Goal: Transaction & Acquisition: Purchase product/service

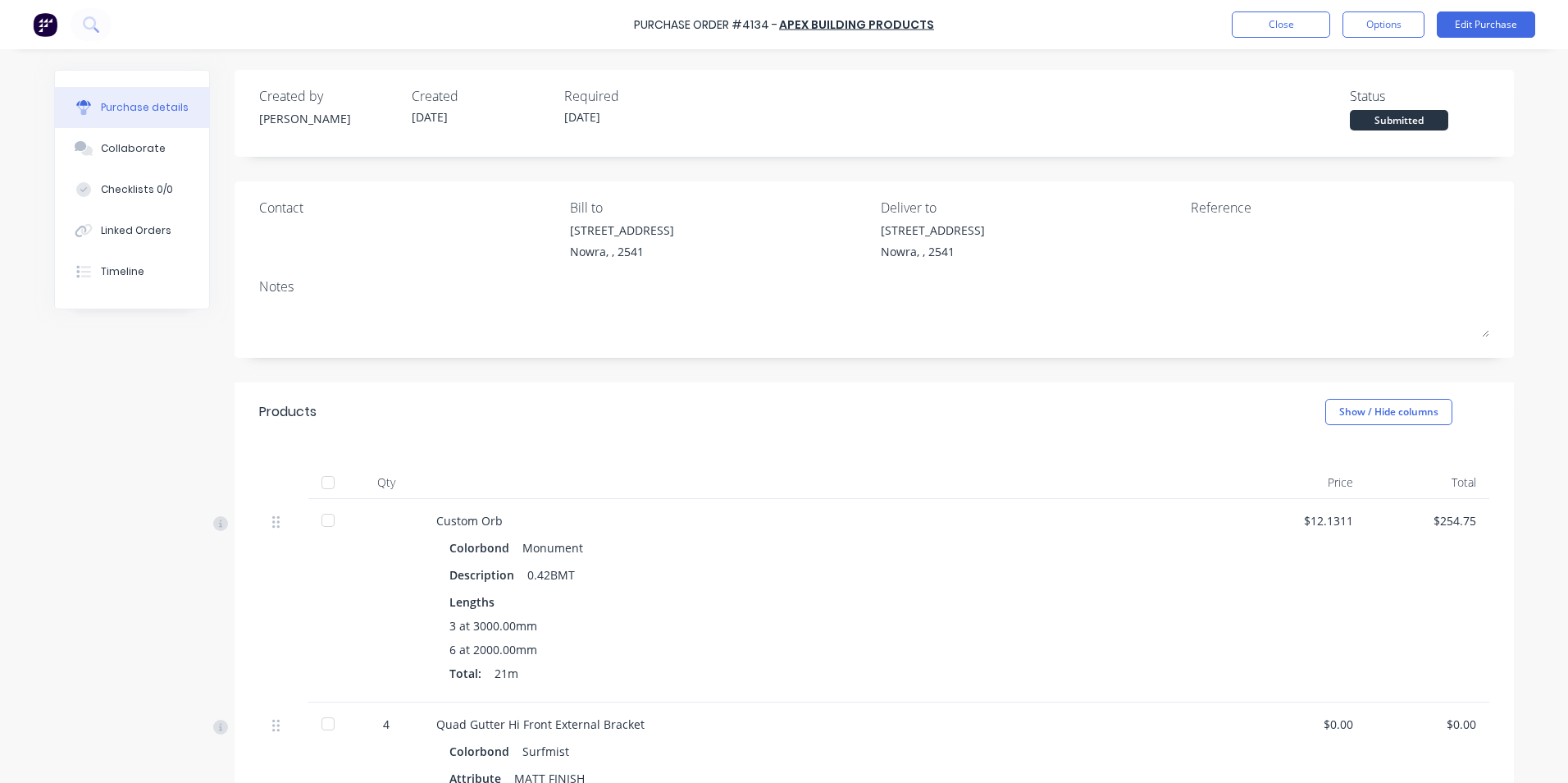
click at [48, 22] on img at bounding box center [45, 24] width 24 height 24
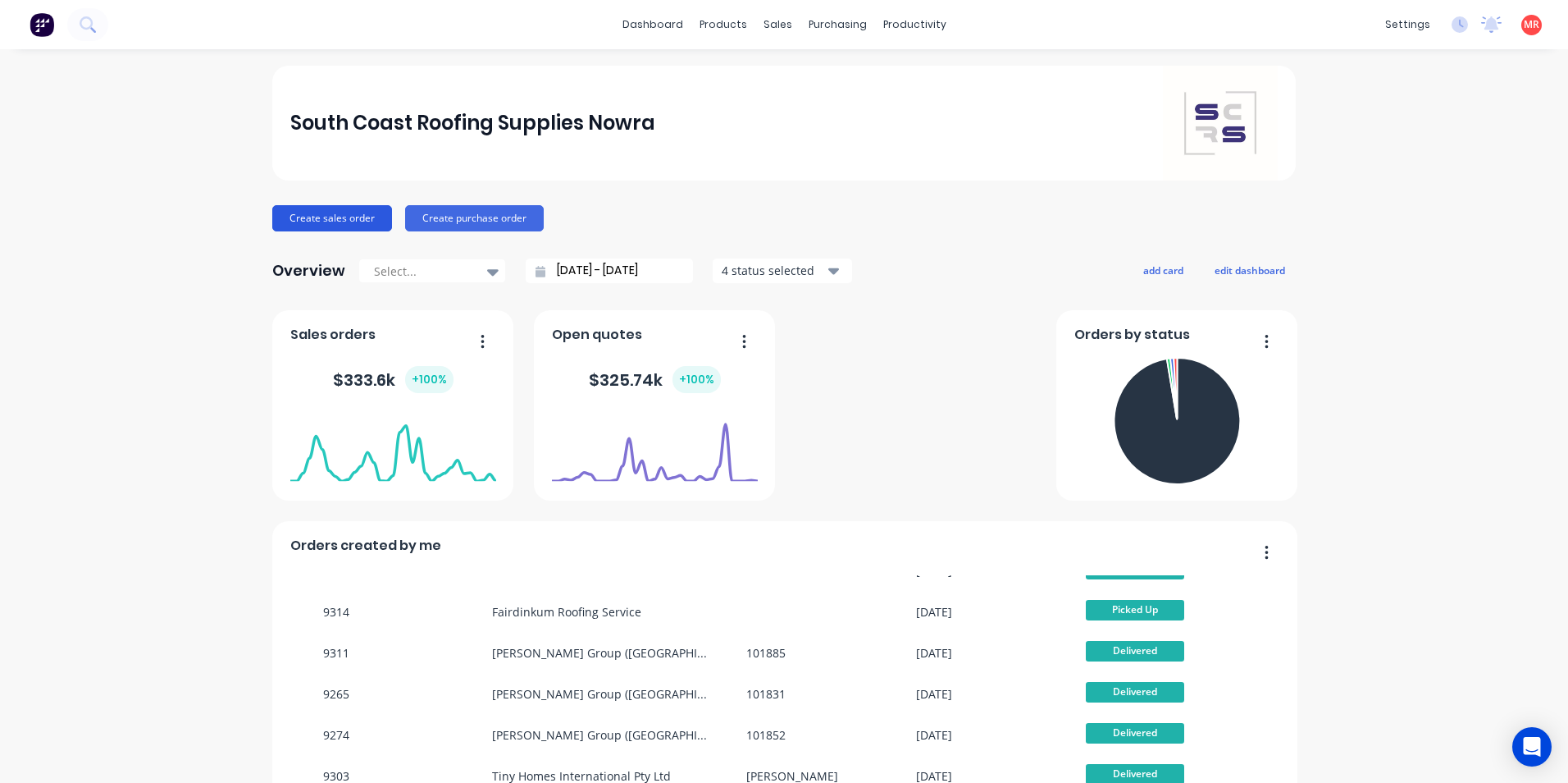
click at [293, 215] on button "Create sales order" at bounding box center [331, 217] width 120 height 26
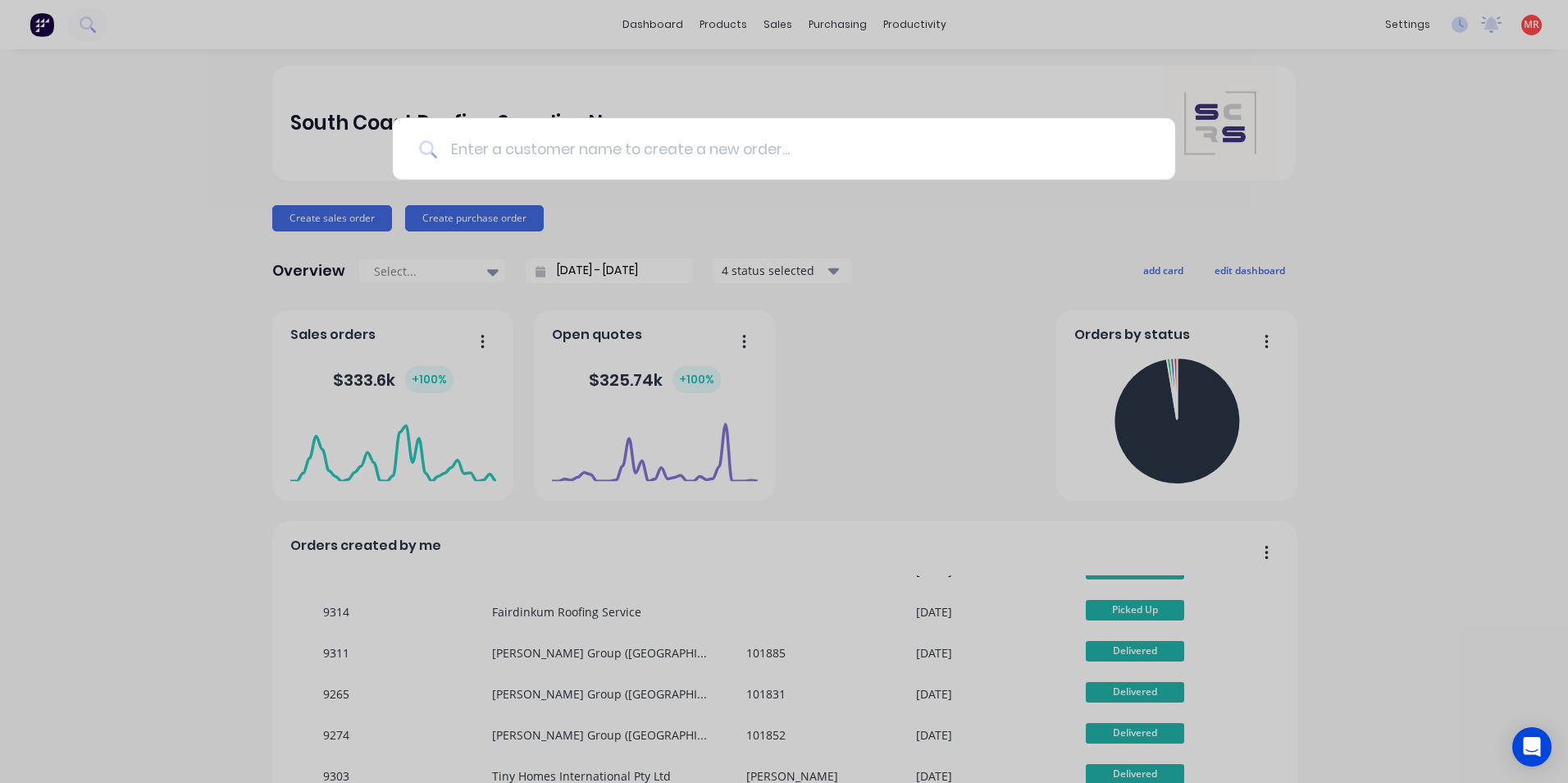
click at [474, 153] on input at bounding box center [793, 148] width 711 height 61
type input "e"
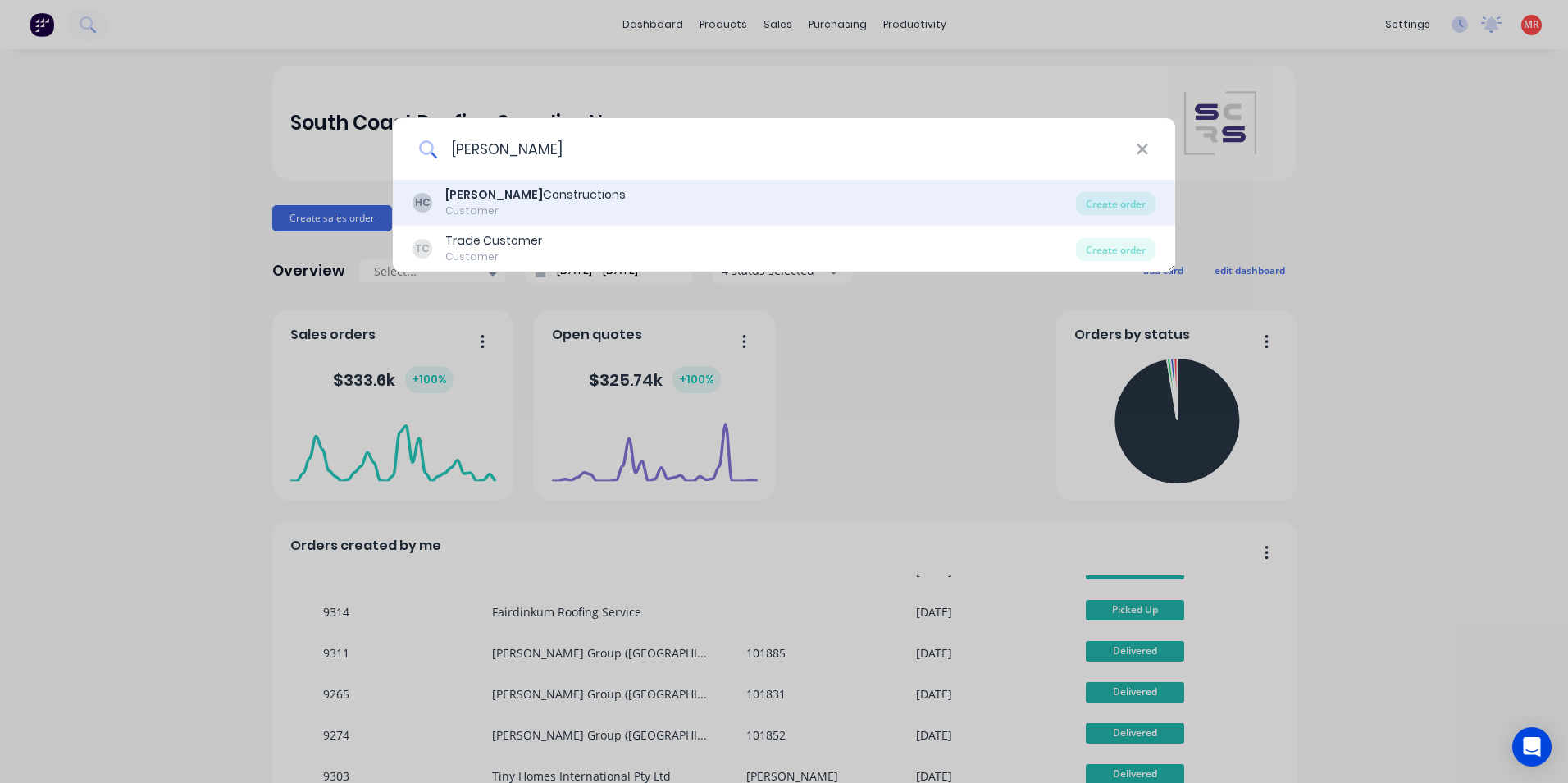
type input "[PERSON_NAME]"
click at [831, 197] on div "[PERSON_NAME] Constructions Customer" at bounding box center [744, 202] width 664 height 32
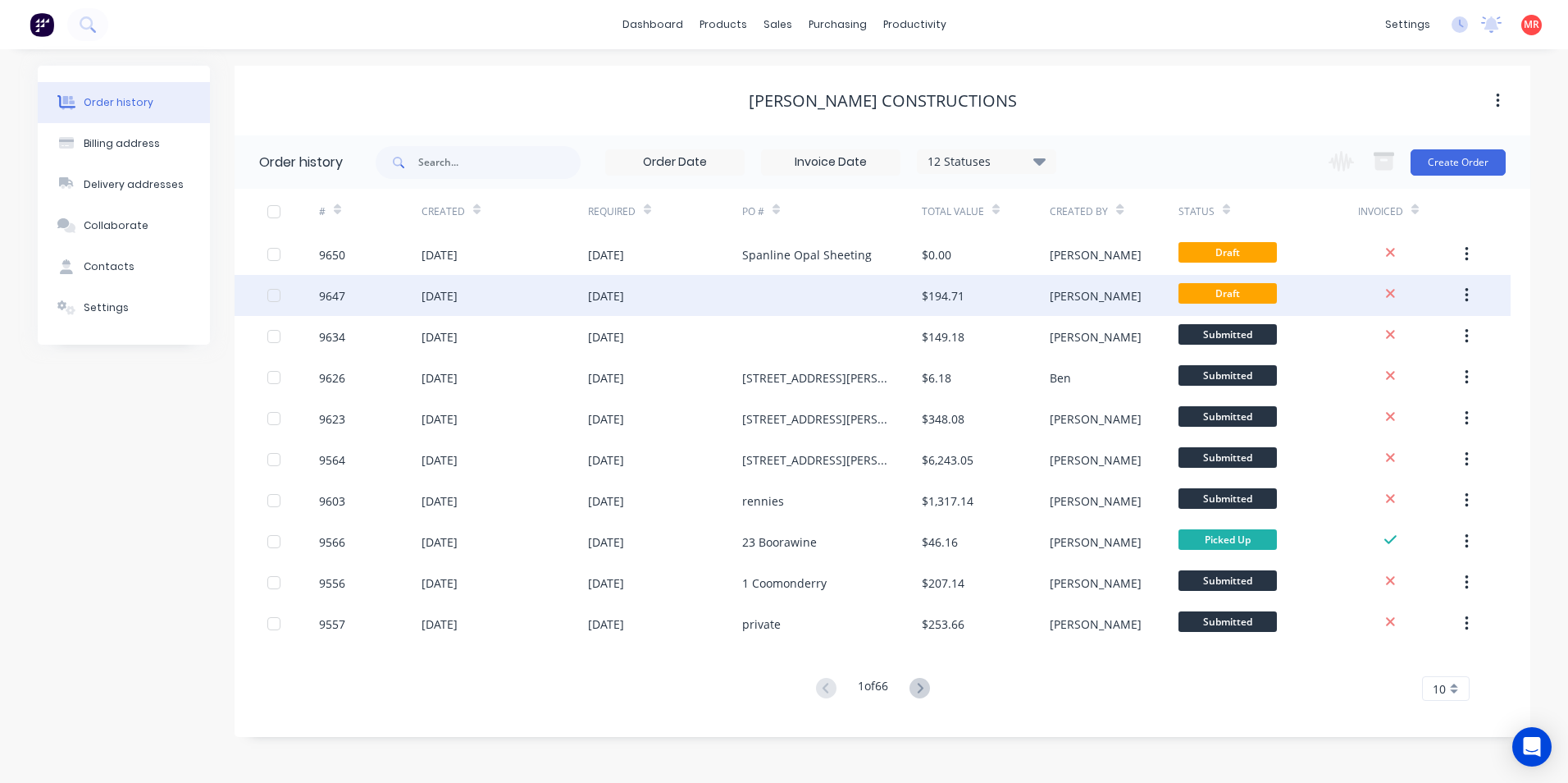
click at [789, 298] on div at bounding box center [832, 295] width 179 height 41
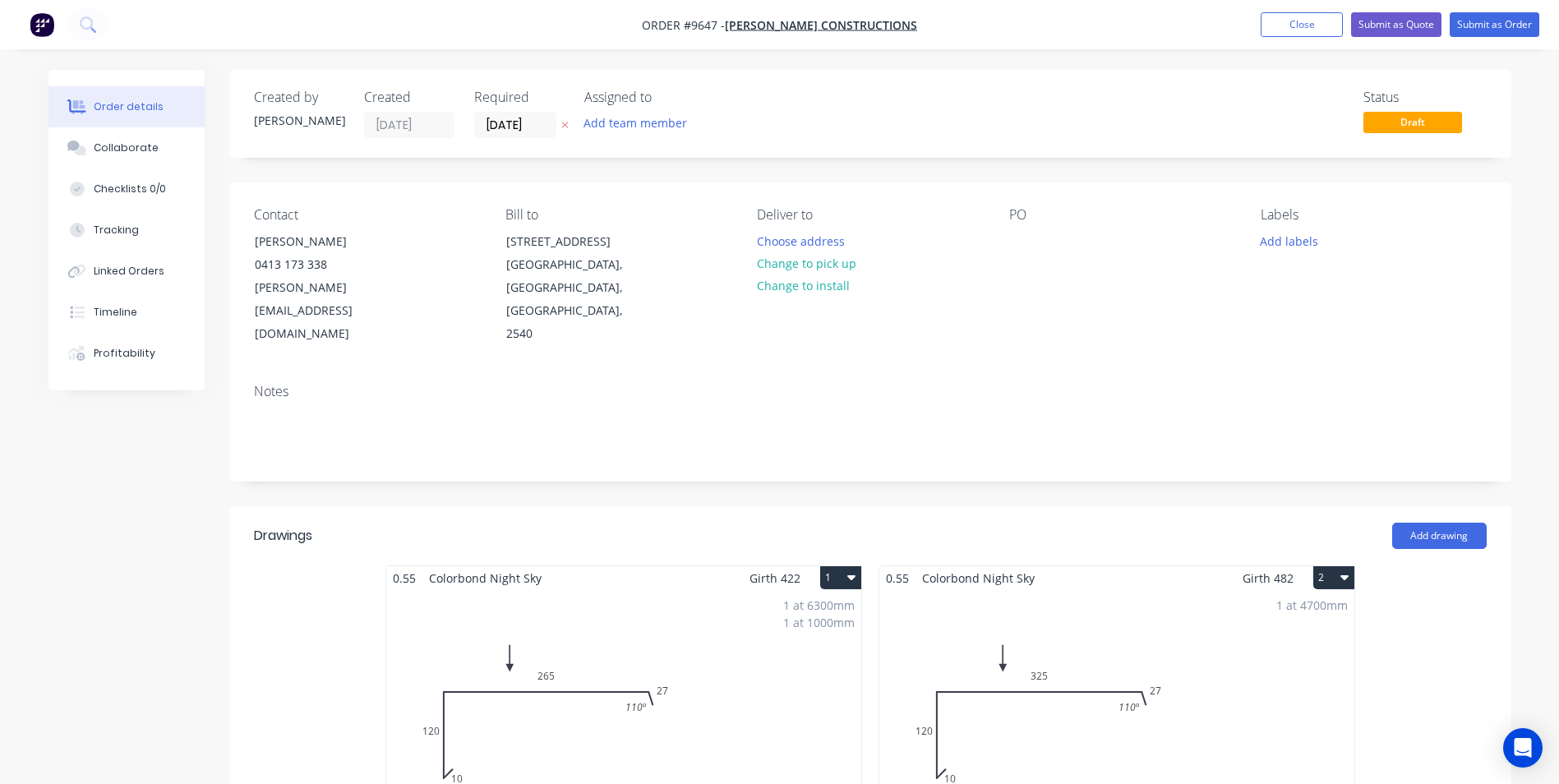
click at [239, 288] on div "Contact [PERSON_NAME] [PHONE_NUMBER] [PERSON_NAME][EMAIL_ADDRESS][DOMAIN_NAME] …" at bounding box center [870, 276] width 1283 height 188
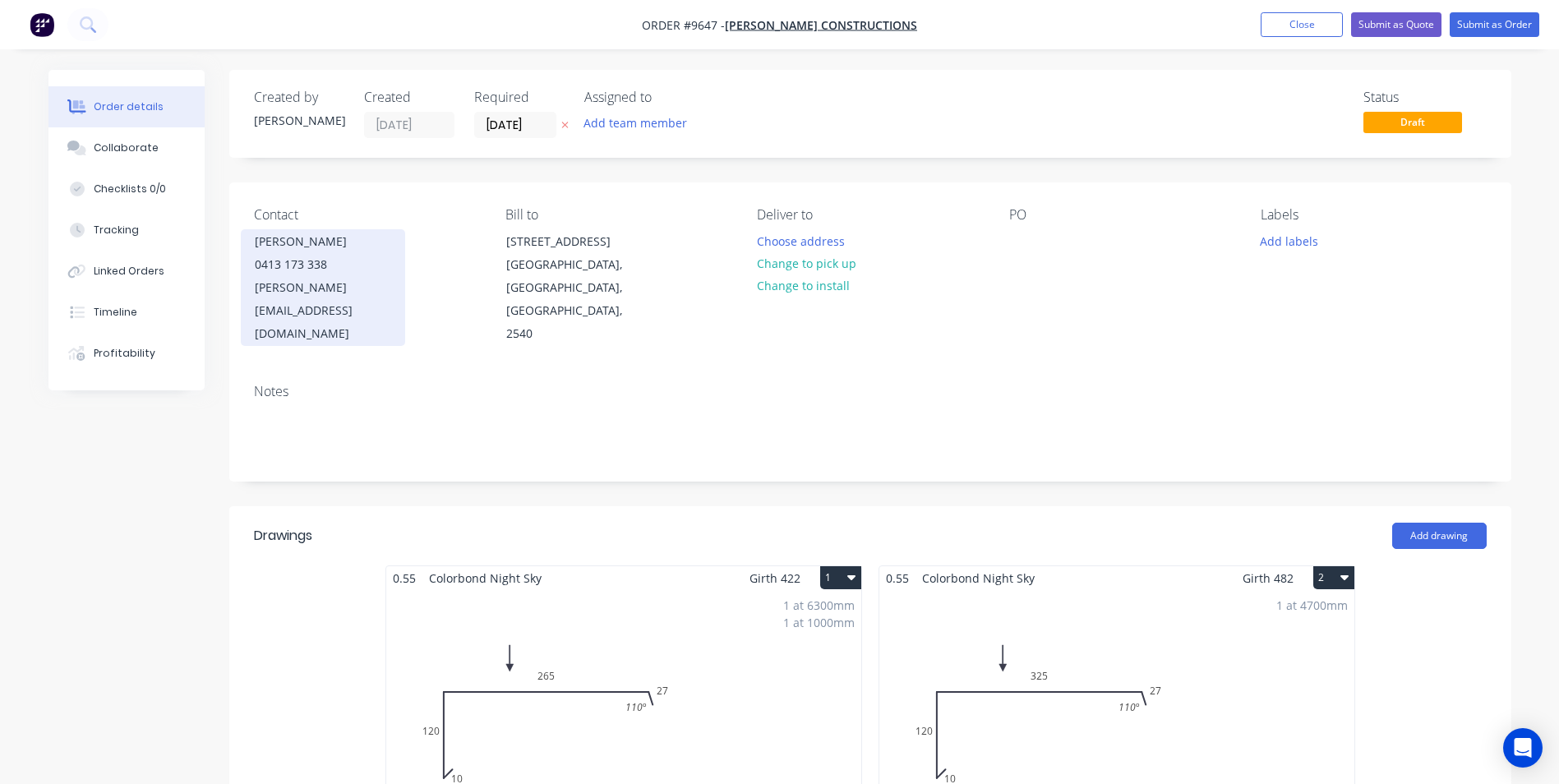
click at [323, 279] on div "[PERSON_NAME][EMAIL_ADDRESS][DOMAIN_NAME]" at bounding box center [323, 310] width 137 height 69
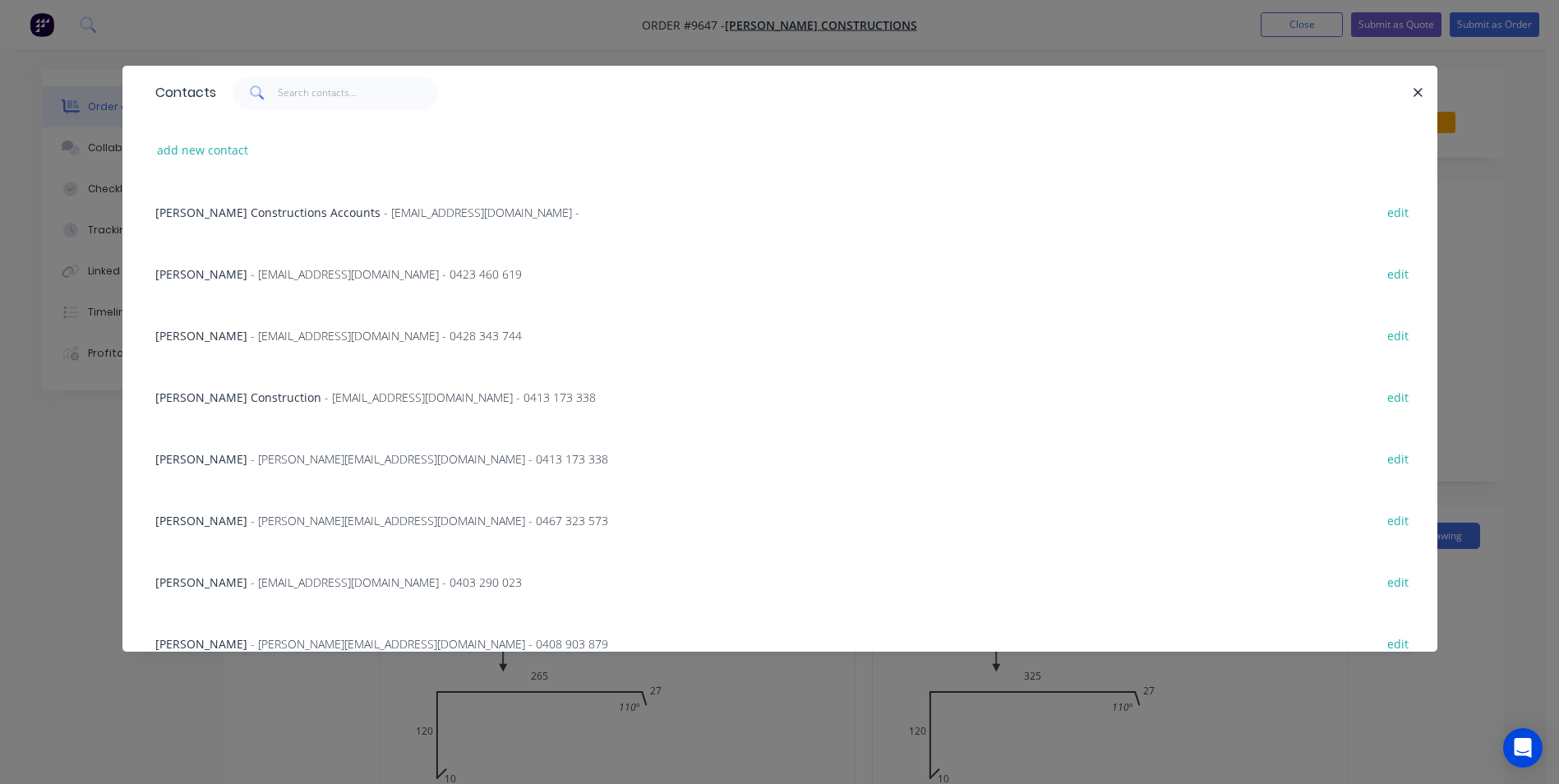
click at [297, 513] on span "- [PERSON_NAME][EMAIL_ADDRESS][DOMAIN_NAME] - 0467 323 573" at bounding box center [430, 520] width 358 height 16
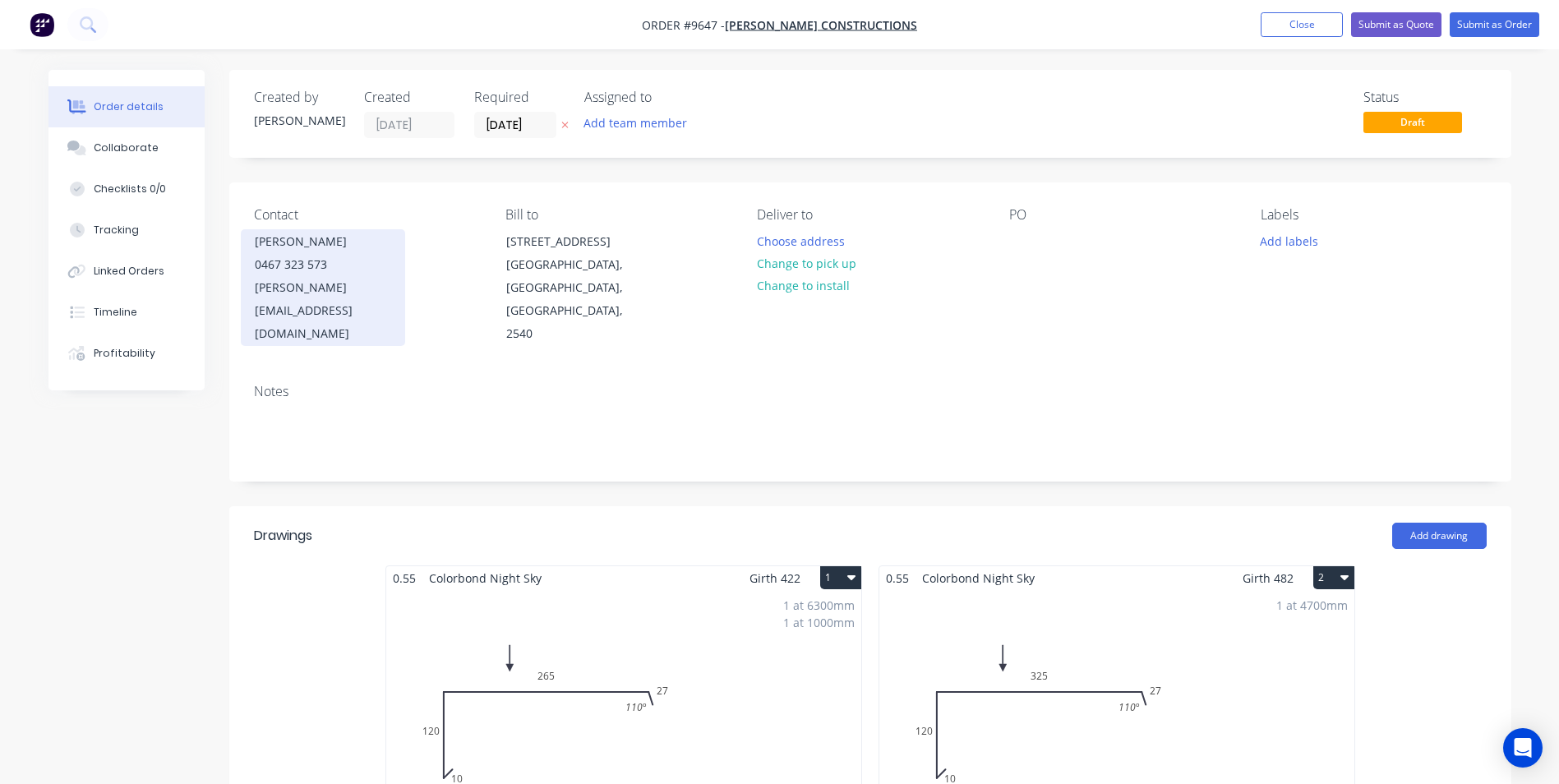
click at [354, 270] on div "0467 323 573" at bounding box center [323, 265] width 137 height 23
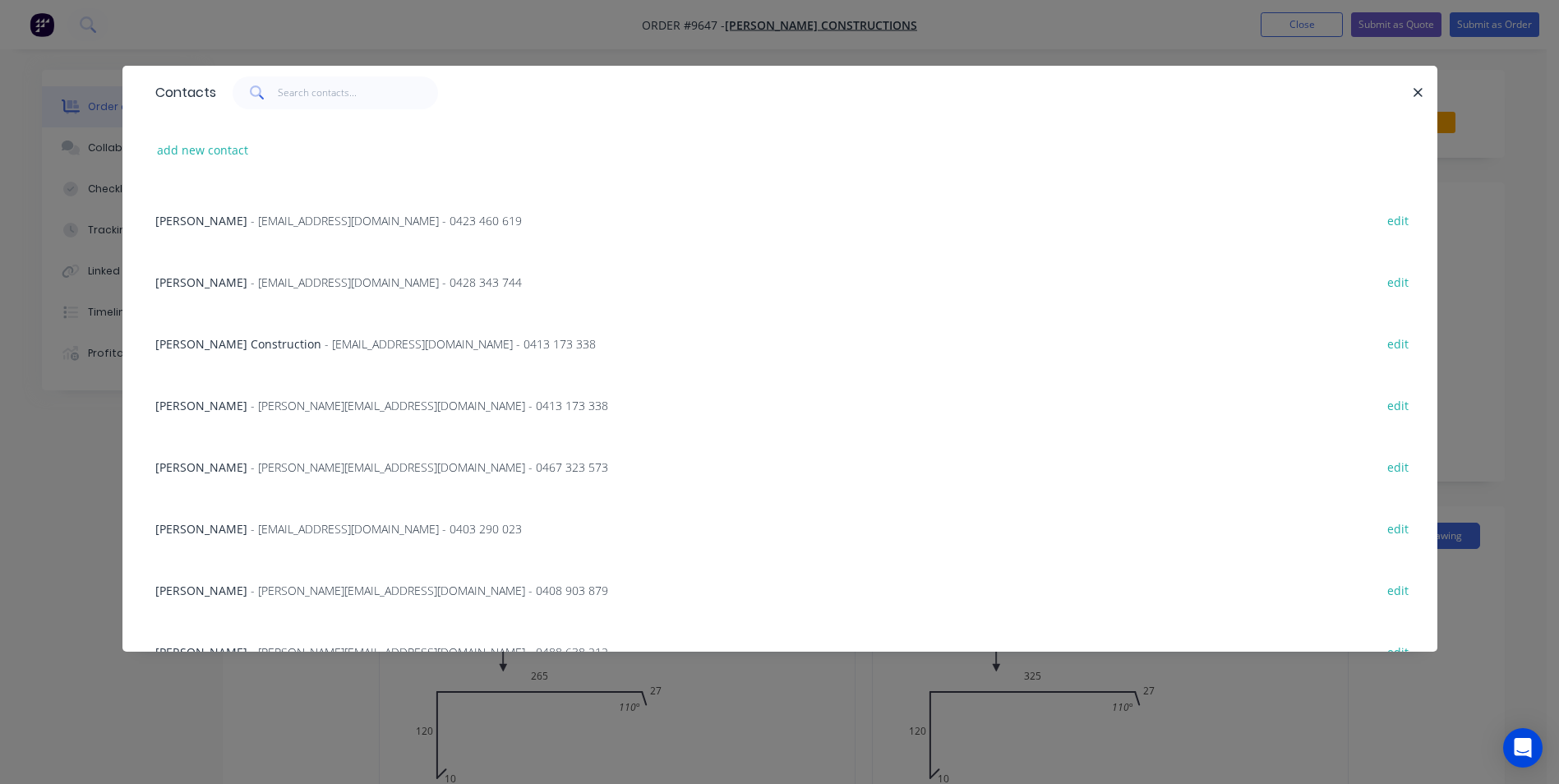
scroll to position [82, 0]
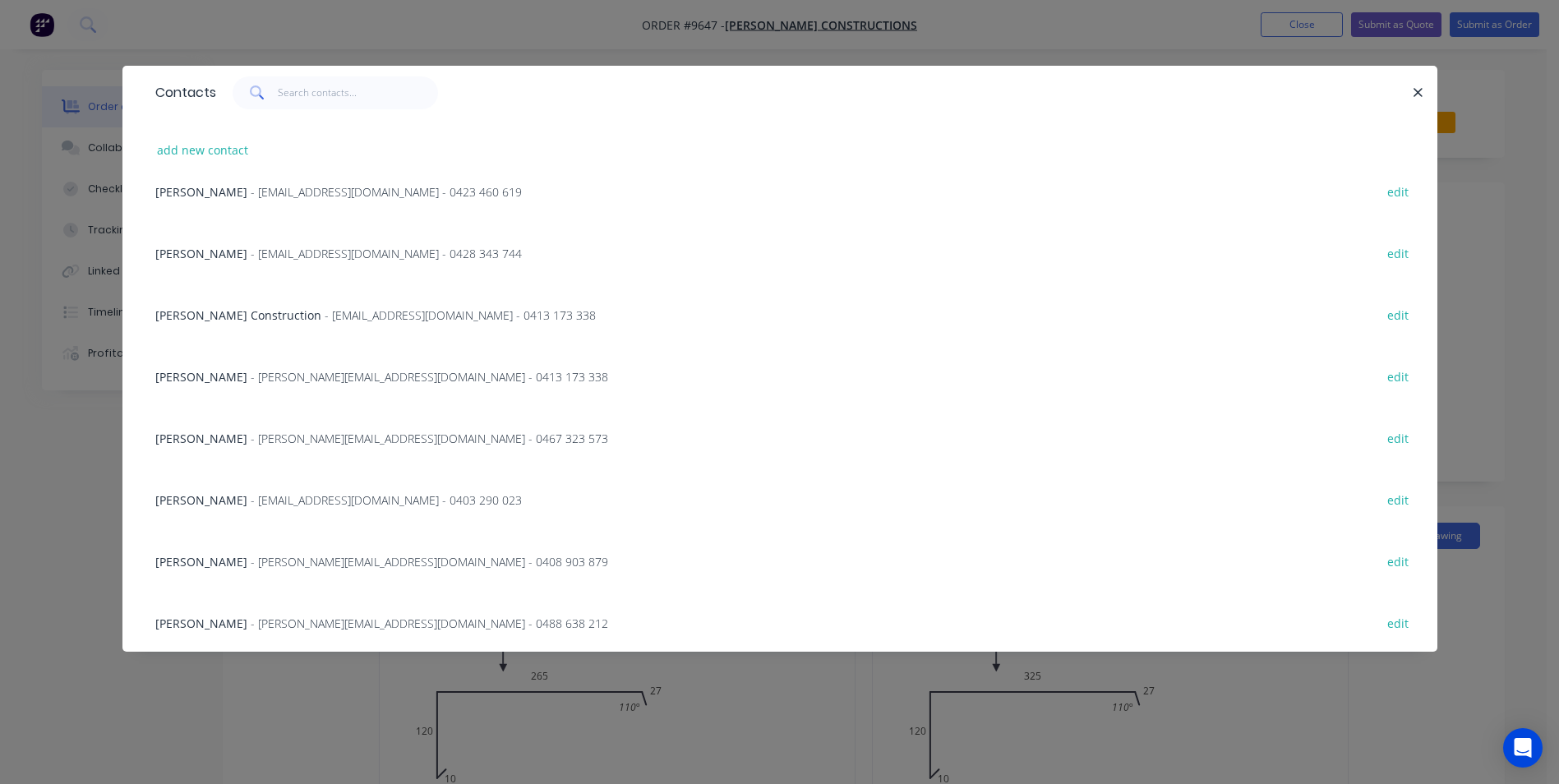
click at [278, 507] on span "- [EMAIL_ADDRESS][DOMAIN_NAME] - 0403 290 023" at bounding box center [387, 500] width 272 height 16
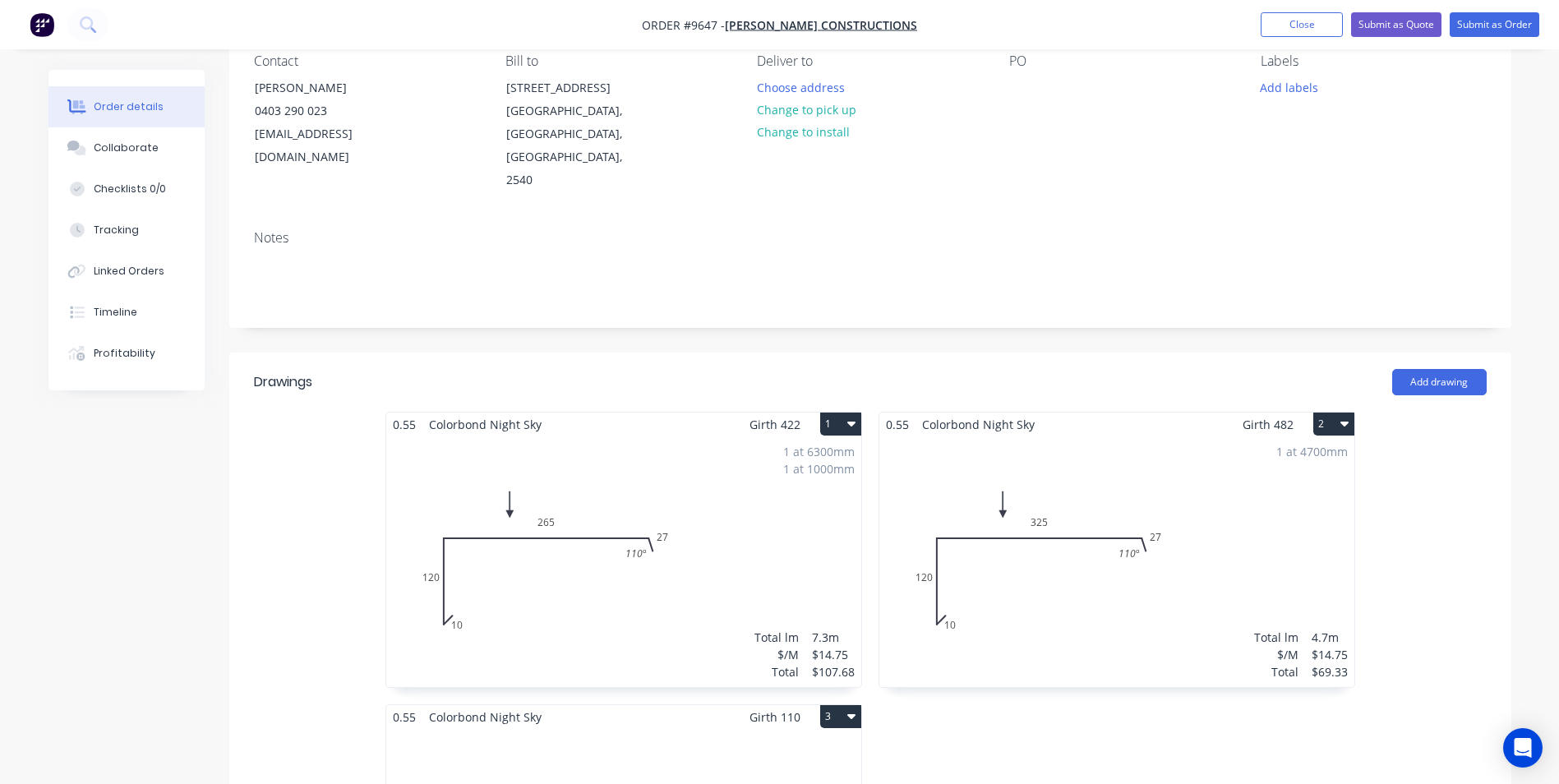
scroll to position [164, 0]
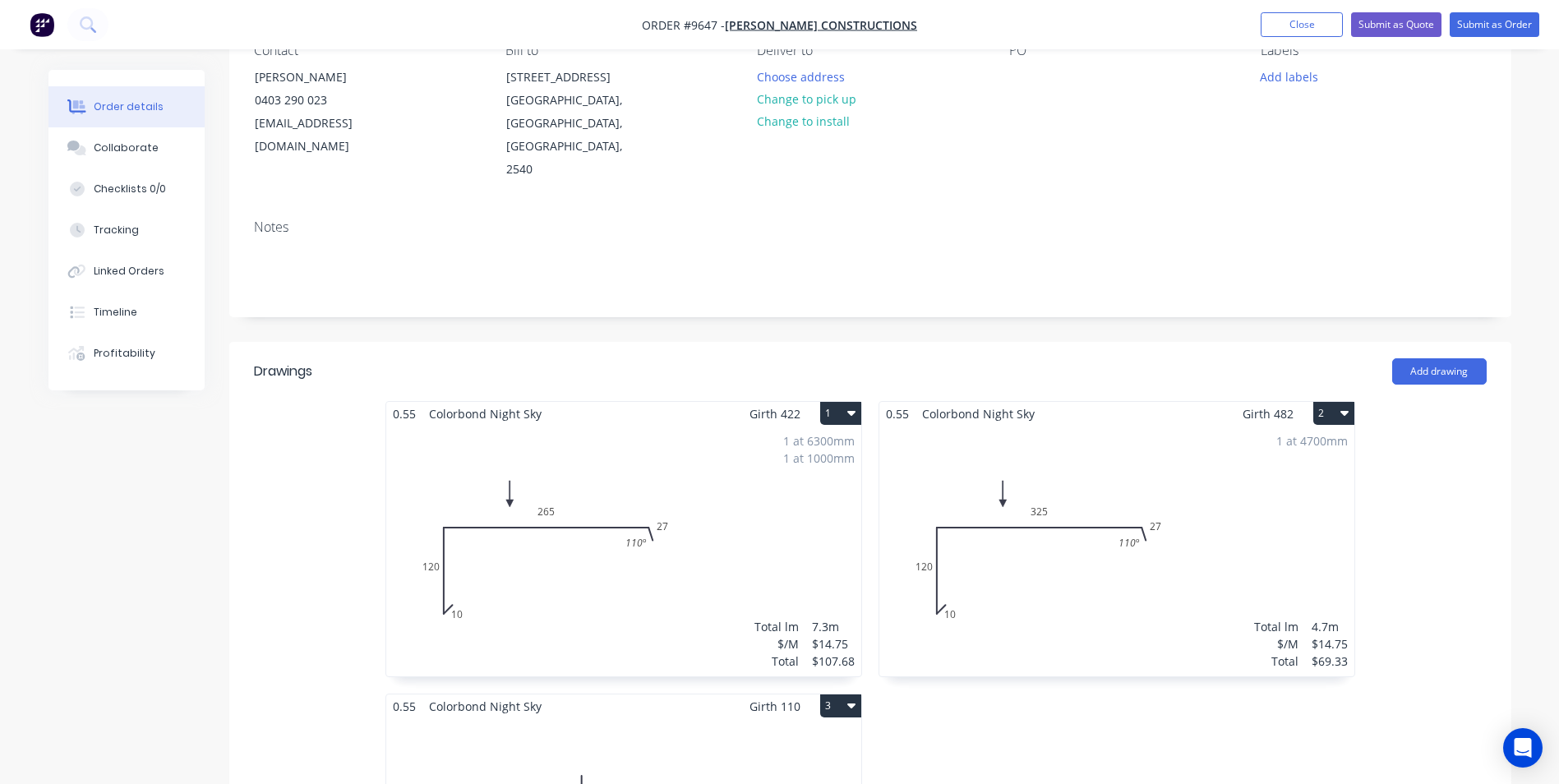
click at [754, 505] on div "1 at 6300mm 1 at 1000mm Total lm $/M Total 7.3m $14.75 $107.68" at bounding box center [624, 551] width 475 height 251
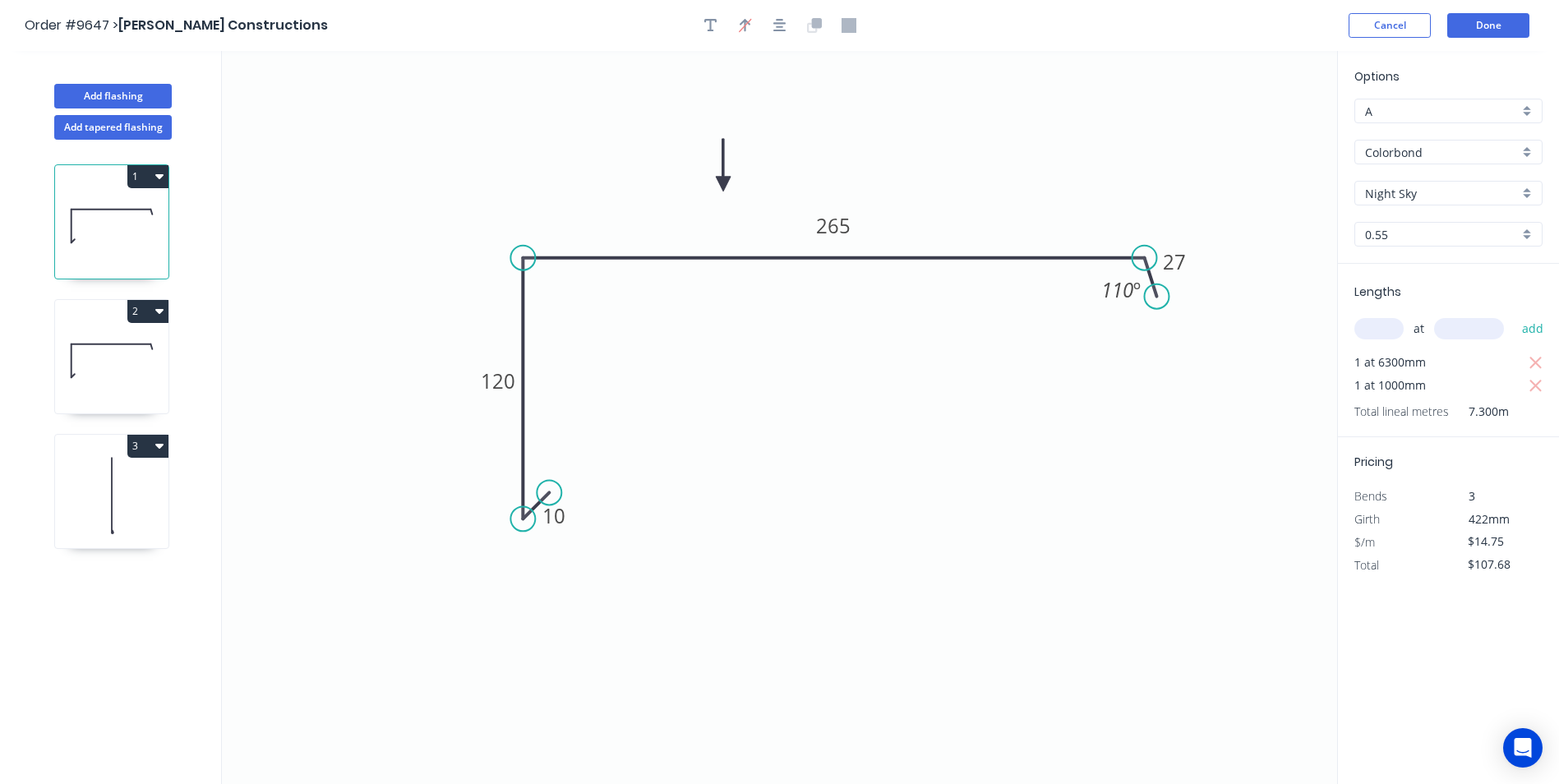
click at [1527, 189] on div "Night Sky" at bounding box center [1449, 192] width 189 height 24
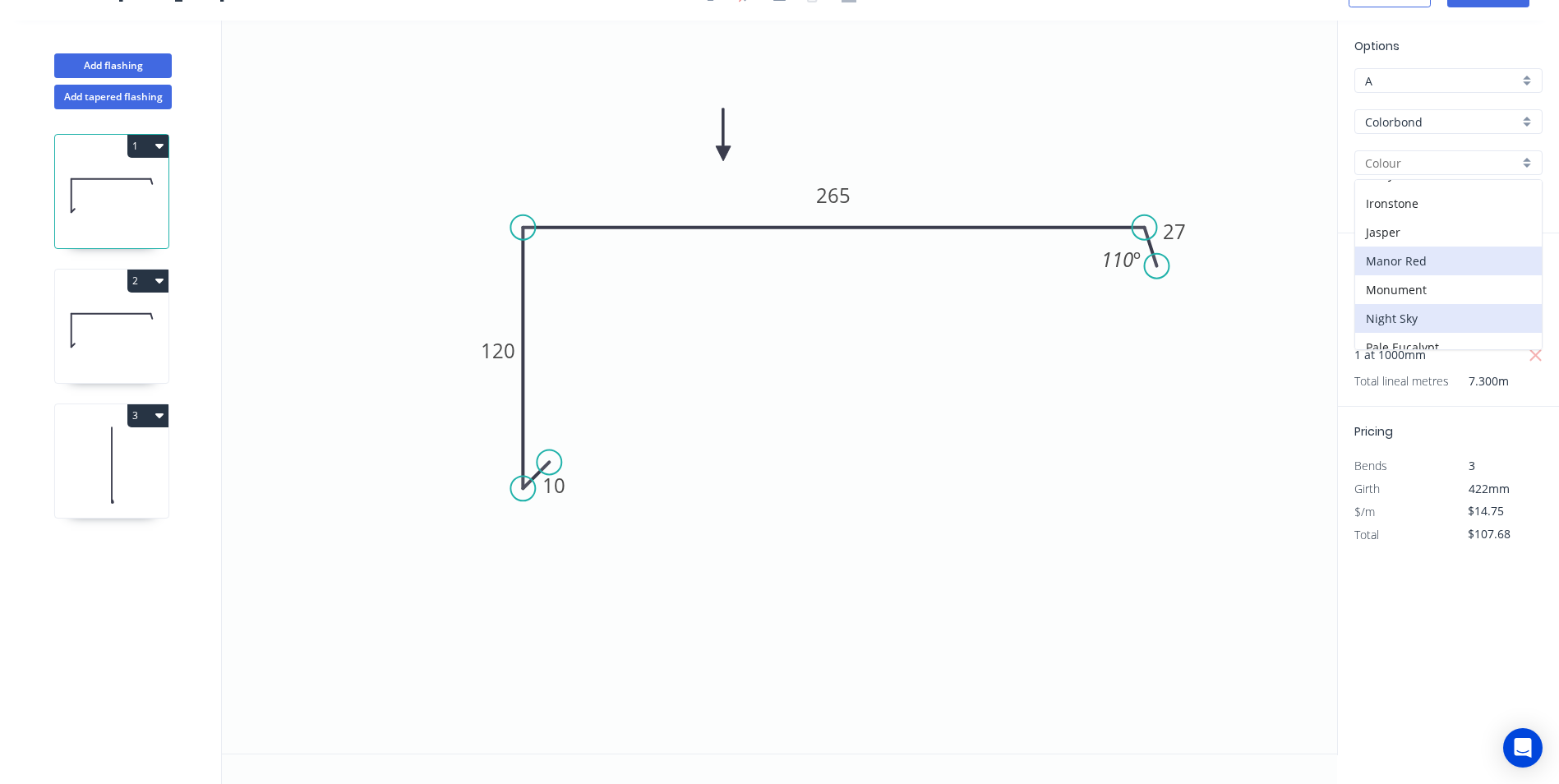
scroll to position [443, 0]
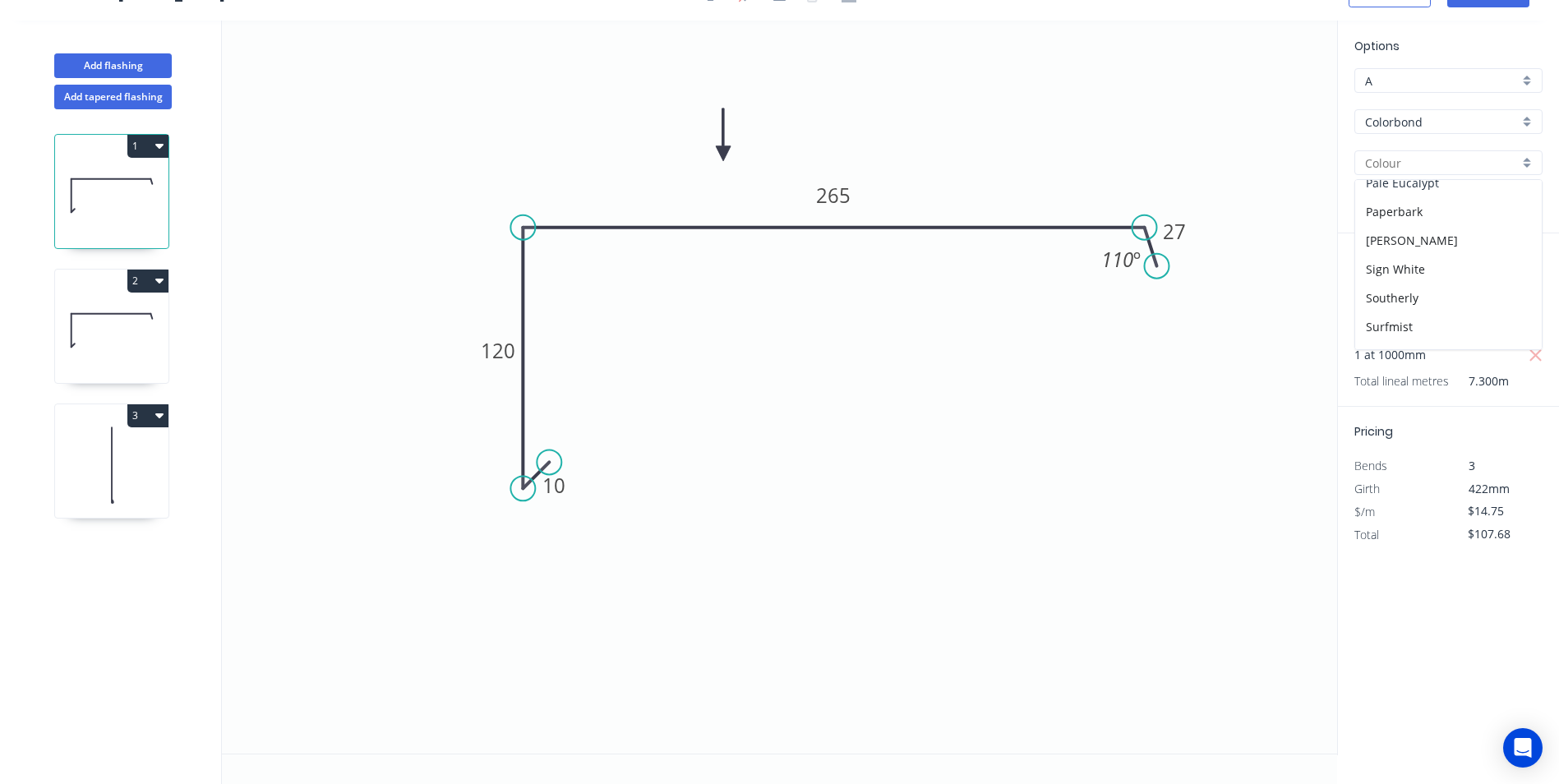
click at [1426, 189] on div "Pale Eucalypt" at bounding box center [1449, 183] width 187 height 28
type input "Pale Eucalypt"
click at [113, 338] on icon at bounding box center [111, 330] width 113 height 105
type input "$69.33"
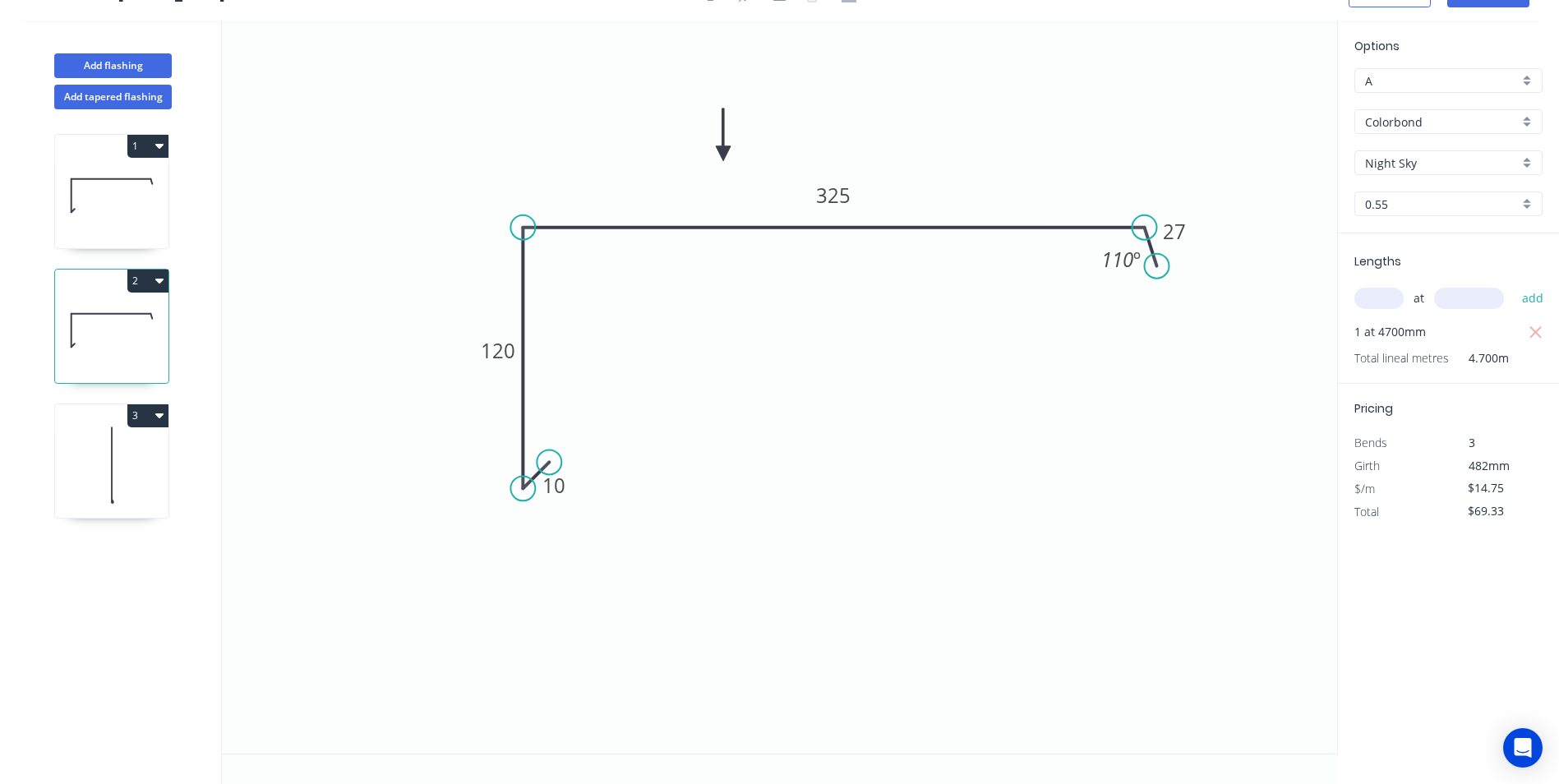
click at [1527, 161] on div "Night Sky" at bounding box center [1449, 162] width 189 height 24
click at [1402, 216] on div "Pale Eucalypt" at bounding box center [1449, 214] width 187 height 28
type input "Pale Eucalypt"
click at [95, 468] on icon at bounding box center [111, 465] width 113 height 105
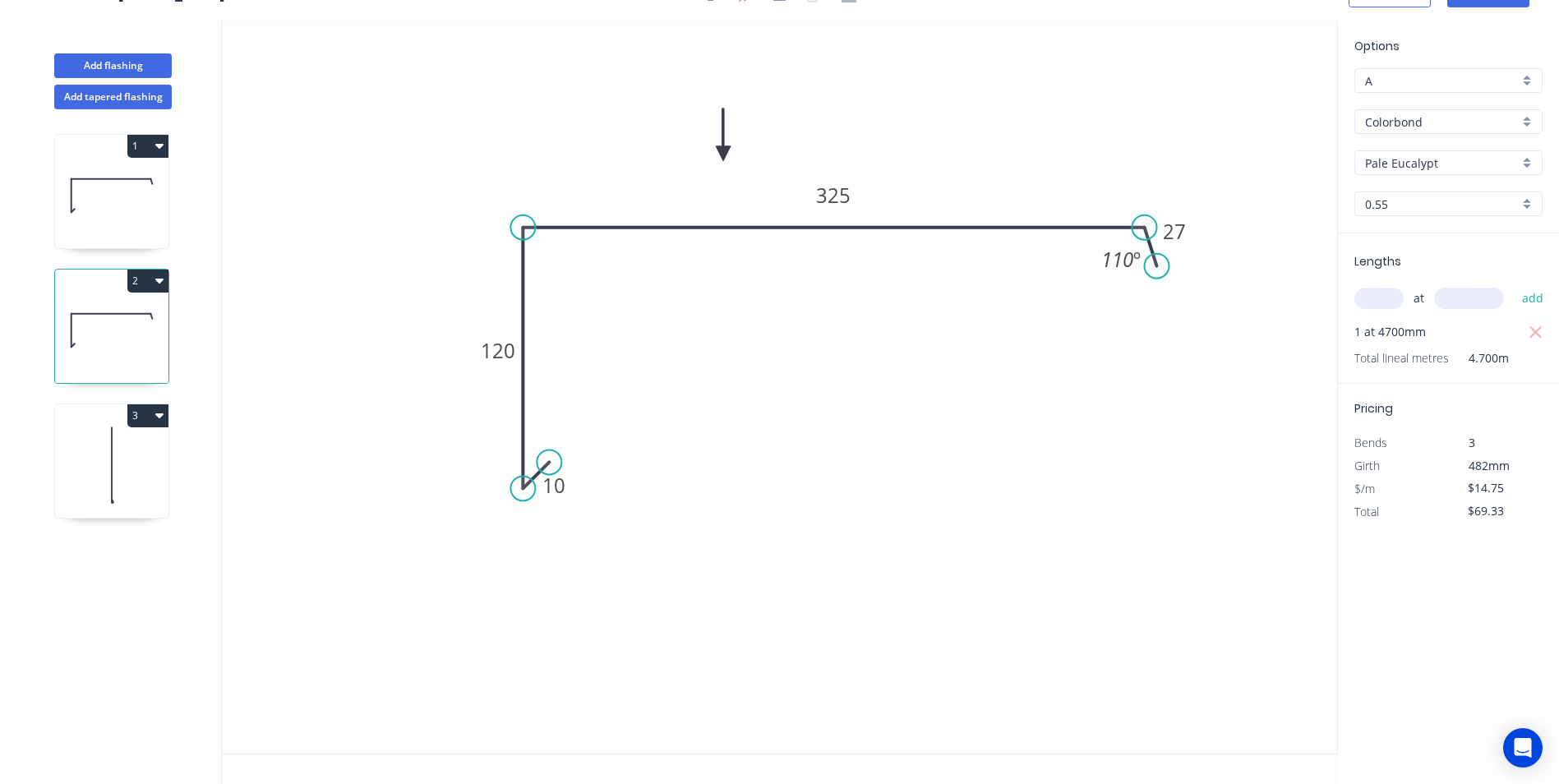
type input "$5.61"
type input "$0.00"
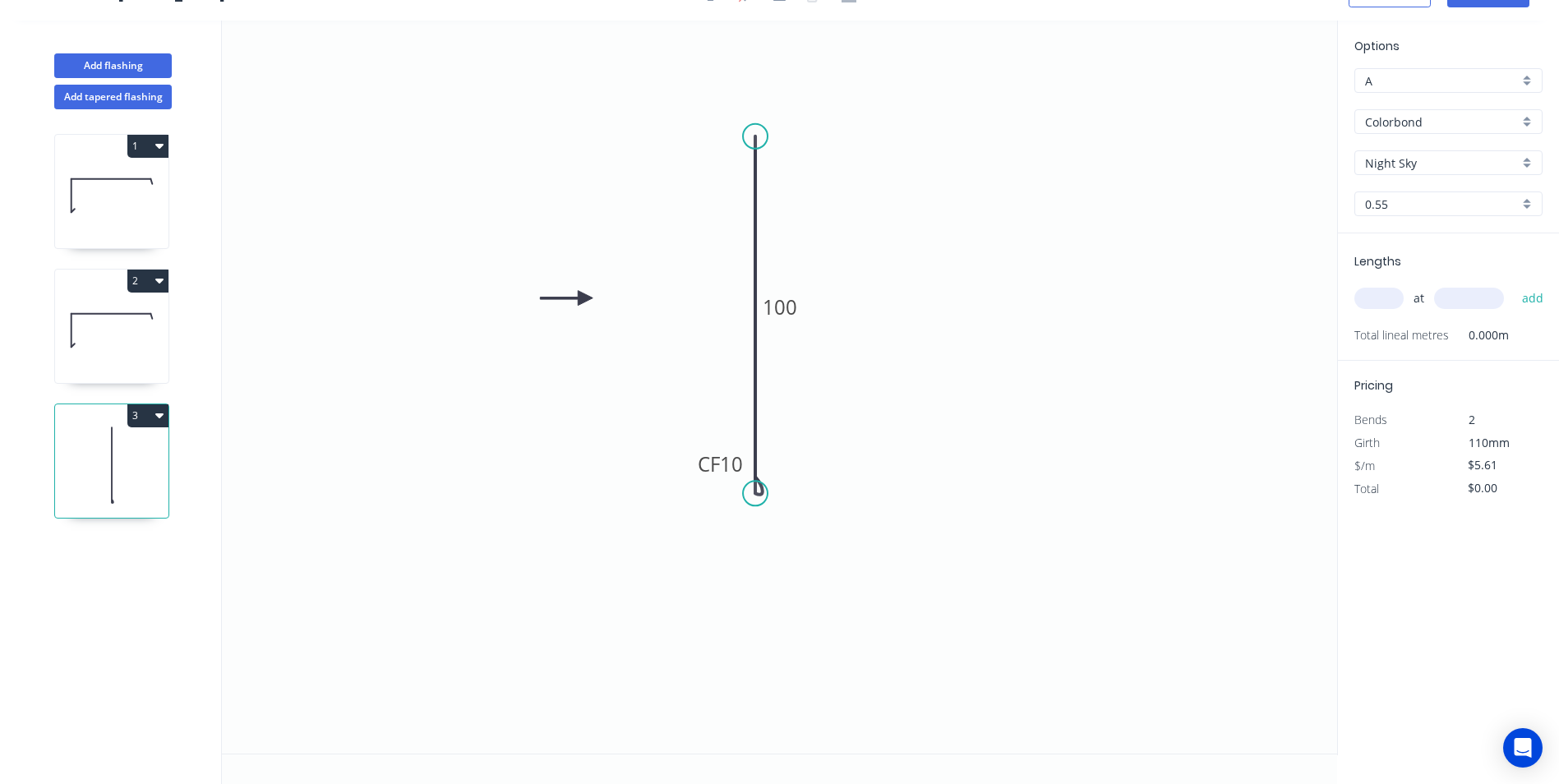
click at [1531, 162] on div "Night Sky" at bounding box center [1449, 162] width 189 height 24
click at [1411, 298] on div "Pale Eucalypt" at bounding box center [1449, 296] width 187 height 28
type input "Pale Eucalypt"
click at [1381, 307] on input "text" at bounding box center [1379, 299] width 49 height 21
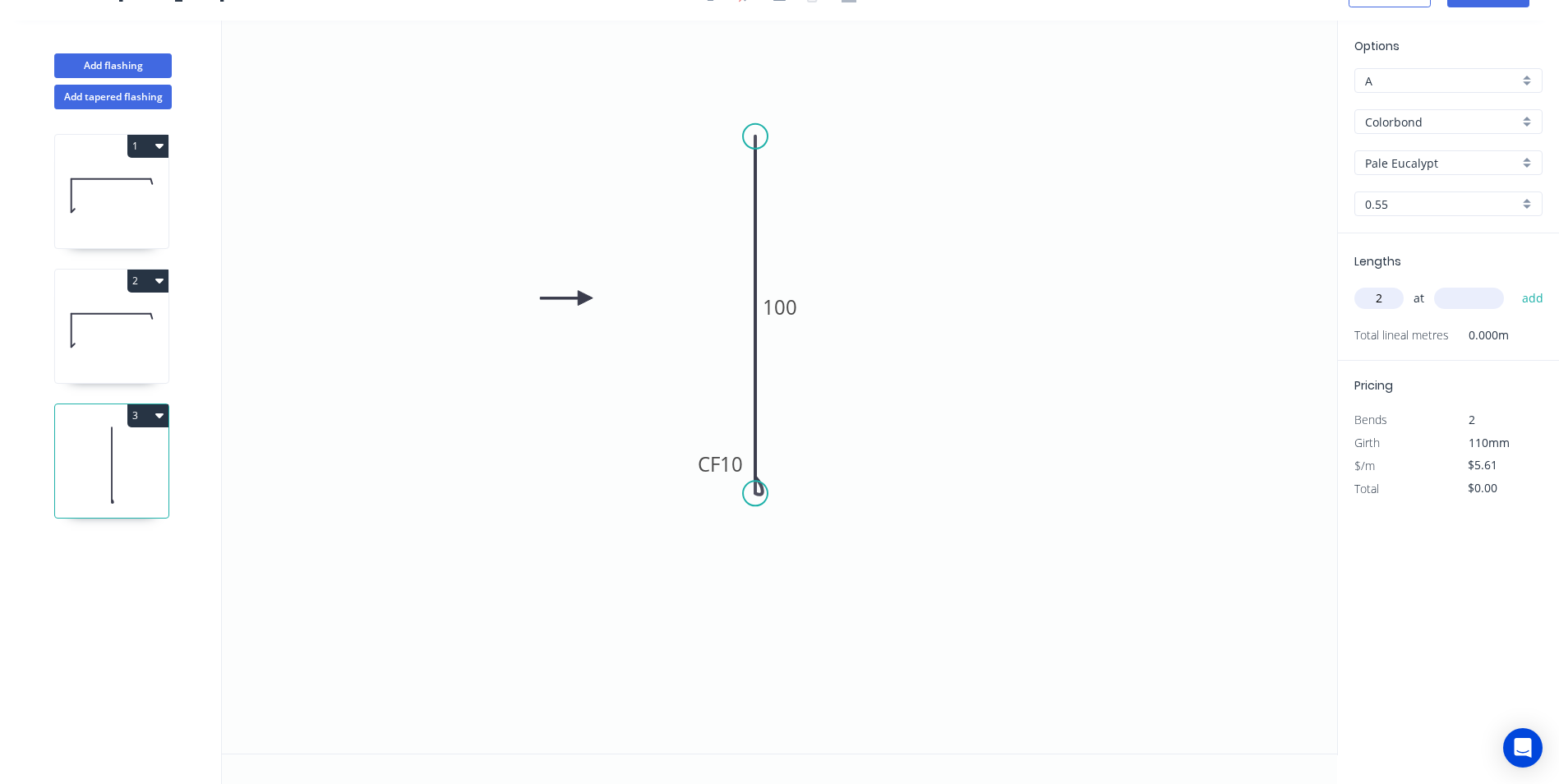
type input "2"
type input "1200"
click at [1514, 284] on button "add" at bounding box center [1534, 298] width 39 height 28
type input "$13.46"
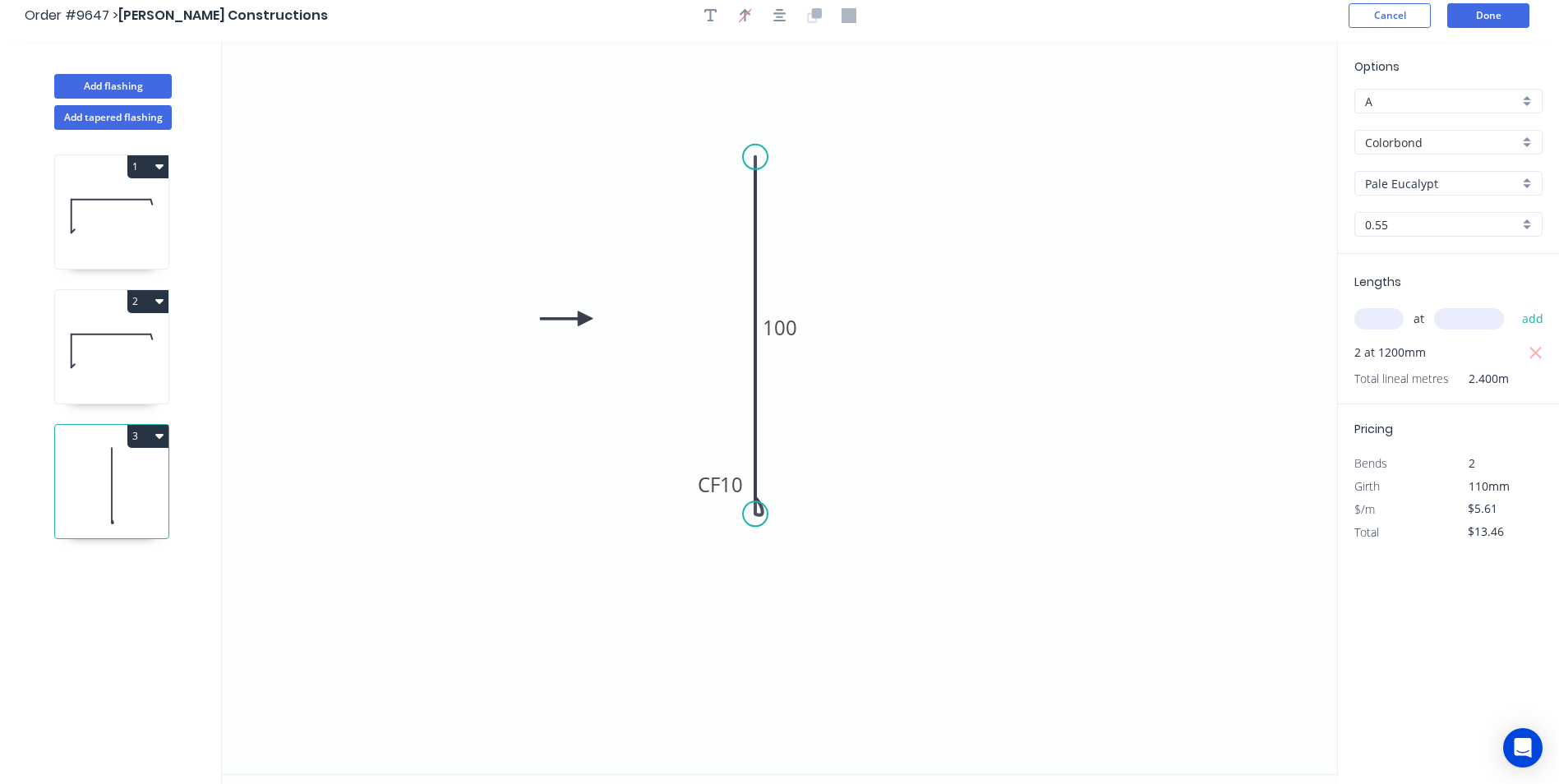
scroll to position [0, 0]
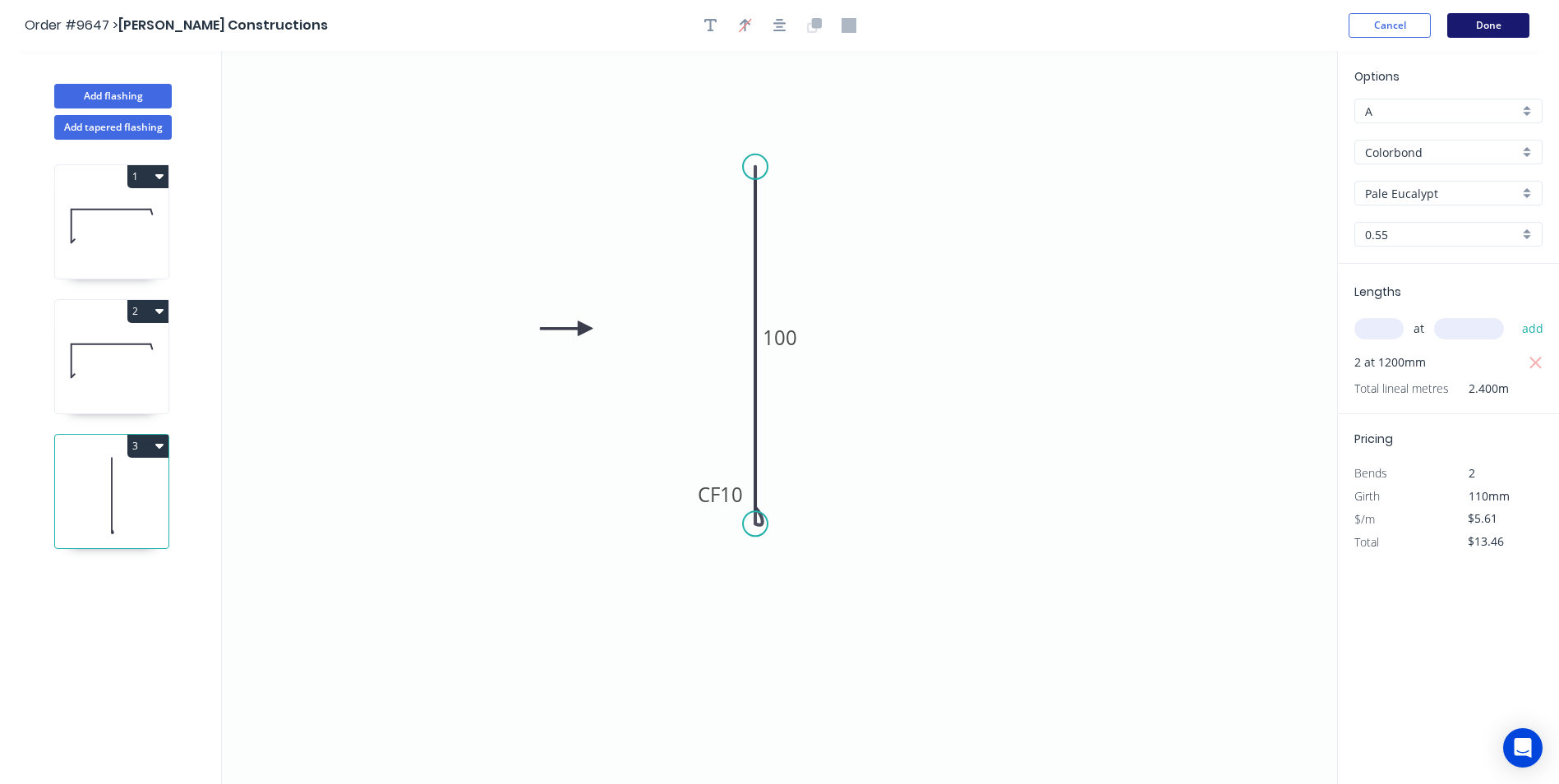
click at [1484, 29] on button "Done" at bounding box center [1489, 24] width 82 height 24
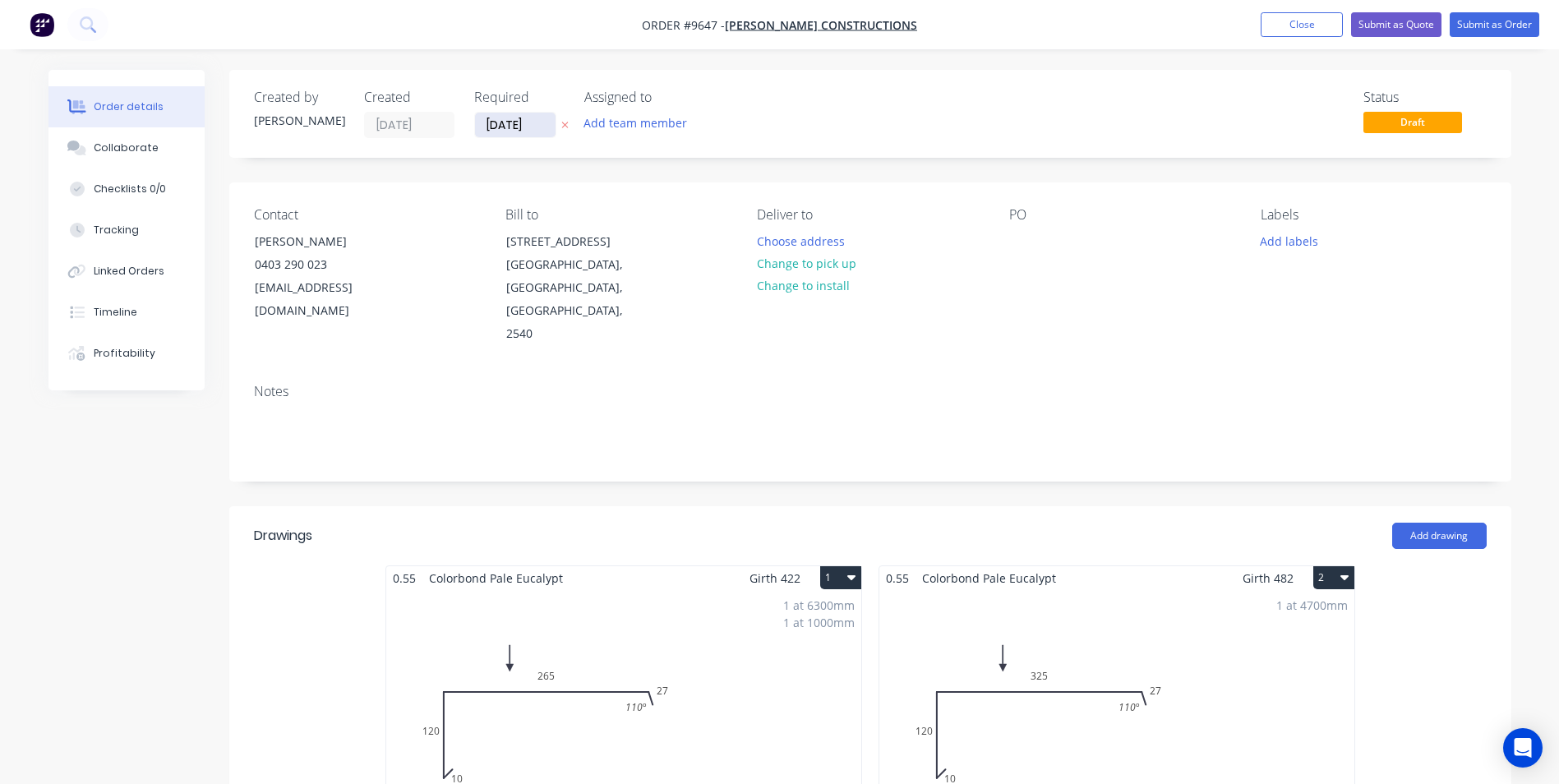
click at [545, 127] on input "[DATE]" at bounding box center [515, 124] width 80 height 24
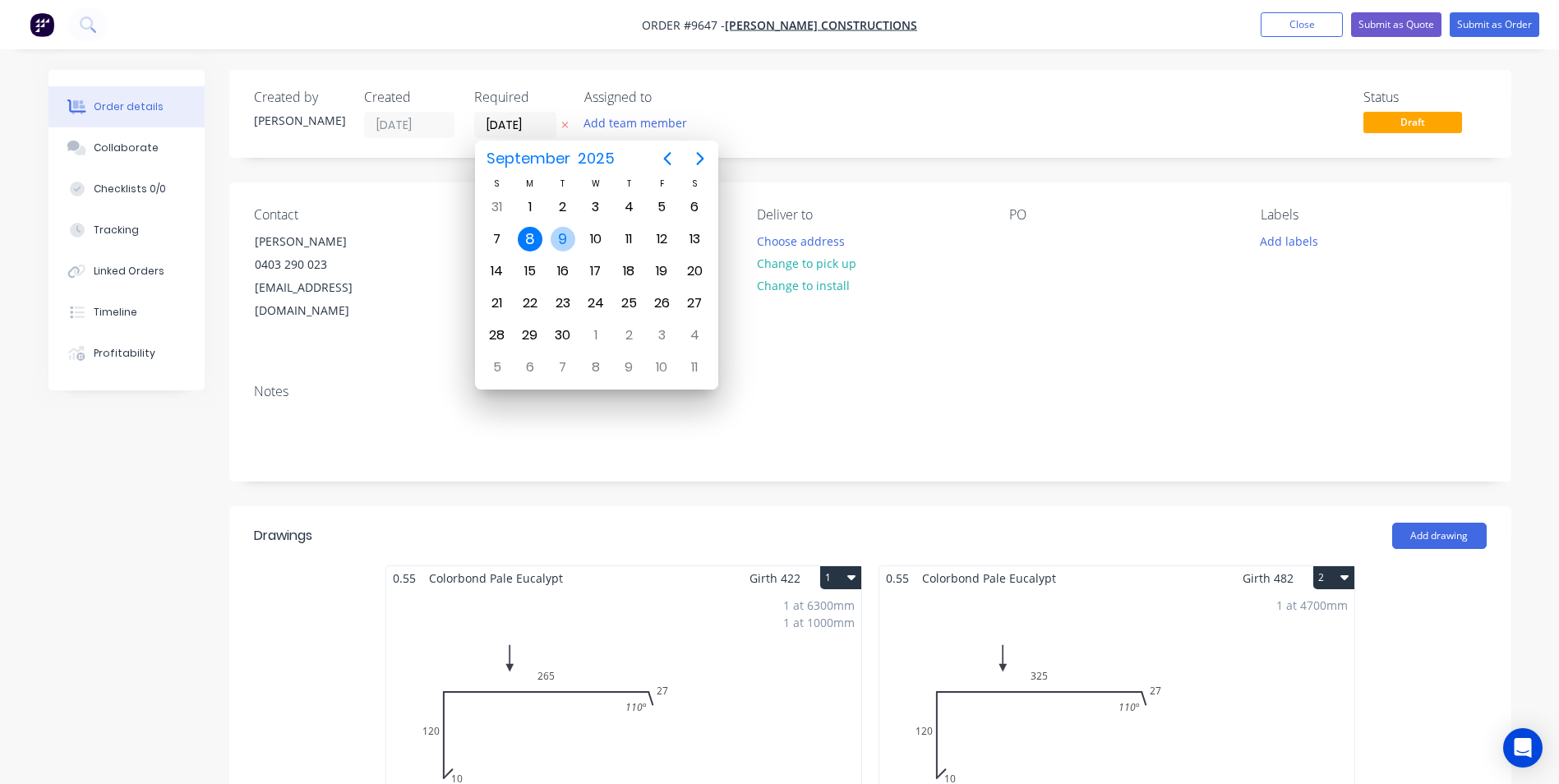
click at [567, 240] on div "9" at bounding box center [563, 238] width 24 height 24
type input "[DATE]"
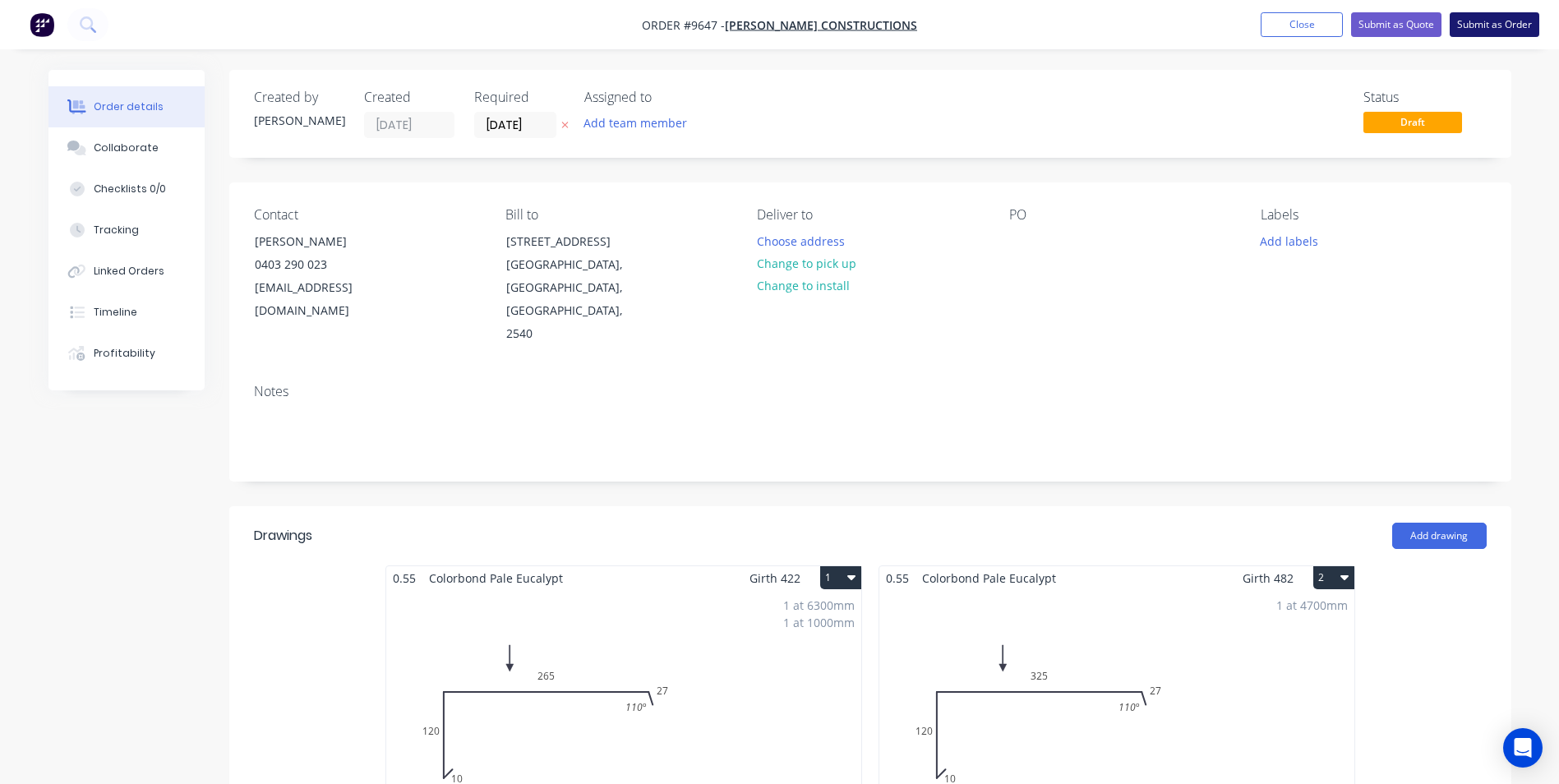
click at [1467, 28] on button "Submit as Order" at bounding box center [1495, 24] width 90 height 24
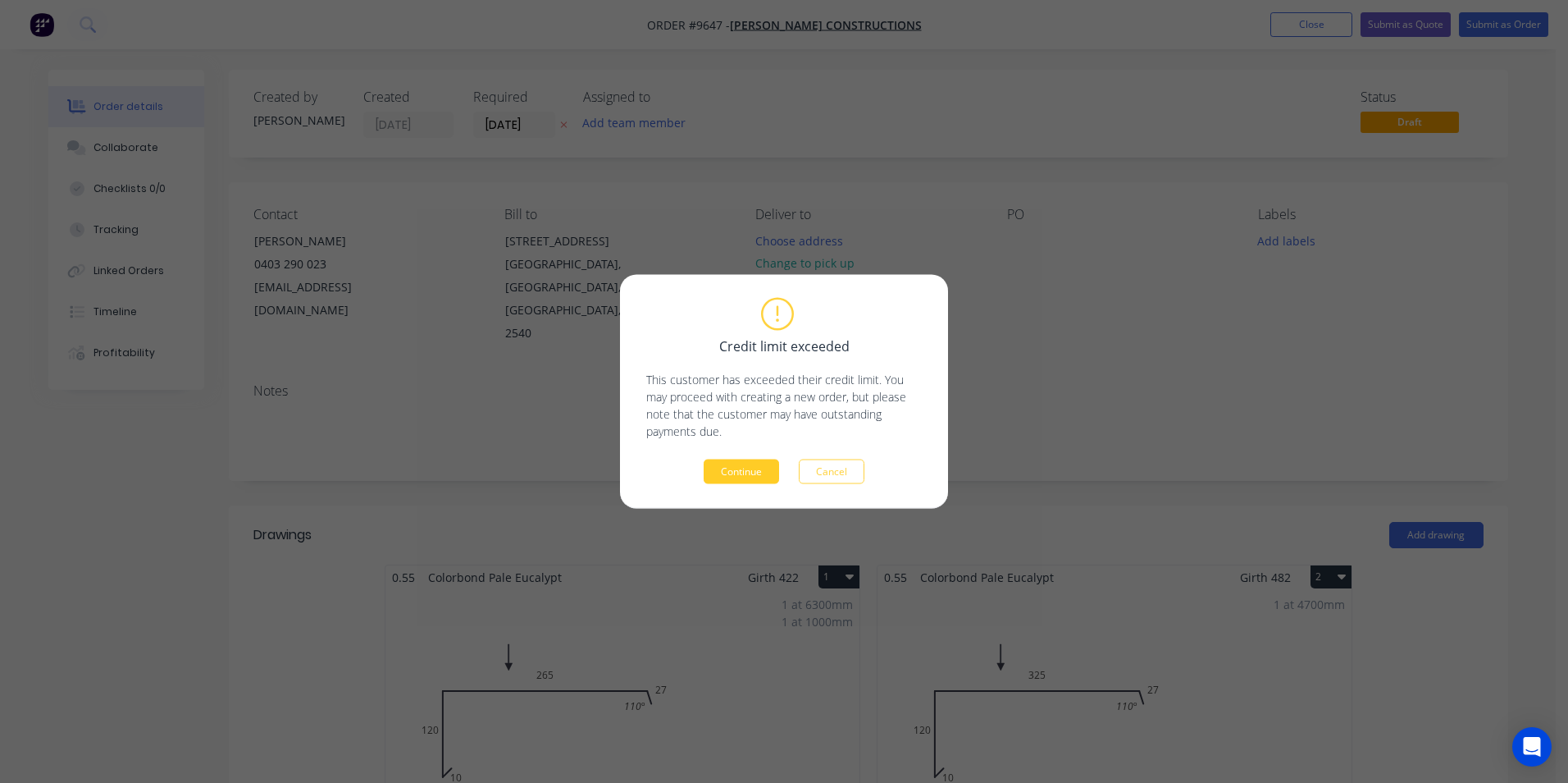
click at [752, 463] on button "Continue" at bounding box center [741, 471] width 75 height 24
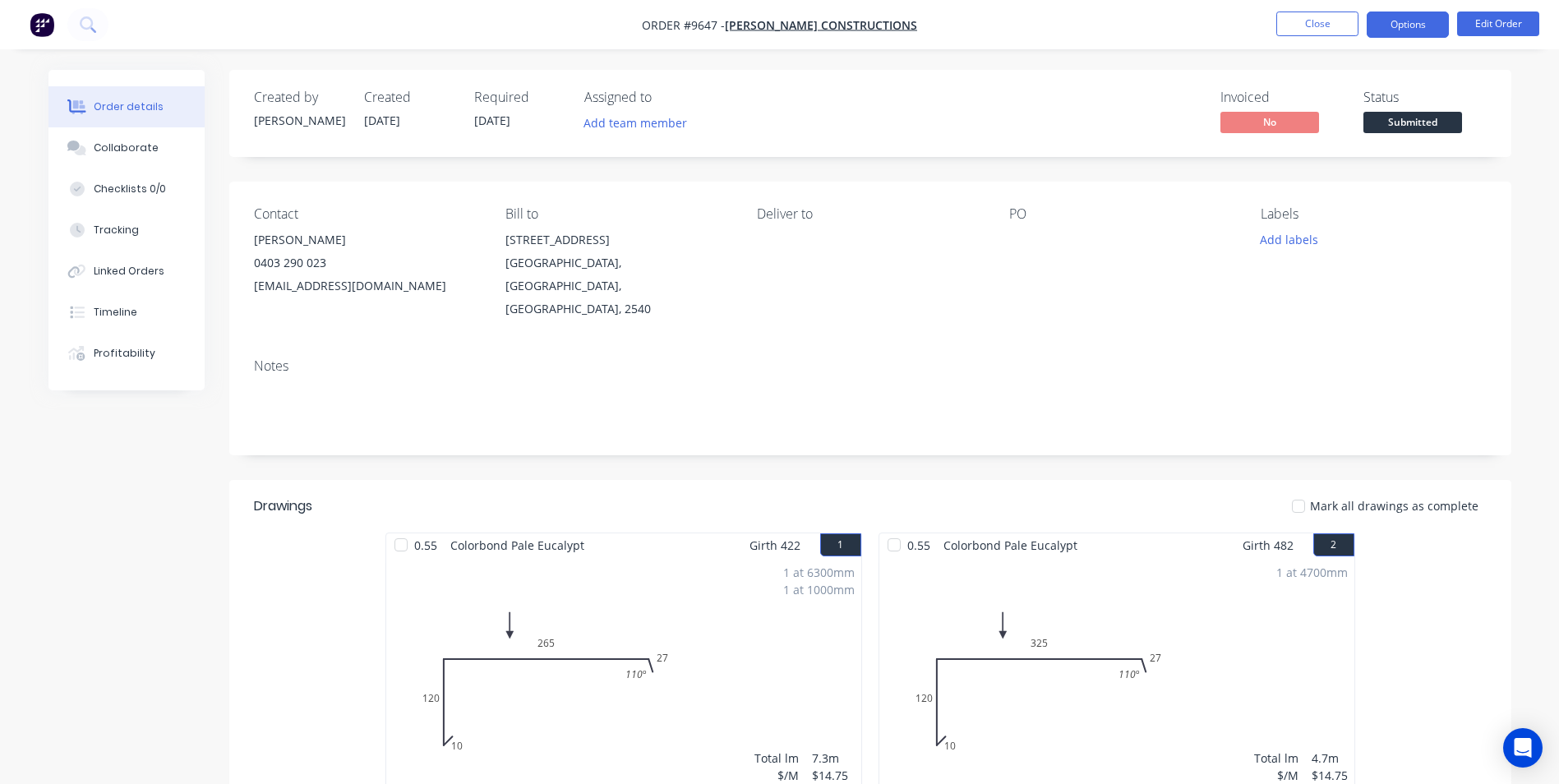
click at [1398, 30] on button "Options" at bounding box center [1408, 24] width 82 height 26
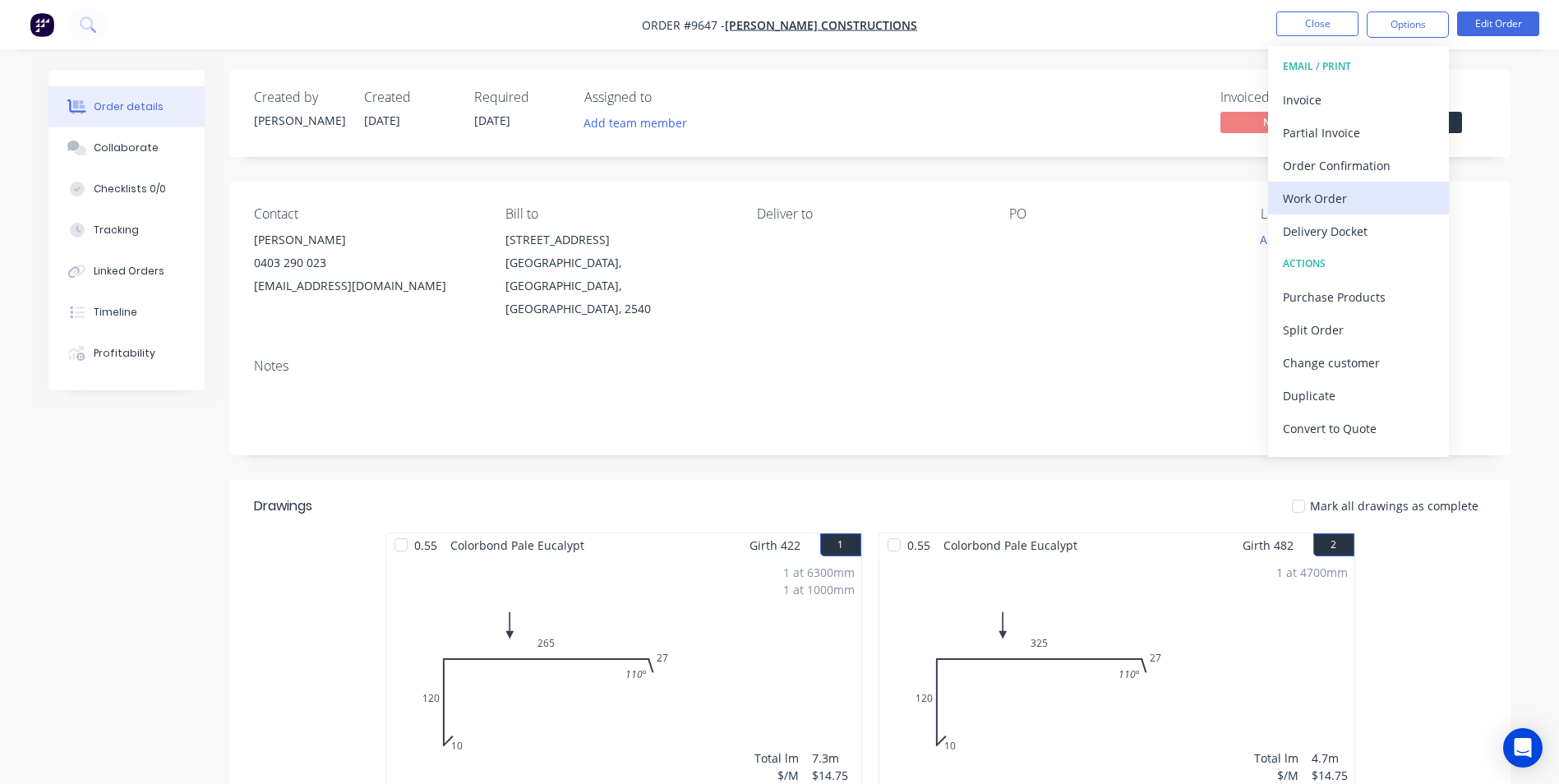
click at [1370, 205] on div "Work Order" at bounding box center [1359, 198] width 151 height 23
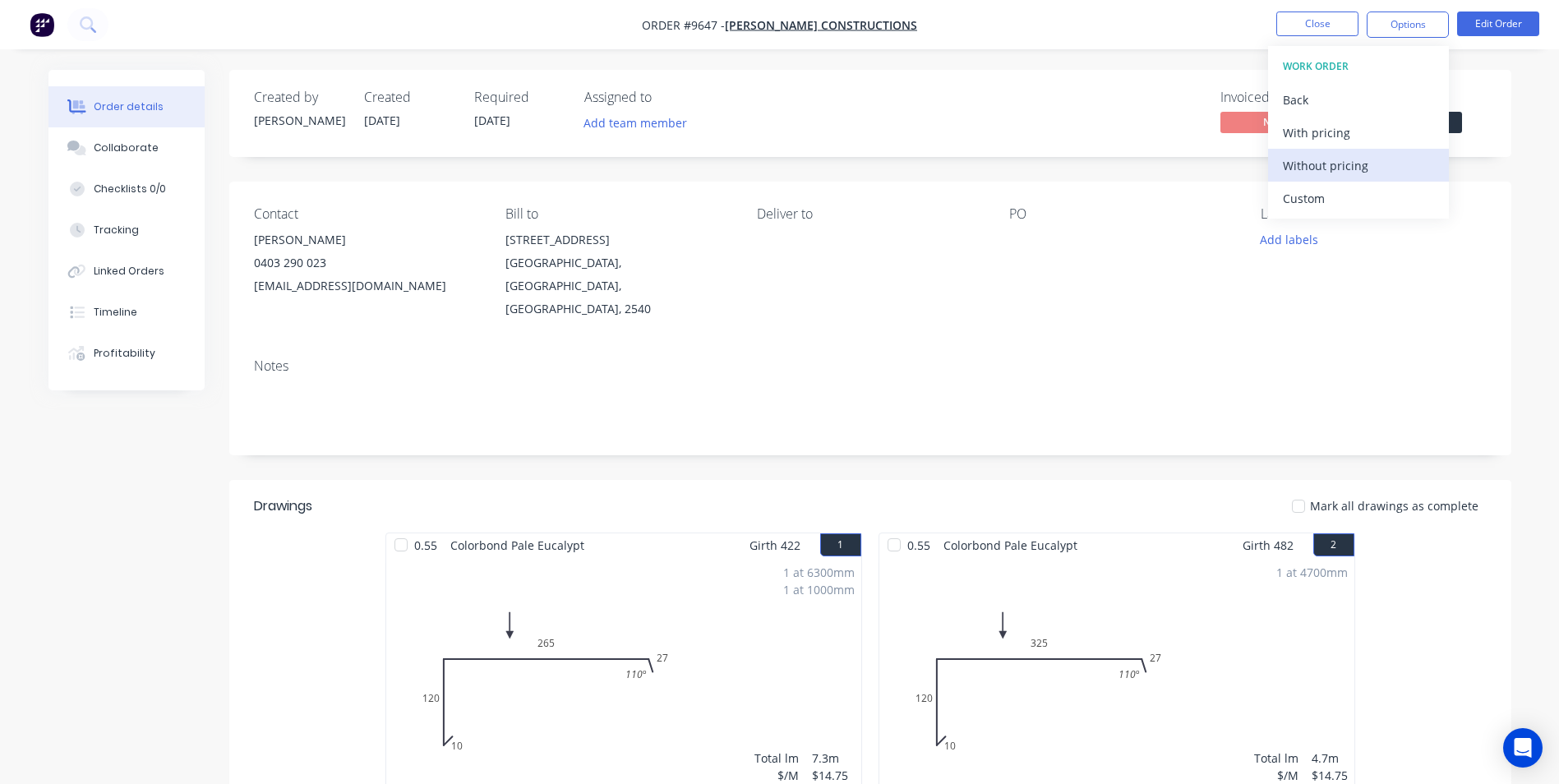
click at [1366, 176] on div "Without pricing" at bounding box center [1359, 165] width 151 height 23
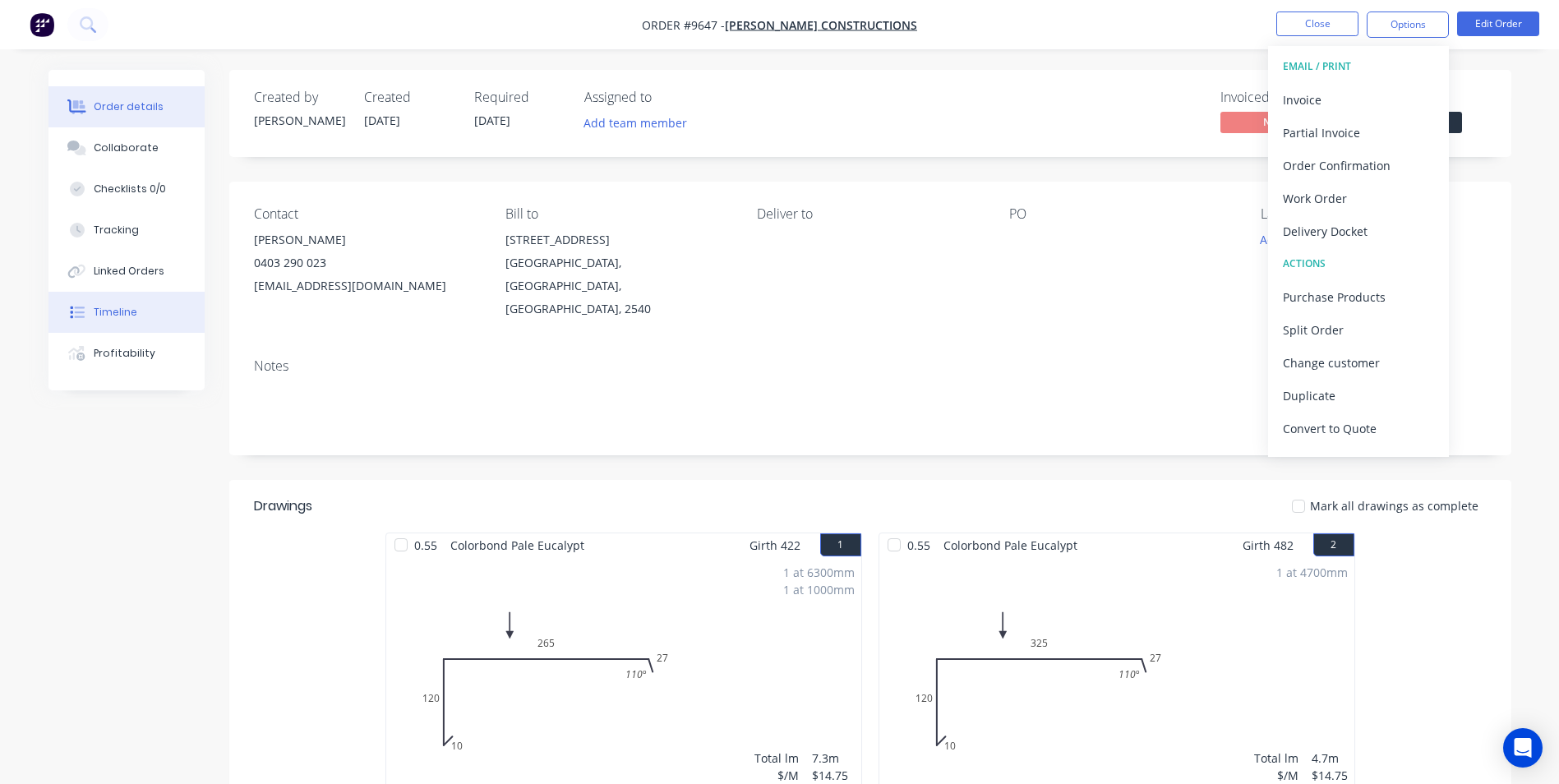
click at [150, 310] on button "Timeline" at bounding box center [127, 312] width 156 height 41
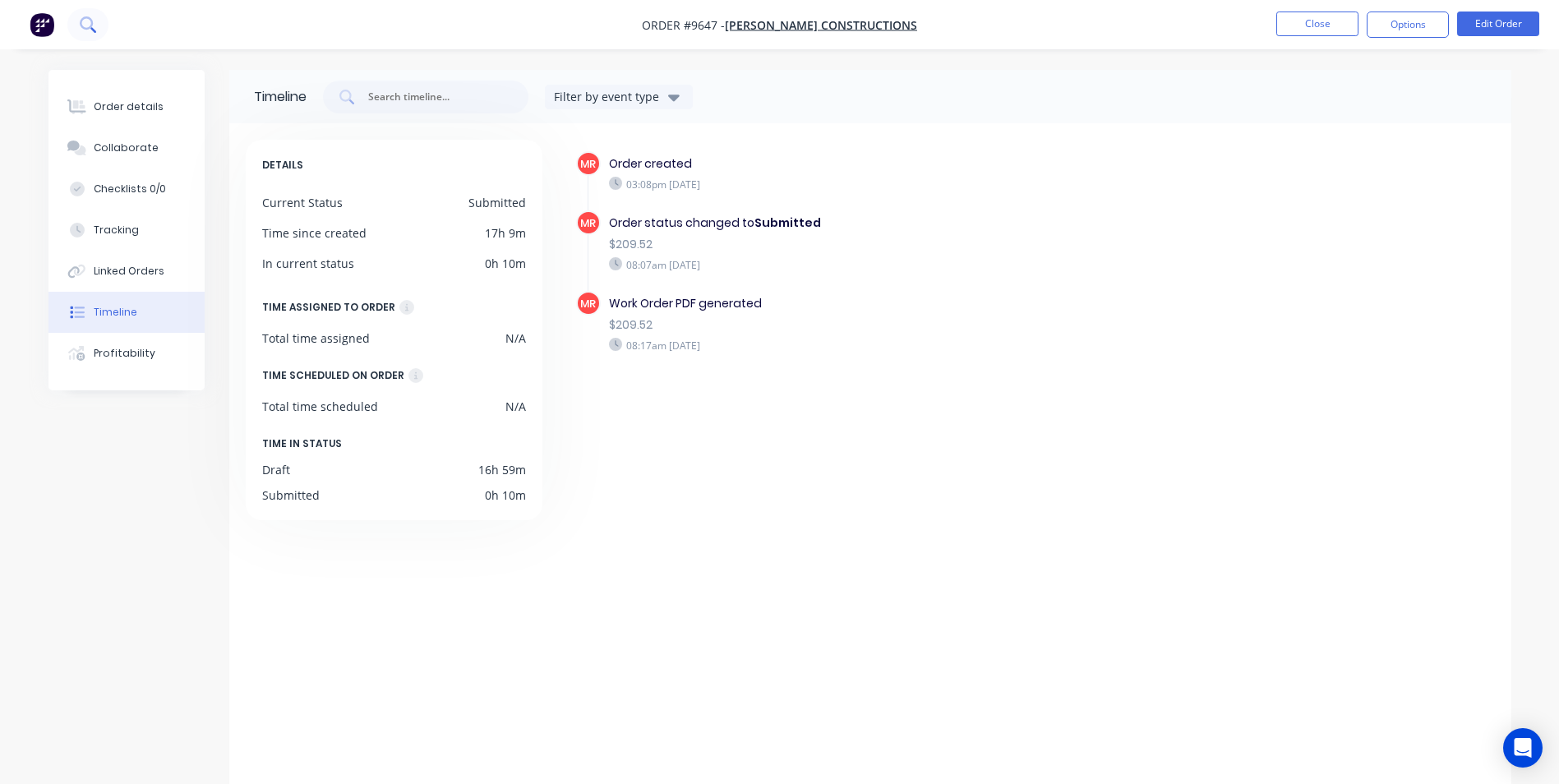
click at [102, 26] on button at bounding box center [88, 24] width 41 height 33
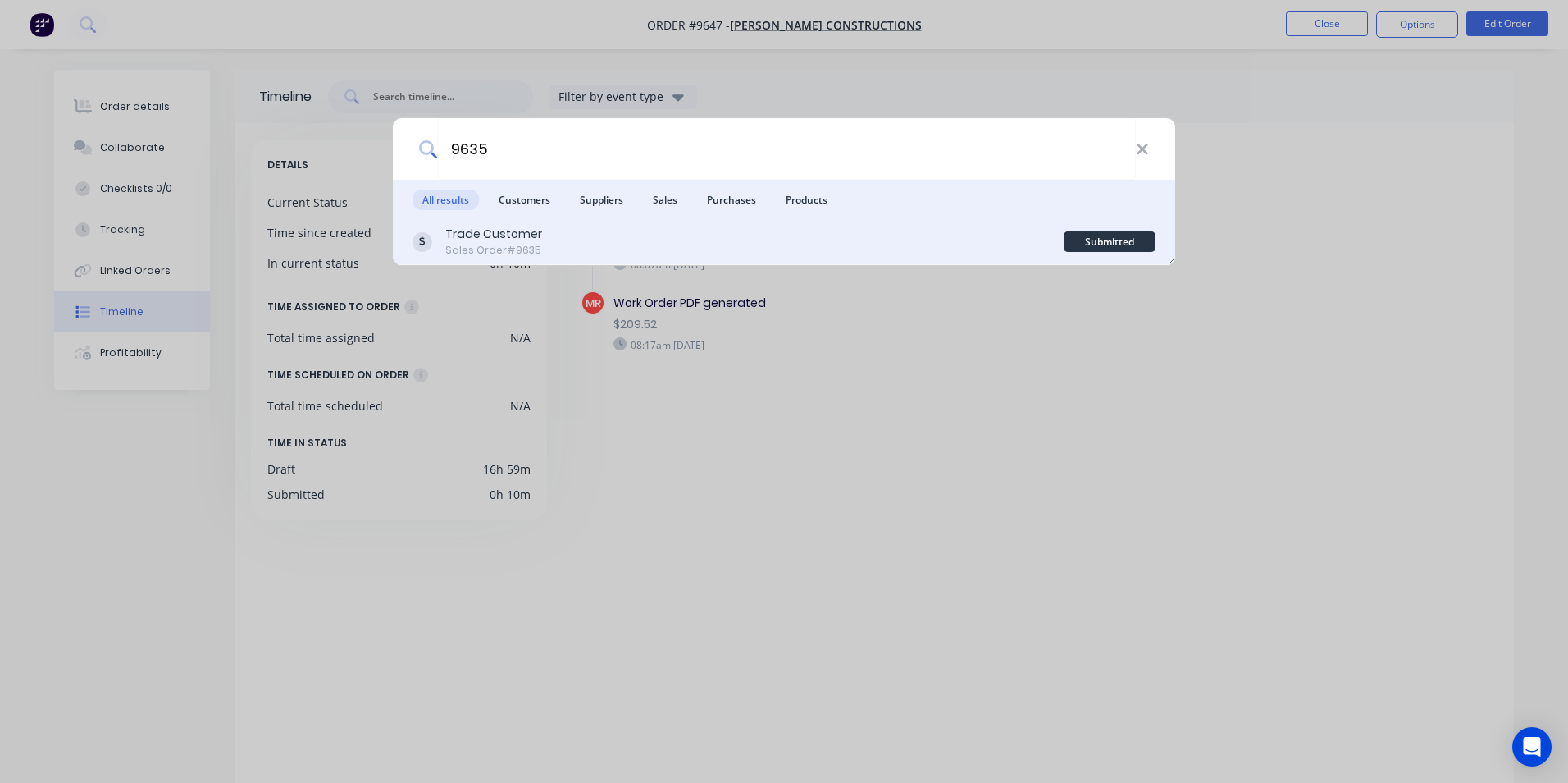
type input "9635"
click at [722, 237] on div "Trade Customer Sales Order #9635" at bounding box center [738, 241] width 651 height 32
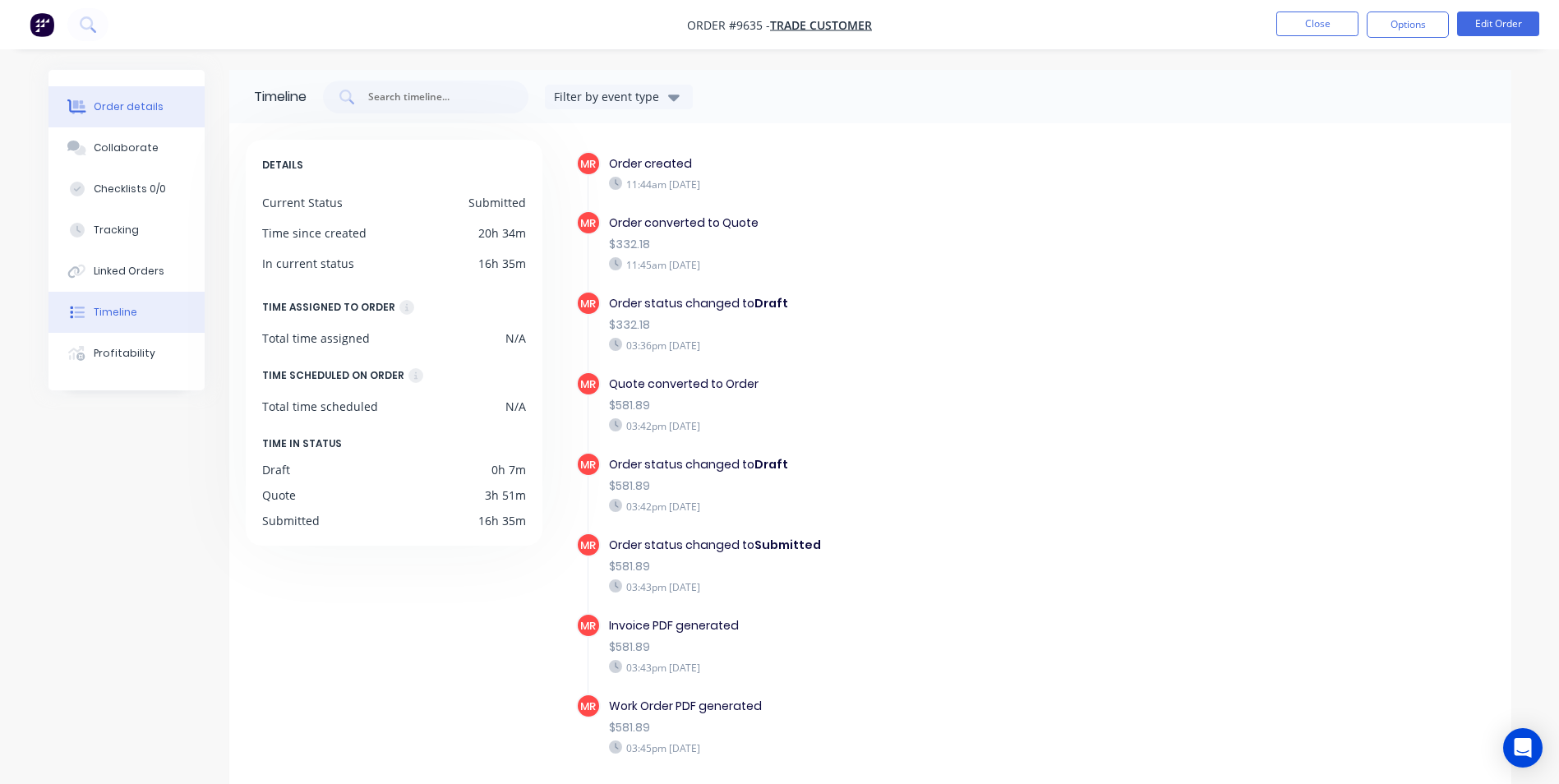
click at [169, 116] on button "Order details" at bounding box center [127, 106] width 156 height 41
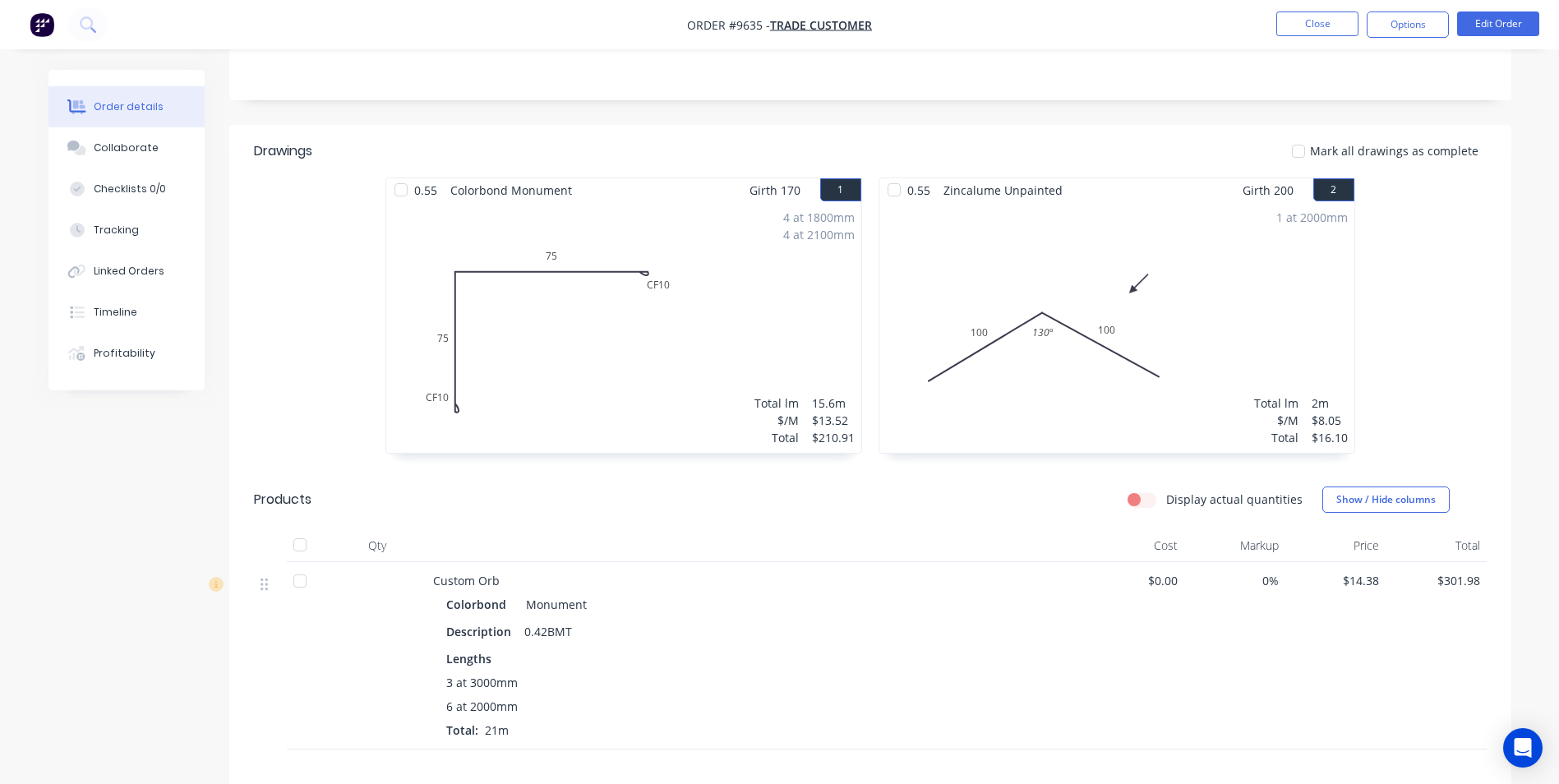
scroll to position [80, 0]
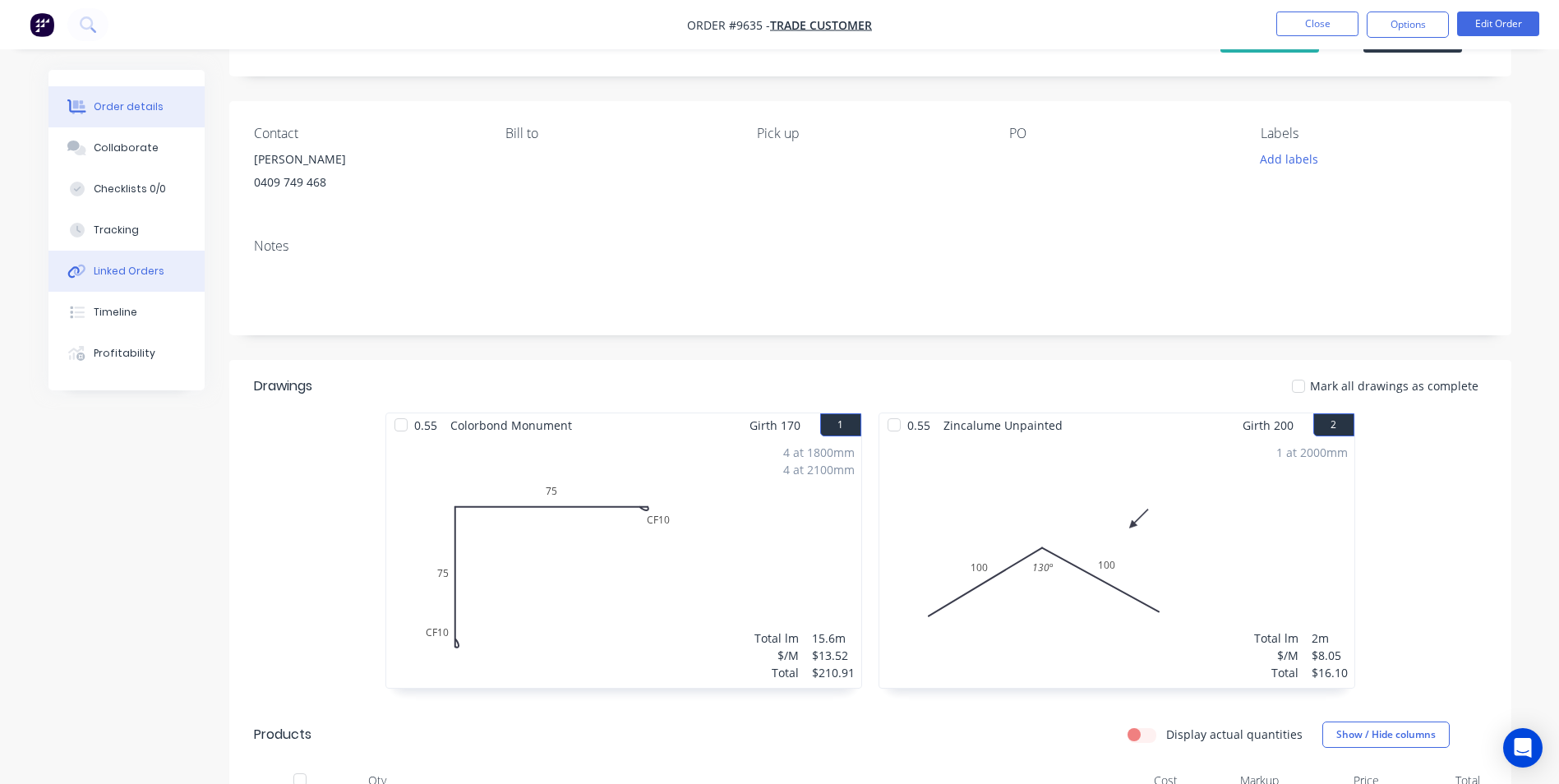
click at [126, 277] on div "Linked Orders" at bounding box center [129, 270] width 70 height 15
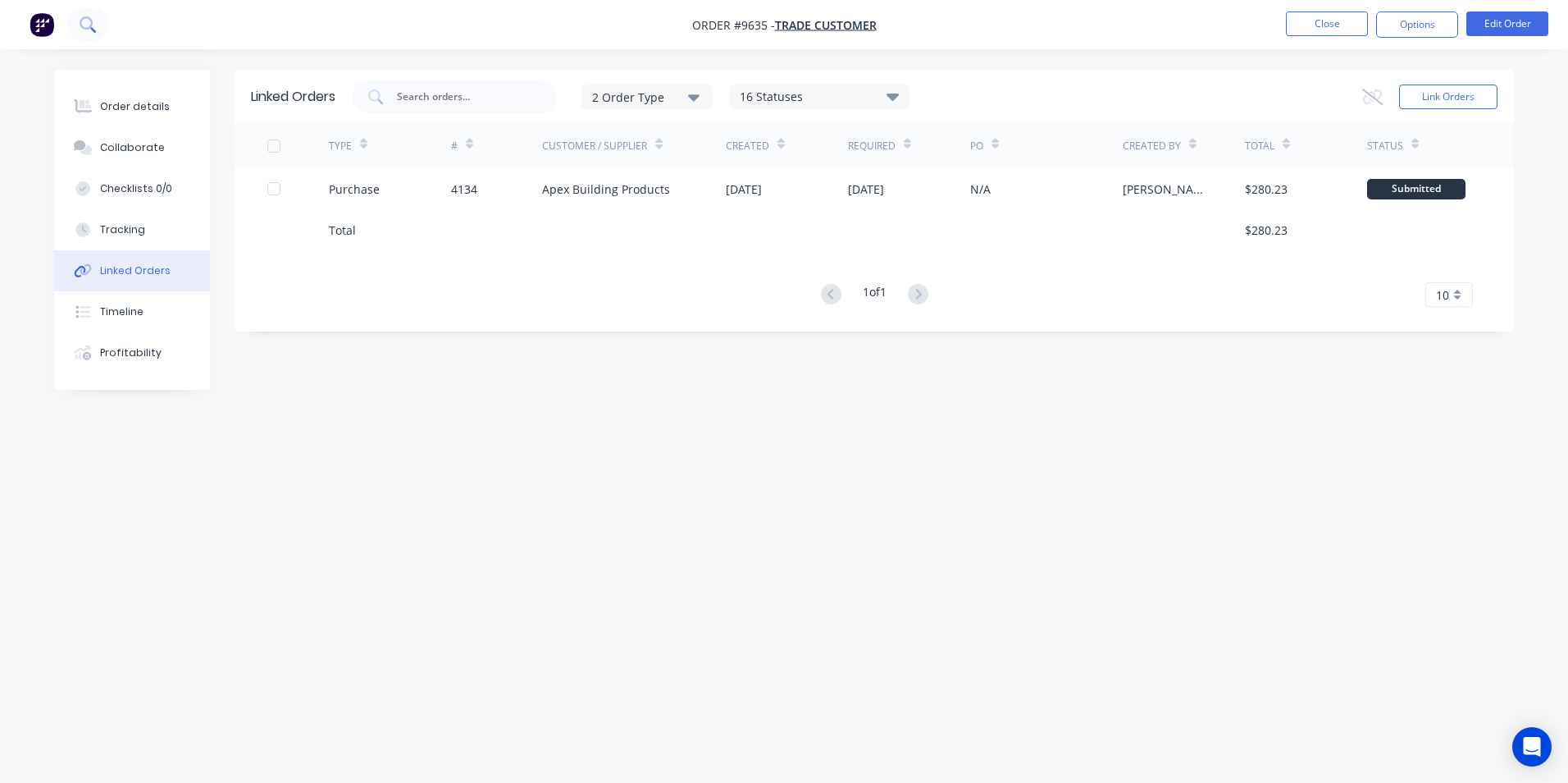
click at [101, 27] on button at bounding box center [88, 24] width 41 height 33
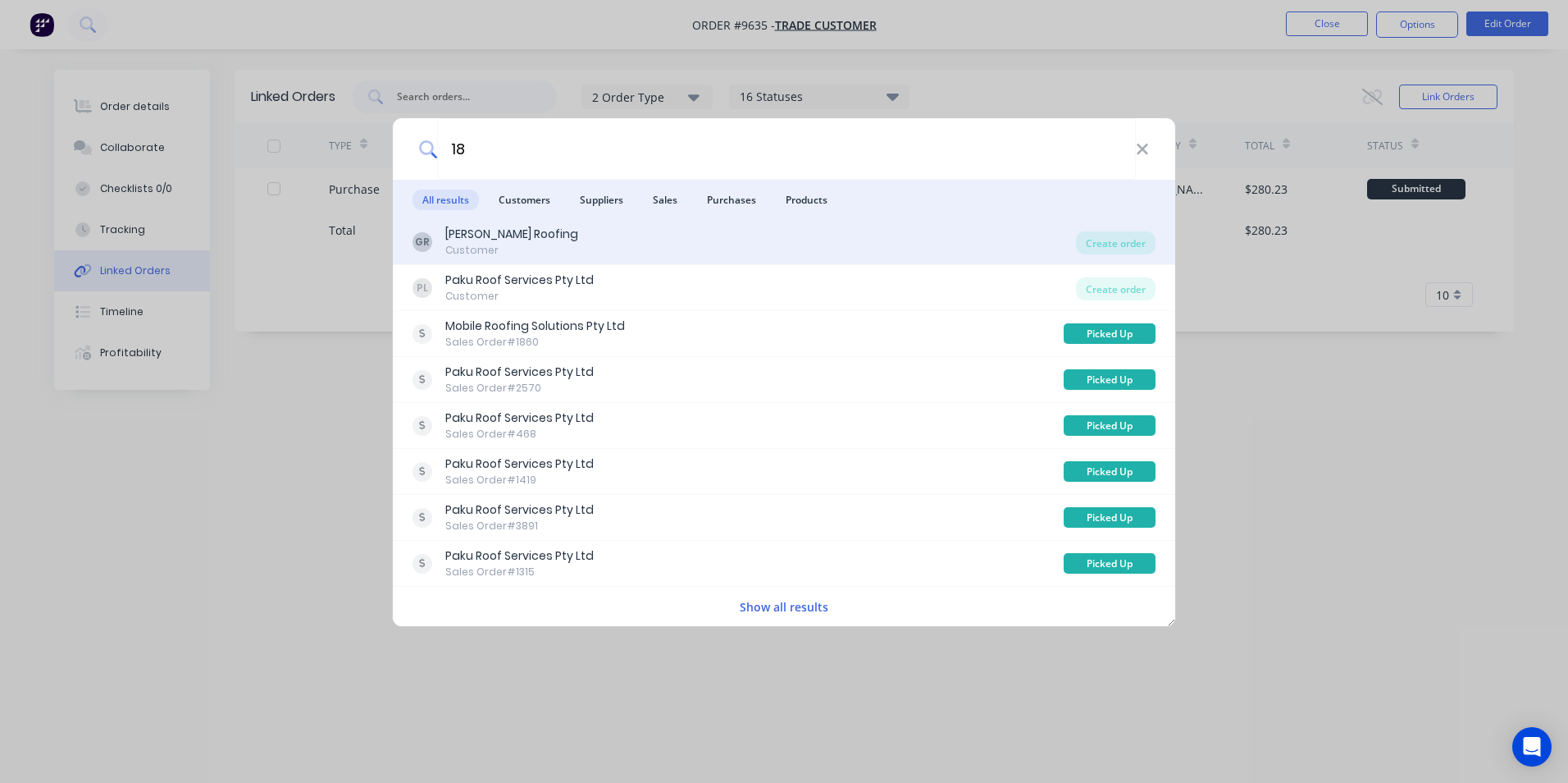
type input "1"
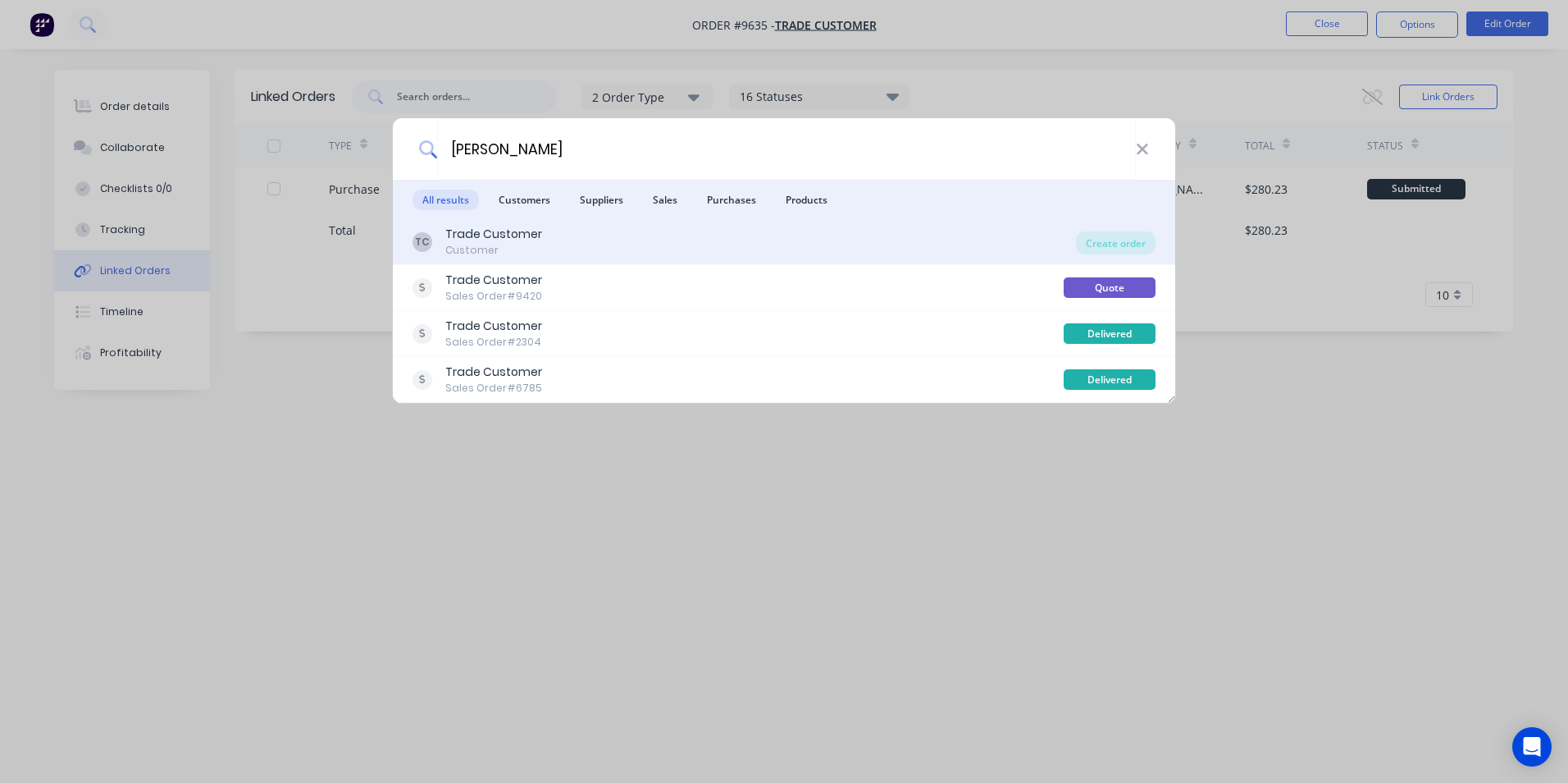
type input "[PERSON_NAME]"
click at [734, 237] on div "TC Trade Customer Customer" at bounding box center [744, 241] width 664 height 32
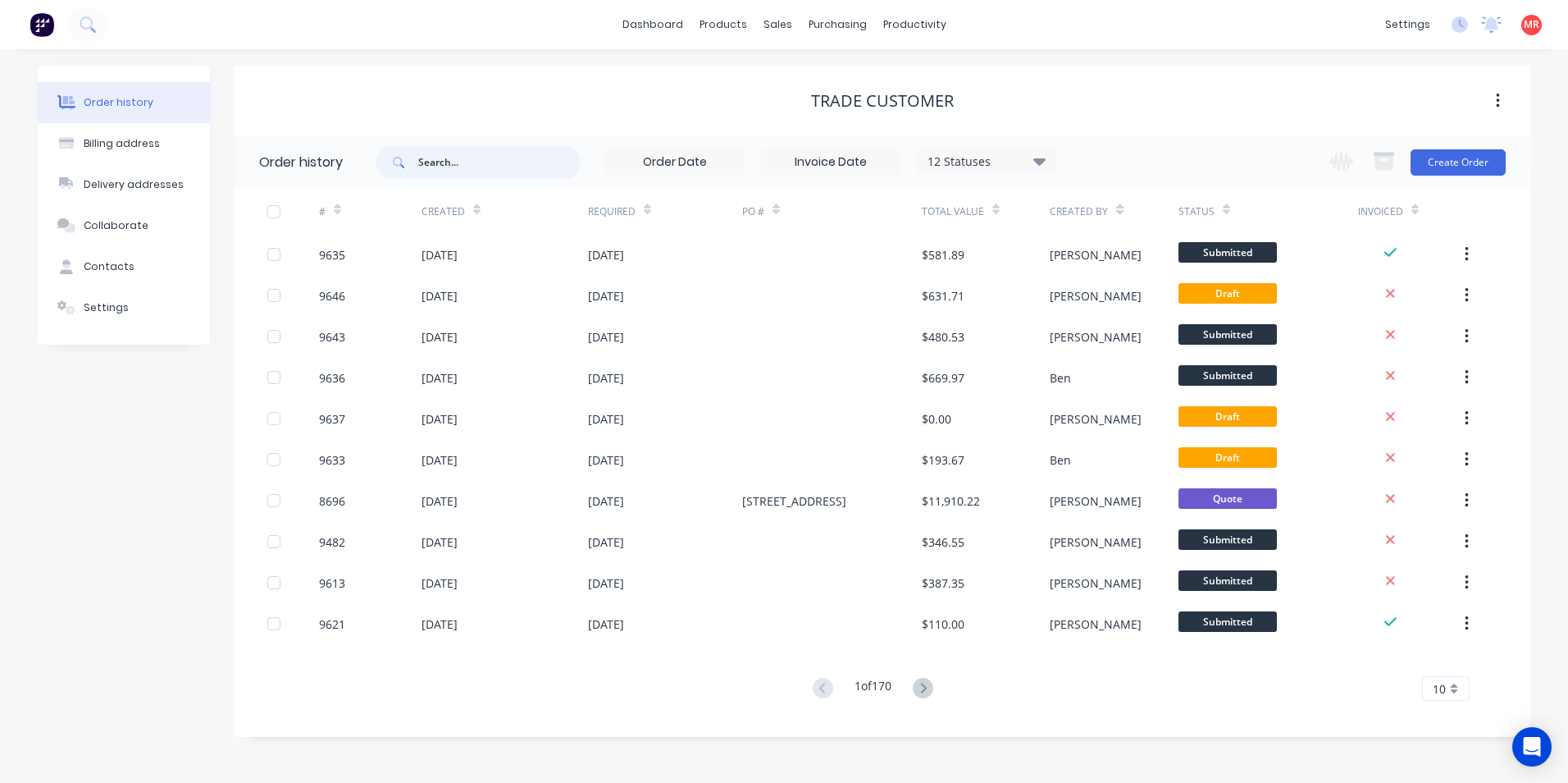
click at [531, 170] on input "text" at bounding box center [499, 163] width 163 height 33
type input "elle"
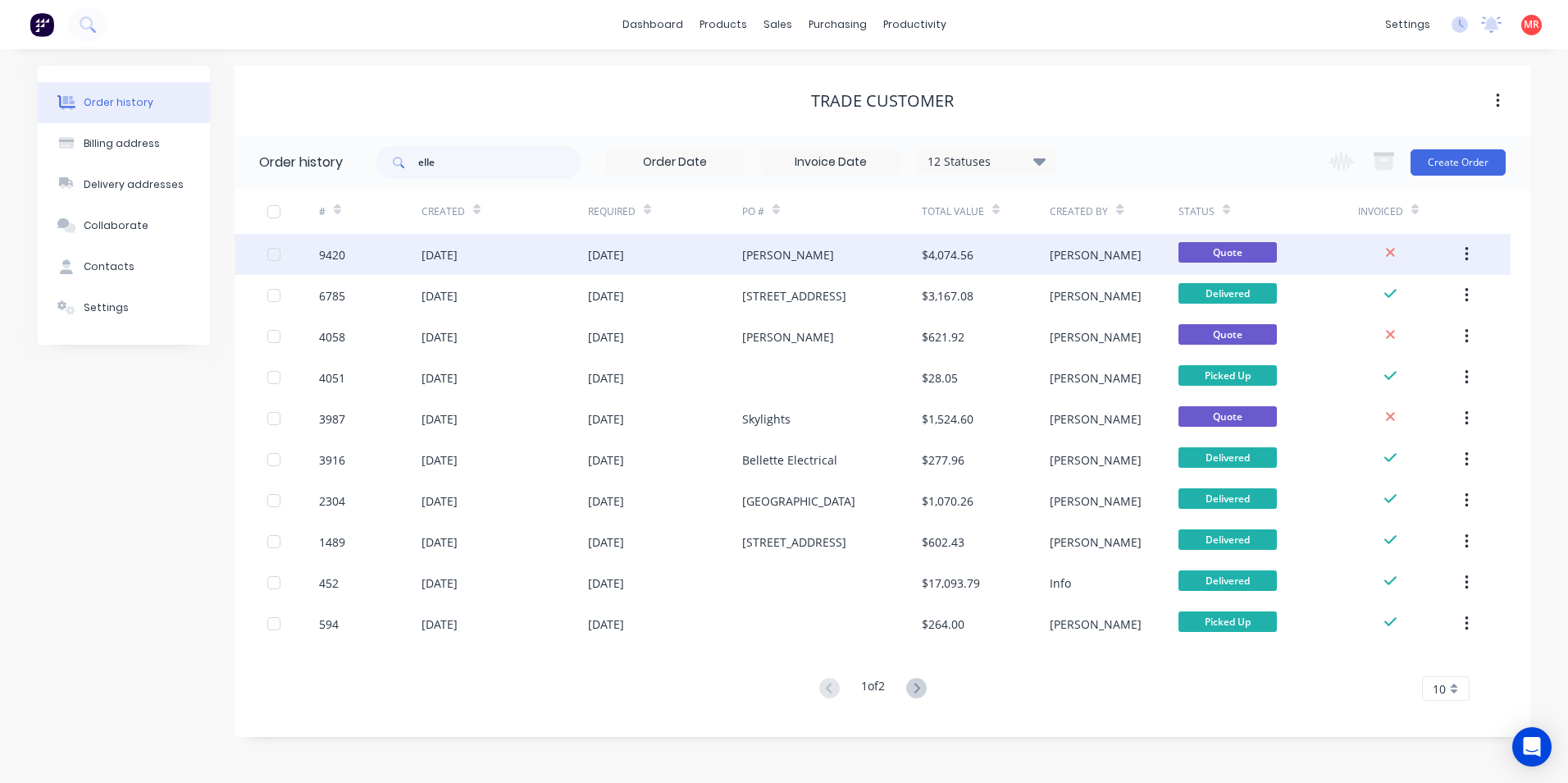
click at [611, 254] on div "[DATE]" at bounding box center [605, 254] width 36 height 18
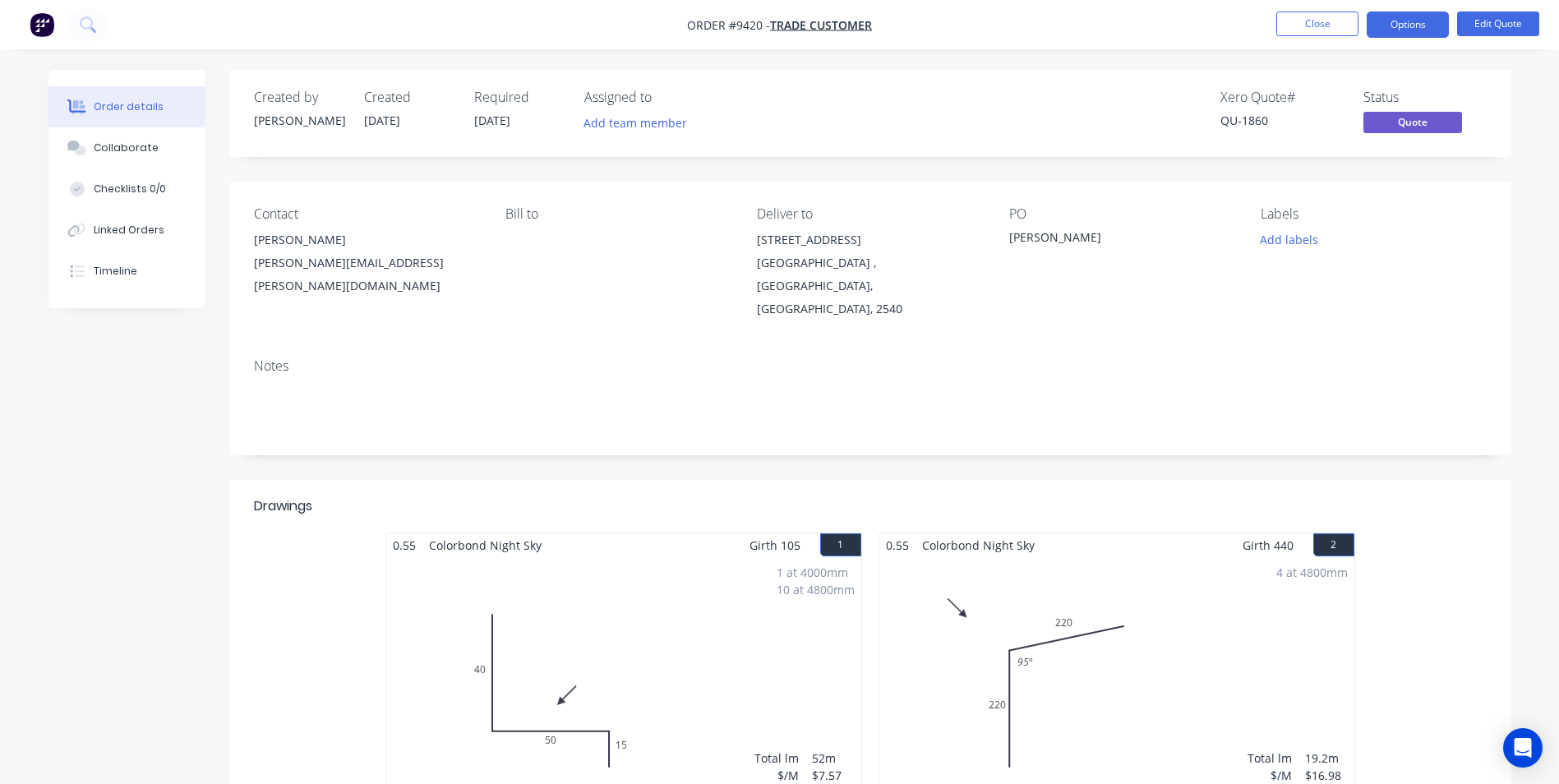
click at [49, 23] on img "button" at bounding box center [41, 24] width 24 height 24
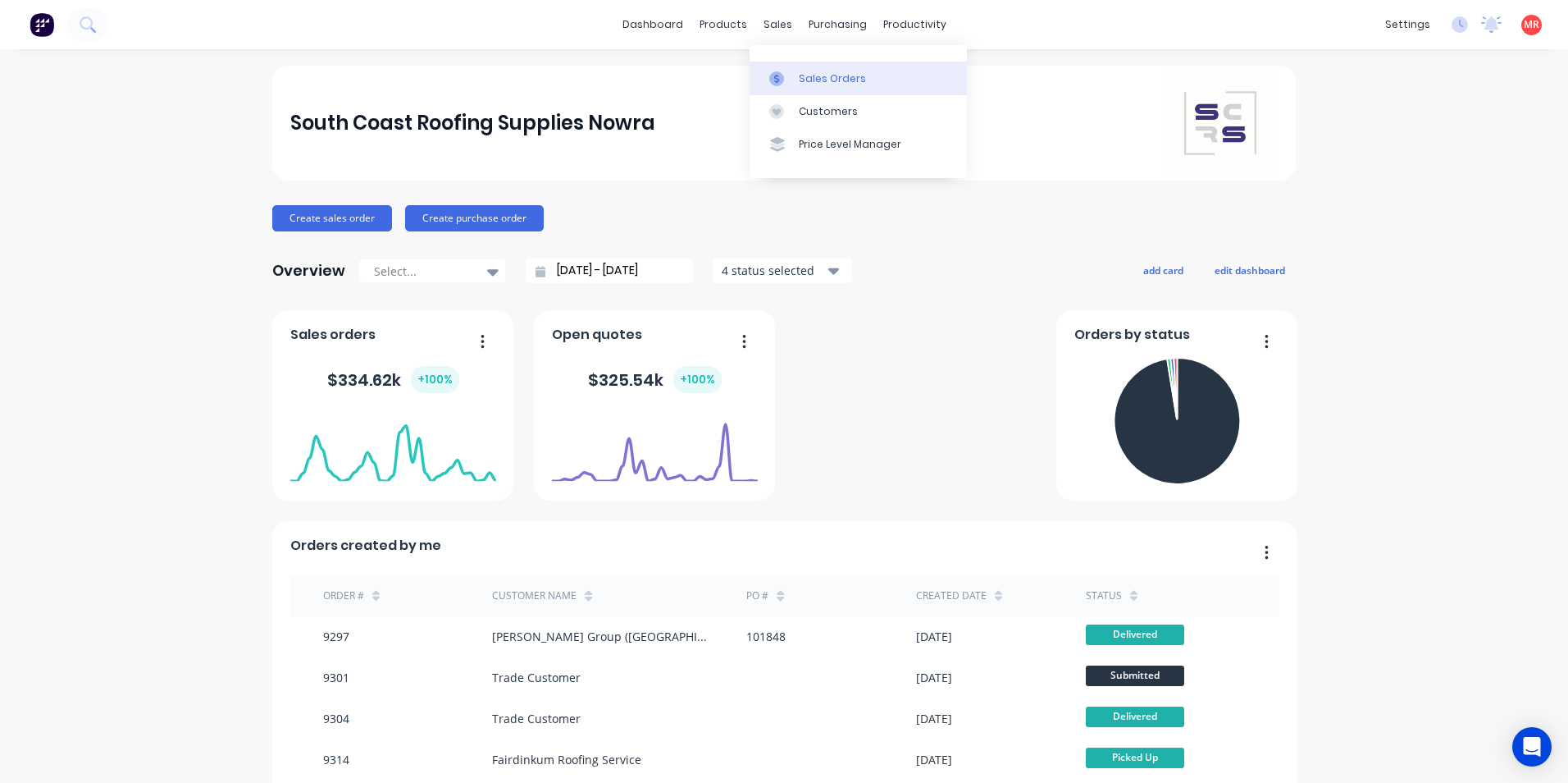
click at [778, 78] on icon at bounding box center [776, 78] width 5 height 9
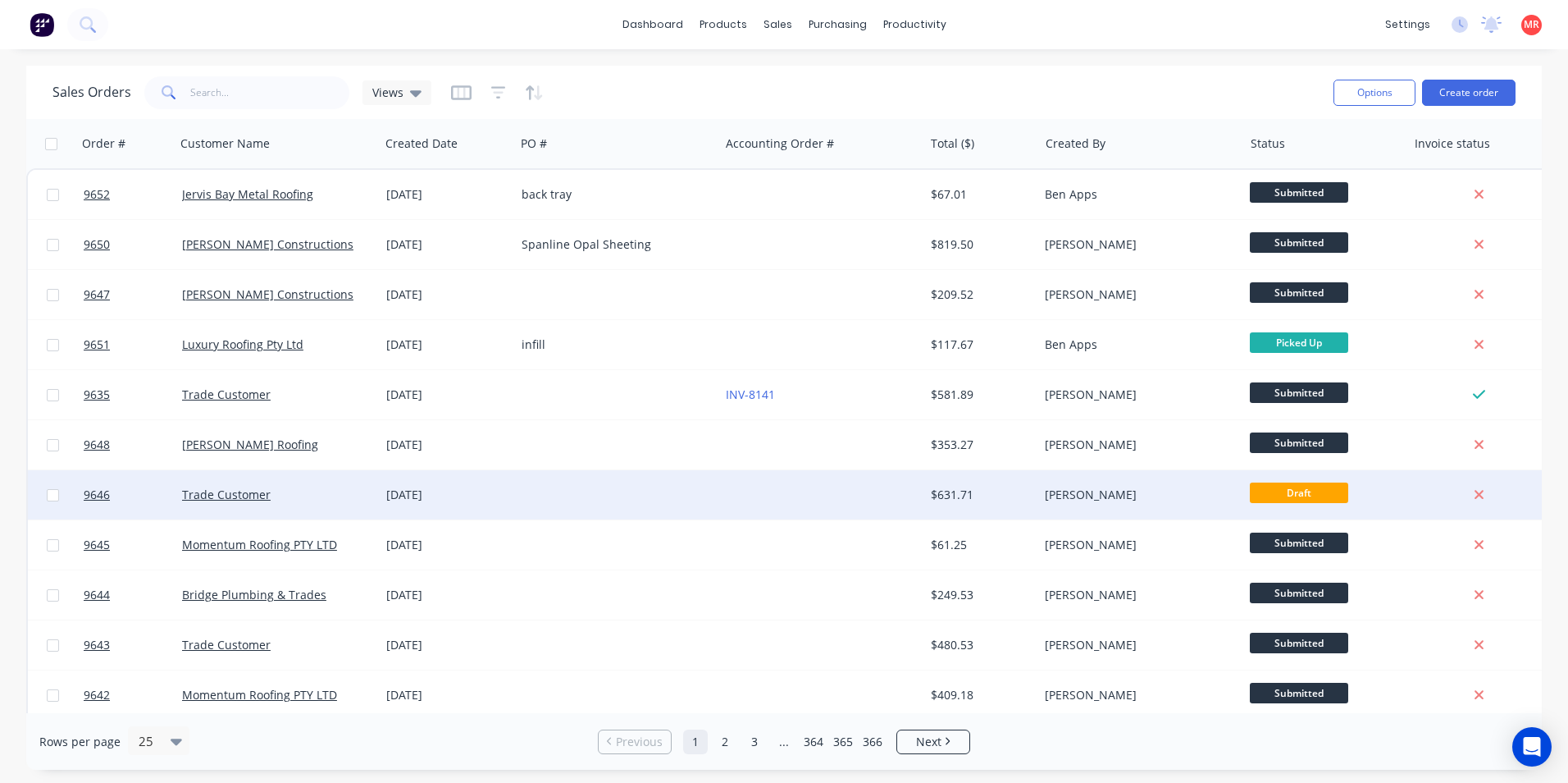
click at [692, 481] on div at bounding box center [617, 494] width 205 height 49
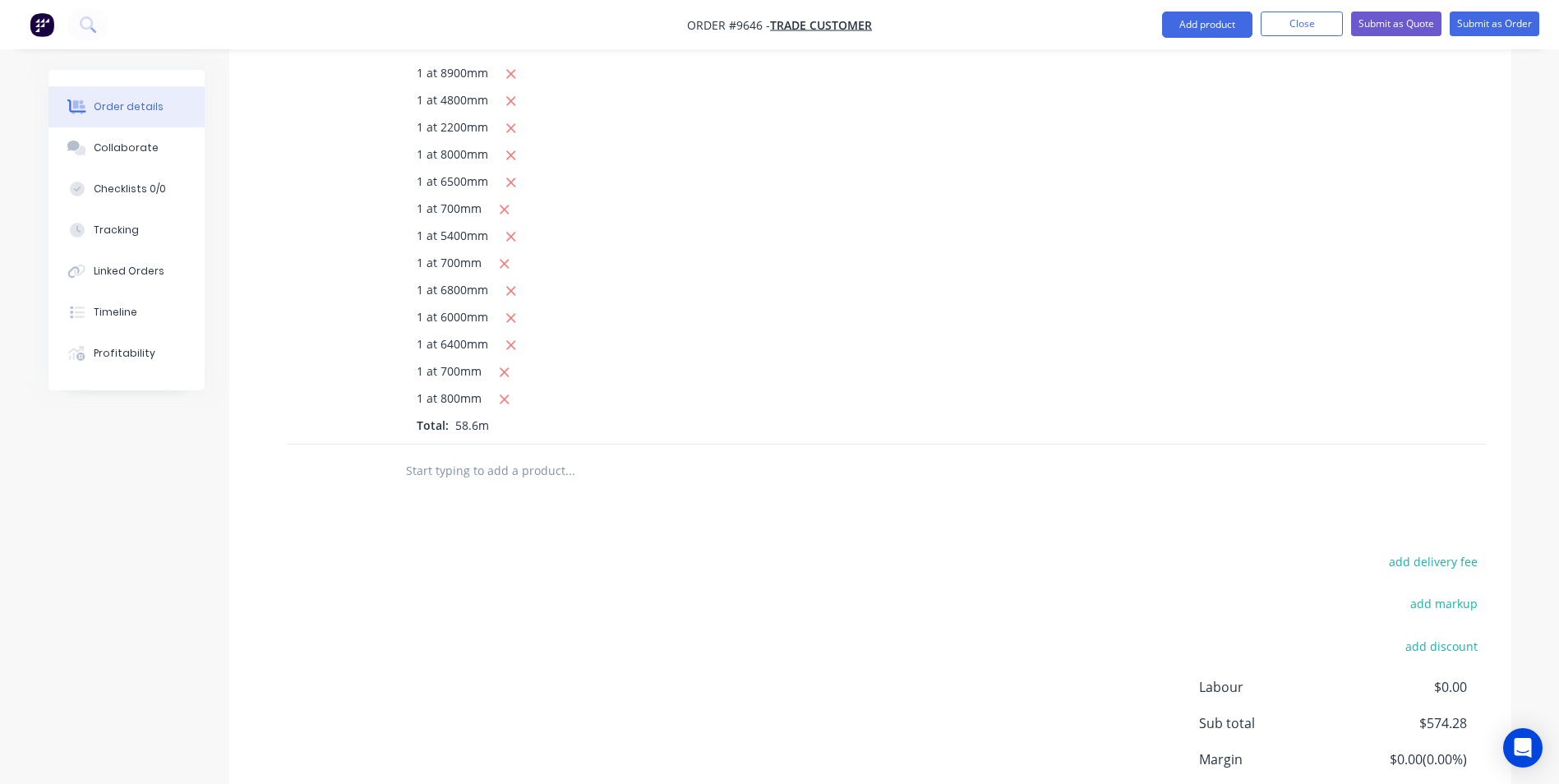
scroll to position [814, 0]
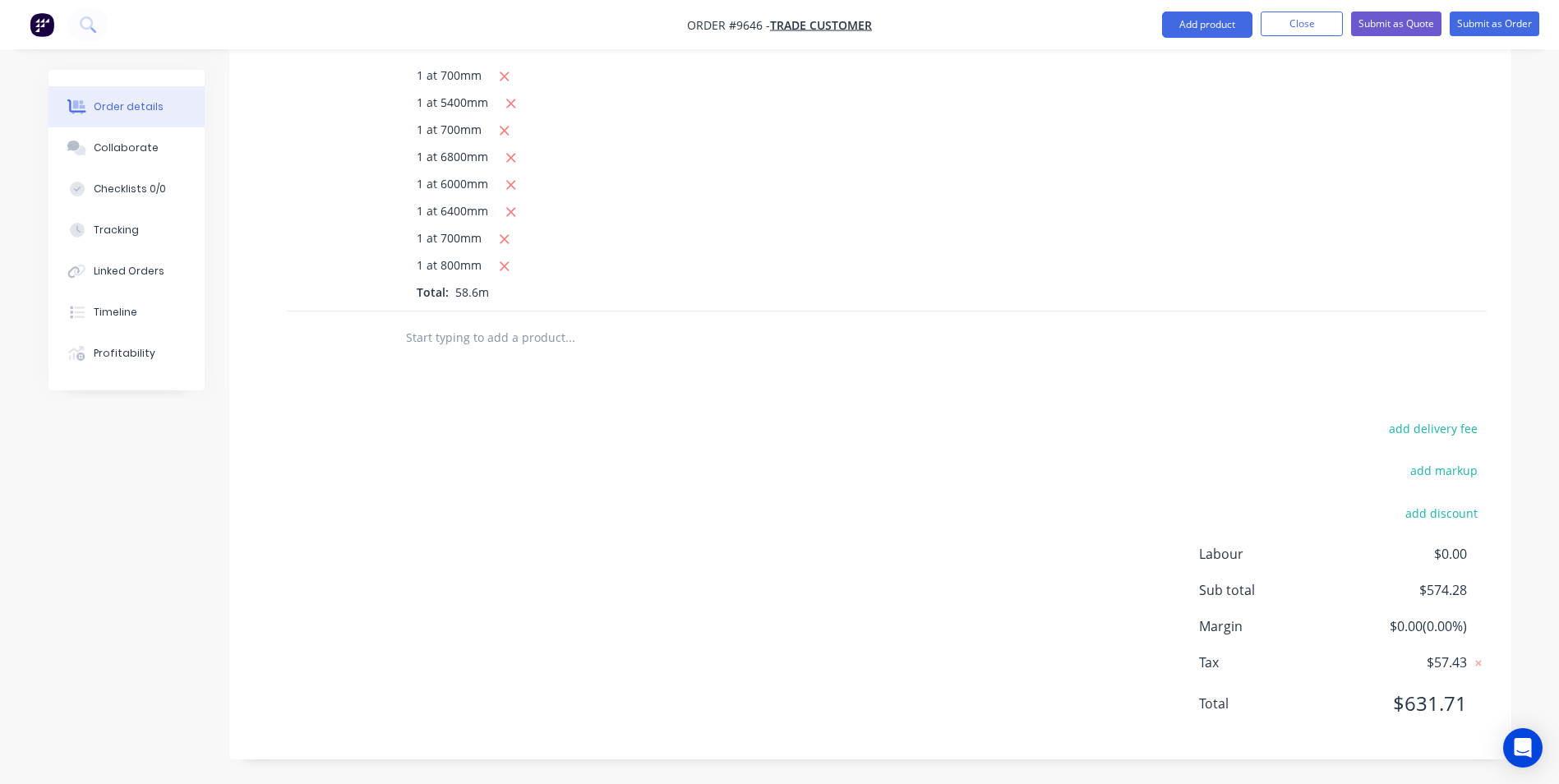
click at [417, 334] on input "text" at bounding box center [569, 338] width 329 height 33
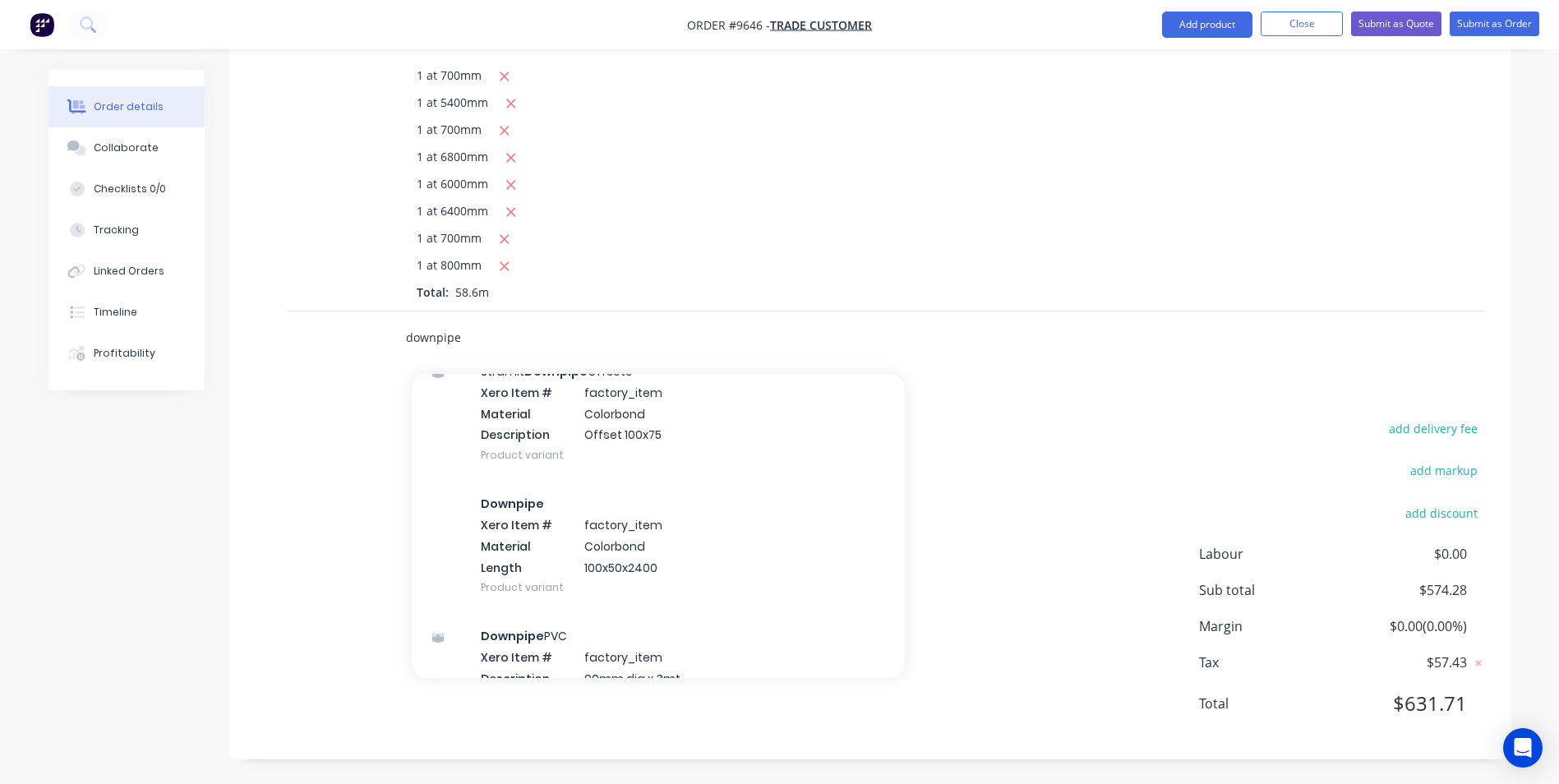
scroll to position [986, 0]
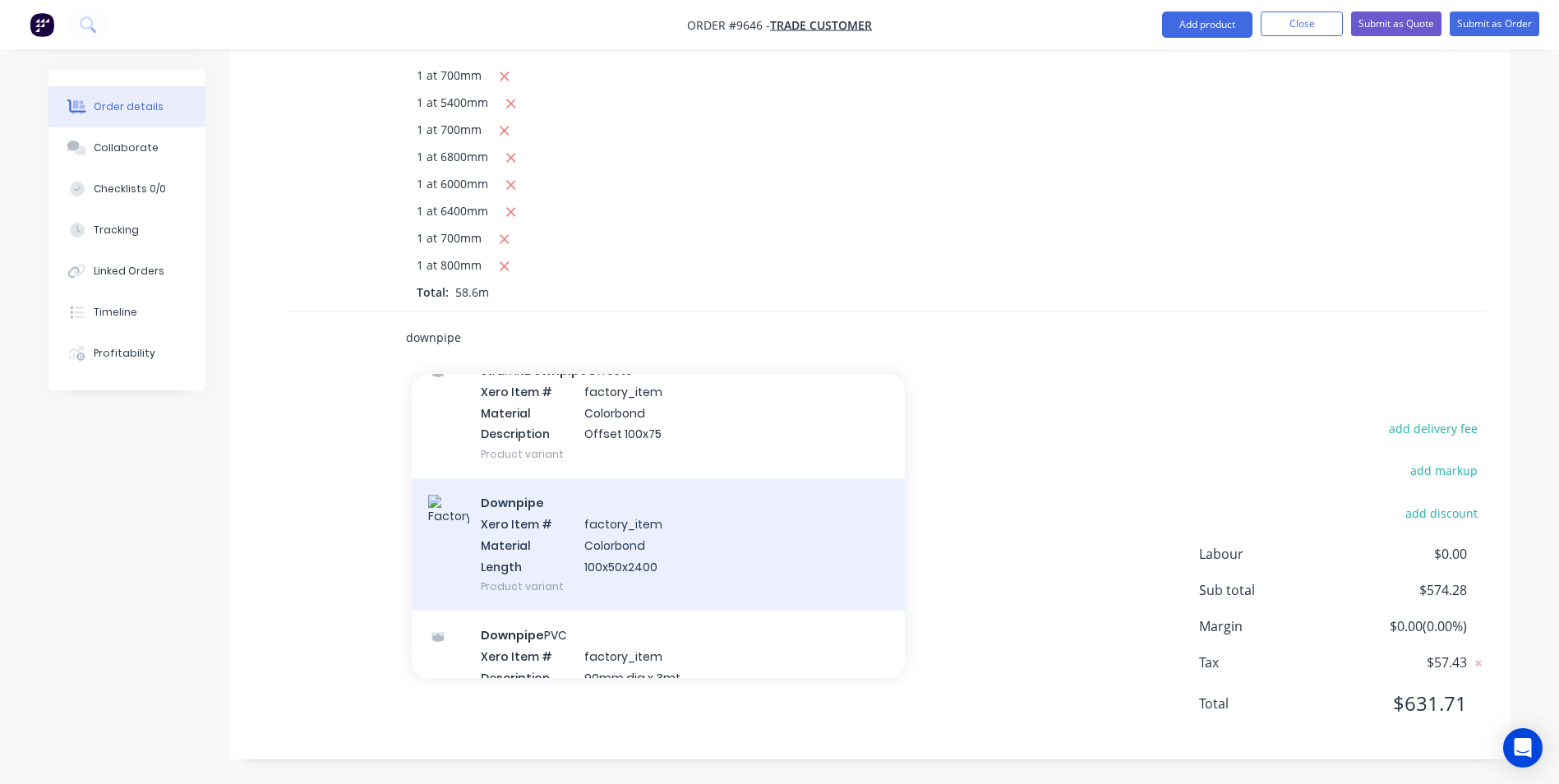
type input "downpipe"
click at [614, 532] on div "Downpipe Xero Item # factory_item Material Colorbond Length 100x50x2400 Product…" at bounding box center [658, 544] width 493 height 132
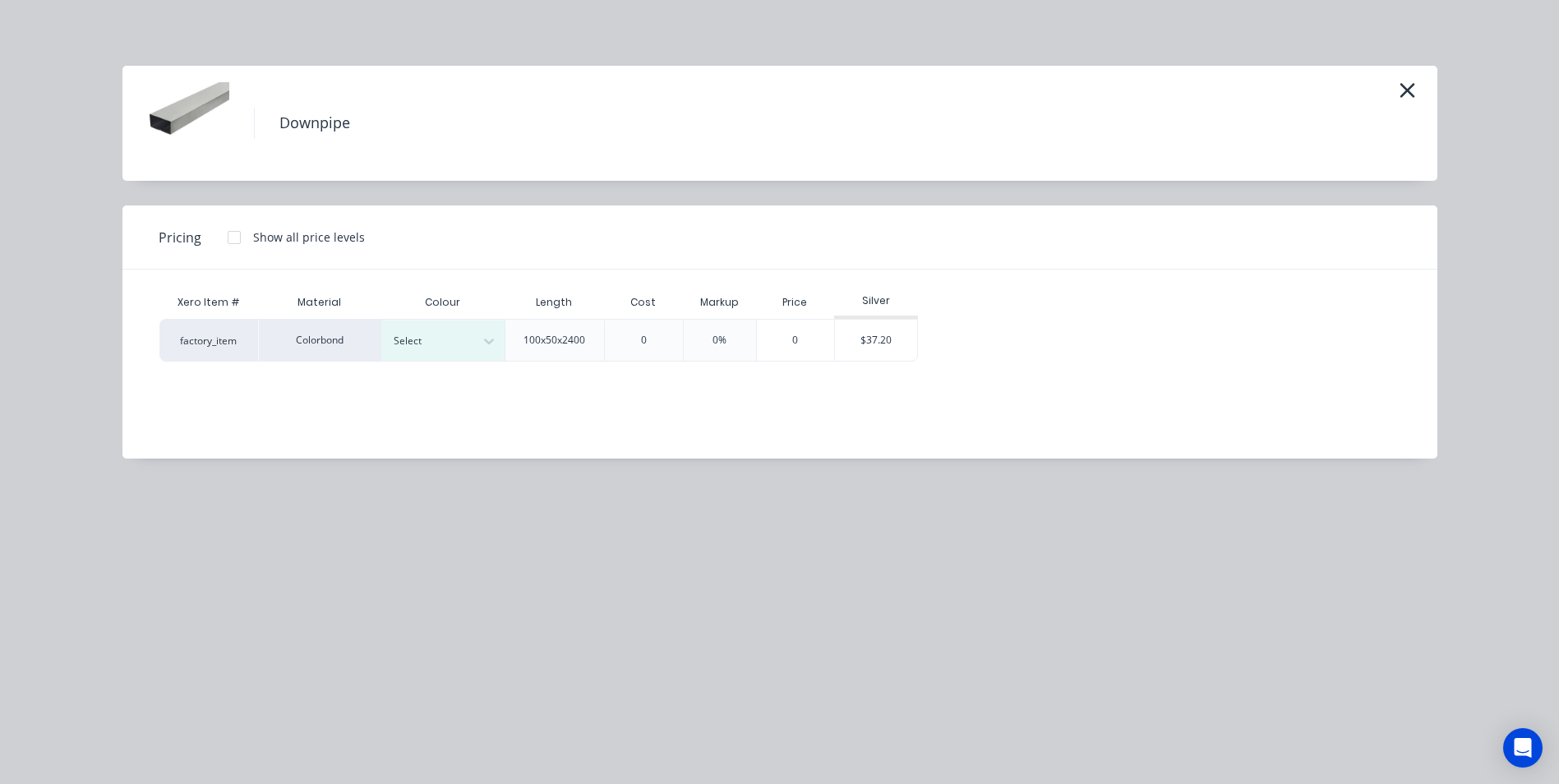
click at [242, 234] on div at bounding box center [234, 237] width 33 height 33
click at [982, 326] on div "$35.21" at bounding box center [969, 340] width 89 height 41
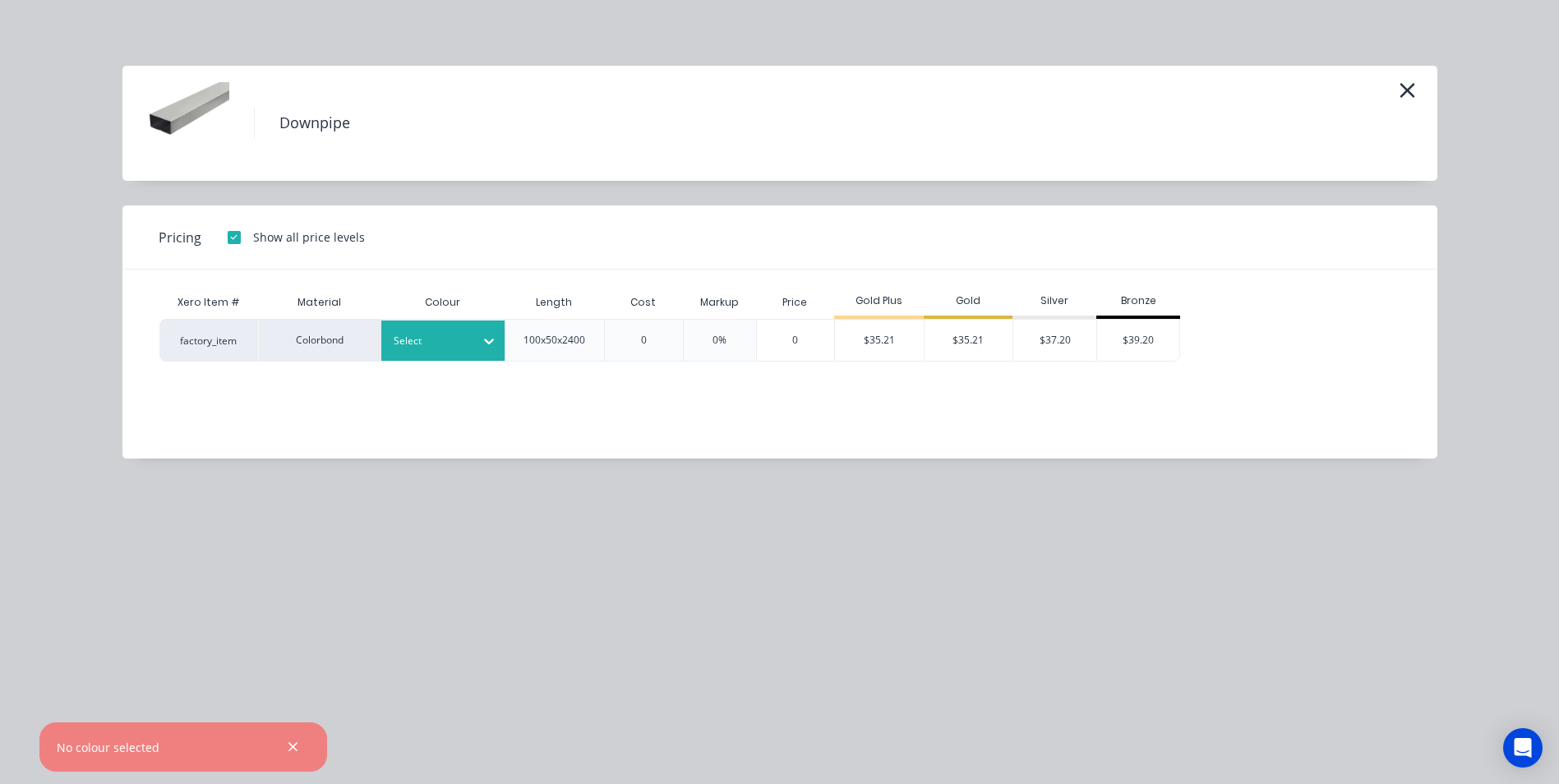
click at [492, 339] on icon at bounding box center [488, 341] width 17 height 17
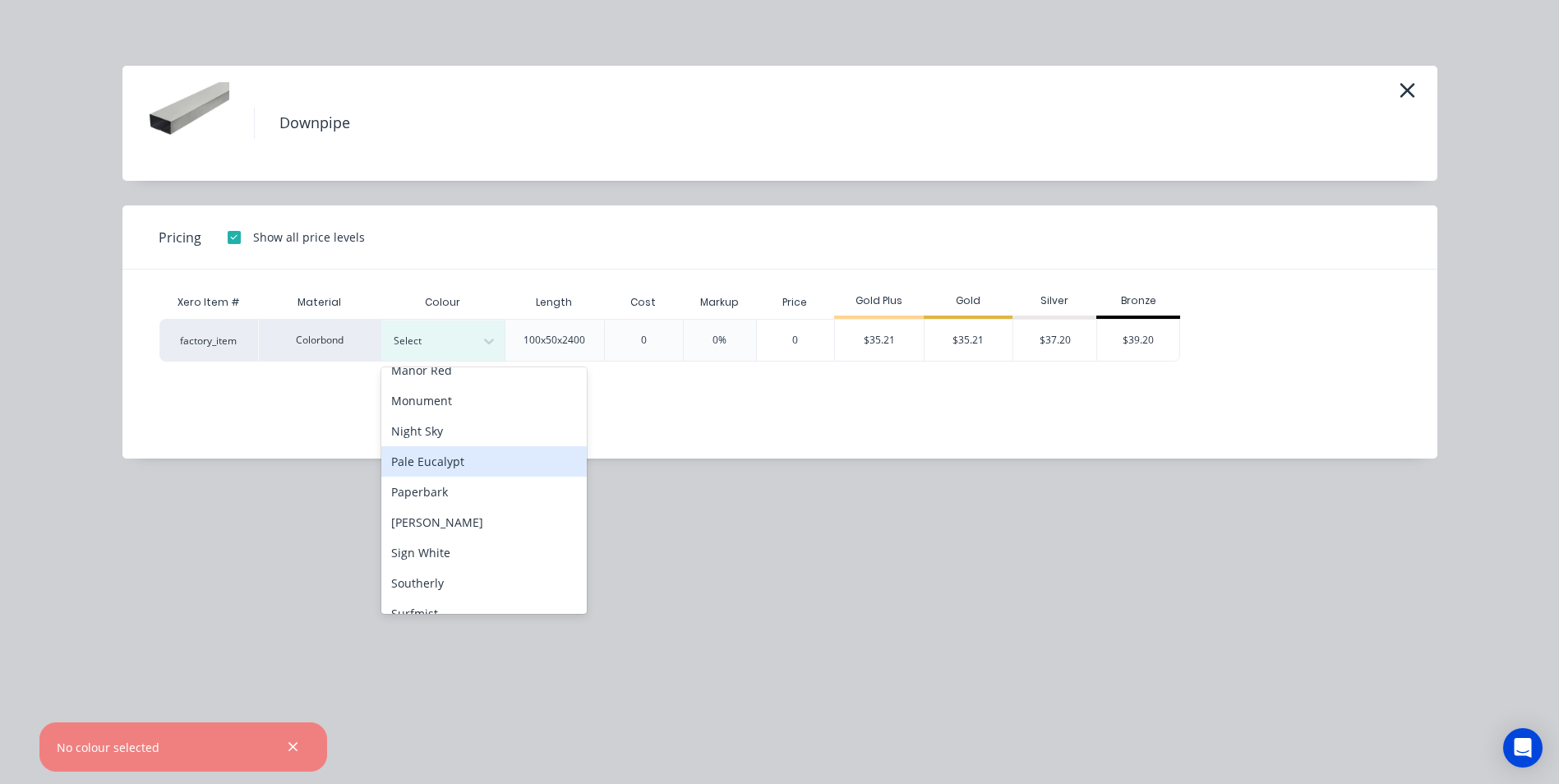
scroll to position [493, 0]
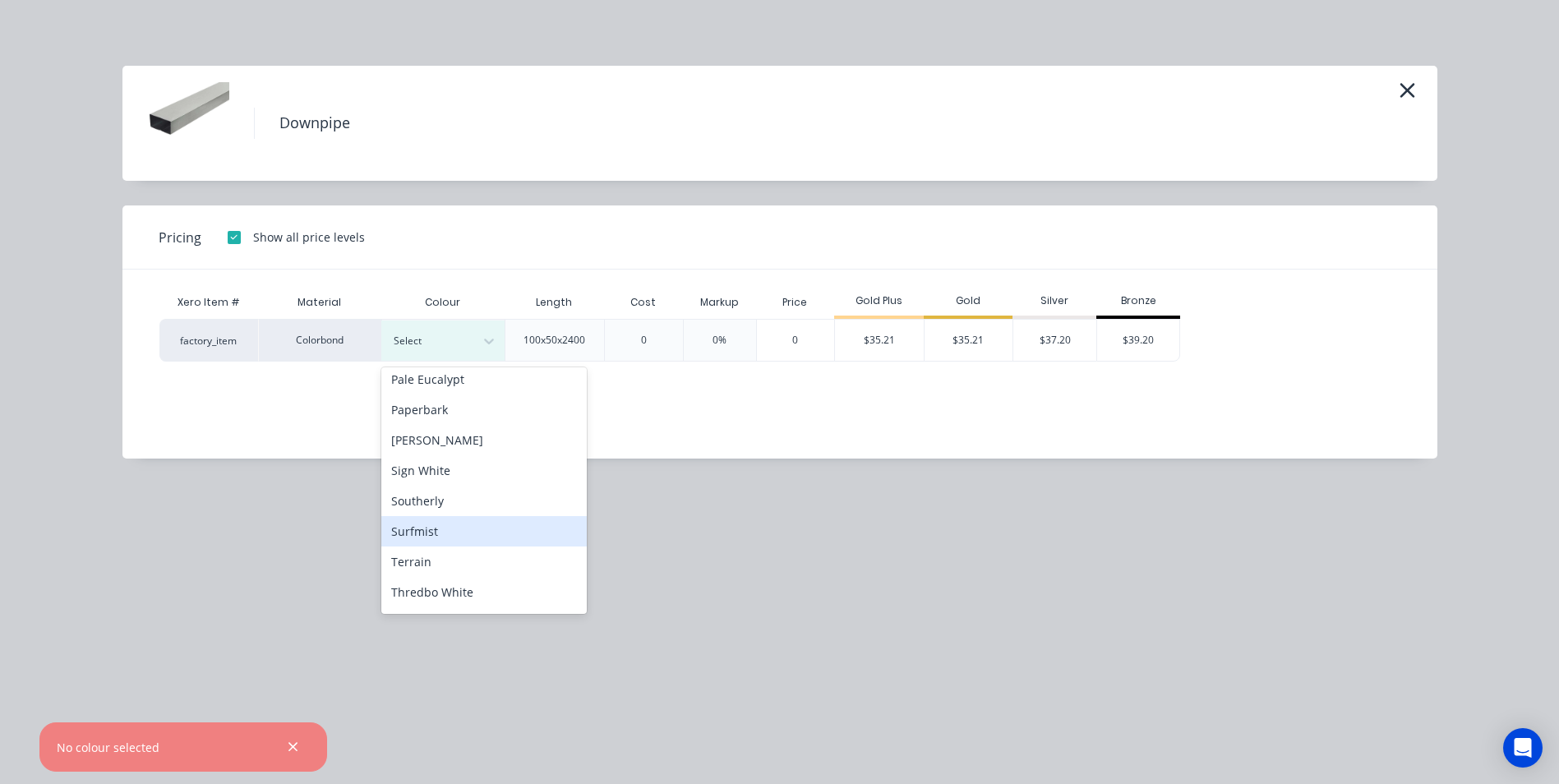
click at [469, 529] on div "Surfmist" at bounding box center [484, 530] width 205 height 30
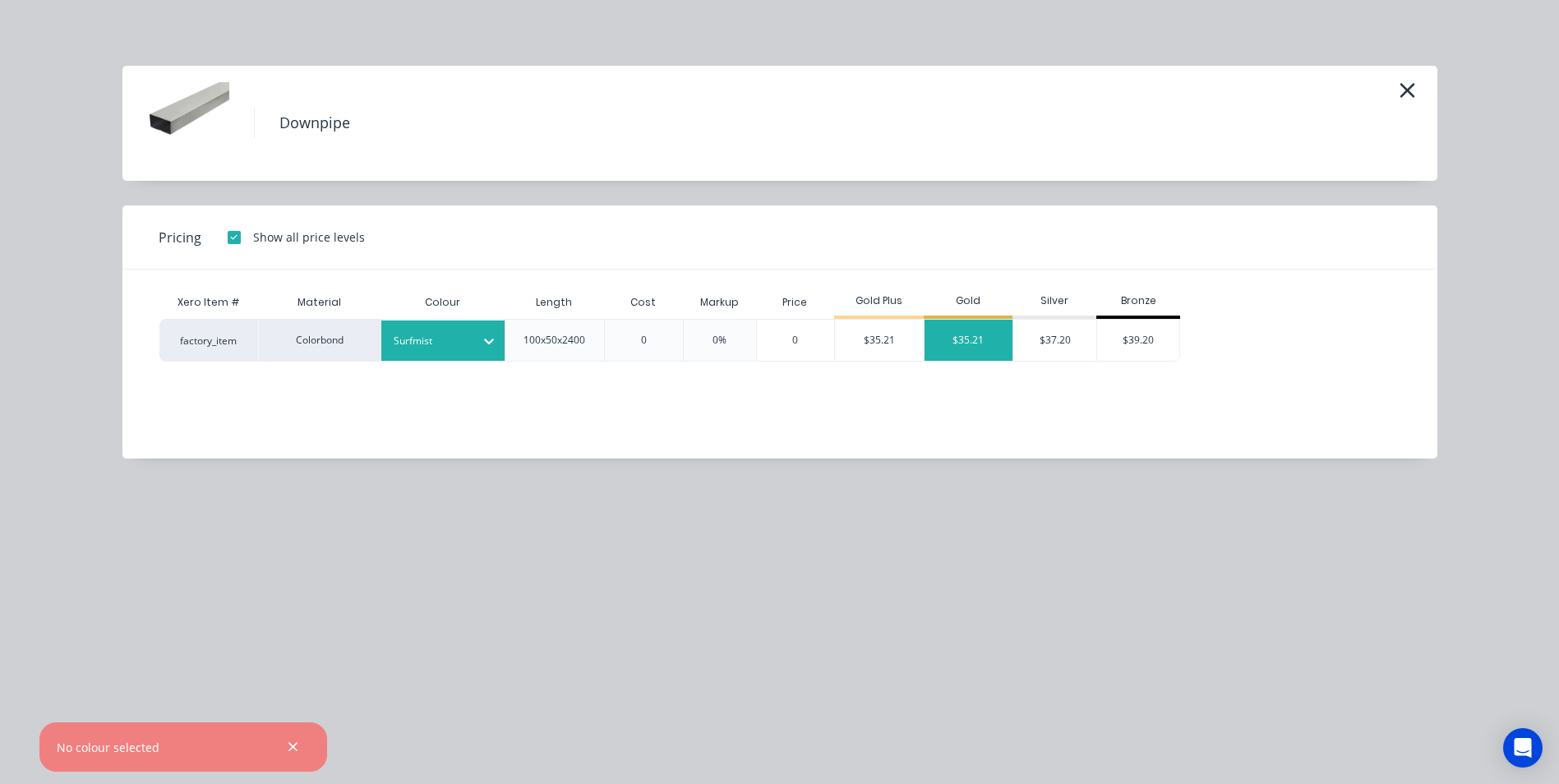
click at [967, 341] on div "$35.21" at bounding box center [969, 340] width 89 height 41
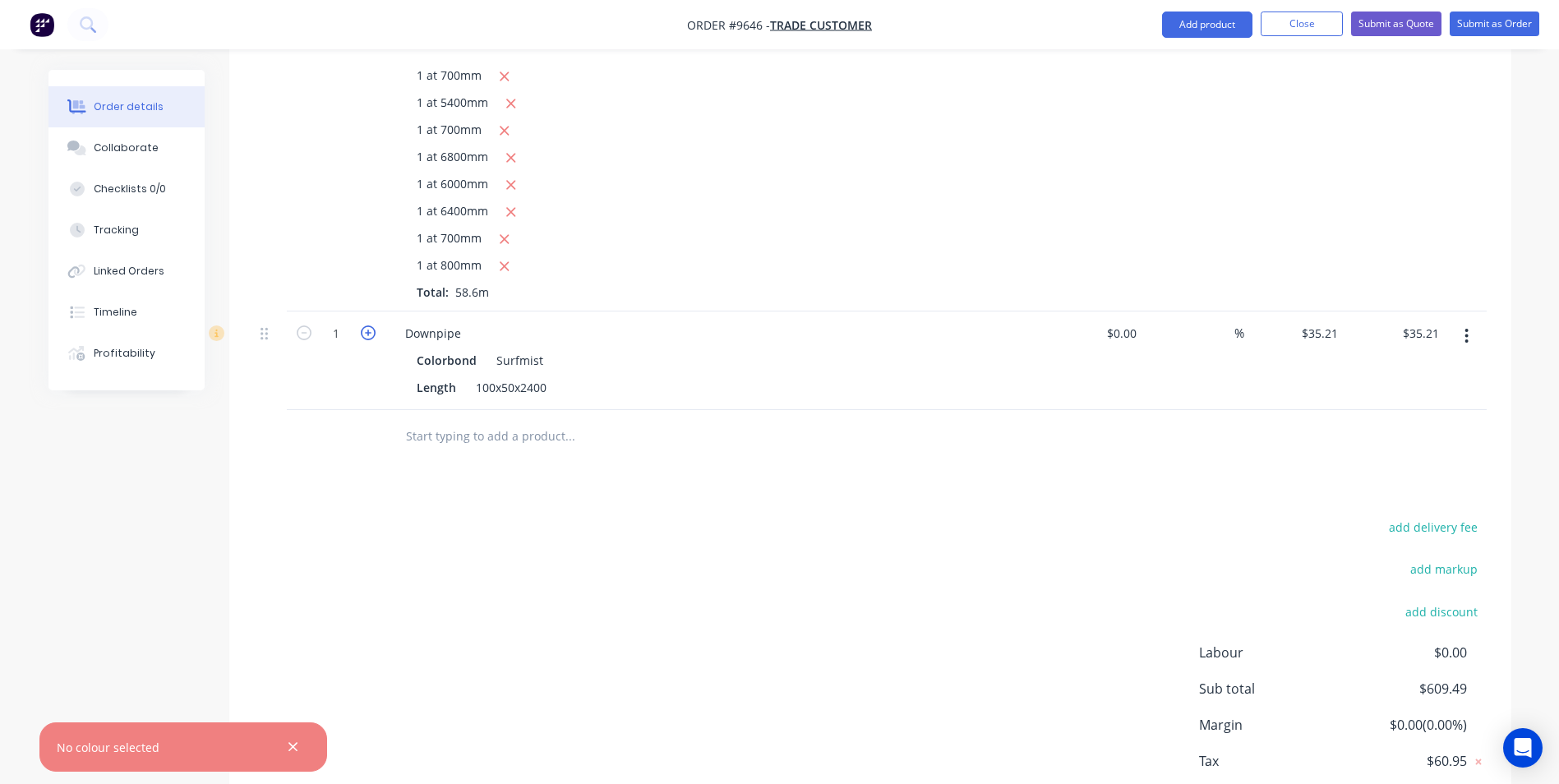
click at [374, 331] on icon "button" at bounding box center [367, 332] width 15 height 15
type input "2"
type input "$70.42"
click at [374, 331] on icon "button" at bounding box center [367, 332] width 15 height 15
type input "3"
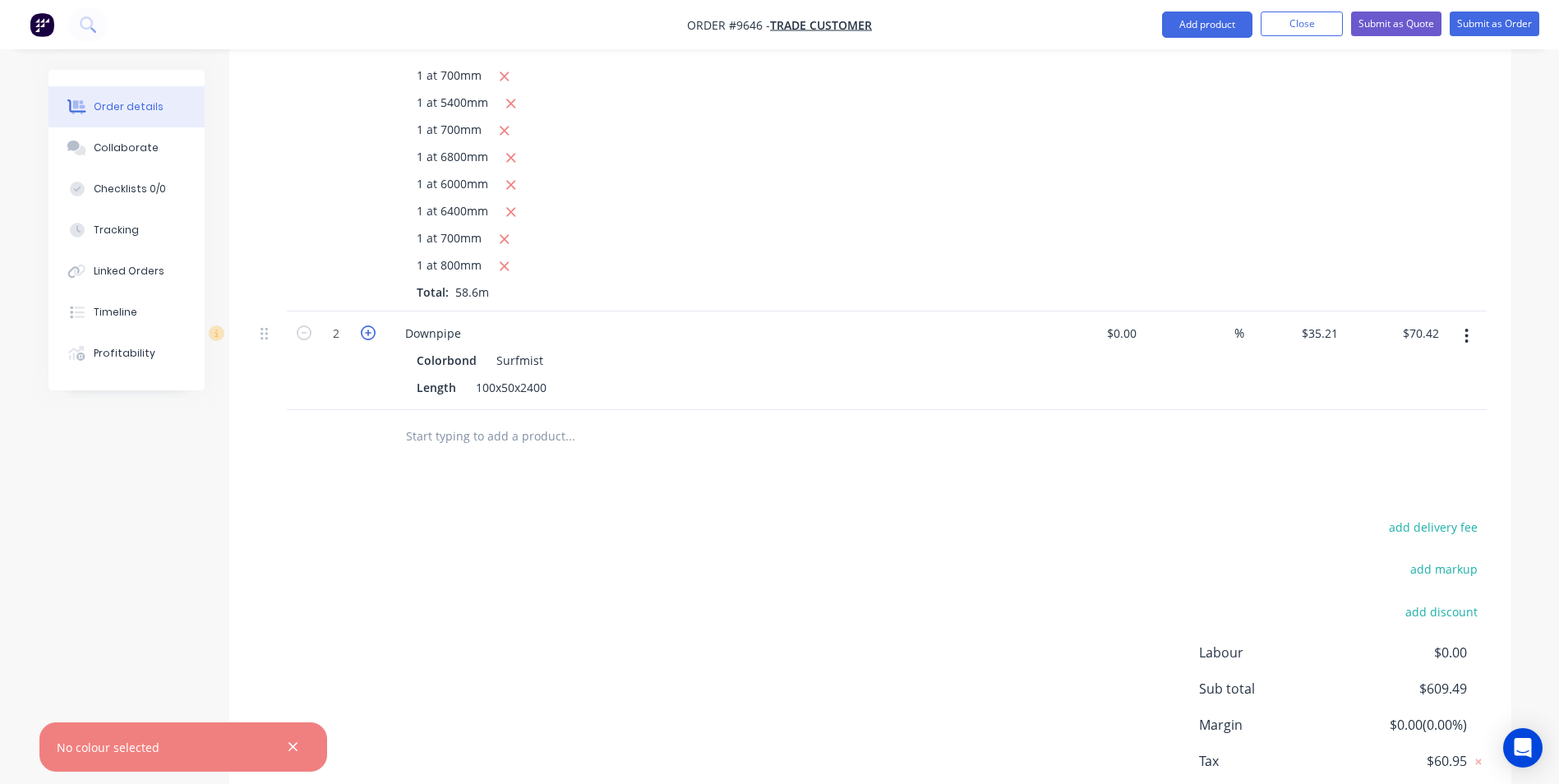
type input "$105.63"
click at [374, 331] on icon "button" at bounding box center [367, 332] width 15 height 15
type input "4"
type input "$140.84"
click at [374, 331] on icon "button" at bounding box center [367, 332] width 15 height 15
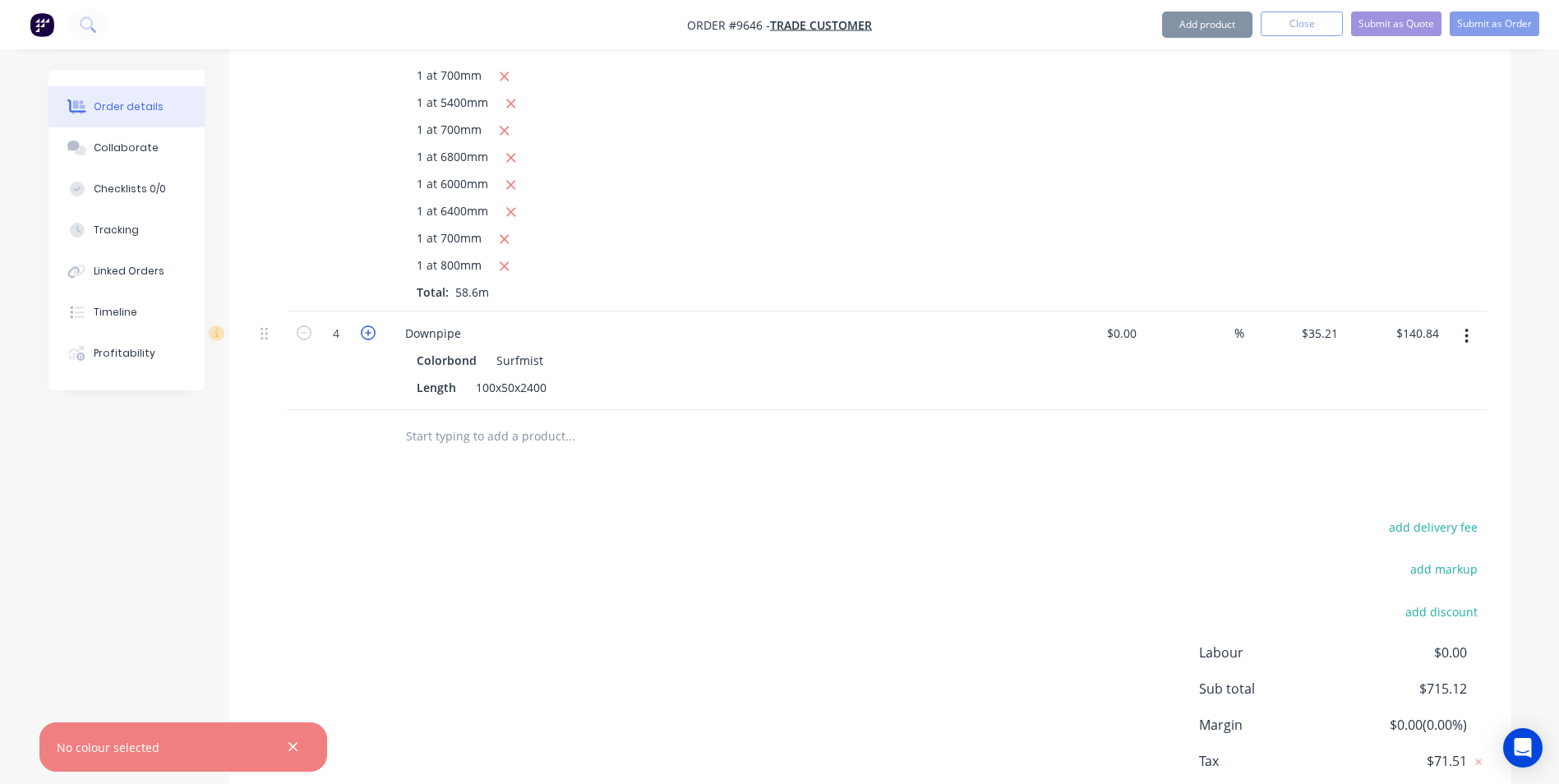
type input "5"
type input "$176.05"
click at [374, 331] on icon "button" at bounding box center [367, 332] width 15 height 15
type input "6"
type input "$211.26"
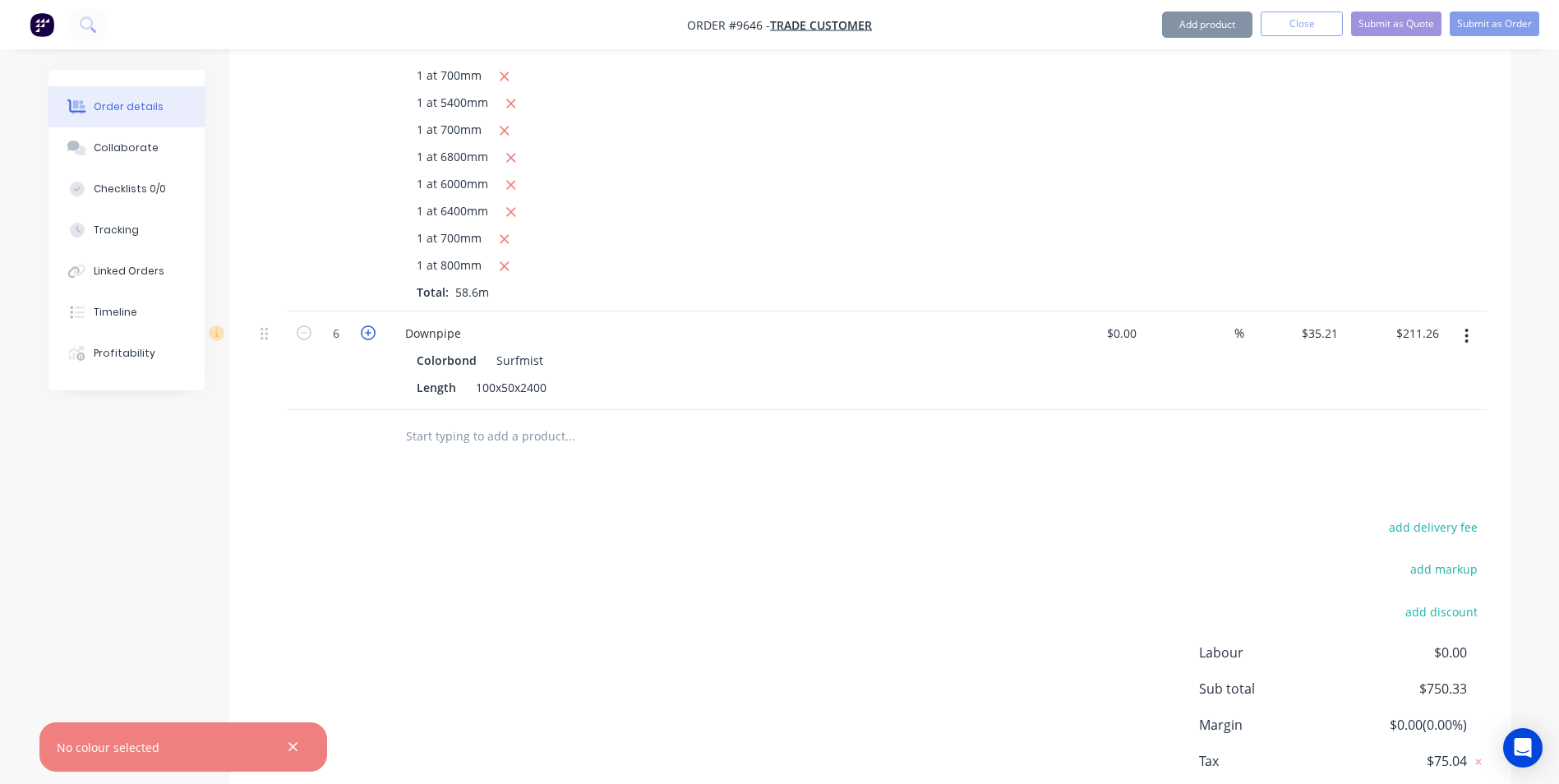
click at [374, 331] on icon "button" at bounding box center [367, 332] width 15 height 15
type input "7"
type input "$246.47"
click at [374, 331] on icon "button" at bounding box center [367, 332] width 15 height 15
type input "8"
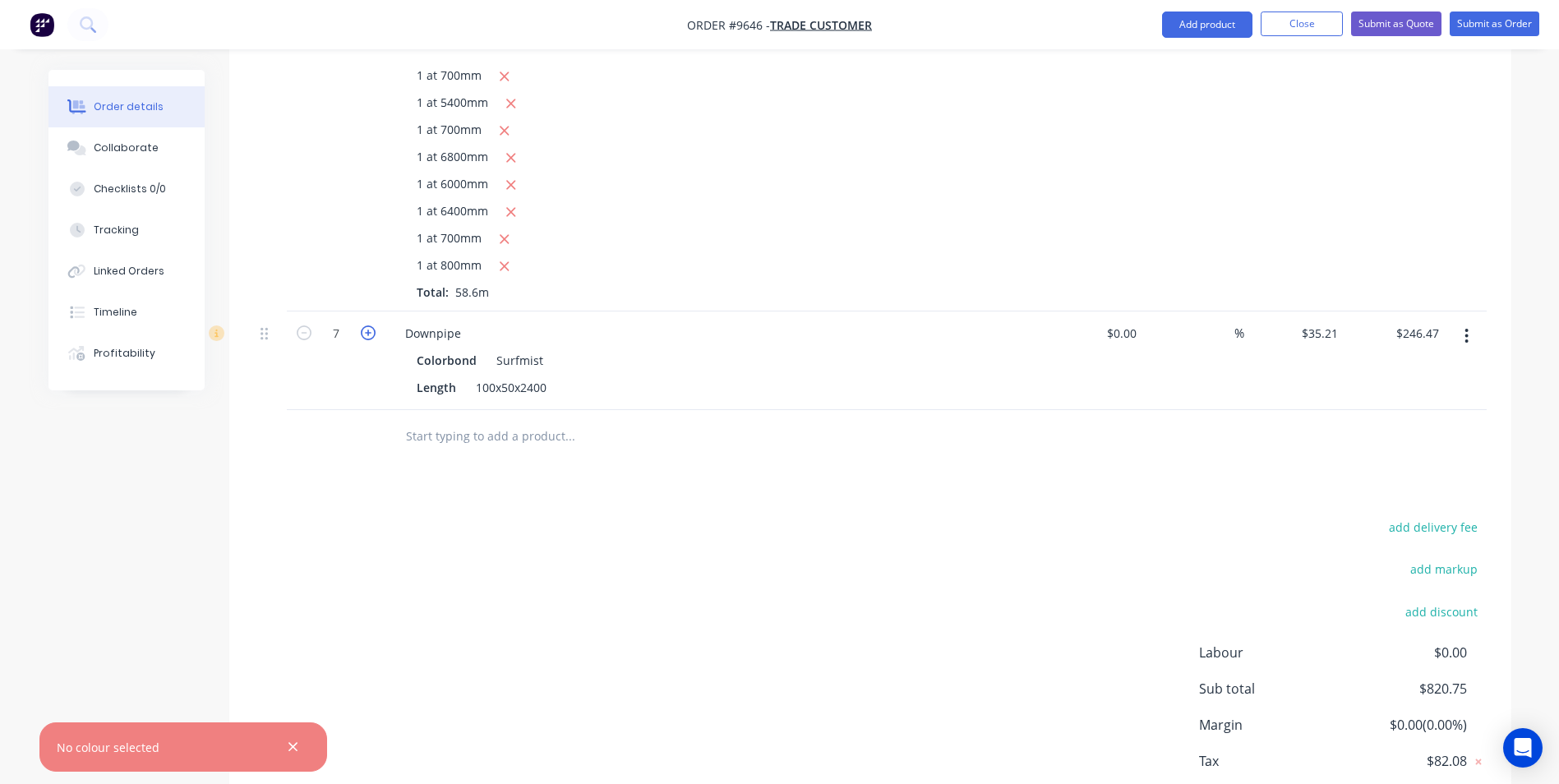
type input "$281.68"
click at [374, 331] on icon "button" at bounding box center [367, 332] width 15 height 15
type input "9"
type input "$316.89"
click at [374, 331] on icon "button" at bounding box center [367, 332] width 15 height 15
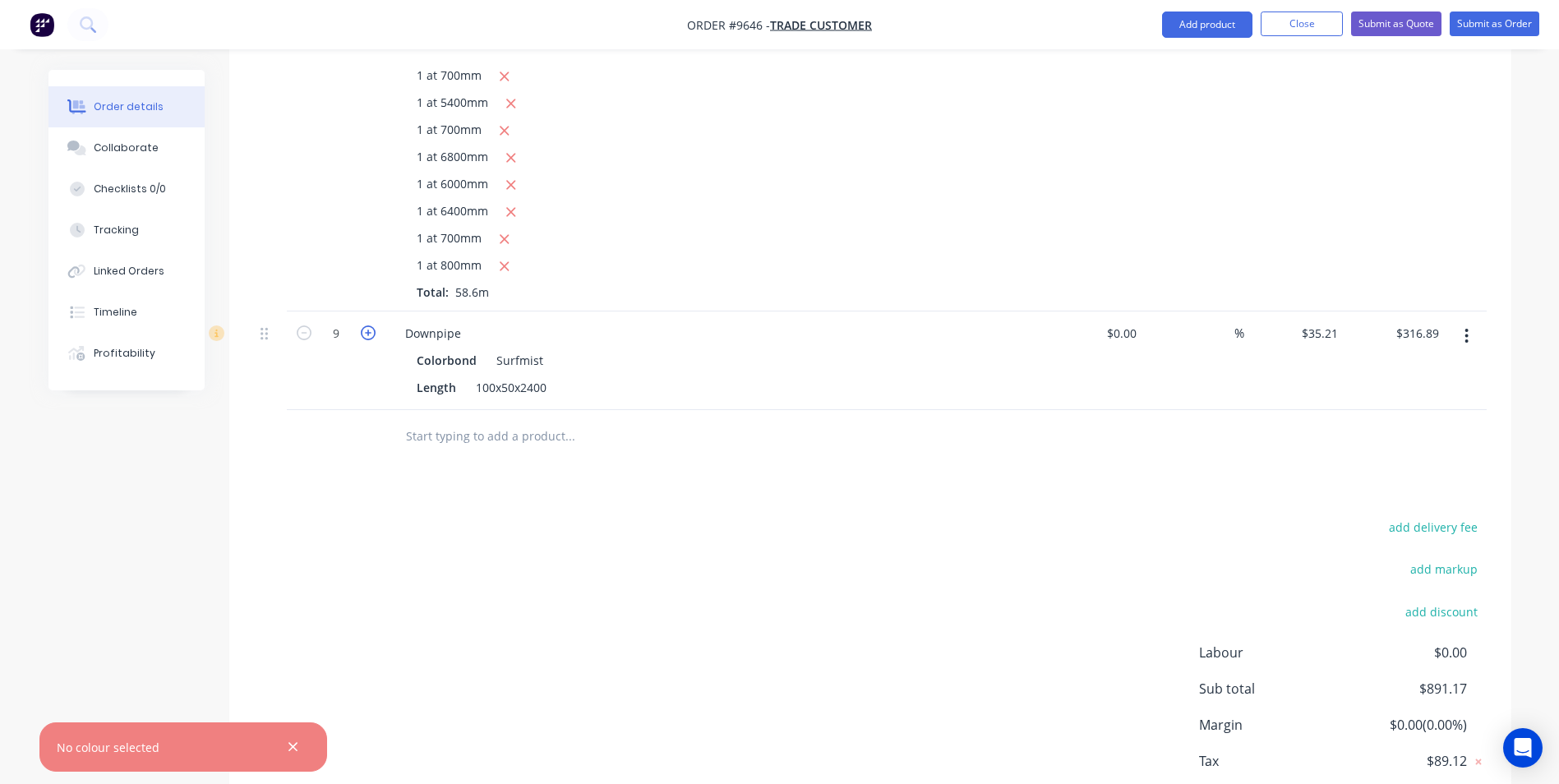
type input "10"
type input "$352.10"
click at [374, 331] on icon "button" at bounding box center [367, 332] width 15 height 15
type input "11"
type input "$387.31"
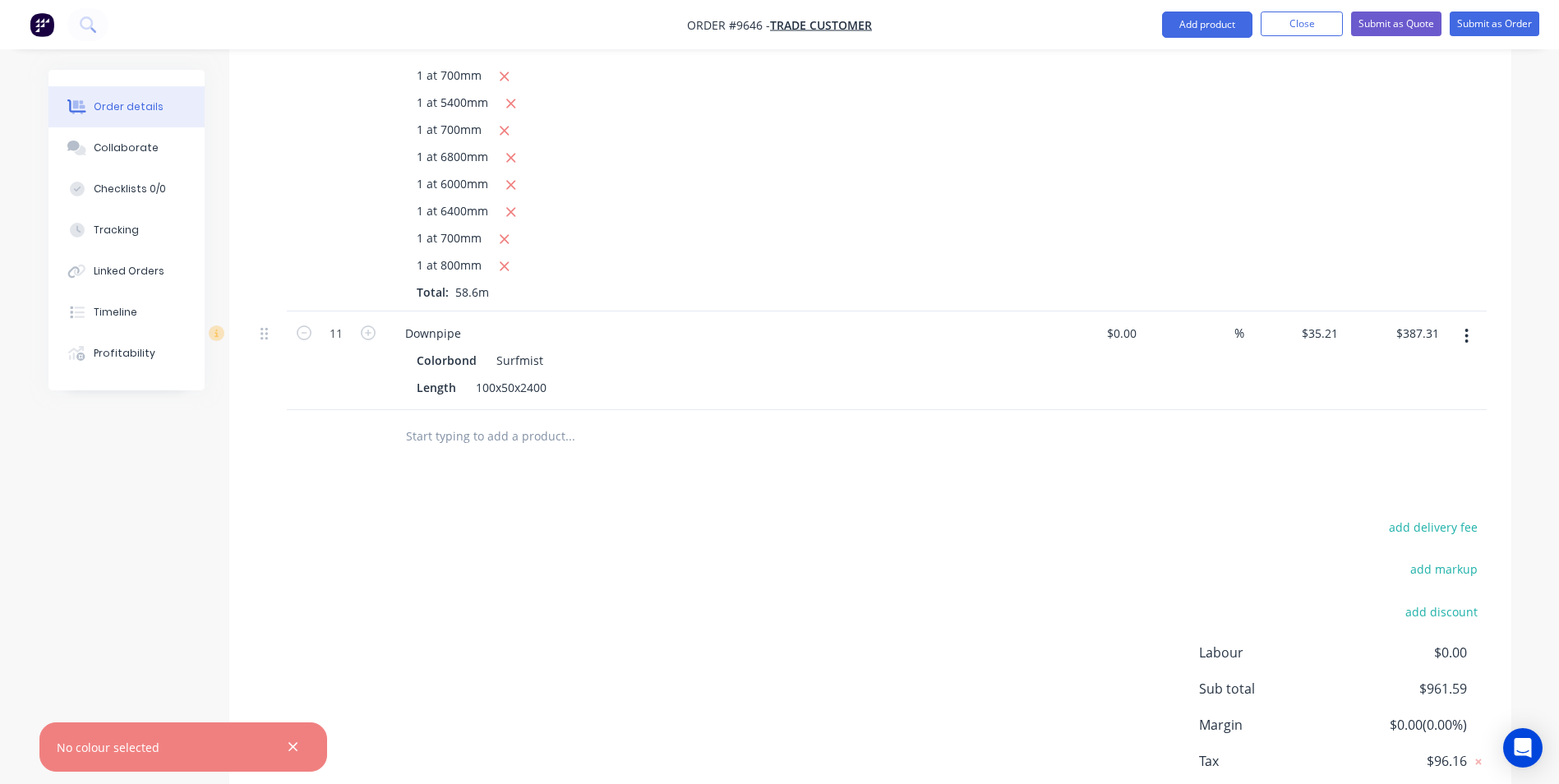
click at [537, 447] on input "text" at bounding box center [569, 436] width 329 height 33
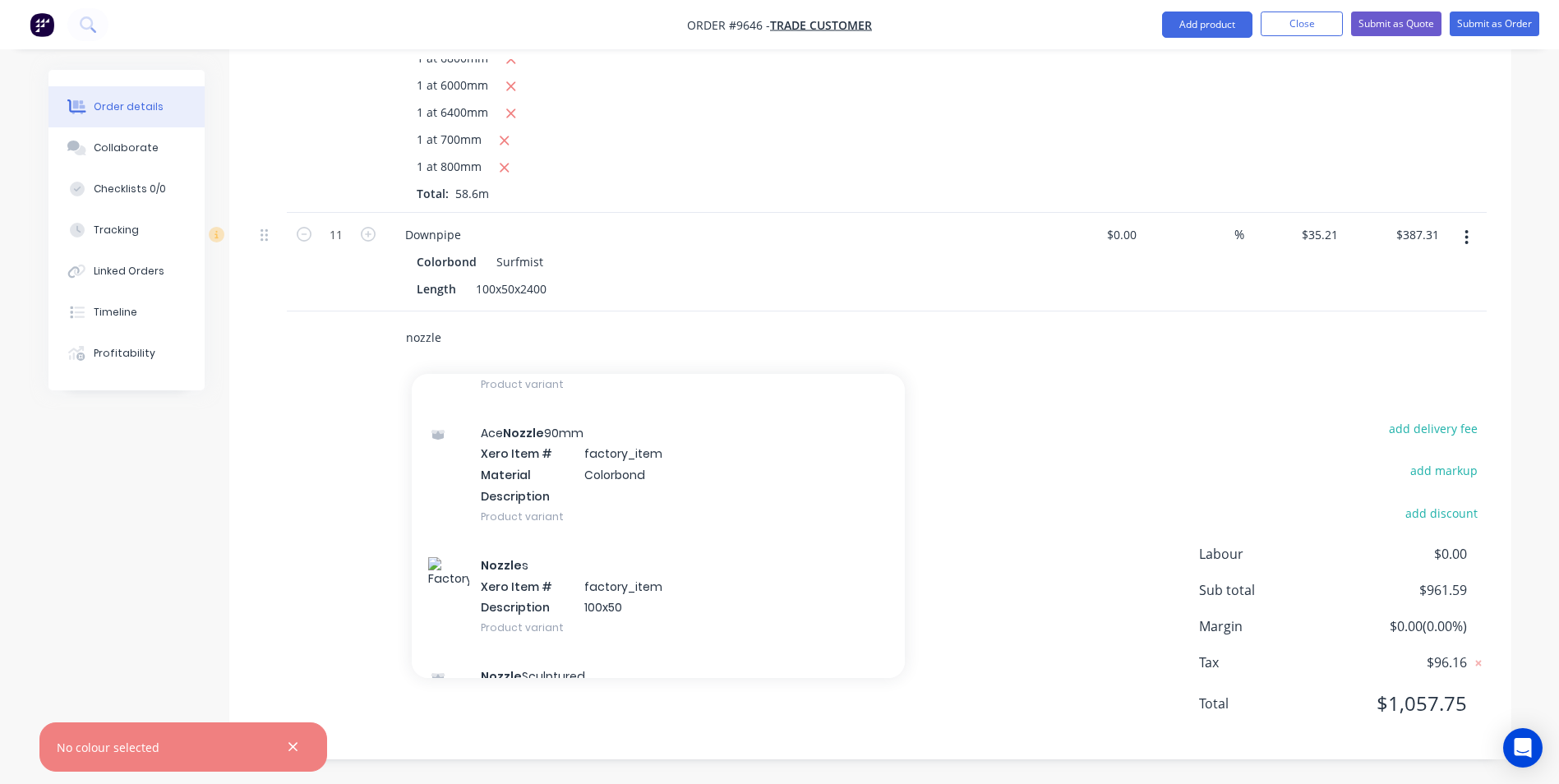
scroll to position [411, 0]
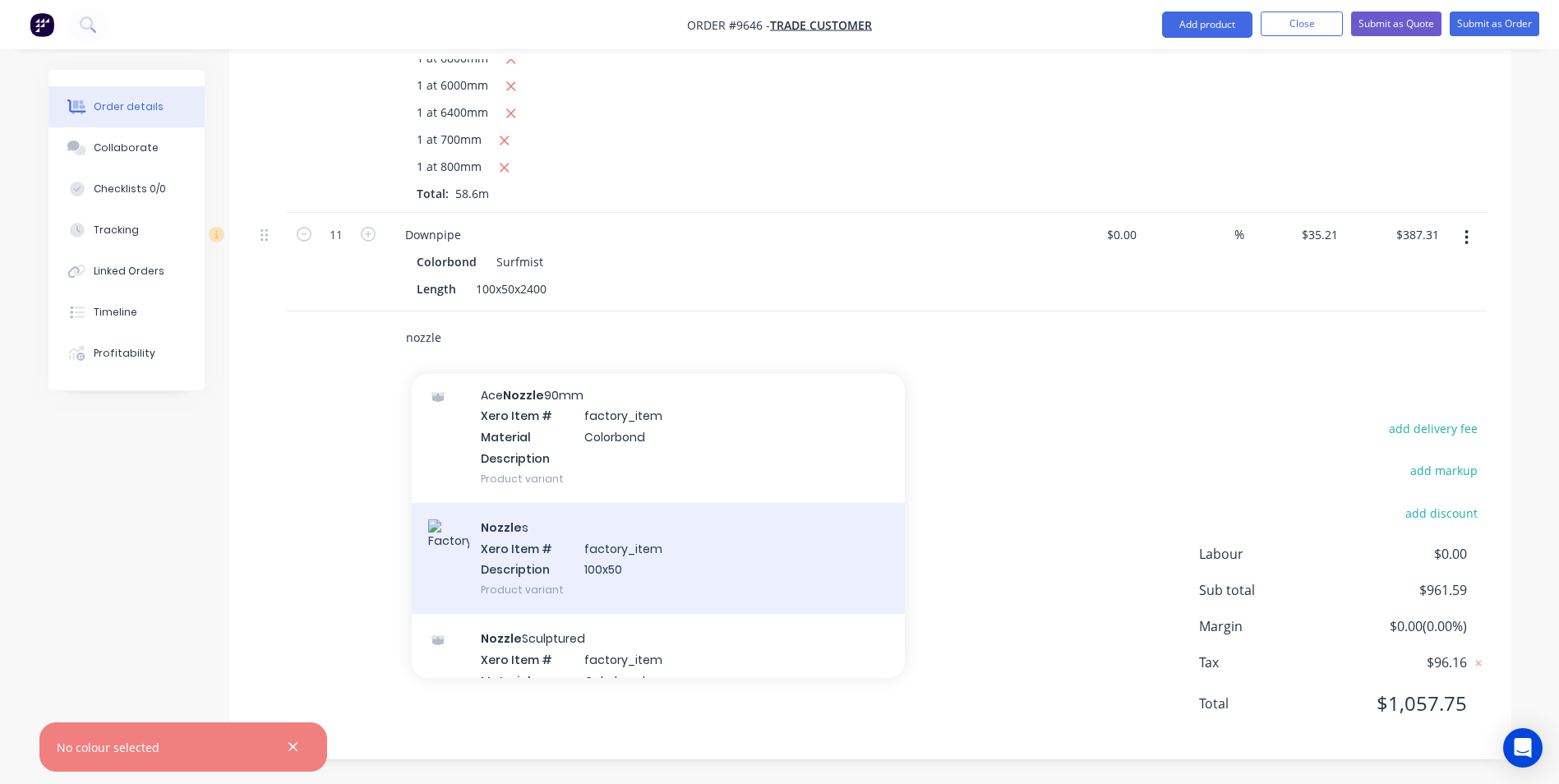
type input "nozzle"
click at [644, 550] on div "Nozzle s Xero Item # factory_item Description 100x50 Product variant" at bounding box center [658, 558] width 493 height 111
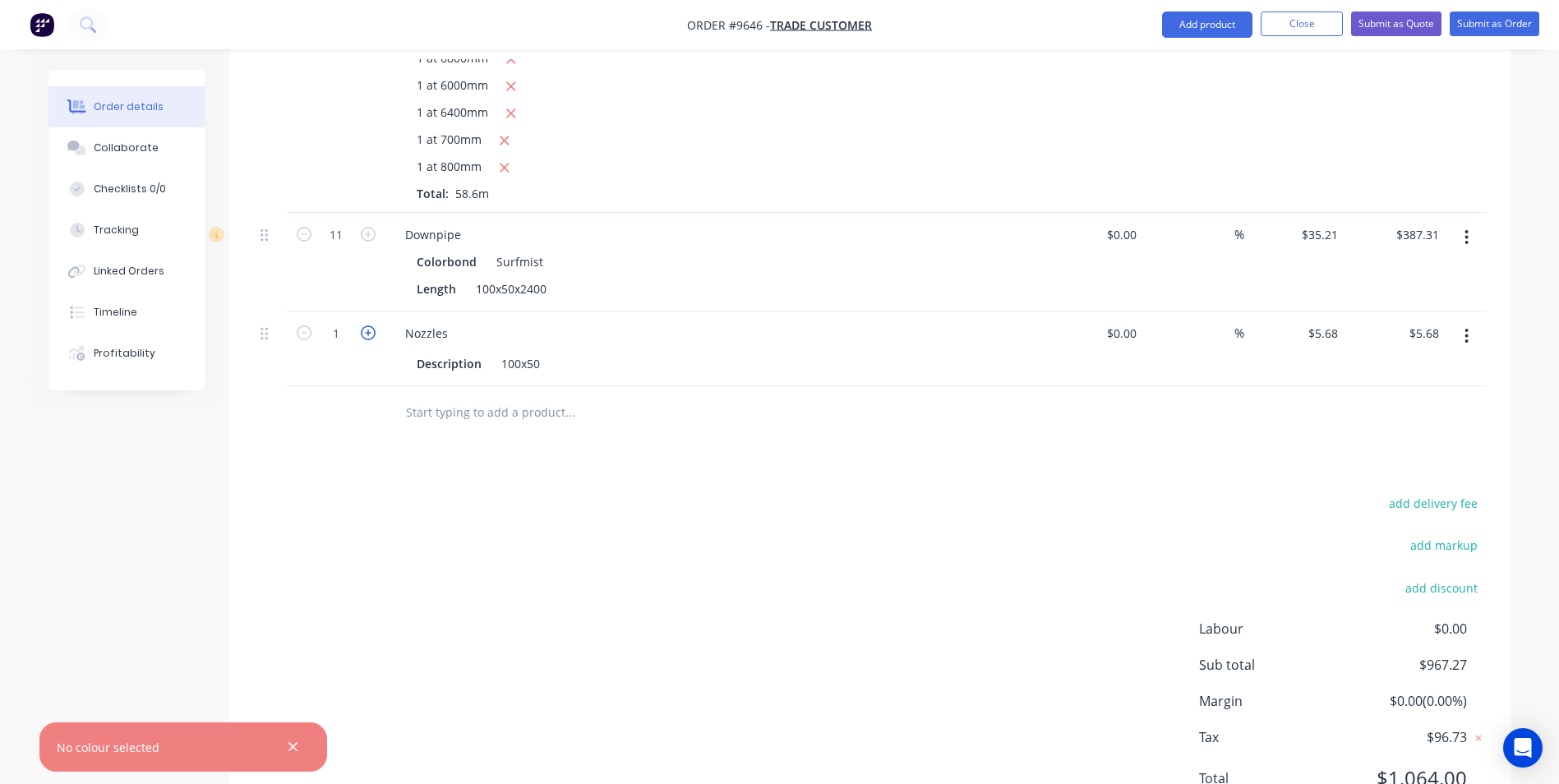
click at [371, 336] on icon "button" at bounding box center [367, 332] width 15 height 15
type input "2"
type input "$11.36"
click at [371, 336] on icon "button" at bounding box center [367, 332] width 15 height 15
type input "3"
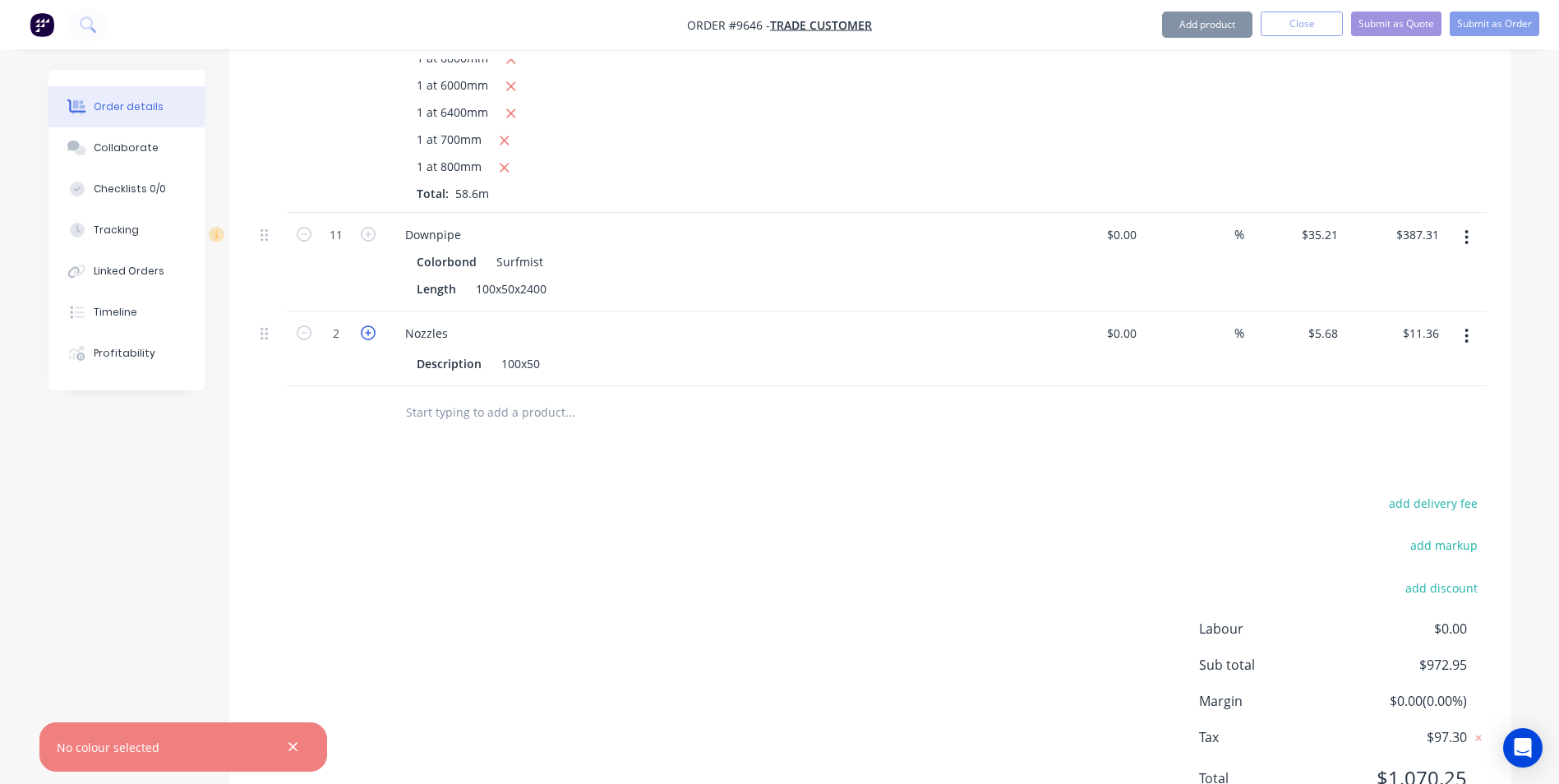
type input "$17.04"
click at [371, 336] on icon "button" at bounding box center [367, 332] width 15 height 15
type input "4"
type input "$22.72"
click at [371, 336] on icon "button" at bounding box center [367, 332] width 15 height 15
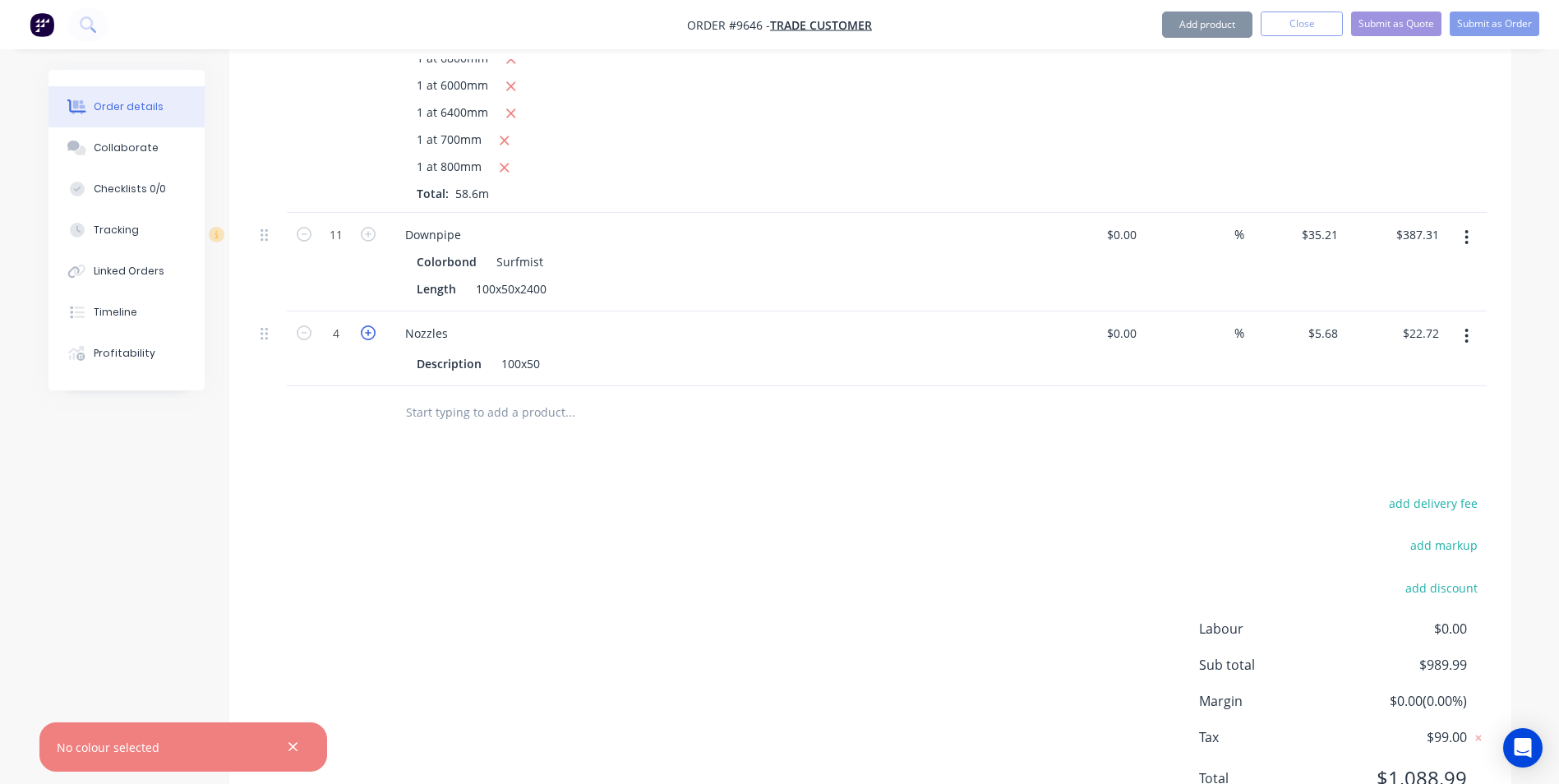
type input "5"
type input "$28.40"
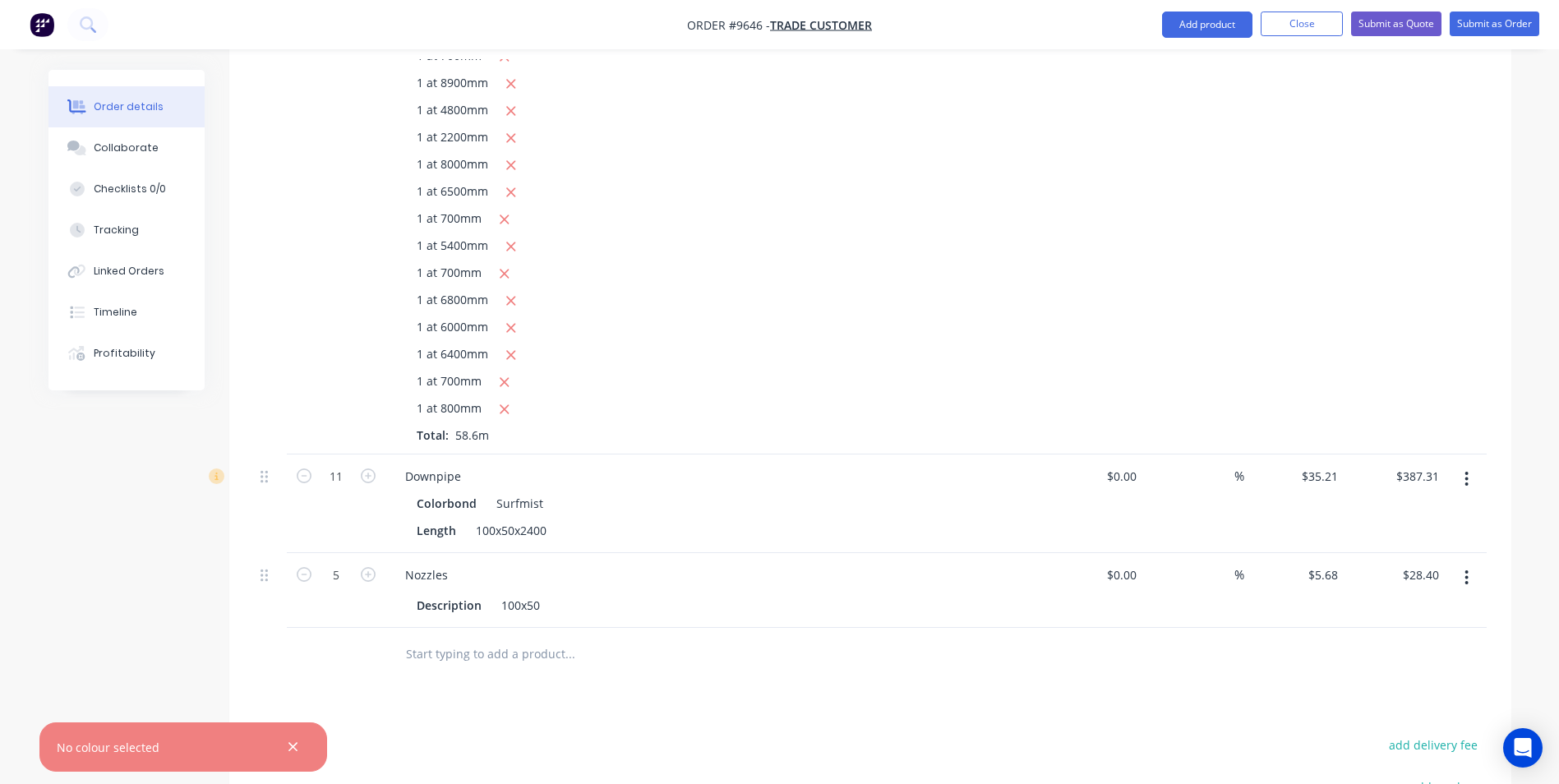
scroll to position [913, 0]
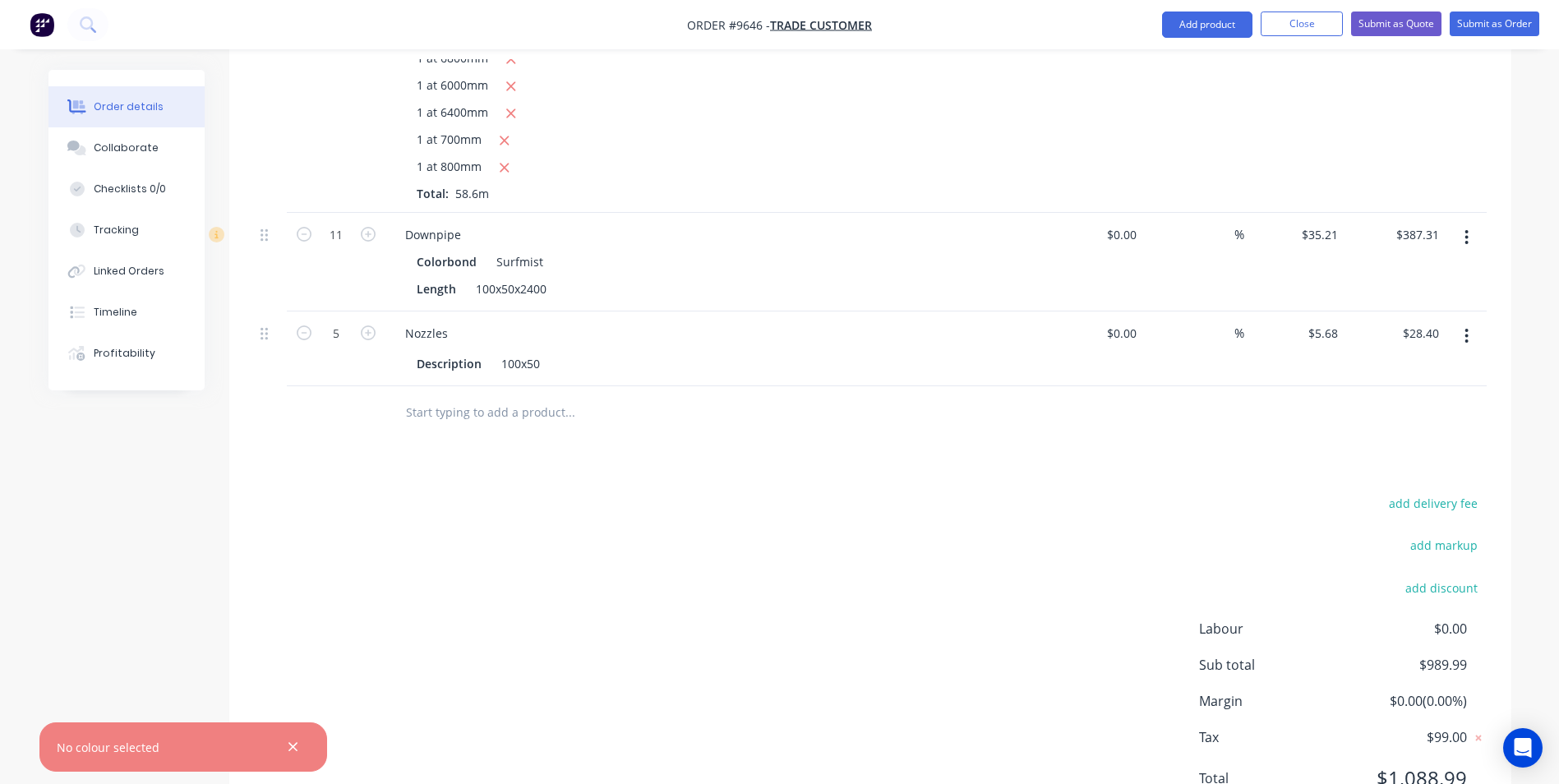
click at [463, 422] on input "text" at bounding box center [569, 413] width 329 height 33
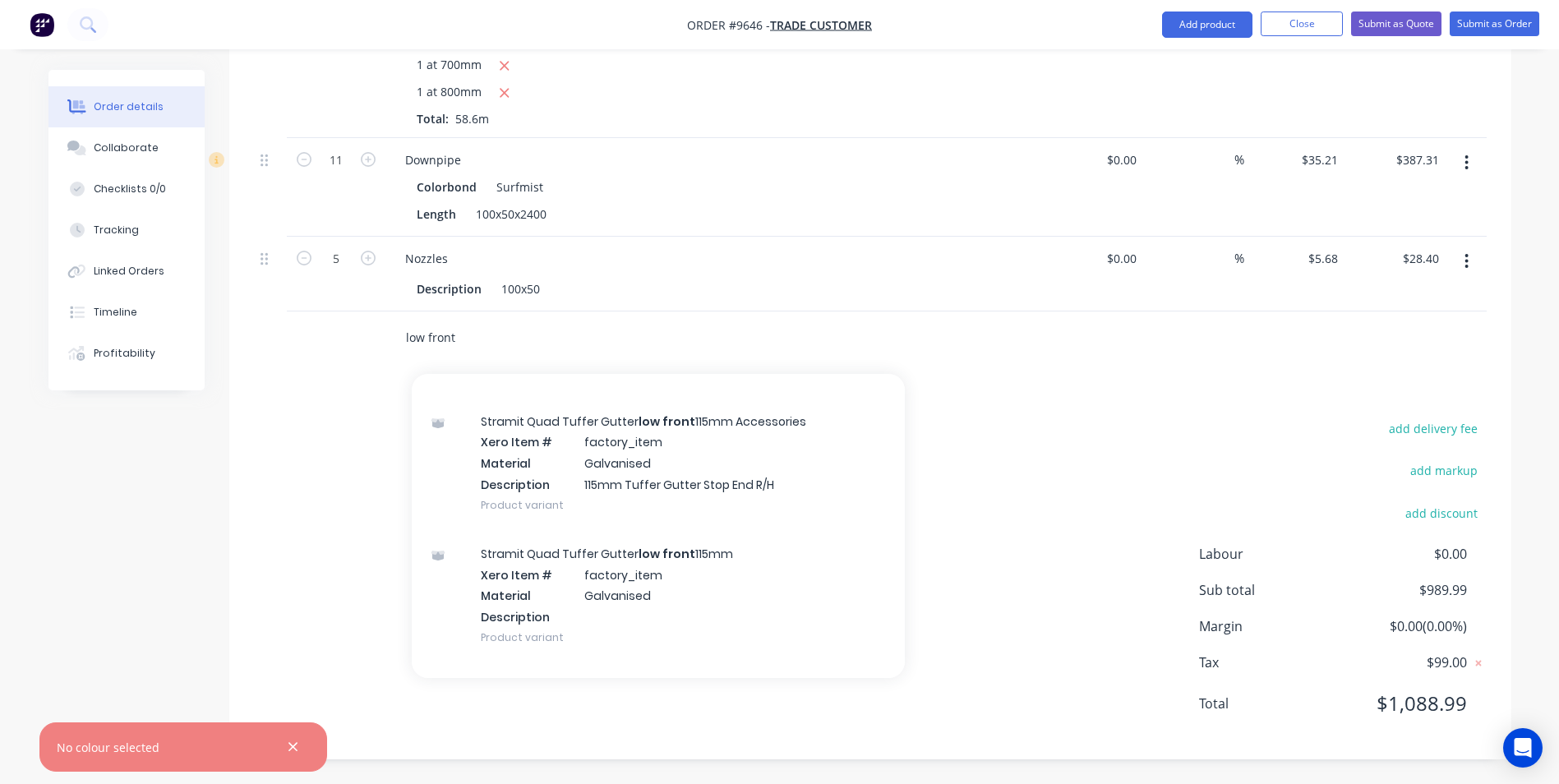
scroll to position [0, 0]
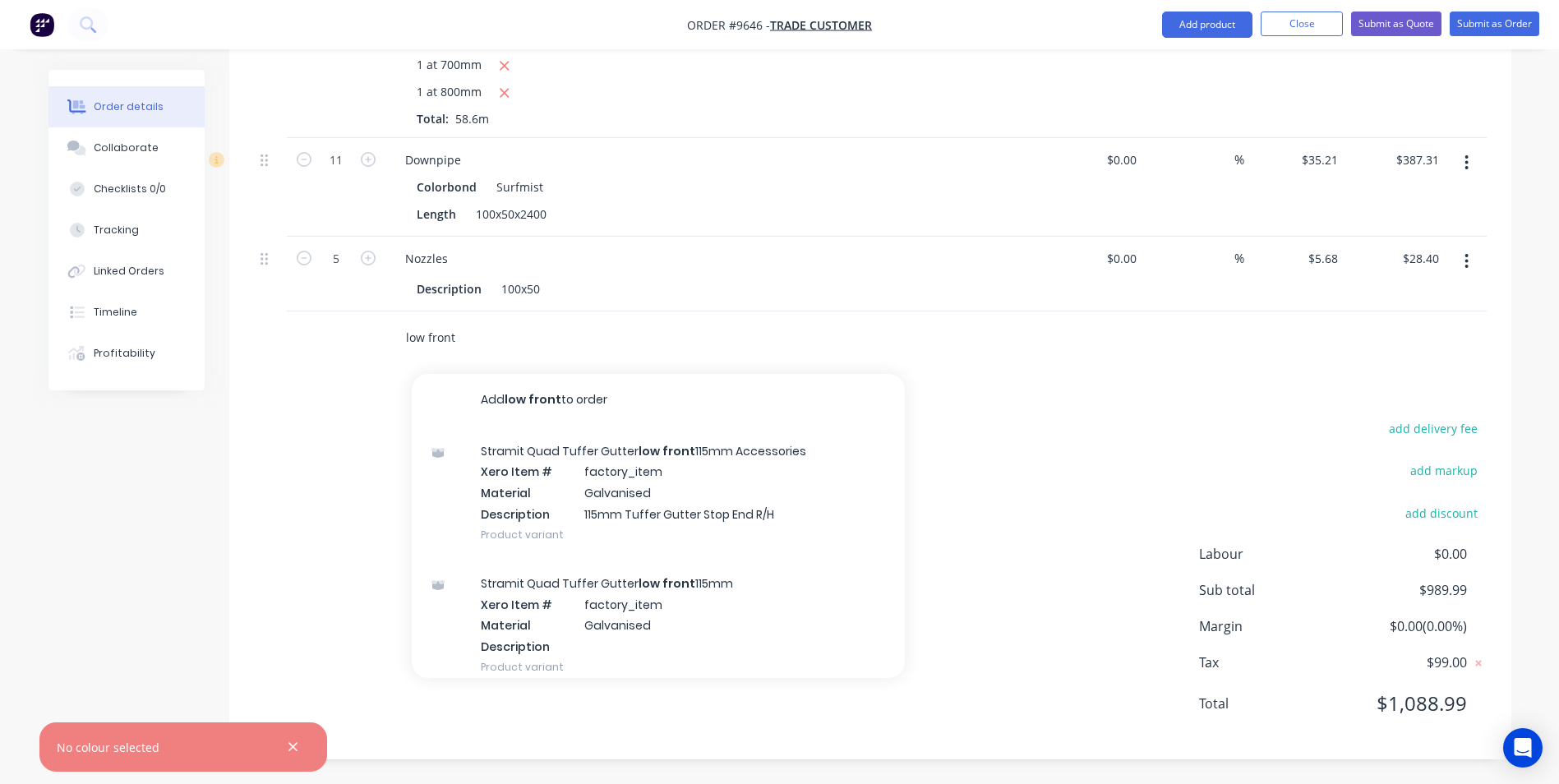
type input "low front"
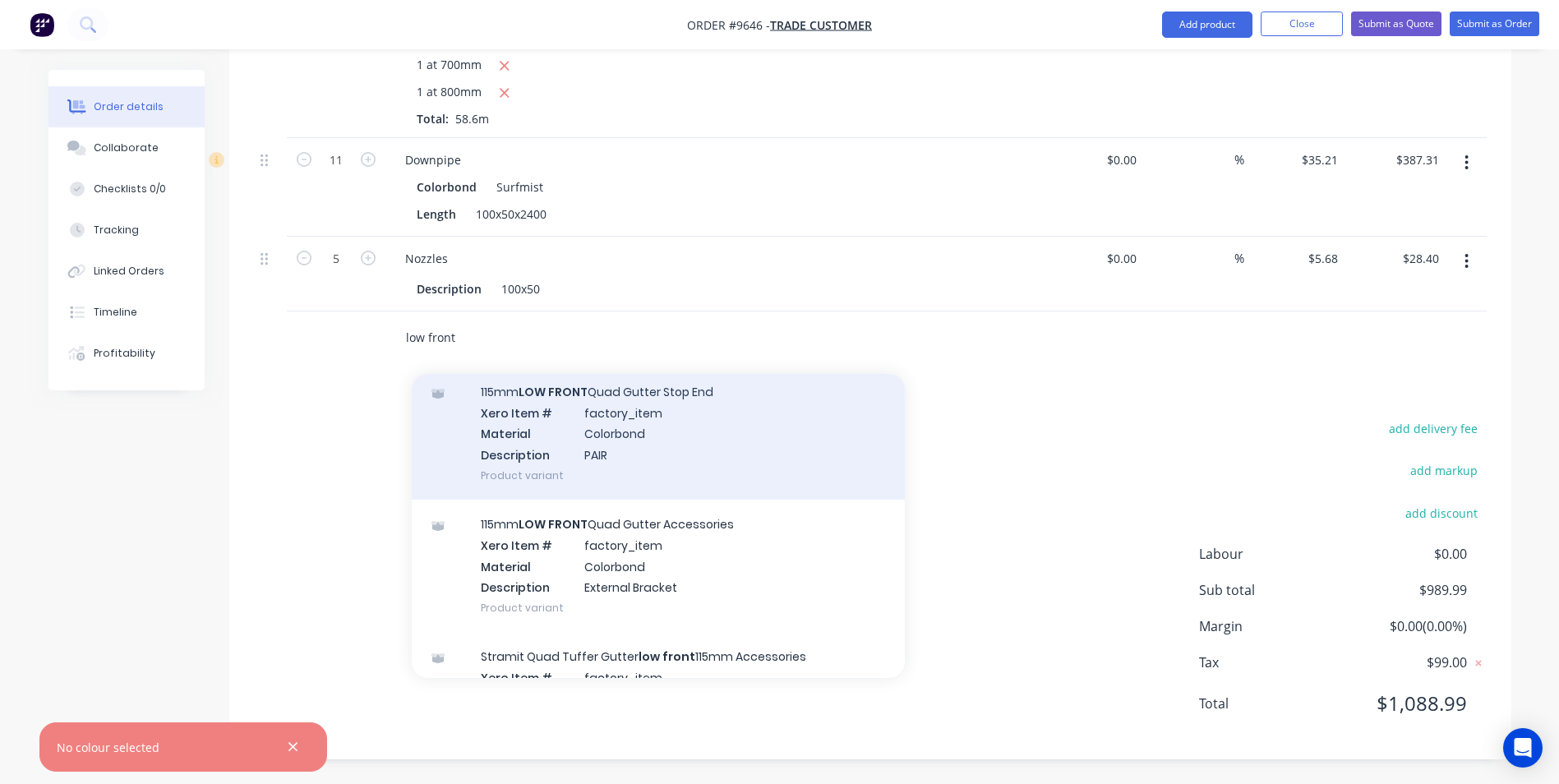
scroll to position [1068, 0]
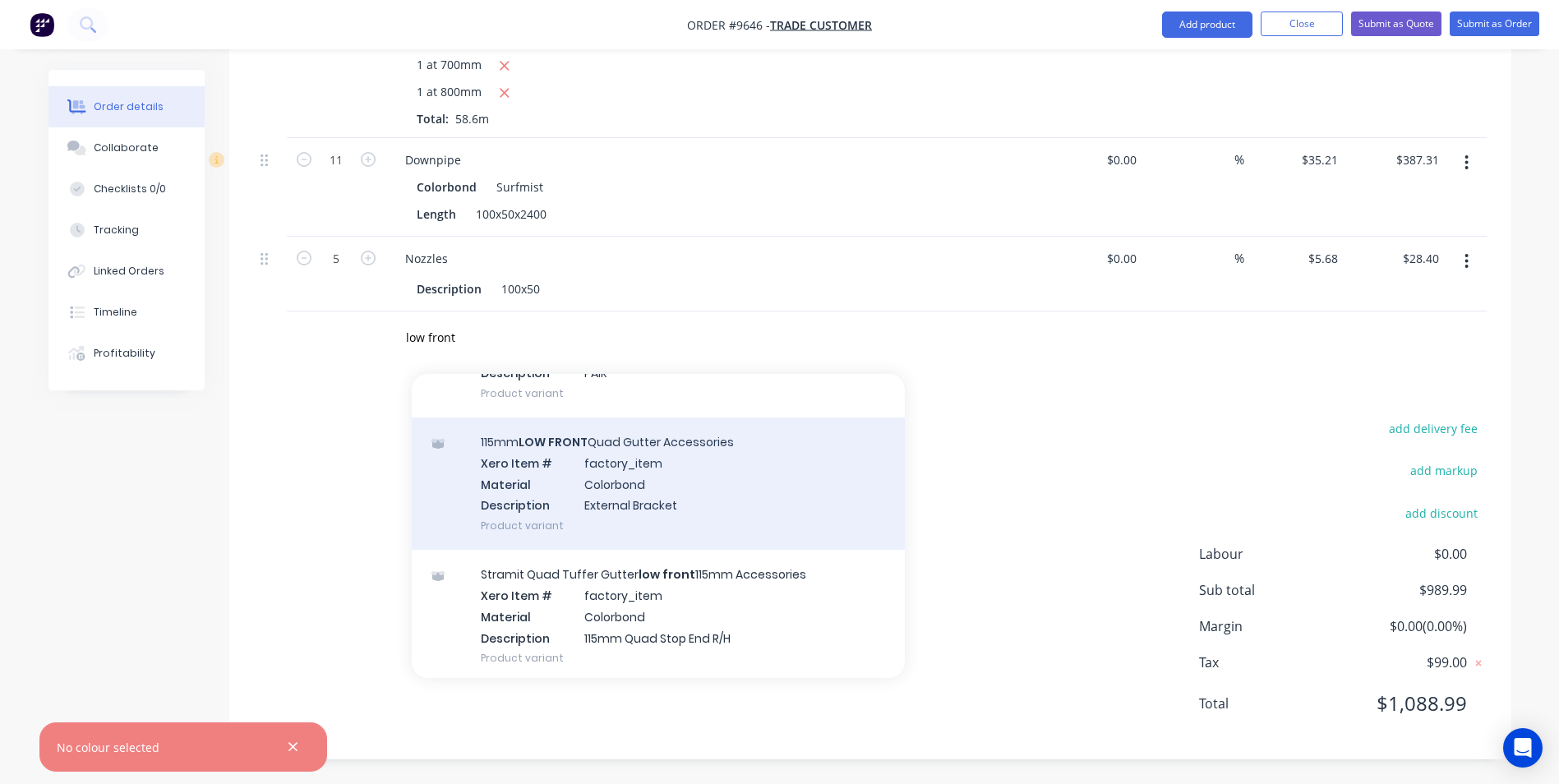
click at [691, 498] on div "115mm LOW FRONT Quad Gutter Accessories Xero Item # factory_item Material Color…" at bounding box center [658, 482] width 493 height 132
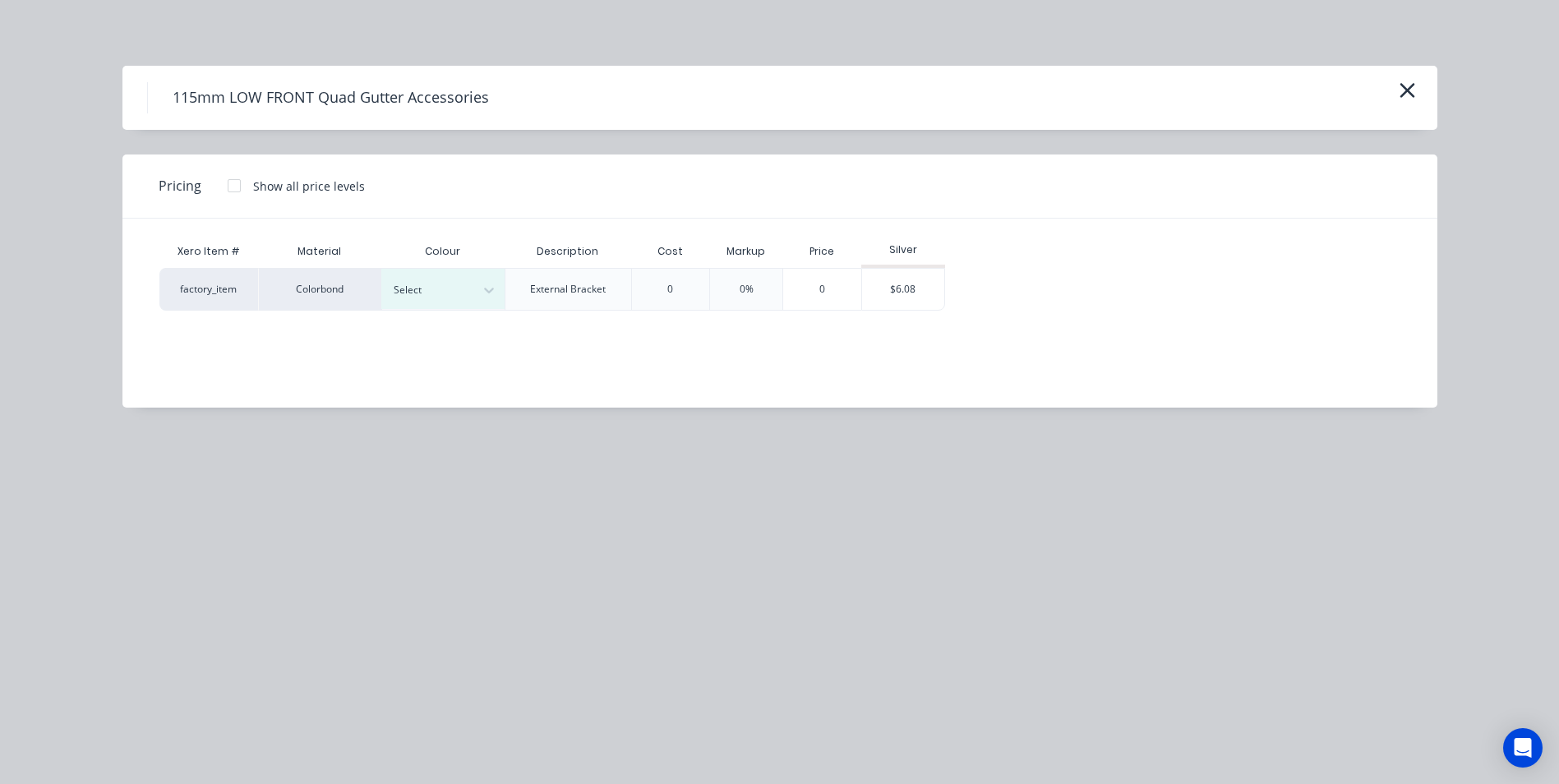
click at [231, 185] on div at bounding box center [234, 186] width 33 height 33
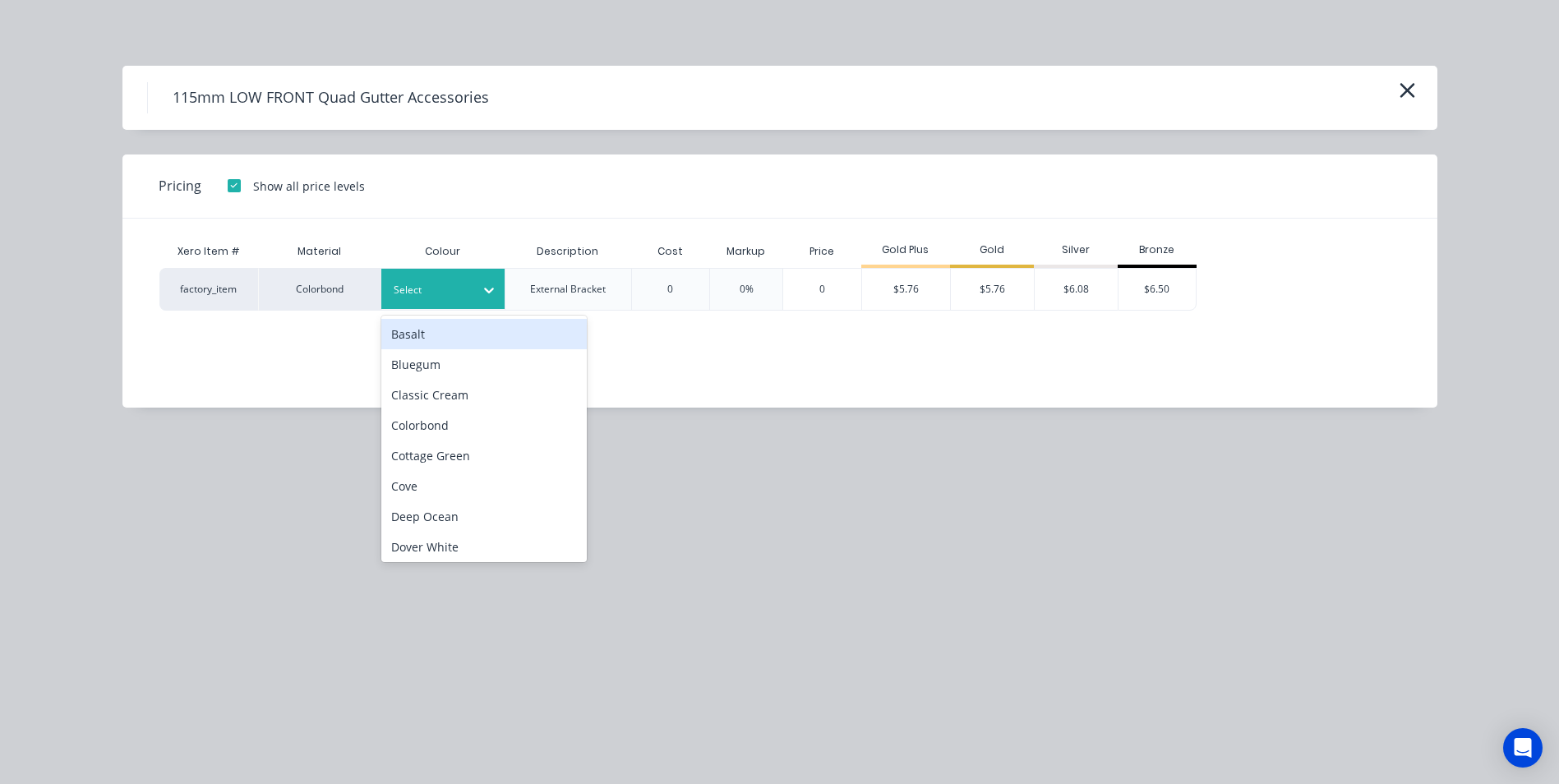
click at [455, 304] on div "Select" at bounding box center [442, 288] width 123 height 40
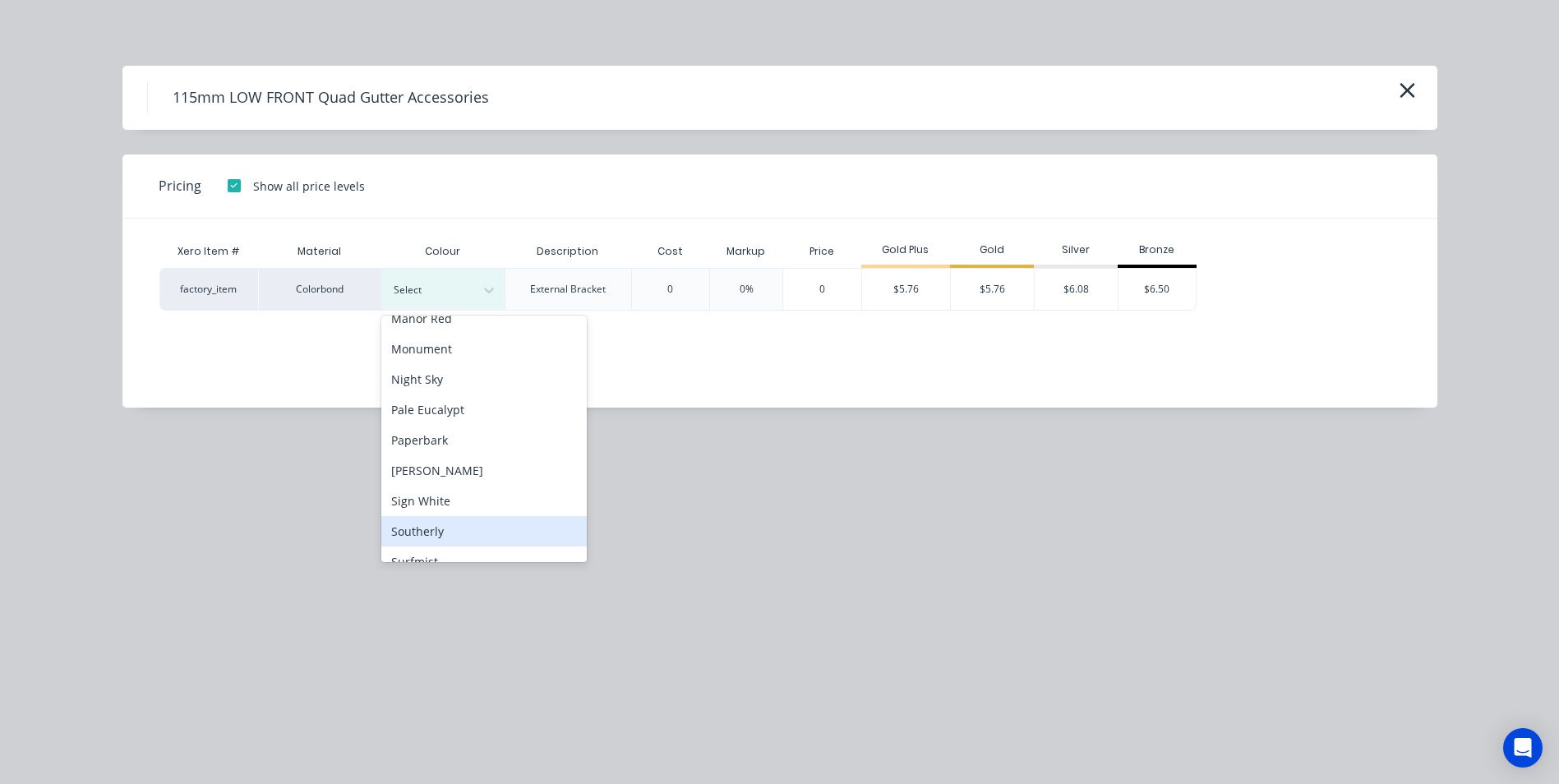
scroll to position [493, 0]
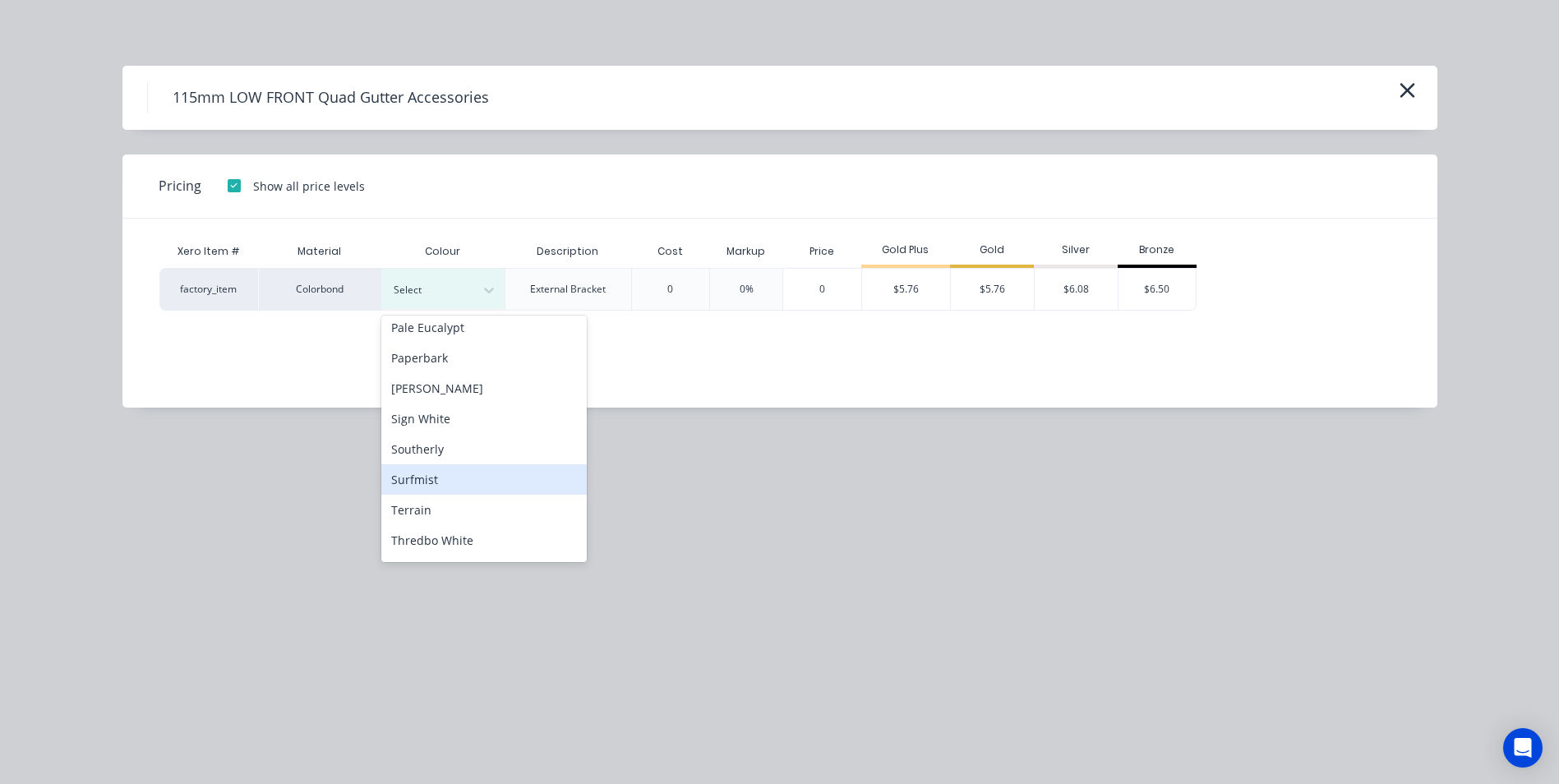
click at [460, 475] on div "Surfmist" at bounding box center [484, 478] width 205 height 30
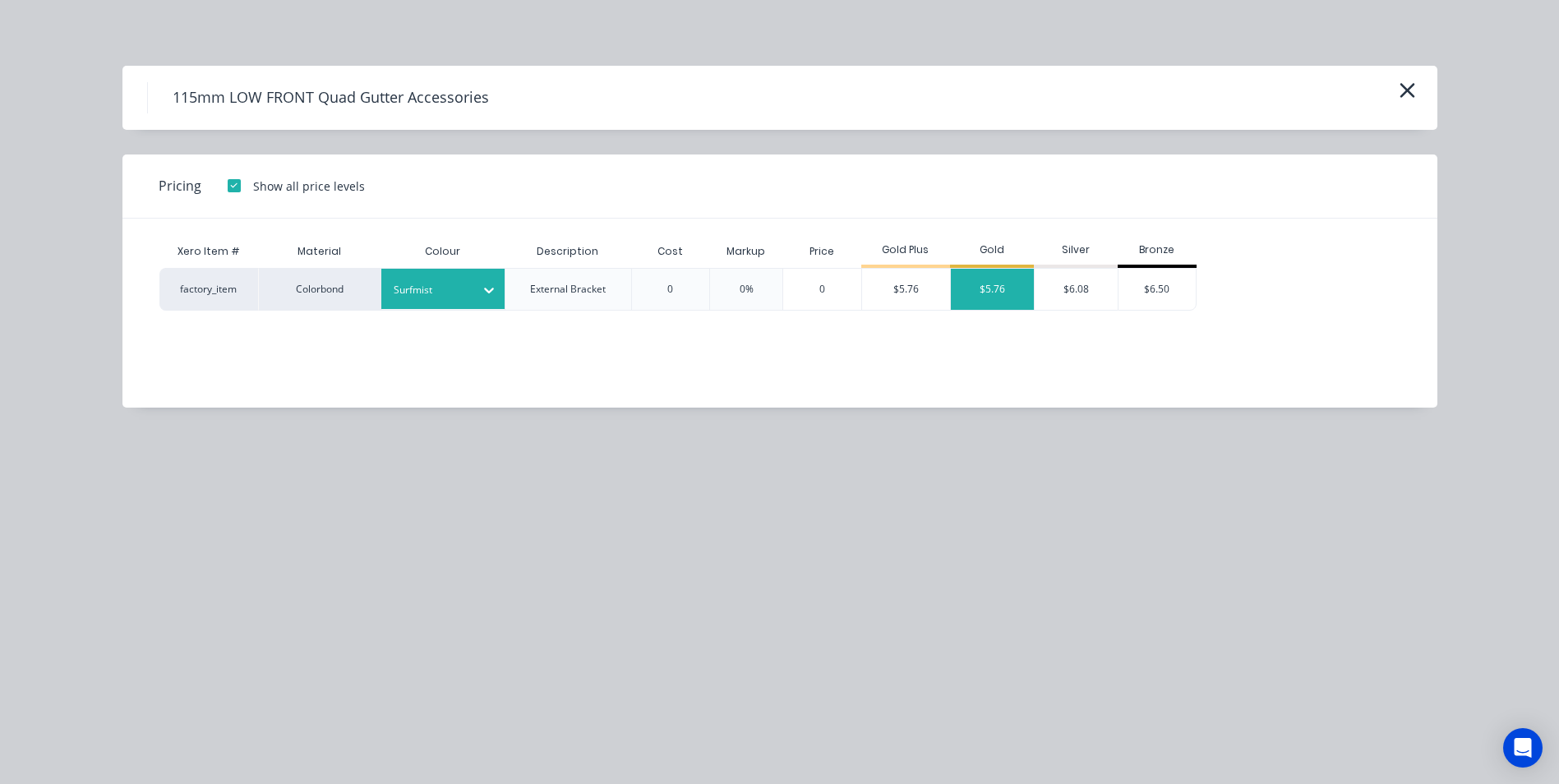
click at [978, 293] on div "$5.76" at bounding box center [992, 289] width 83 height 41
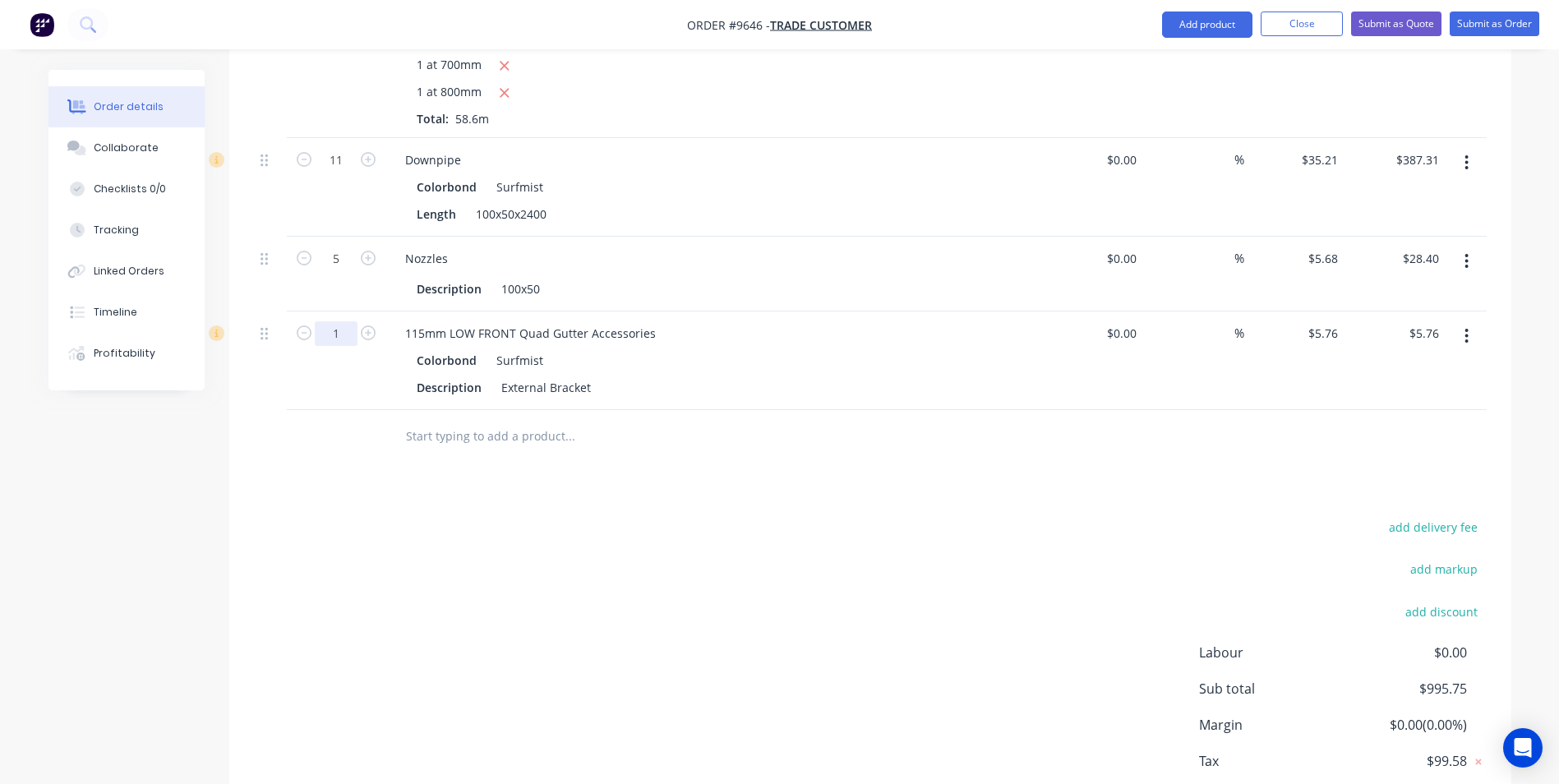
click at [350, 331] on input "1" at bounding box center [336, 333] width 43 height 24
type input "50"
type input "$288.00"
click at [759, 443] on div at bounding box center [638, 436] width 493 height 33
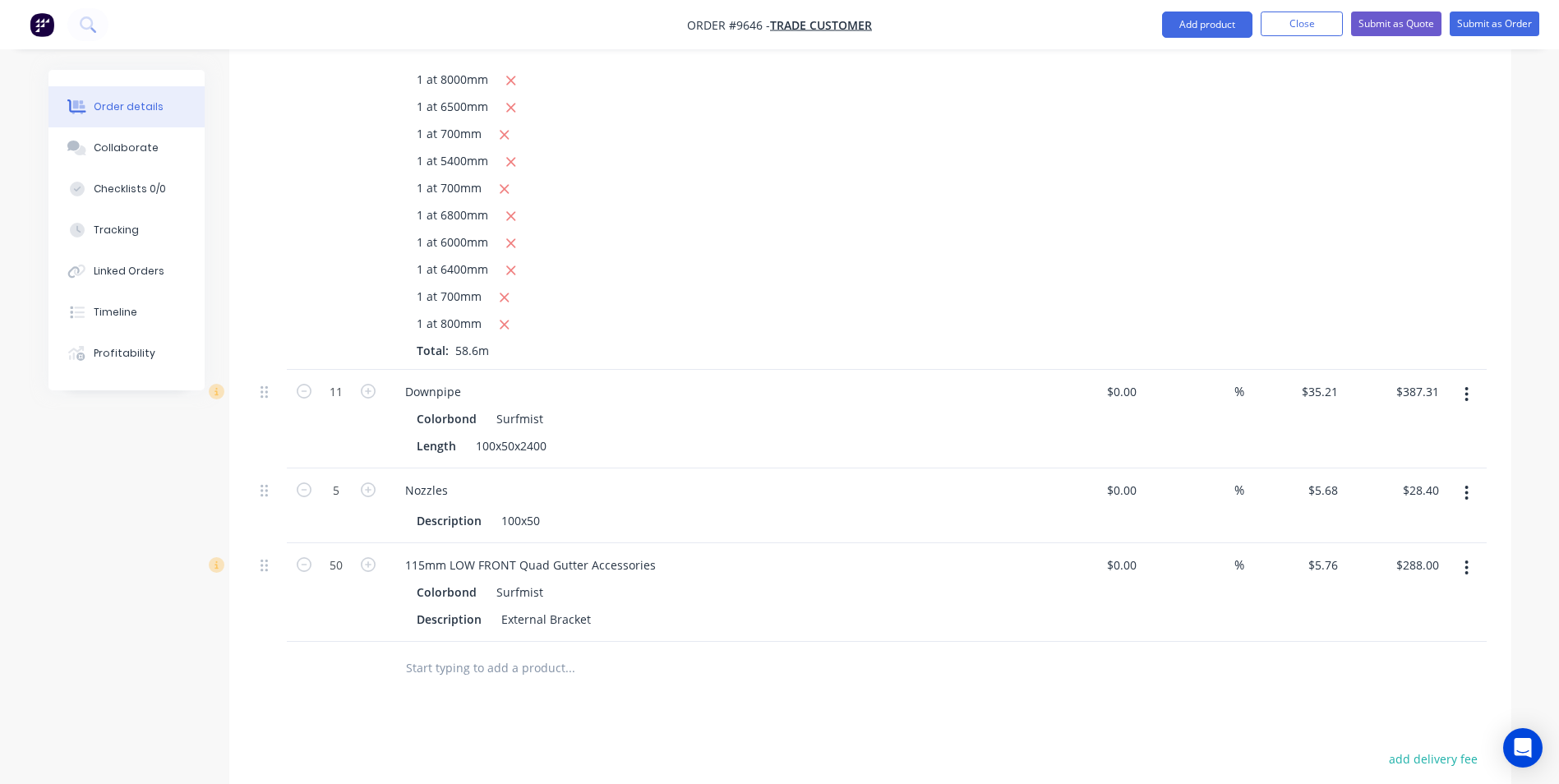
scroll to position [988, 0]
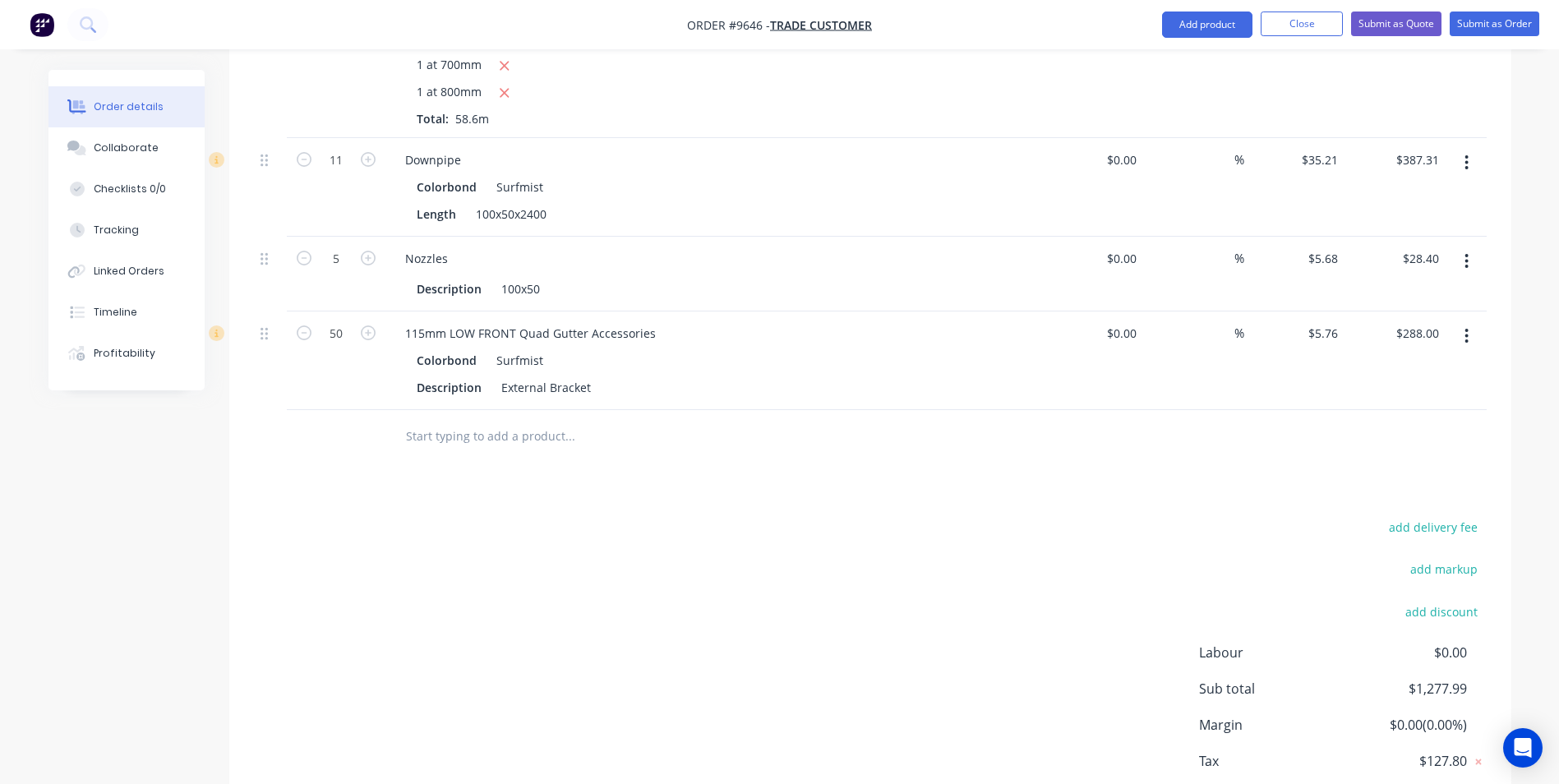
click at [468, 437] on input "text" at bounding box center [569, 436] width 329 height 33
type input "l"
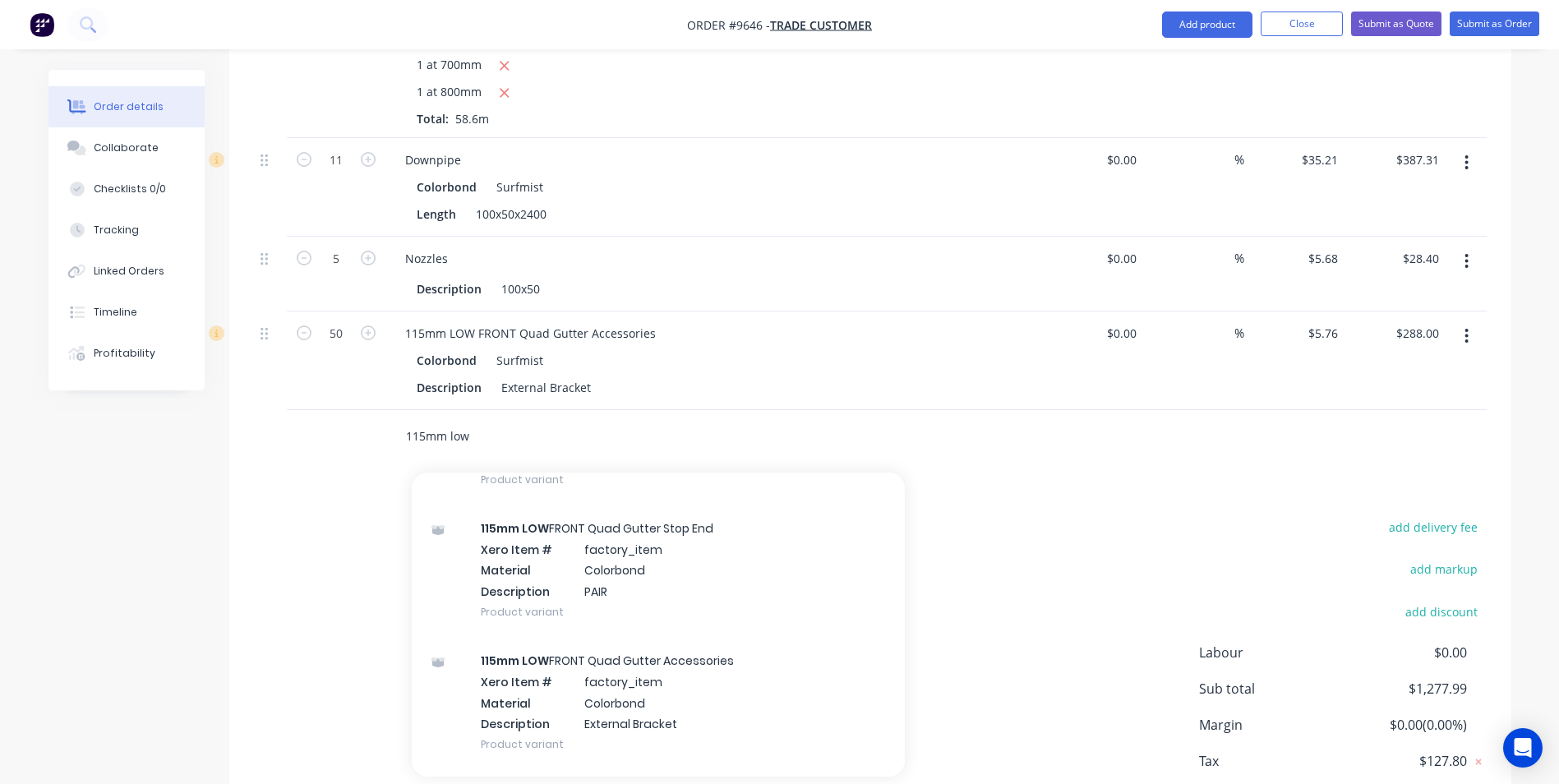
scroll to position [986, 0]
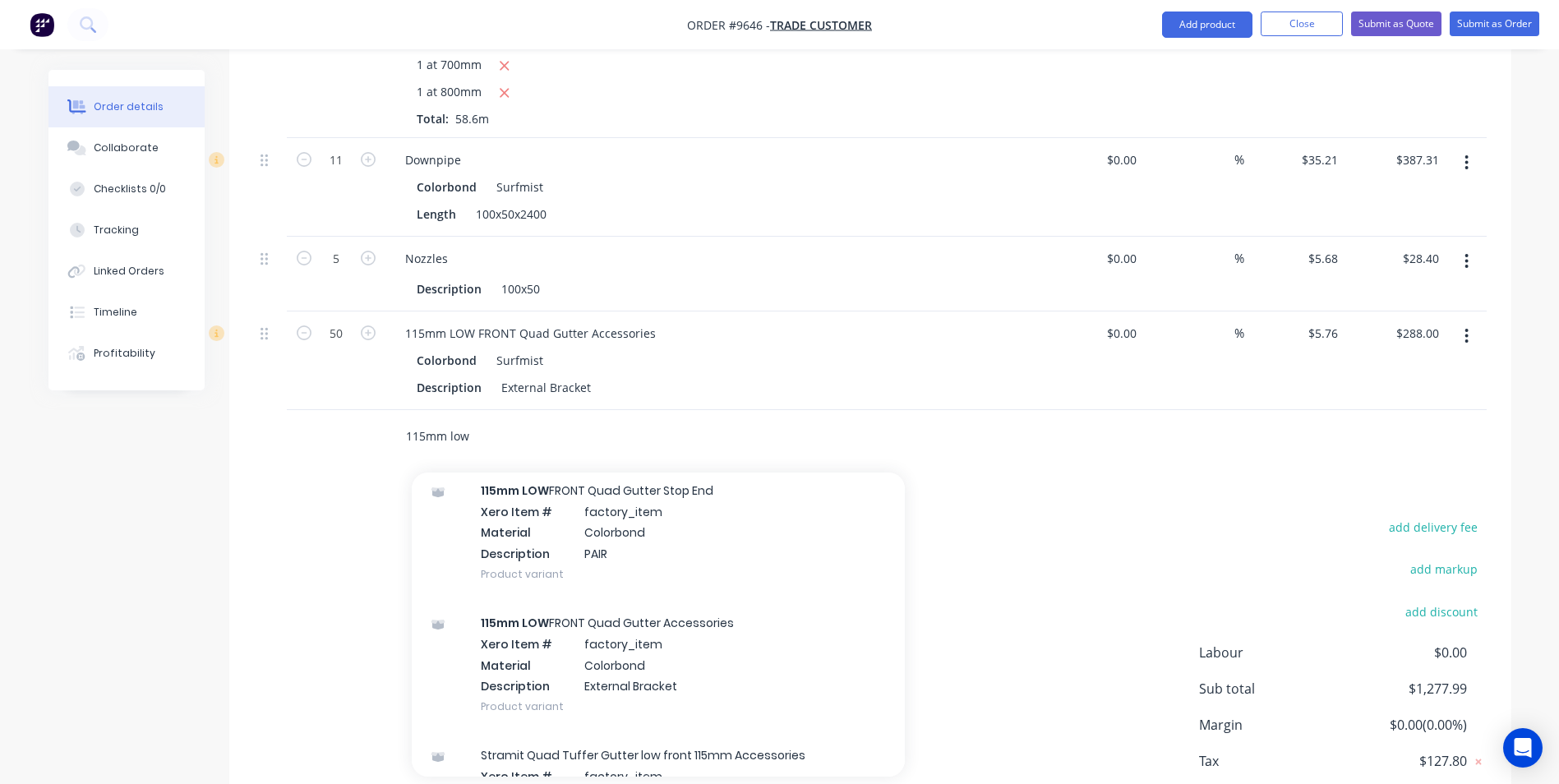
type input "115mm low"
click at [654, 549] on div "115mm LOW FRONT Quad Gutter Stop End Xero Item # factory_item Material Colorbon…" at bounding box center [658, 531] width 493 height 132
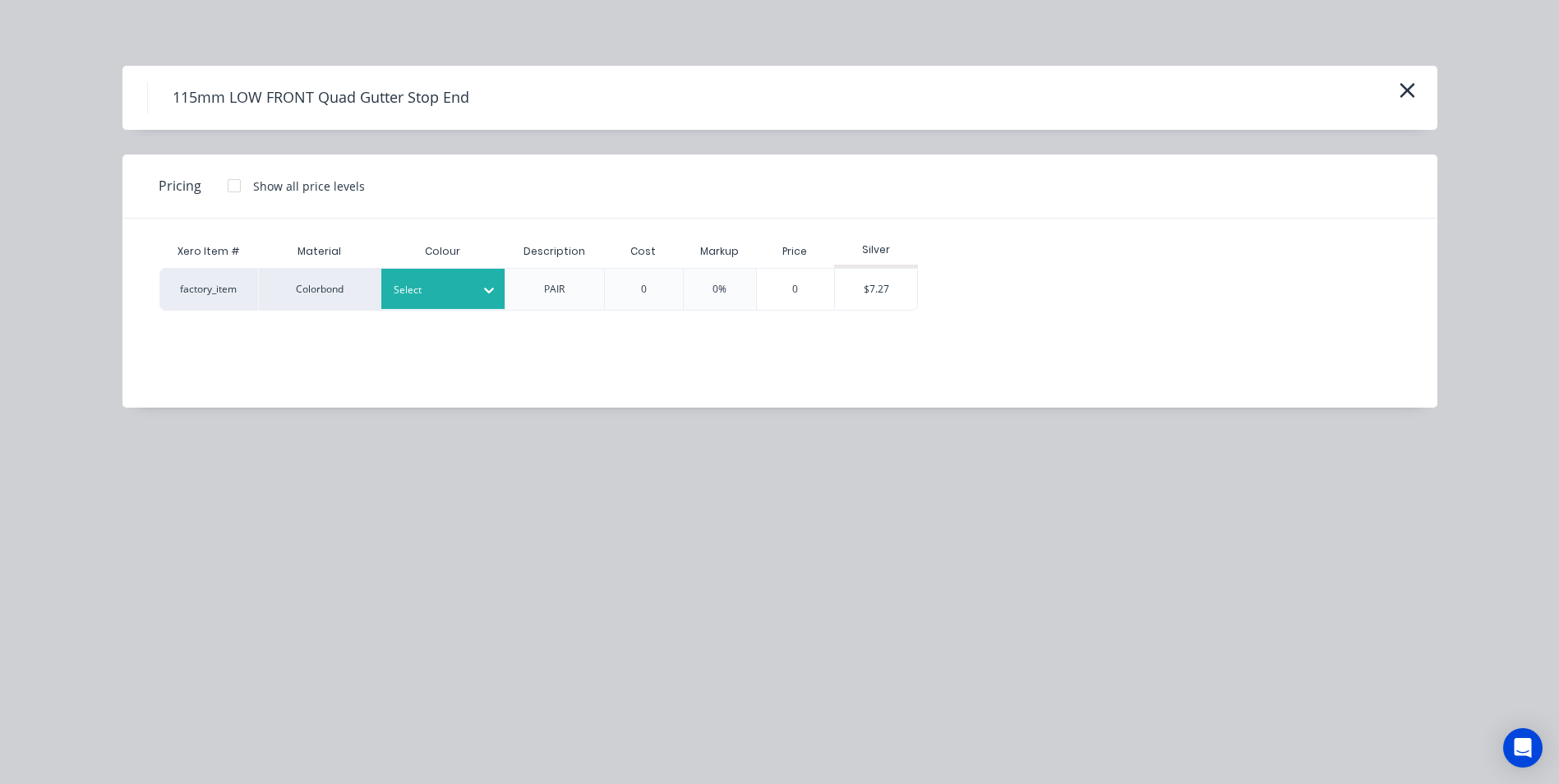
click at [431, 277] on div "Select" at bounding box center [442, 288] width 123 height 40
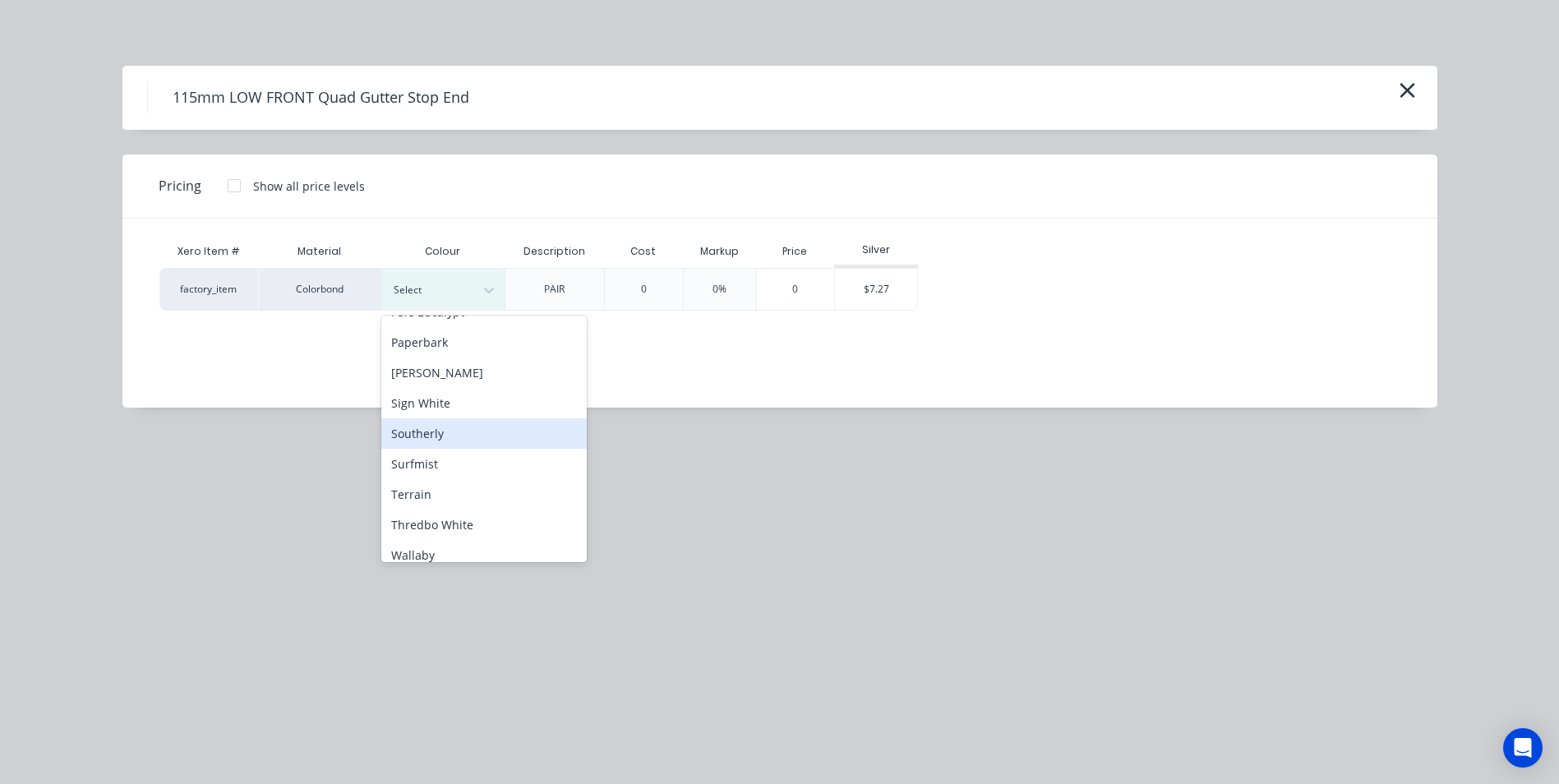
scroll to position [575, 0]
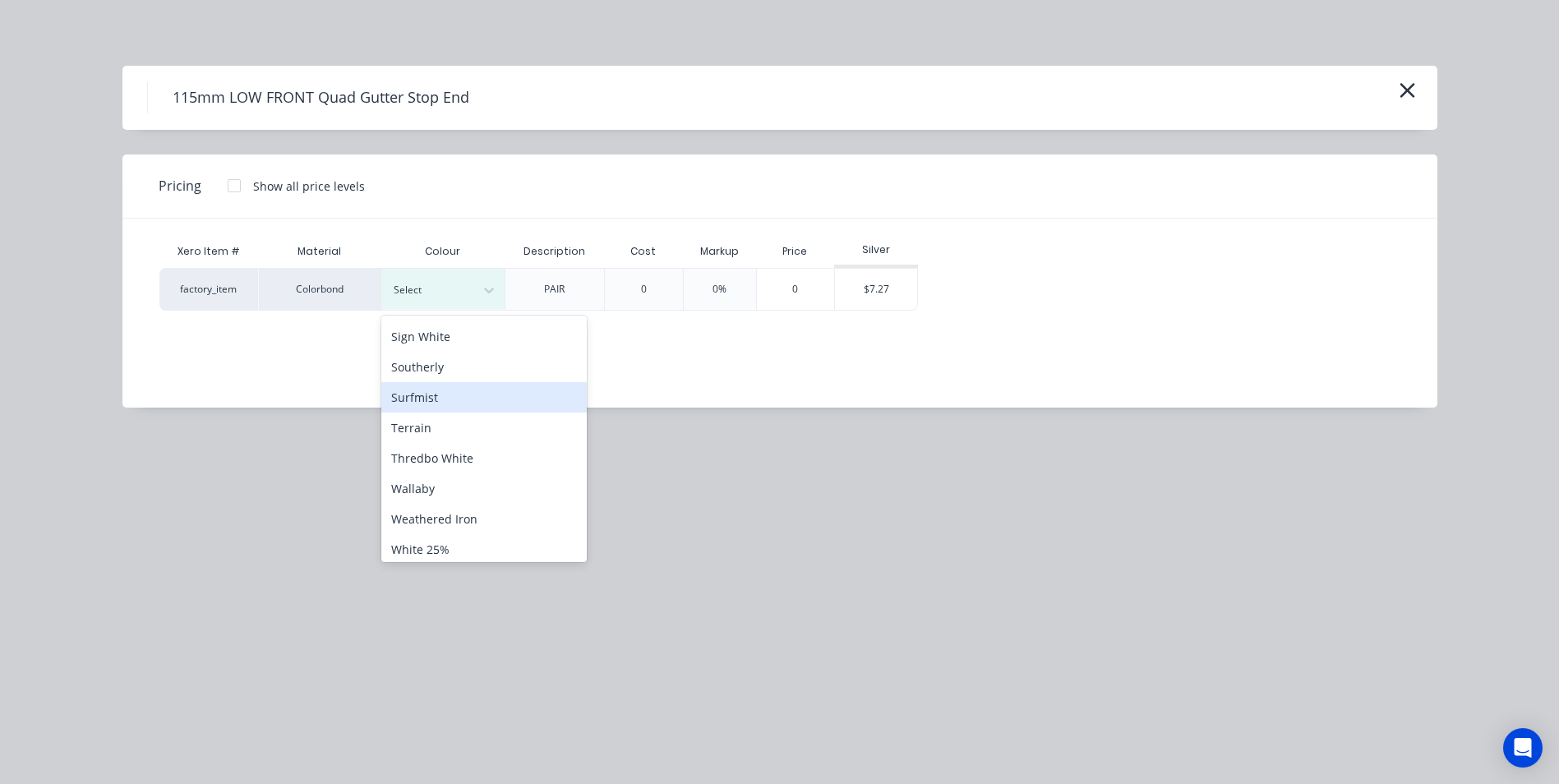
click at [461, 409] on div "Surfmist" at bounding box center [484, 396] width 205 height 30
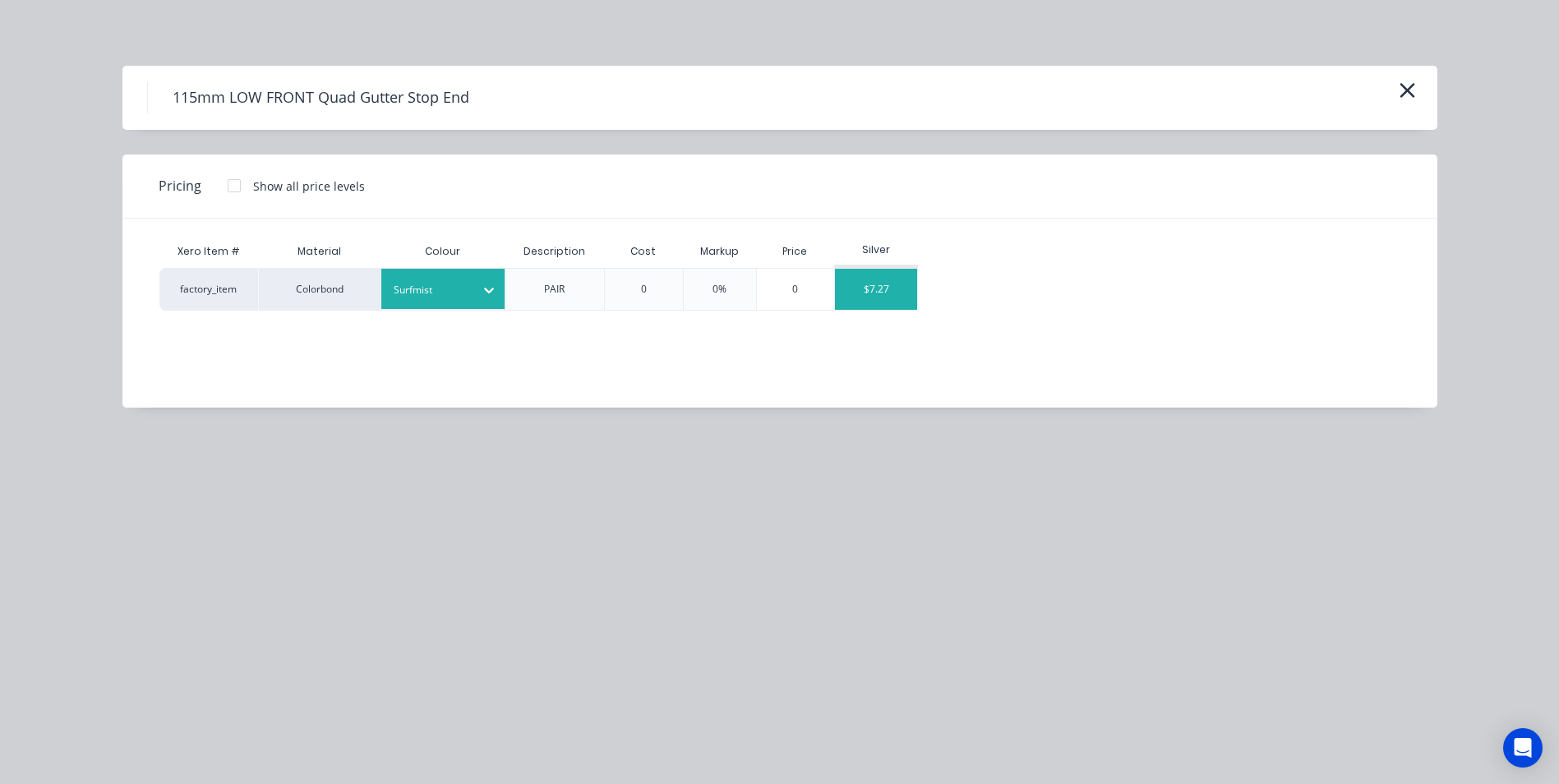
click at [853, 279] on div "$7.27" at bounding box center [876, 289] width 82 height 41
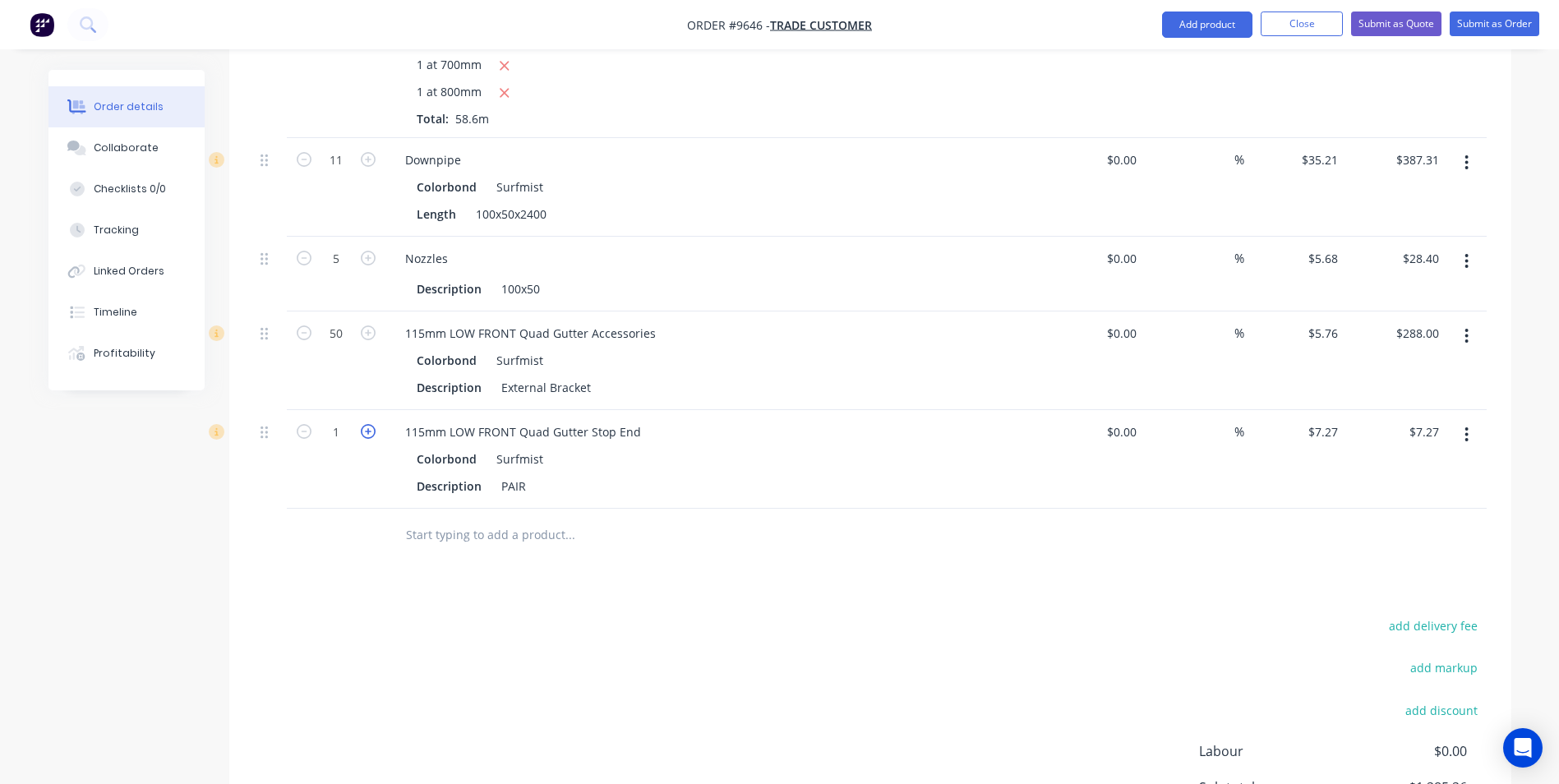
click at [371, 426] on icon "button" at bounding box center [367, 431] width 15 height 15
type input "2"
type input "$14.54"
click at [371, 426] on icon "button" at bounding box center [367, 431] width 15 height 15
type input "3"
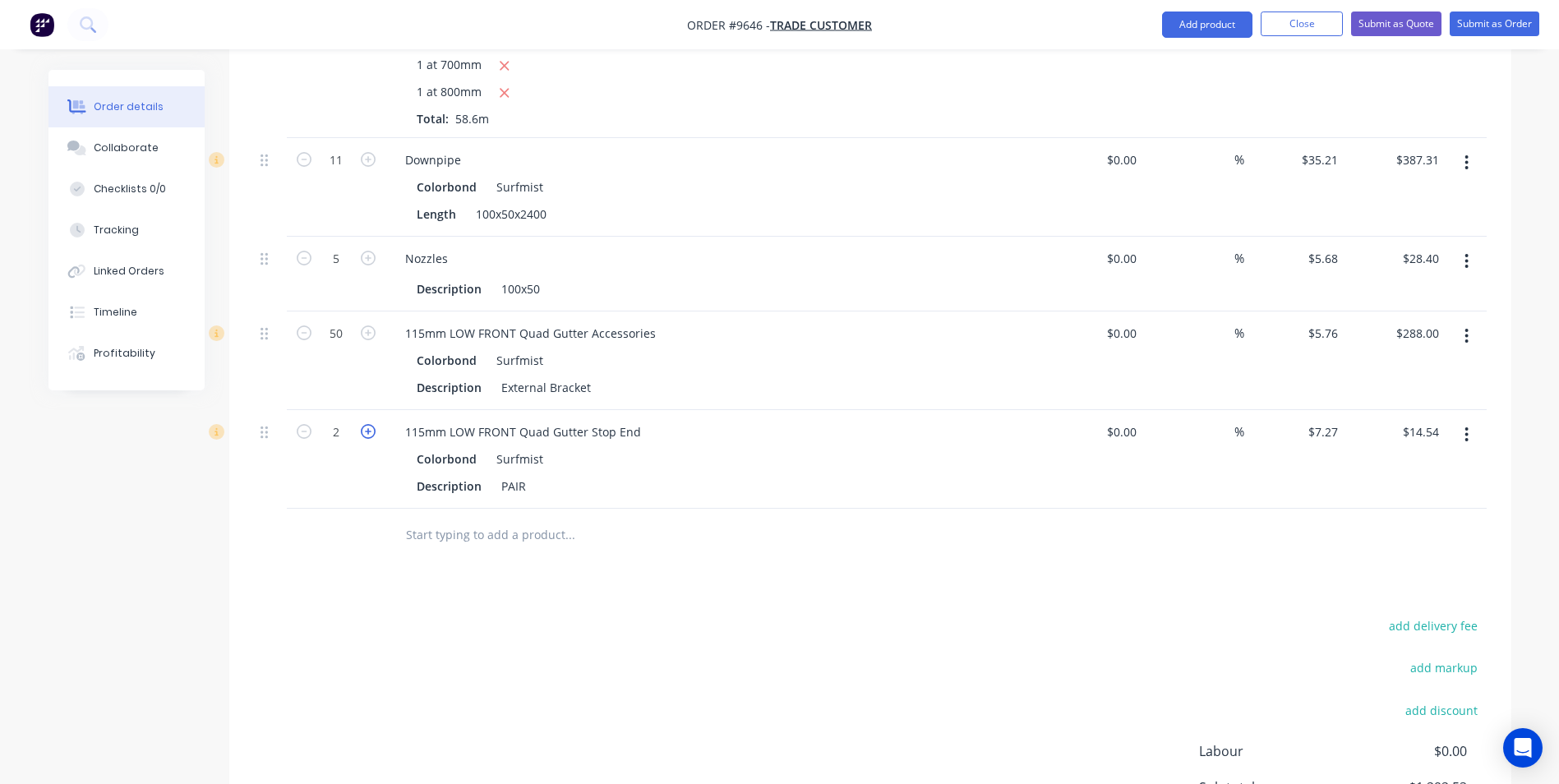
type input "$21.81"
click at [371, 426] on icon "button" at bounding box center [367, 431] width 15 height 15
type input "4"
type input "$29.08"
click at [371, 426] on icon "button" at bounding box center [367, 431] width 15 height 15
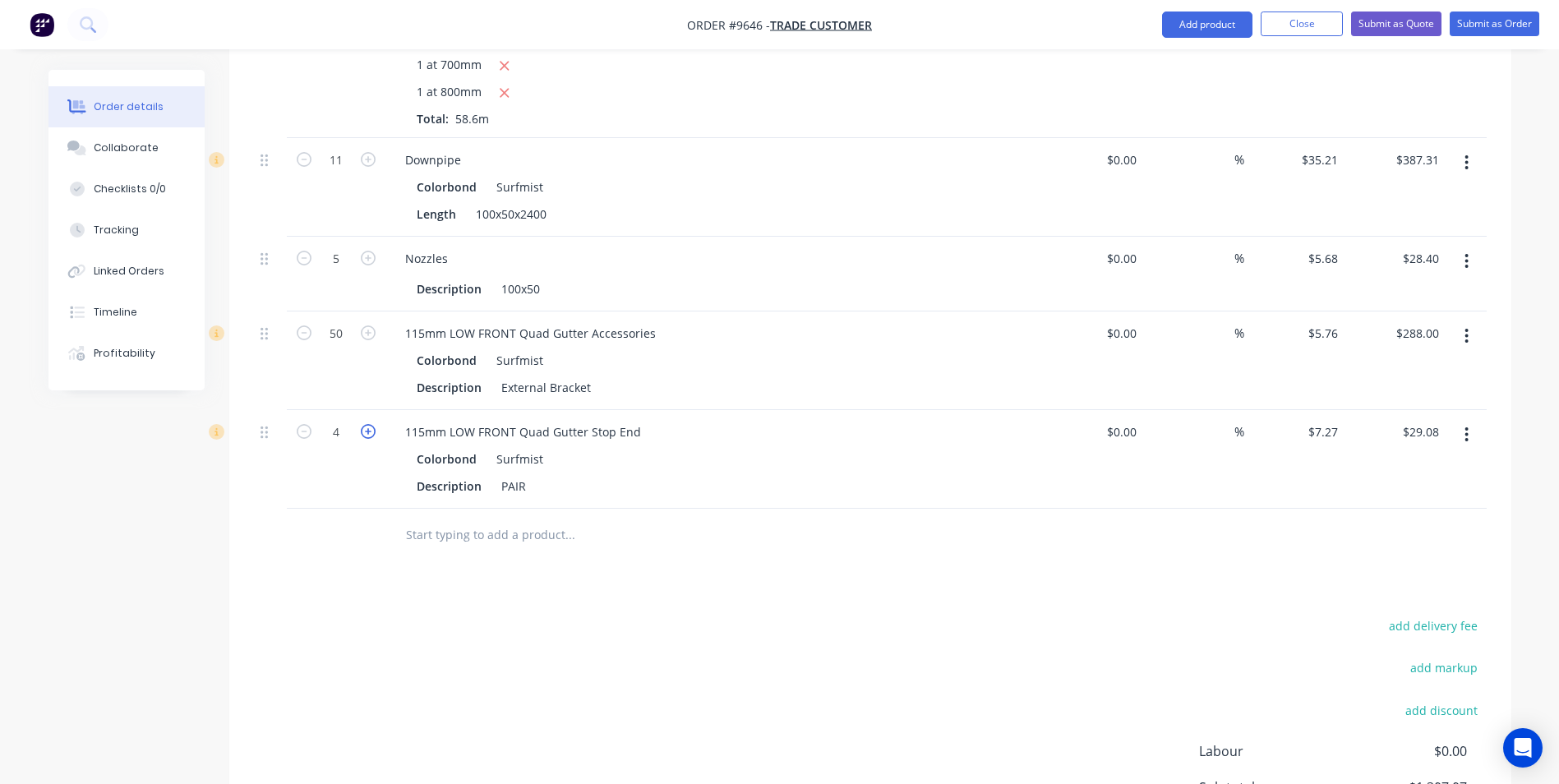
type input "5"
type input "$36.35"
click at [423, 521] on input "text" at bounding box center [569, 535] width 329 height 33
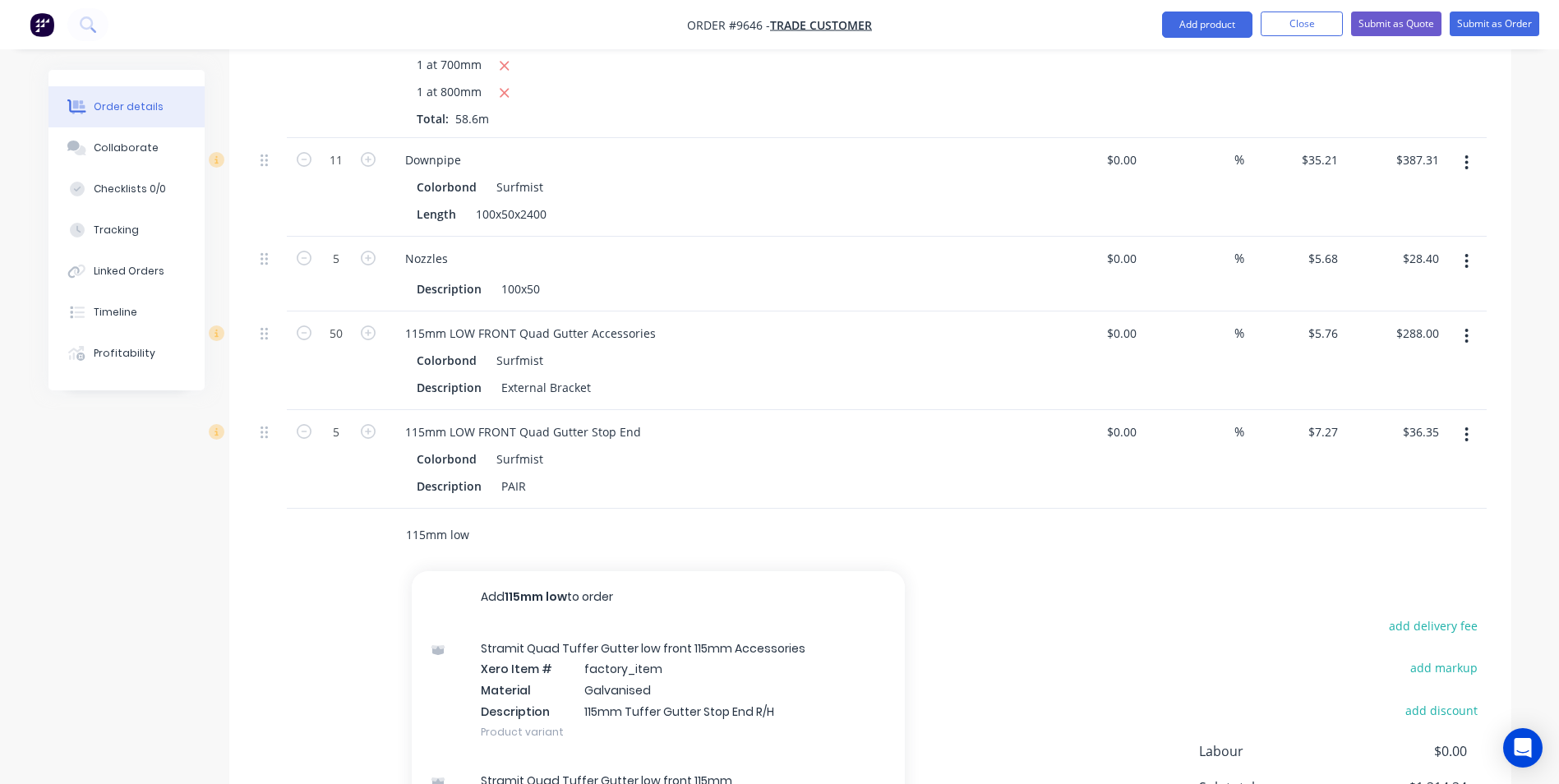
type input "115mm low"
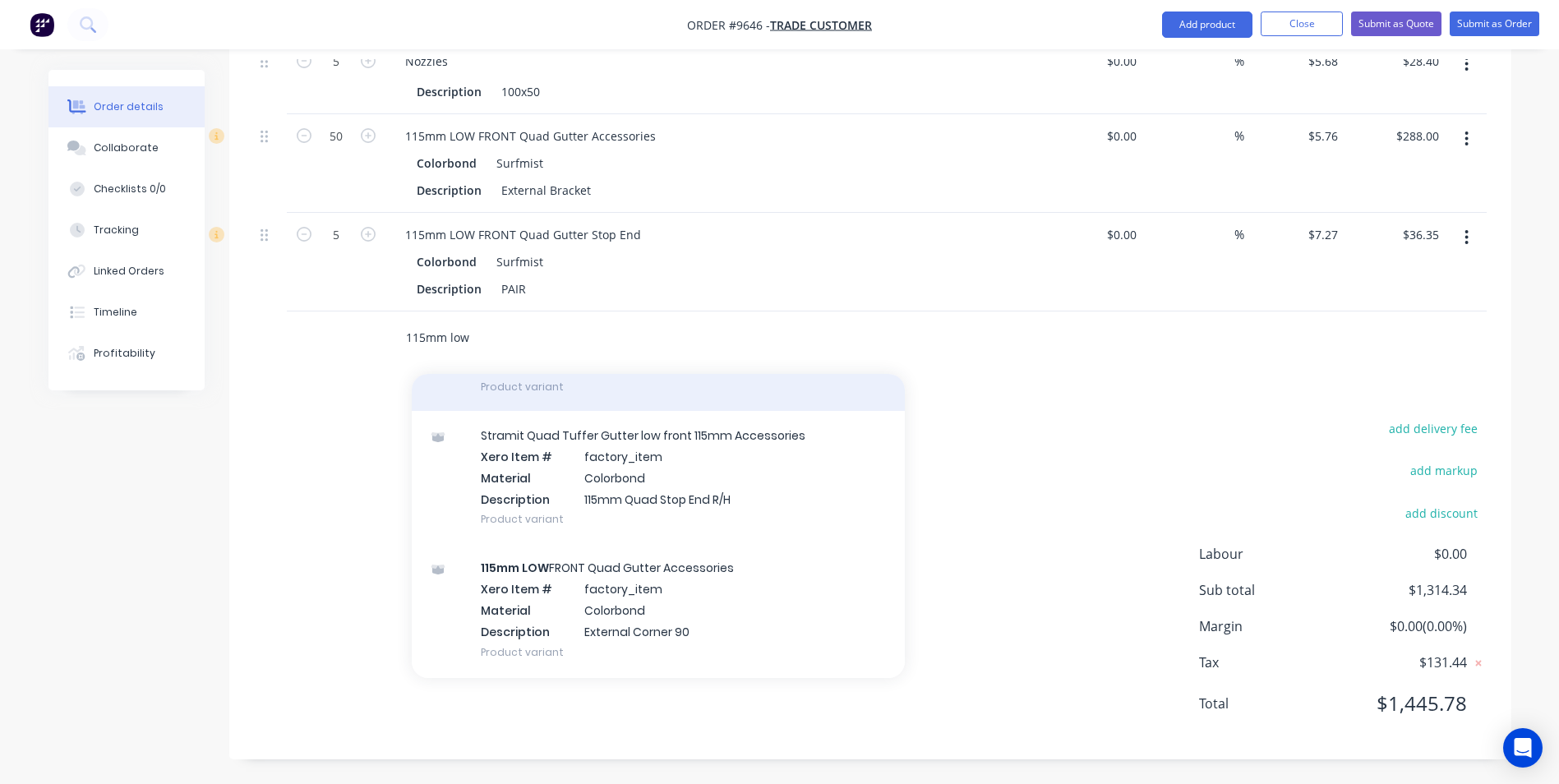
scroll to position [1232, 0]
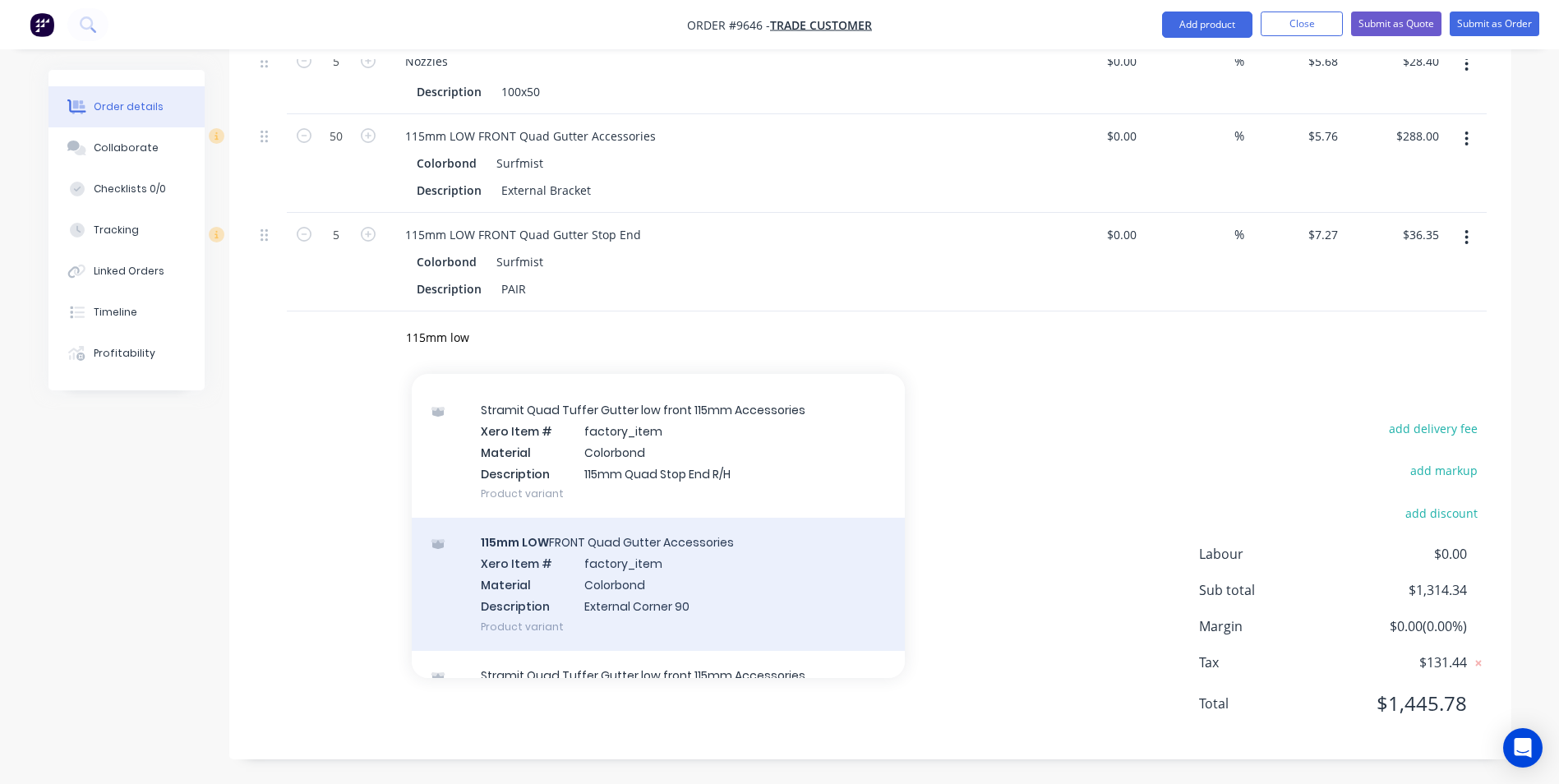
click at [670, 566] on div "115mm LOW FRONT Quad Gutter Accessories Xero Item # factory_item Material Color…" at bounding box center [658, 583] width 493 height 132
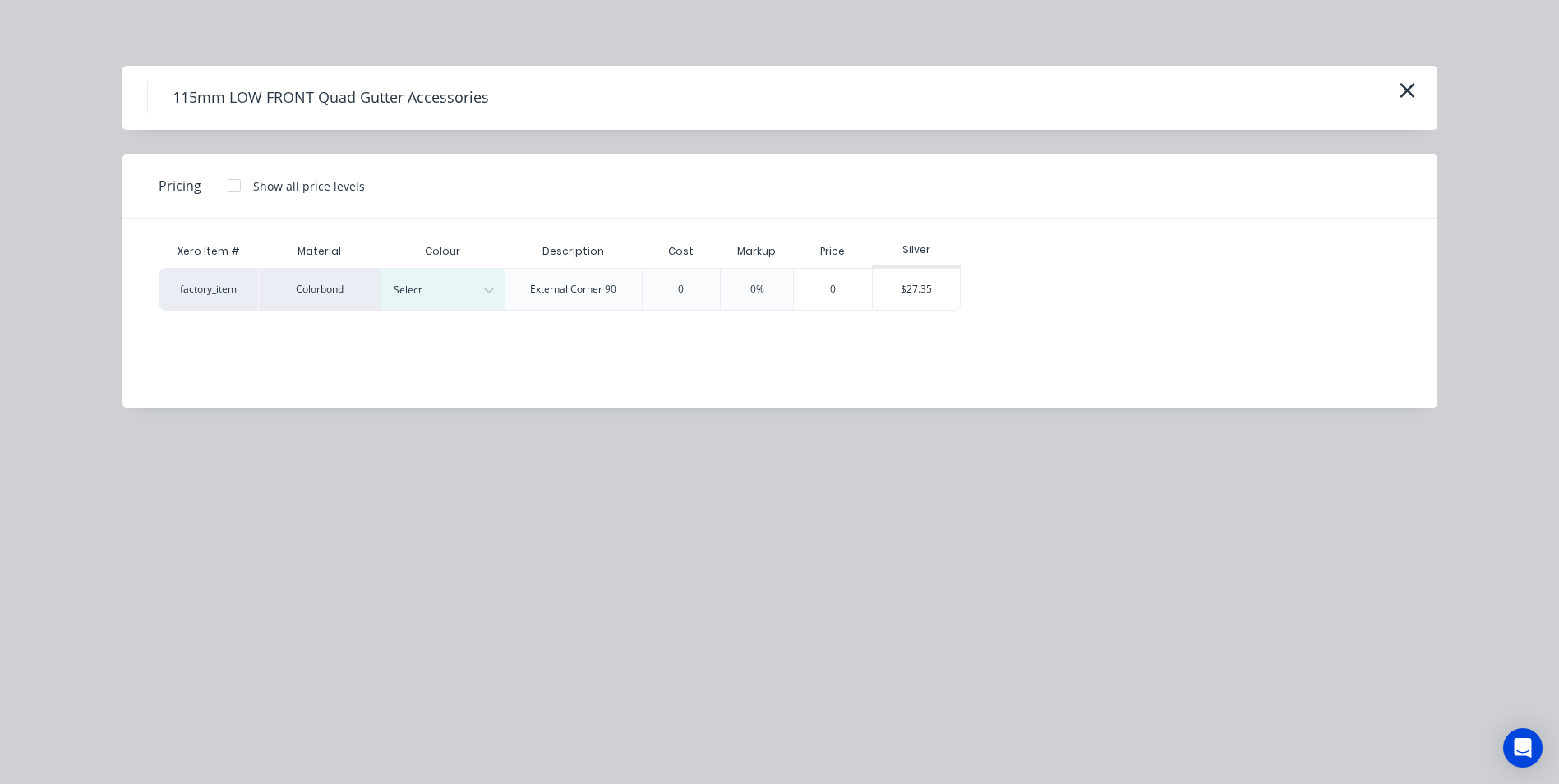
click at [233, 185] on div at bounding box center [234, 186] width 33 height 33
click at [971, 286] on div "$26.51" at bounding box center [1006, 289] width 89 height 41
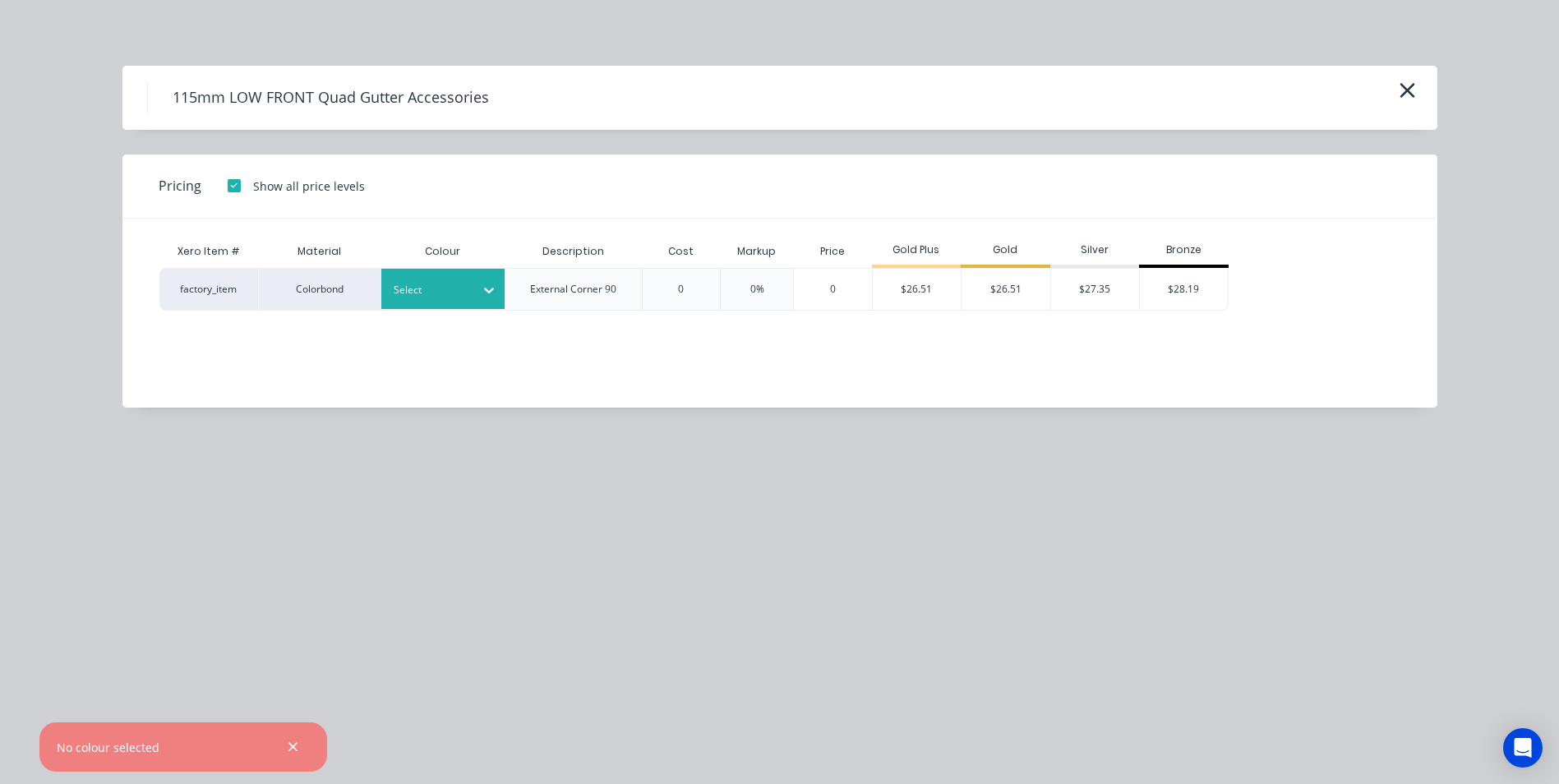
click at [473, 288] on div "Select" at bounding box center [428, 290] width 92 height 21
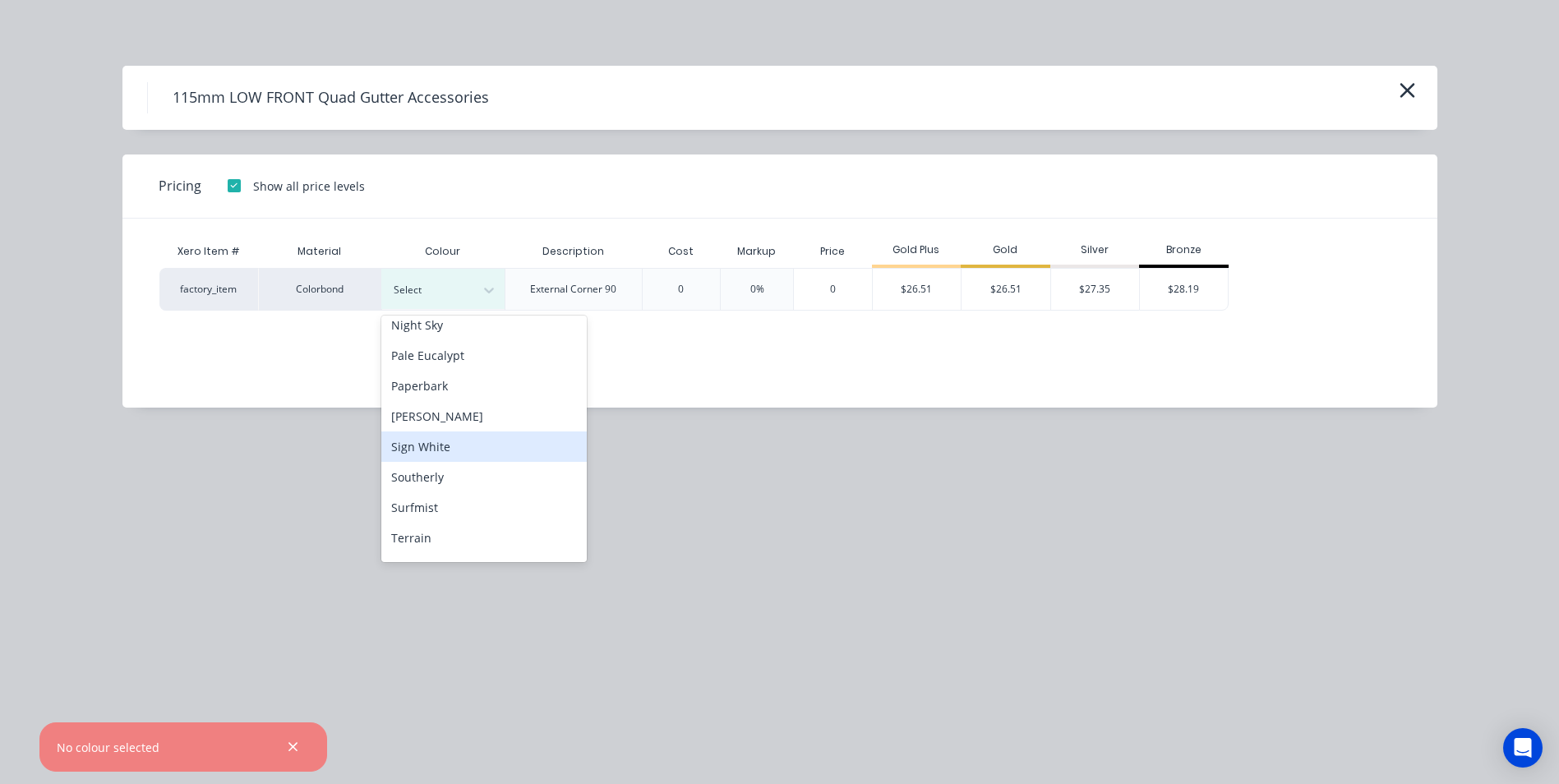
scroll to position [493, 0]
click at [460, 481] on div "Surfmist" at bounding box center [484, 478] width 205 height 30
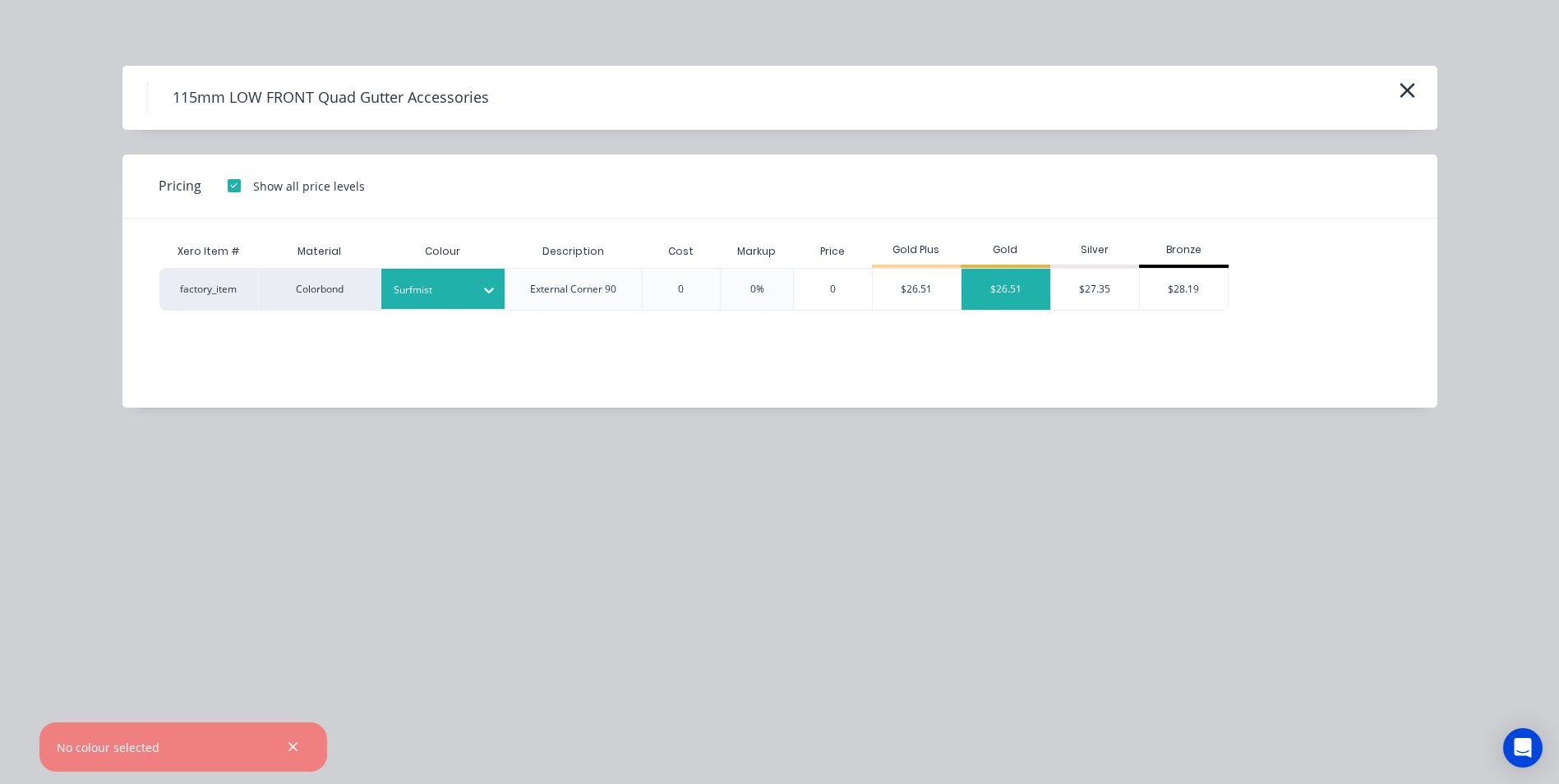
click at [979, 279] on div "$26.51" at bounding box center [1006, 289] width 89 height 41
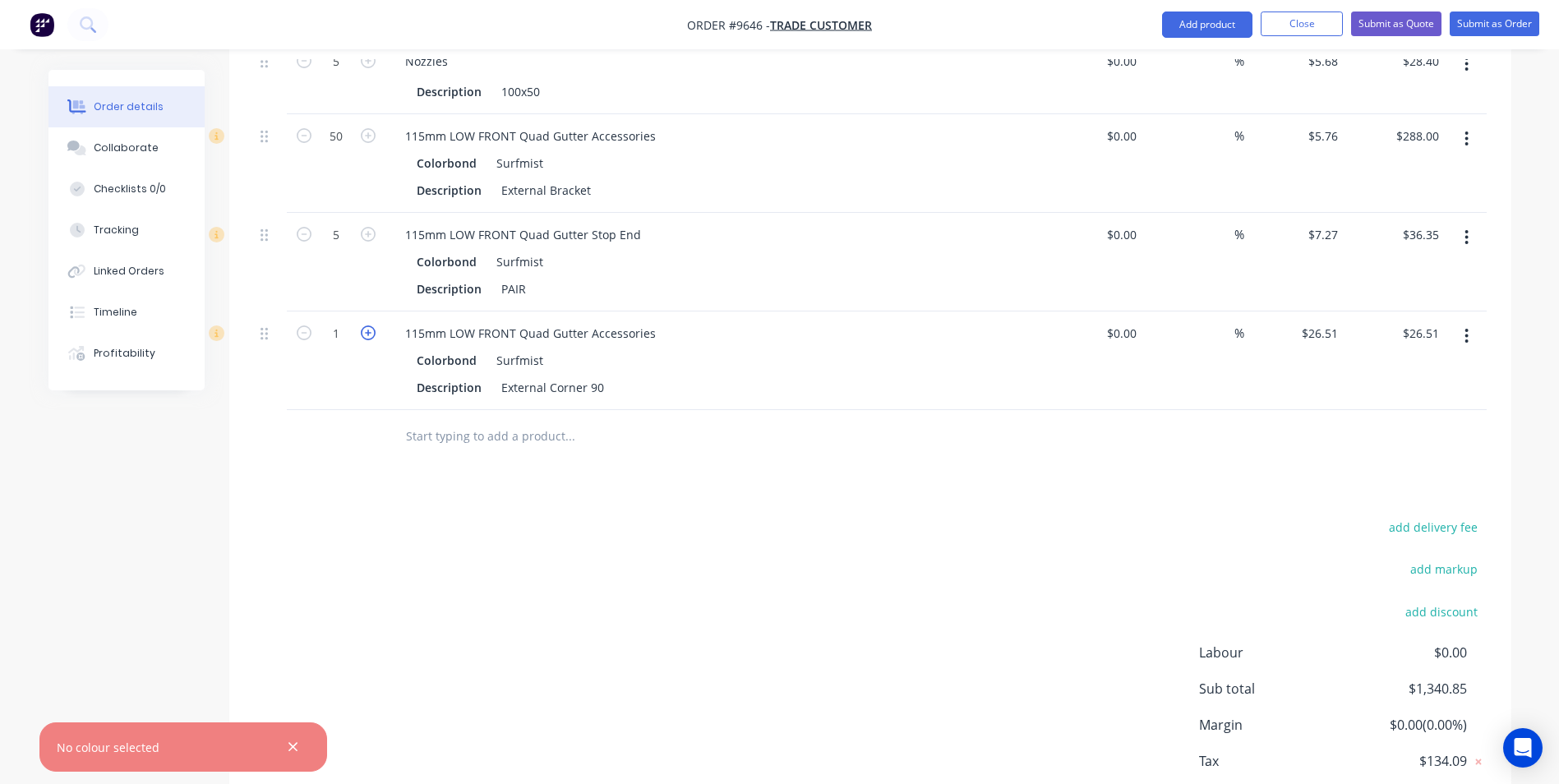
click at [365, 335] on icon "button" at bounding box center [367, 332] width 15 height 15
type input "2"
type input "$53.02"
click at [365, 335] on icon "button" at bounding box center [367, 332] width 15 height 15
type input "3"
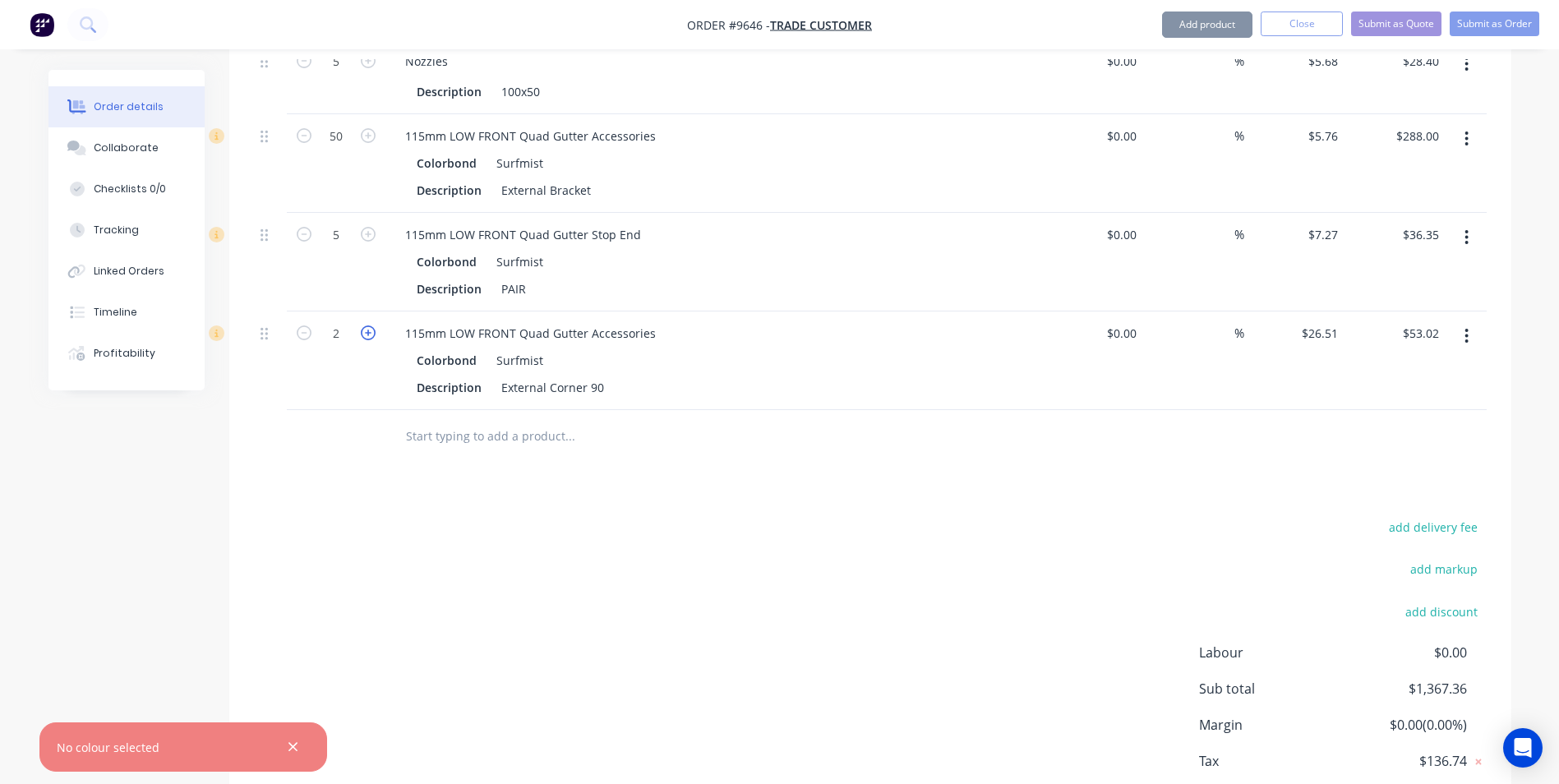
type input "$79.53"
click at [365, 335] on icon "button" at bounding box center [367, 332] width 15 height 15
type input "4"
type input "$106.04"
click at [365, 335] on icon "button" at bounding box center [367, 332] width 15 height 15
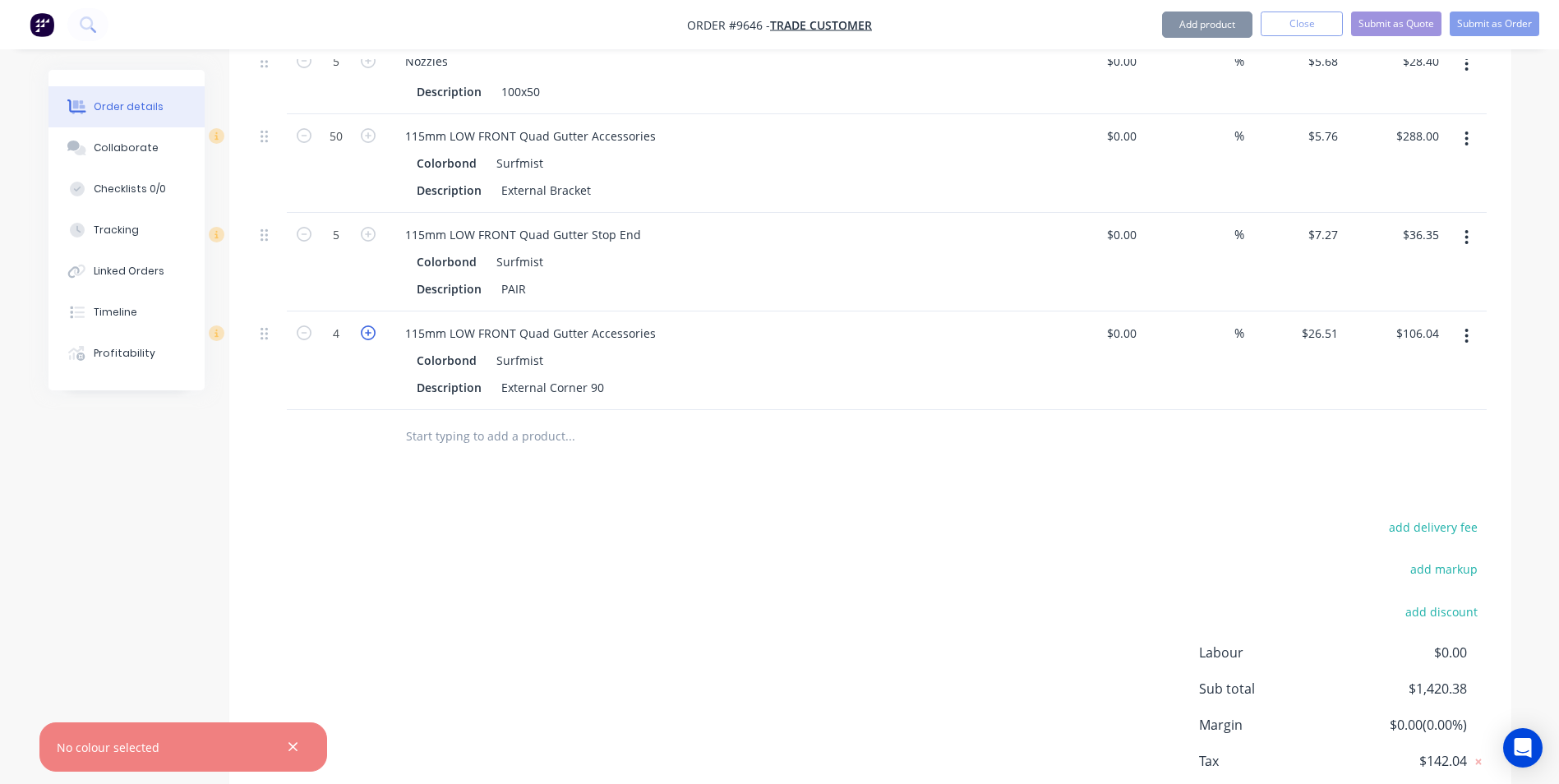
type input "5"
type input "$132.55"
click at [365, 335] on icon "button" at bounding box center [367, 332] width 15 height 15
type input "6"
type input "$159.06"
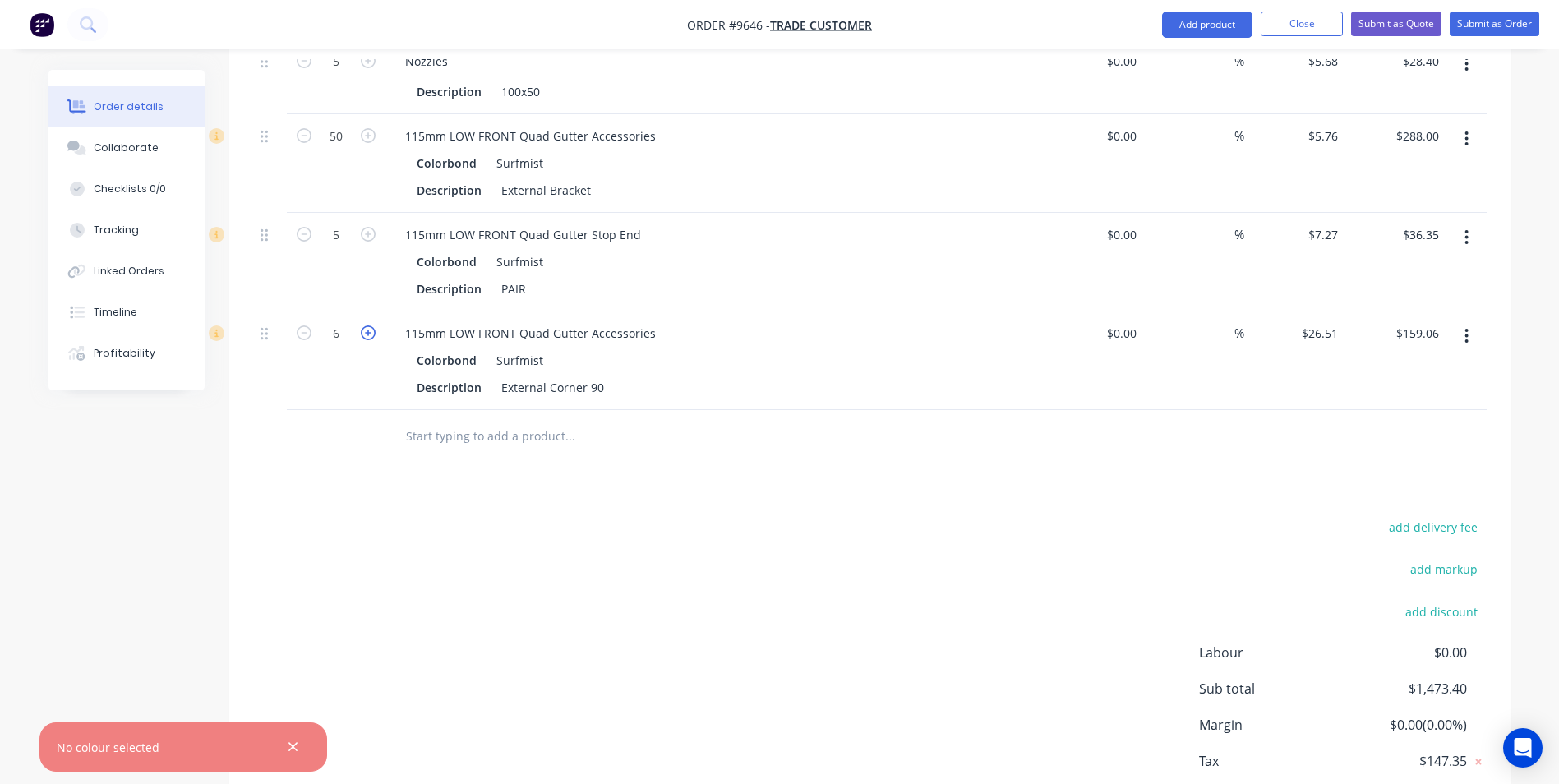
click at [365, 335] on icon "button" at bounding box center [367, 332] width 15 height 15
type input "7"
type input "$185.57"
click at [308, 334] on icon "button" at bounding box center [304, 332] width 15 height 15
type input "6"
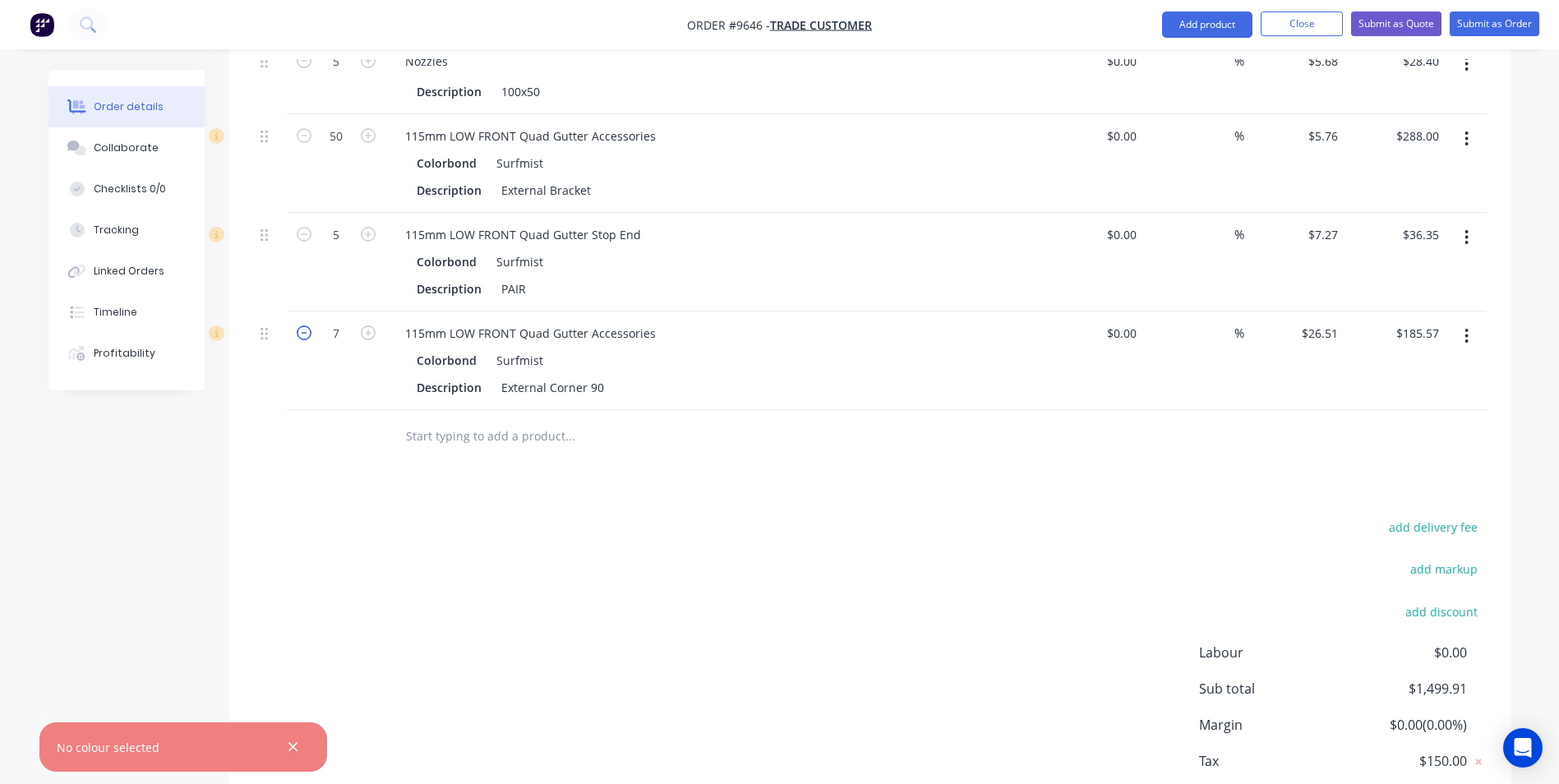
type input "$159.06"
click at [468, 435] on input "text" at bounding box center [569, 436] width 329 height 33
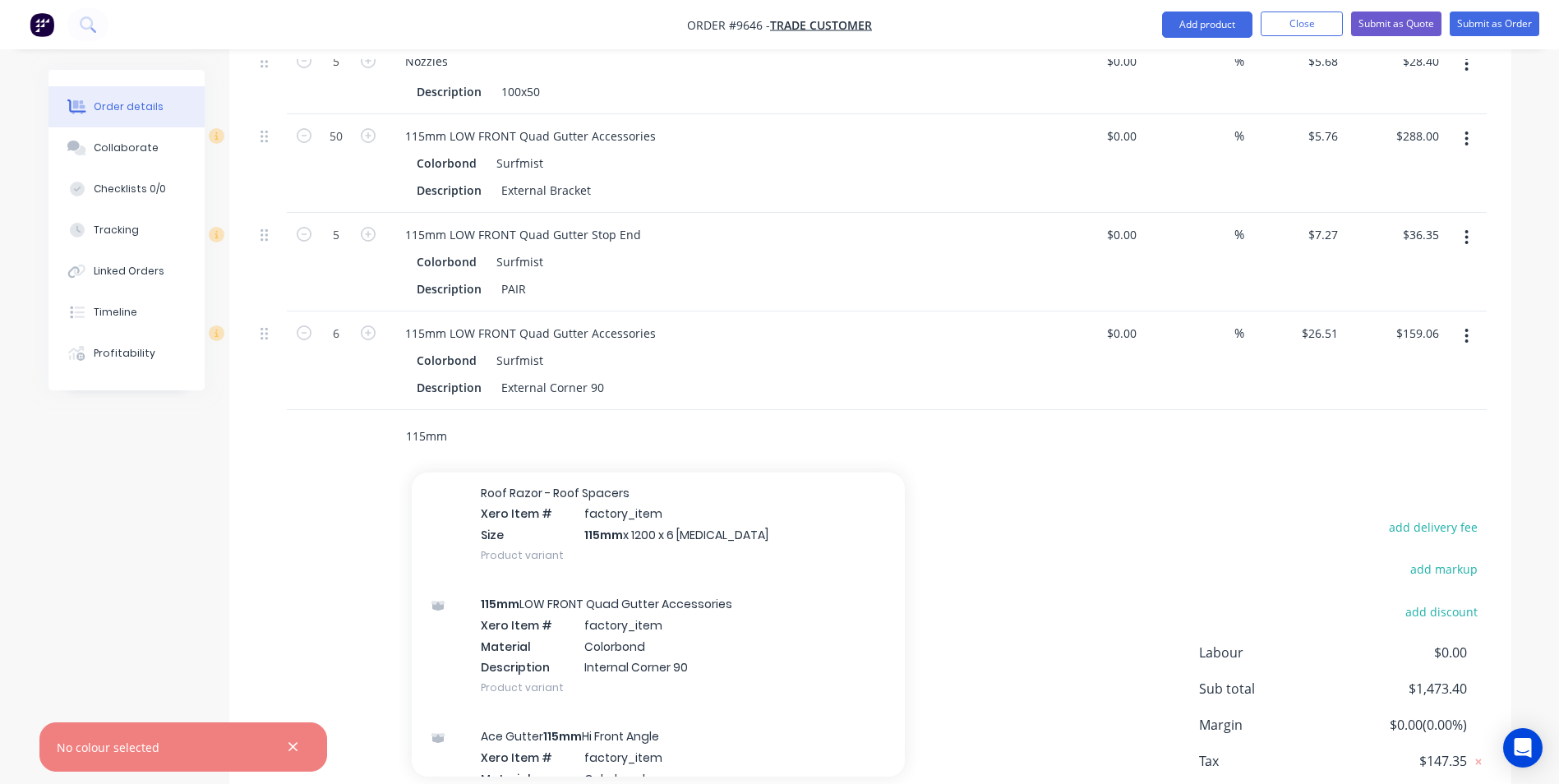
scroll to position [2054, 0]
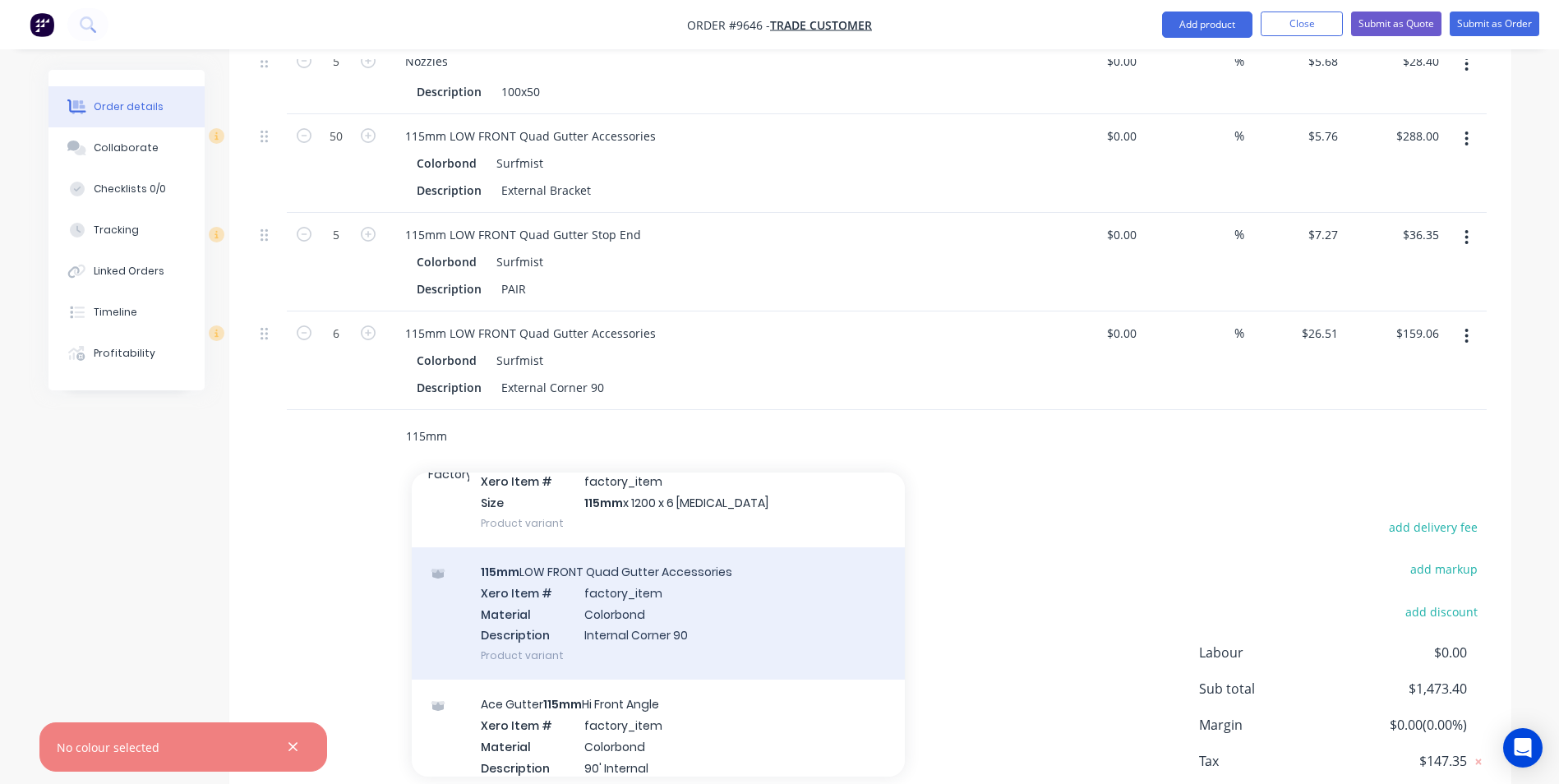
type input "115mm"
click at [702, 617] on div "115mm LOW FRONT Quad Gutter Accessories Xero Item # factory_item Material Color…" at bounding box center [658, 612] width 493 height 132
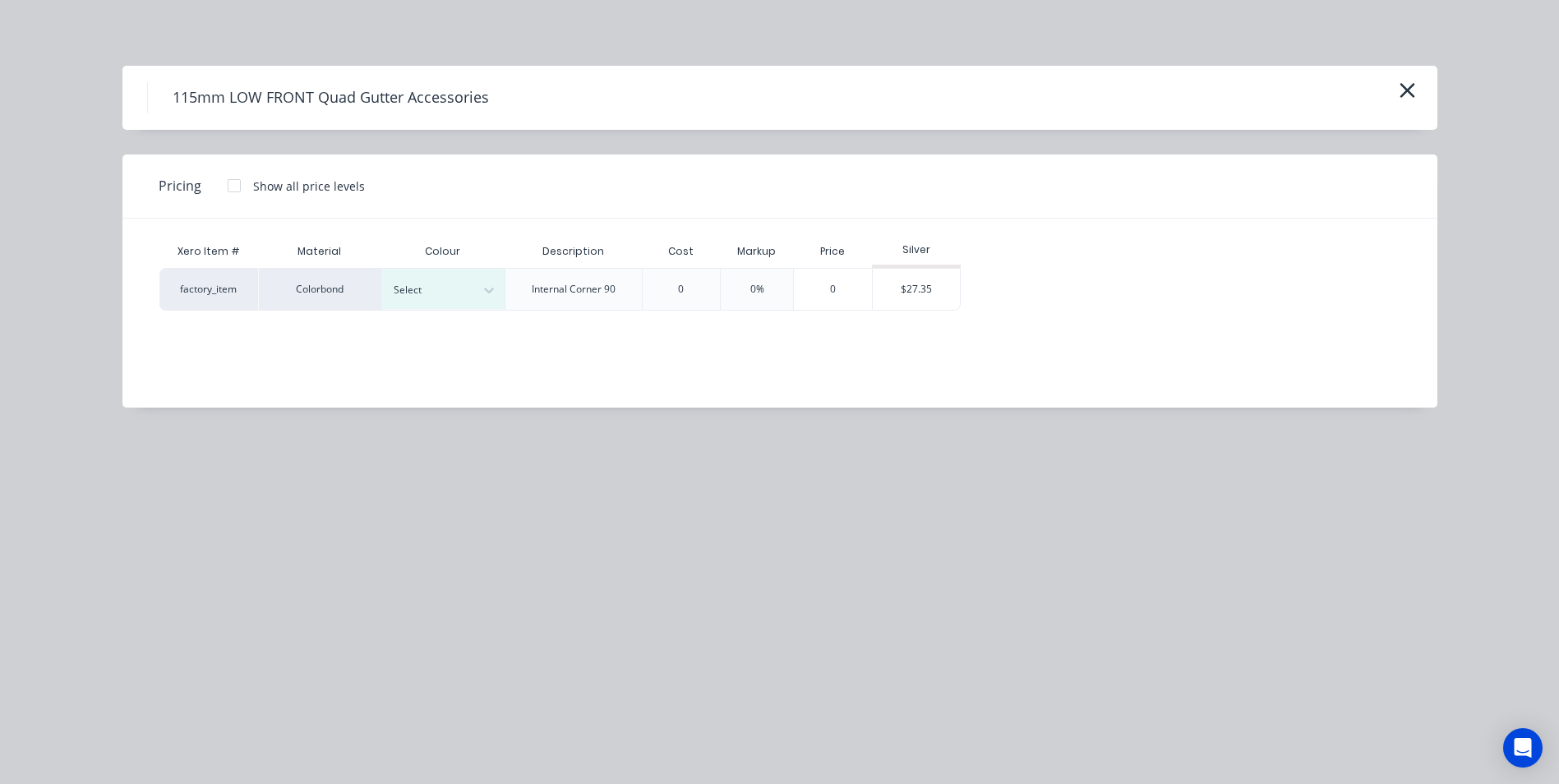
click at [233, 189] on div at bounding box center [234, 186] width 33 height 33
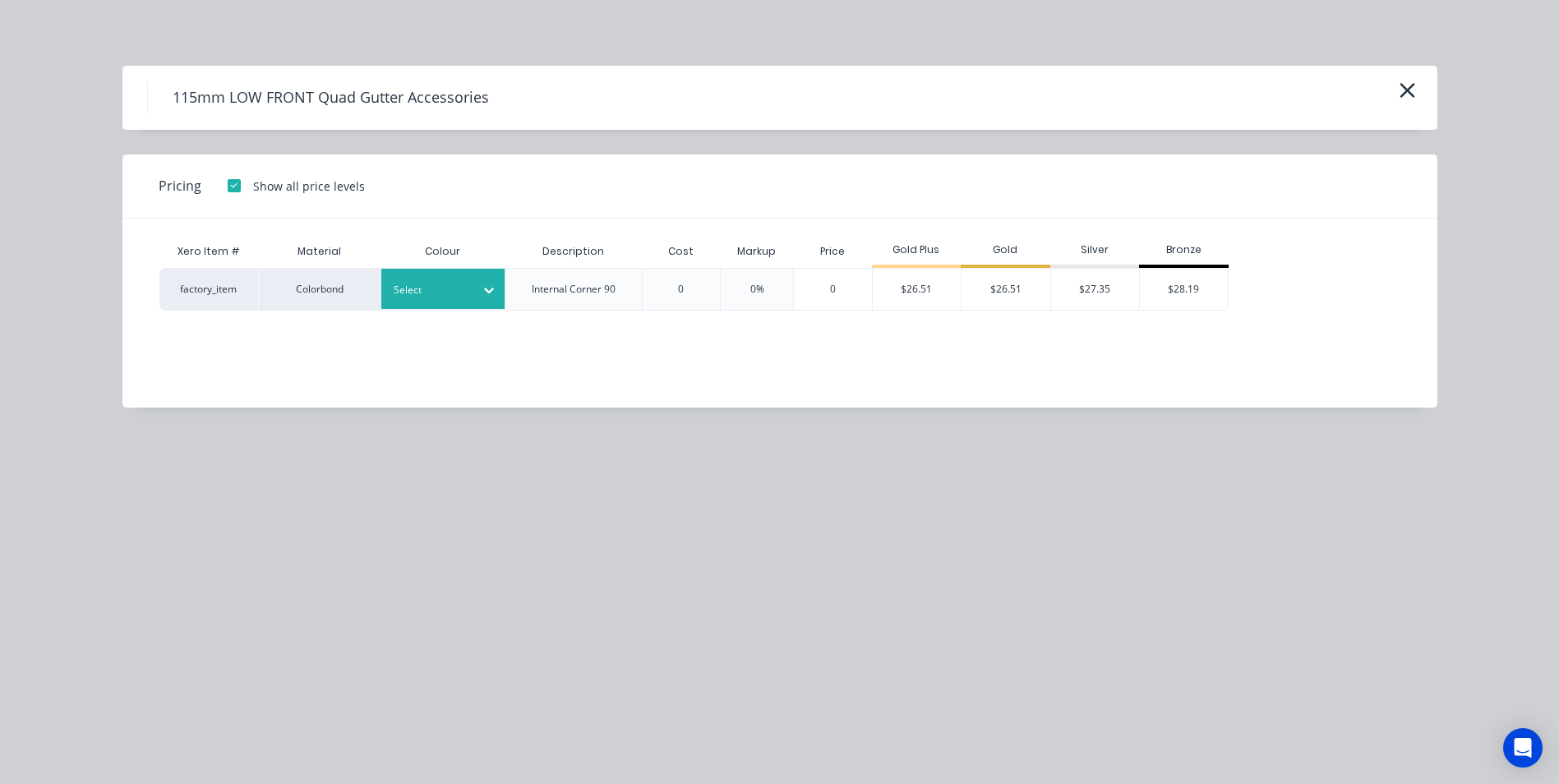
click at [433, 283] on div at bounding box center [431, 290] width 74 height 19
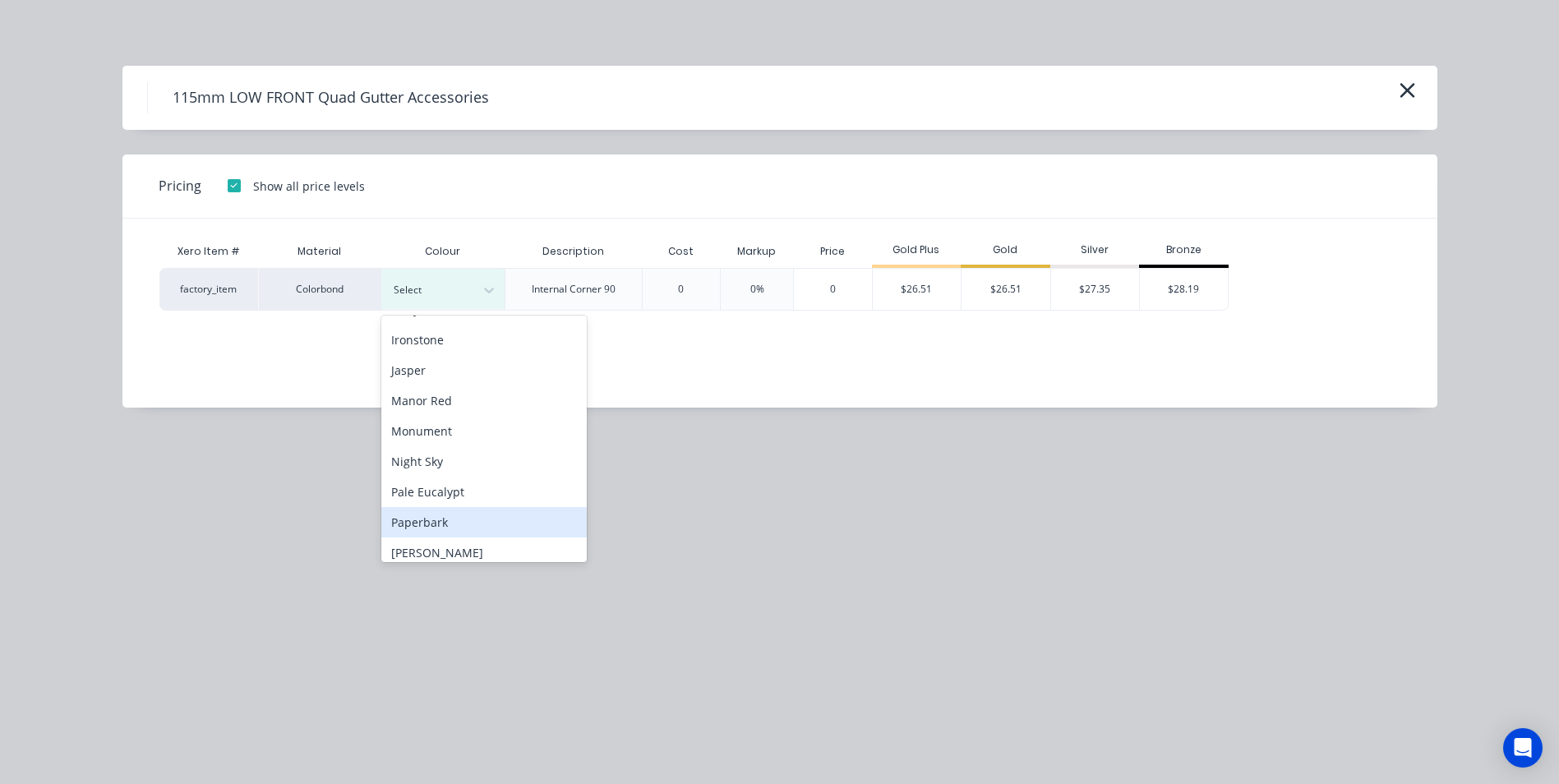
scroll to position [493, 0]
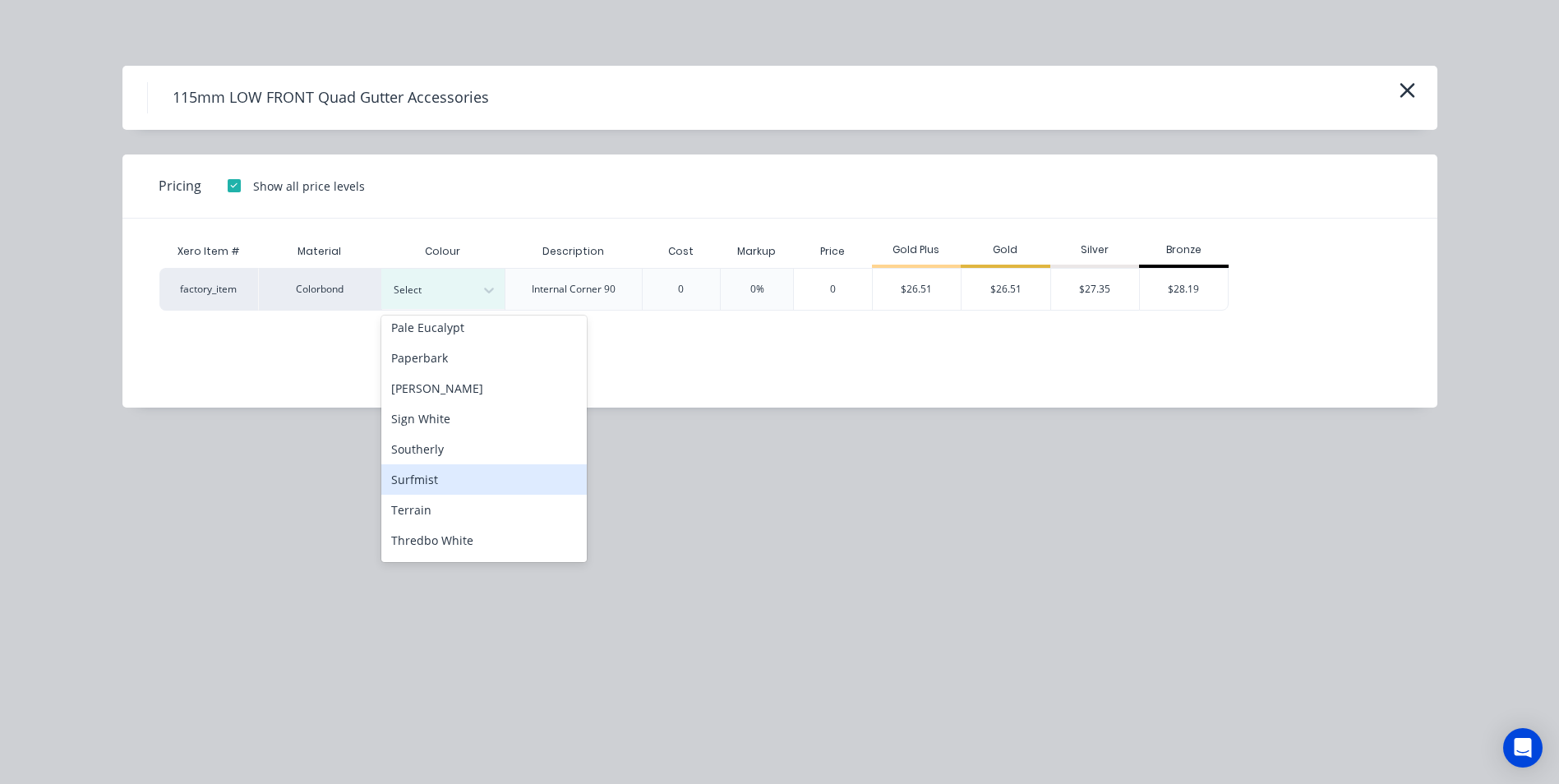
click at [459, 475] on div "Surfmist" at bounding box center [484, 478] width 205 height 30
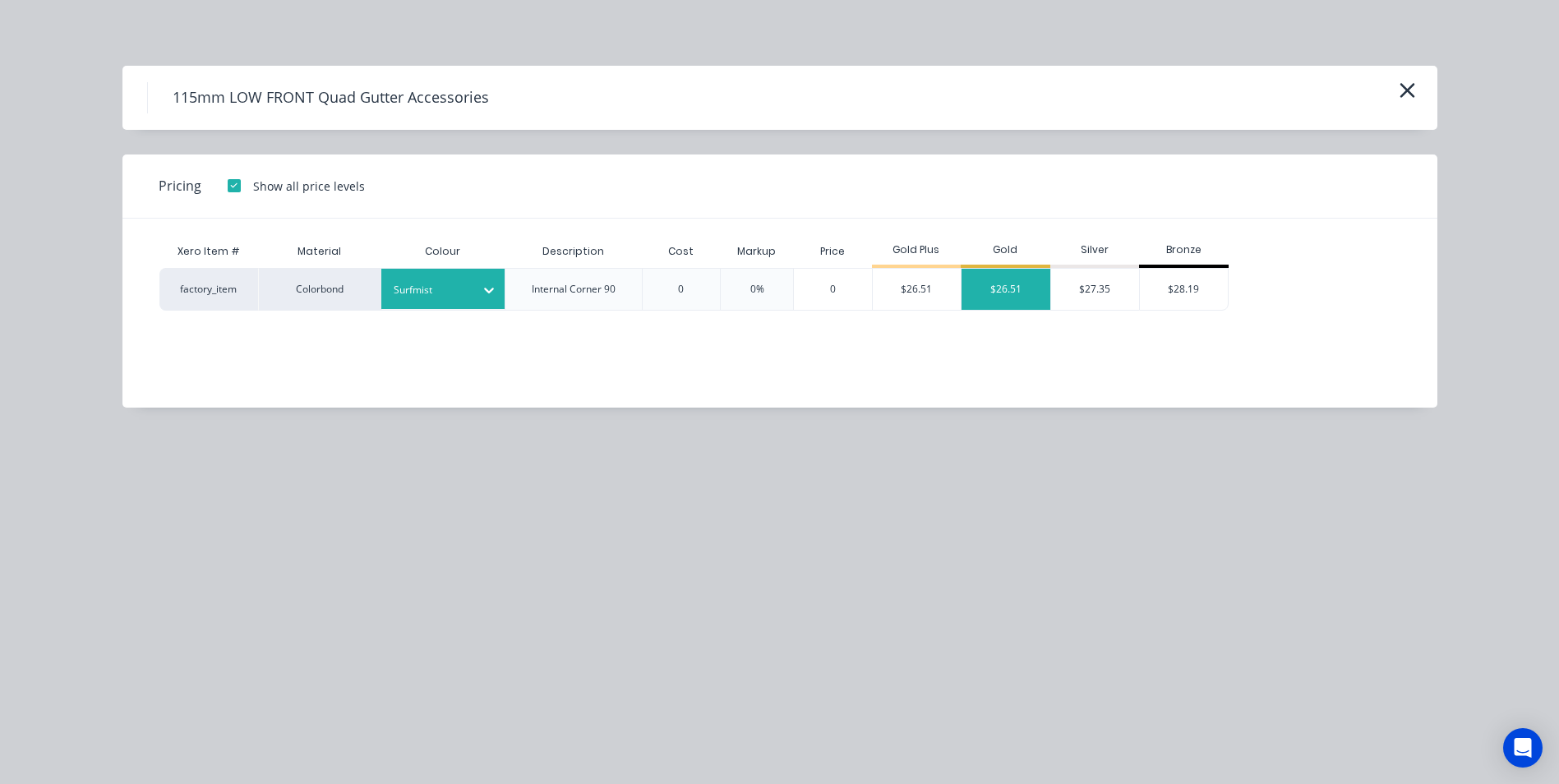
click at [988, 294] on div "$26.51" at bounding box center [1006, 289] width 89 height 41
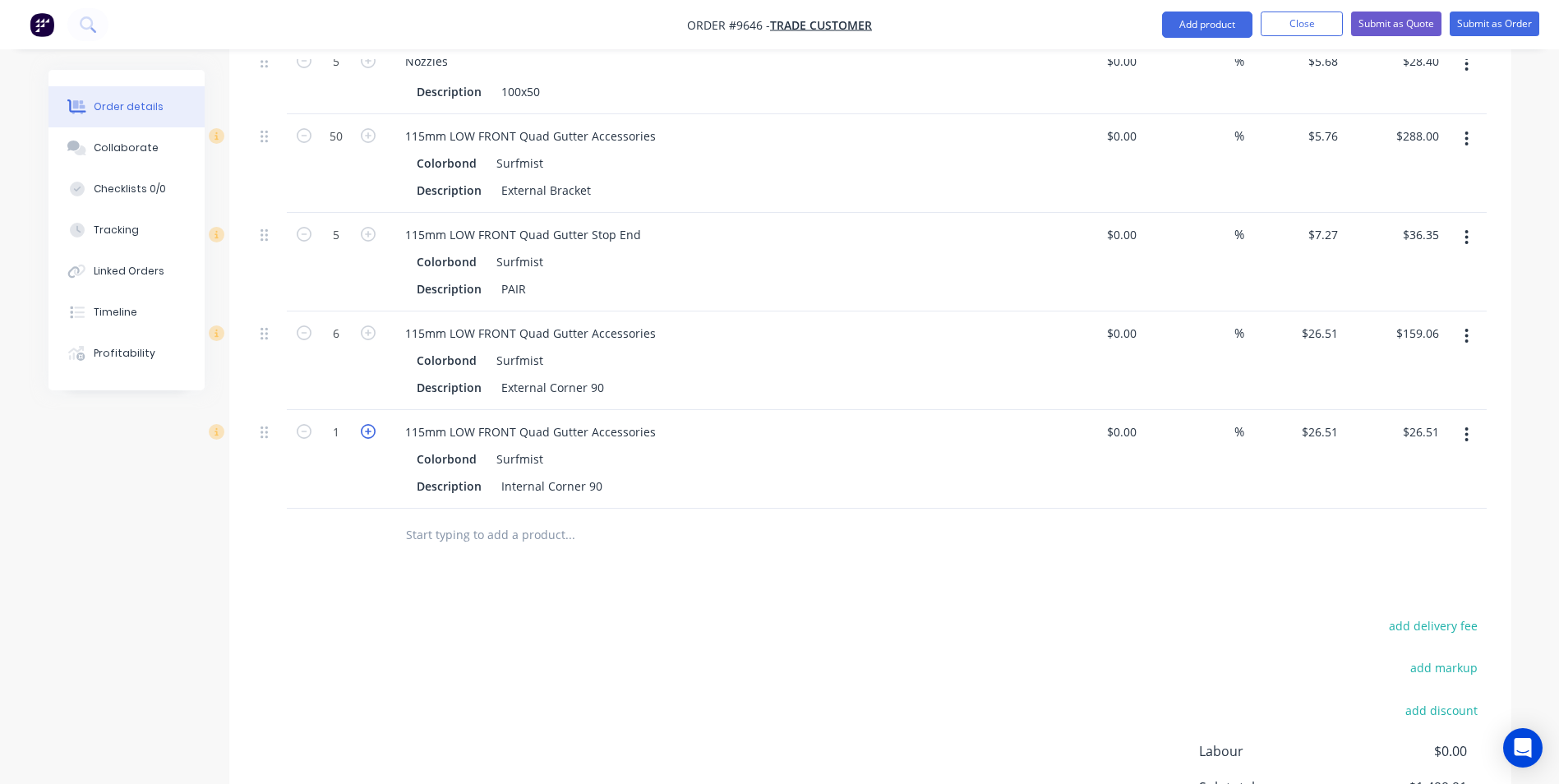
click at [371, 430] on icon "button" at bounding box center [367, 431] width 15 height 15
type input "2"
type input "$53.02"
click at [371, 430] on icon "button" at bounding box center [367, 431] width 15 height 15
type input "3"
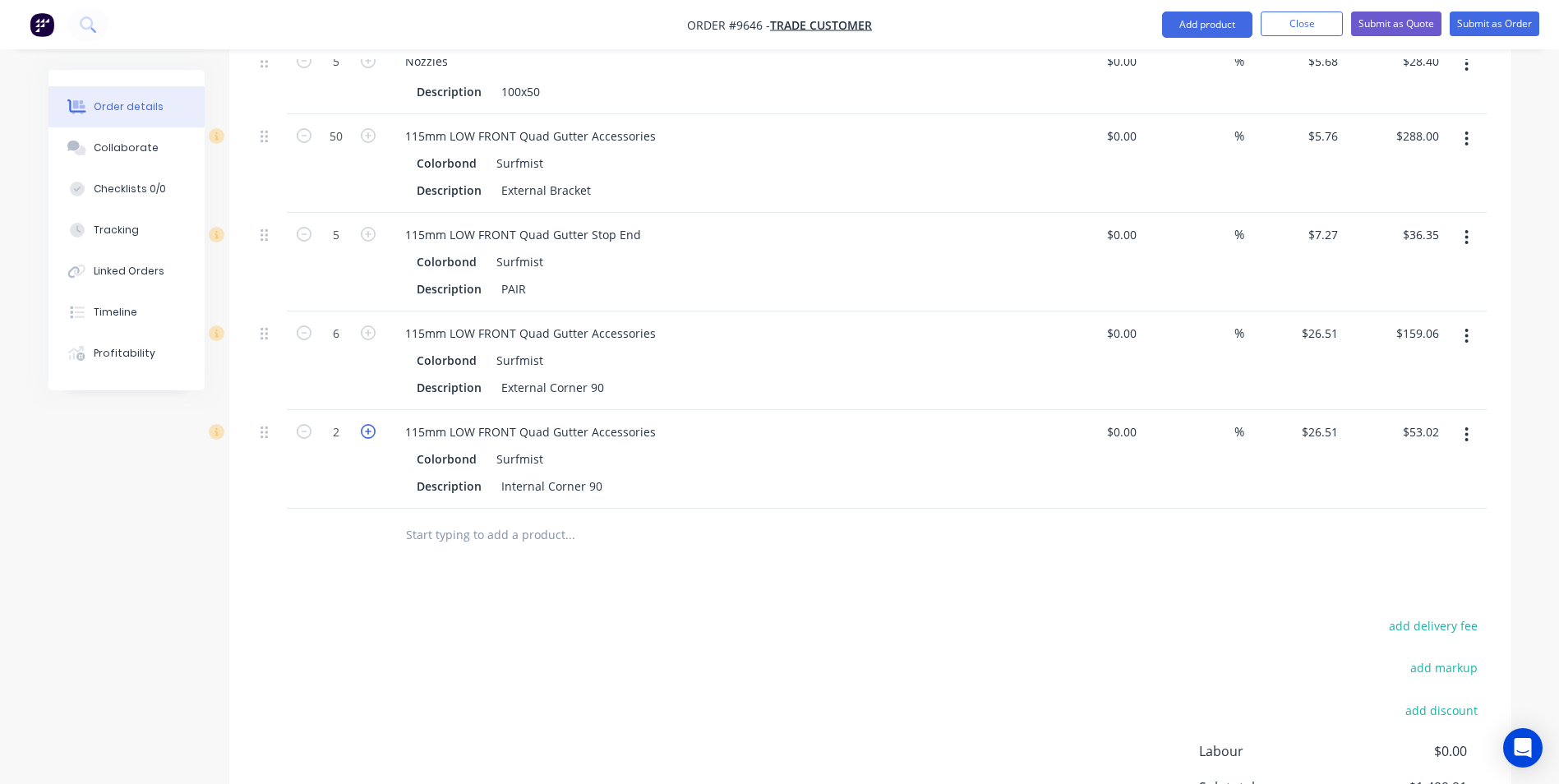
type input "$79.53"
click at [538, 532] on input "text" at bounding box center [569, 535] width 329 height 33
type input "s"
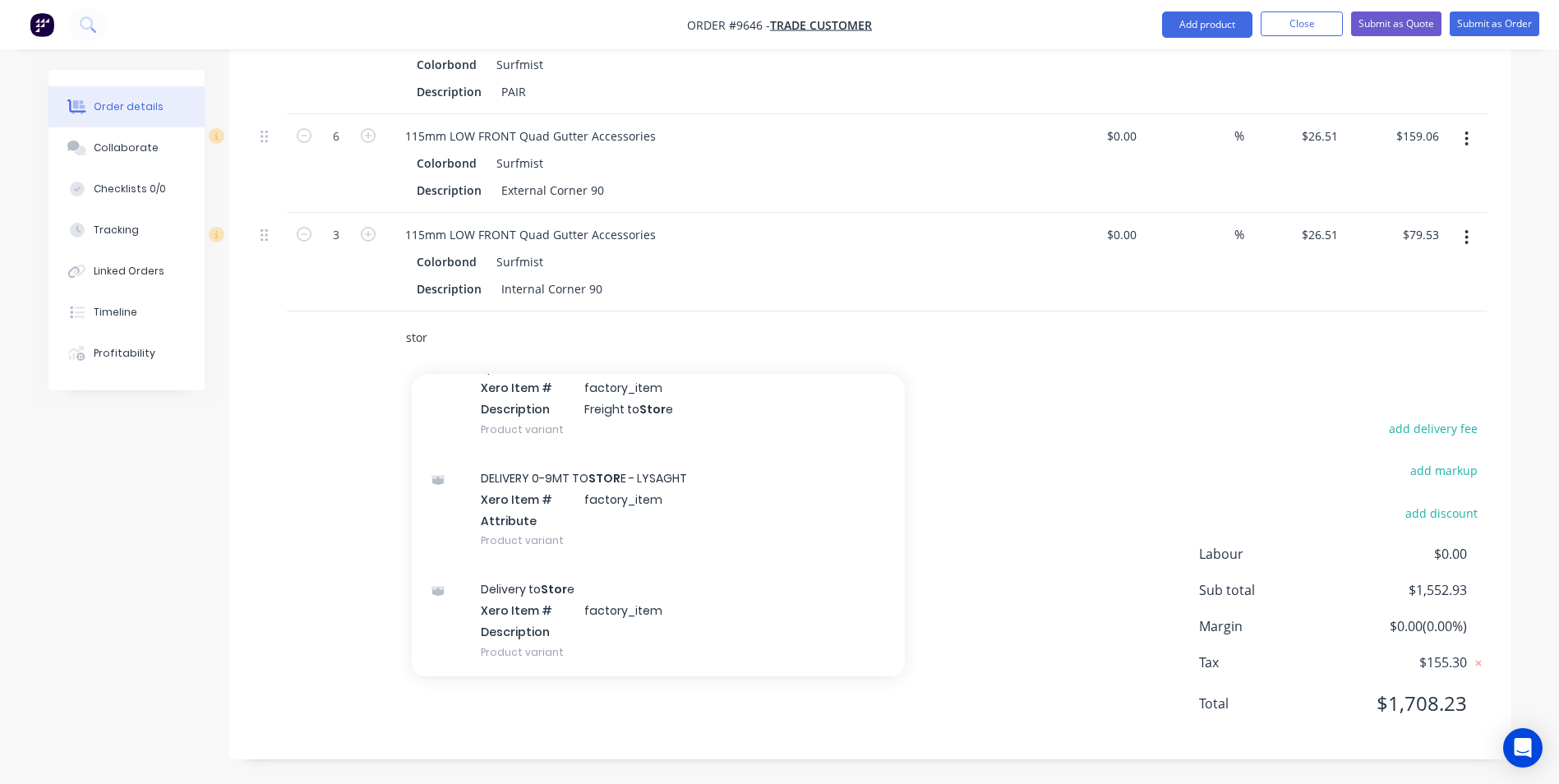
scroll to position [82, 0]
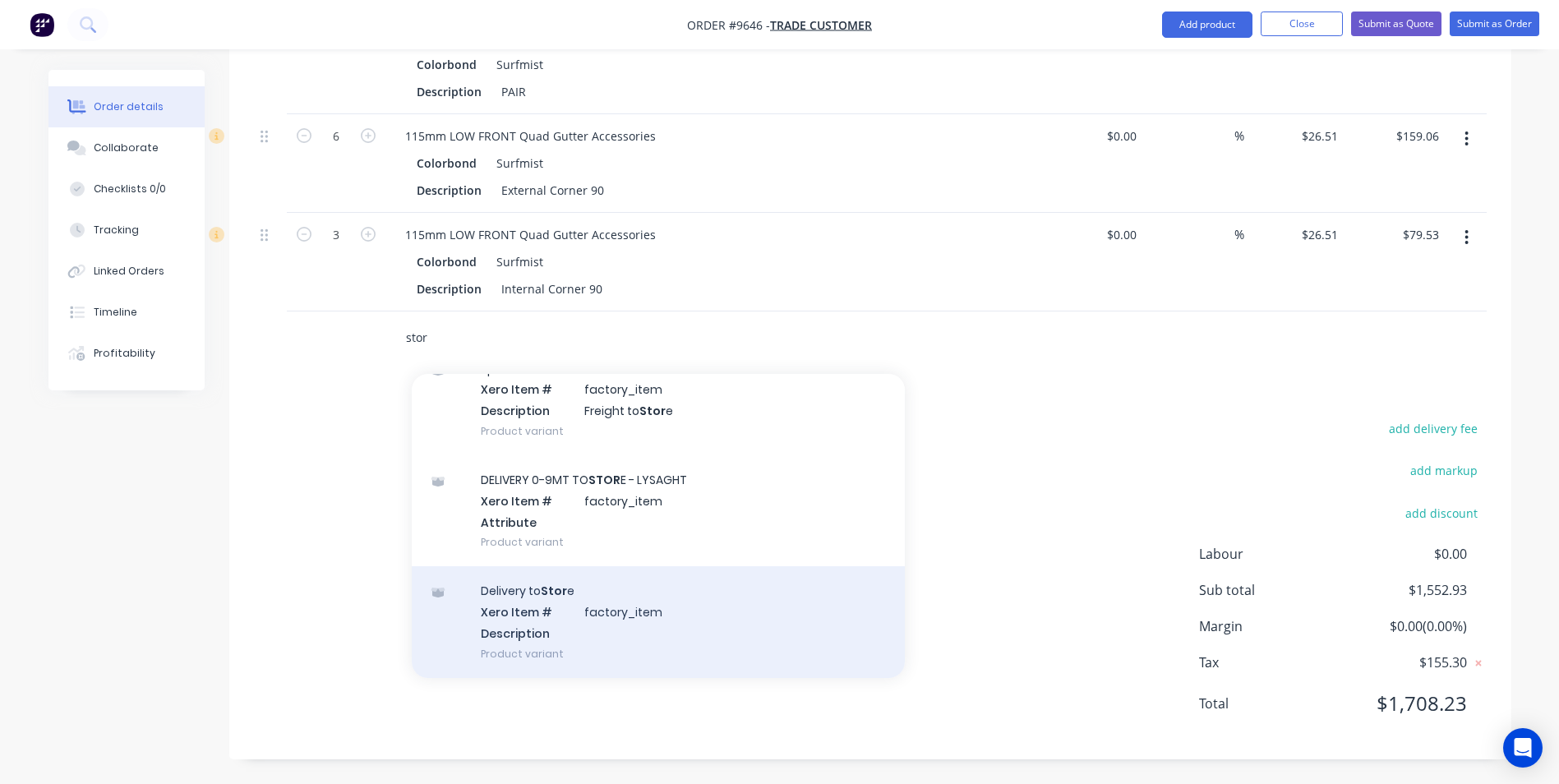
type input "stor"
click at [635, 642] on div "Delivery to Stor e Xero Item # factory_item Description Product variant" at bounding box center [658, 622] width 493 height 111
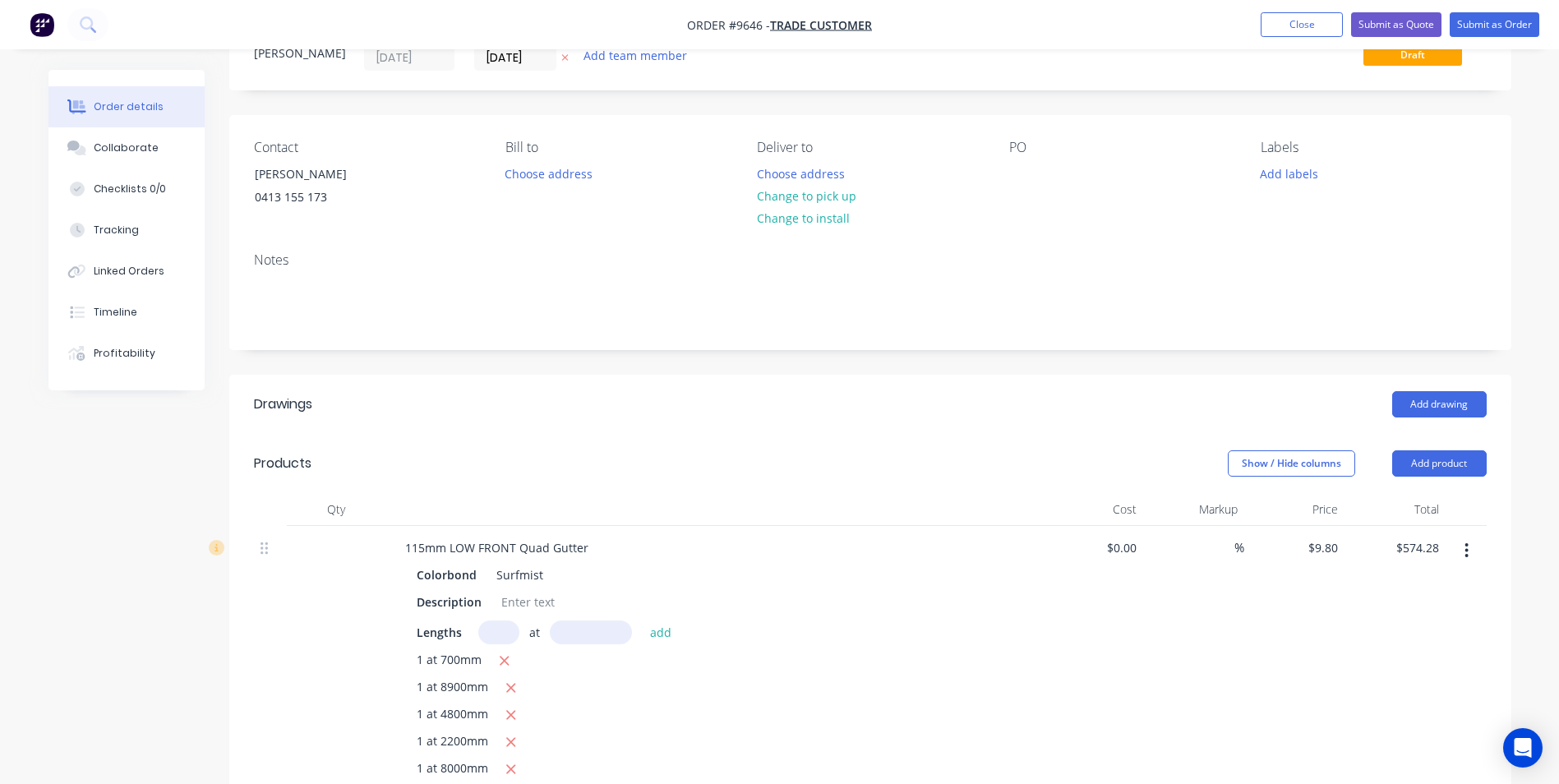
scroll to position [0, 0]
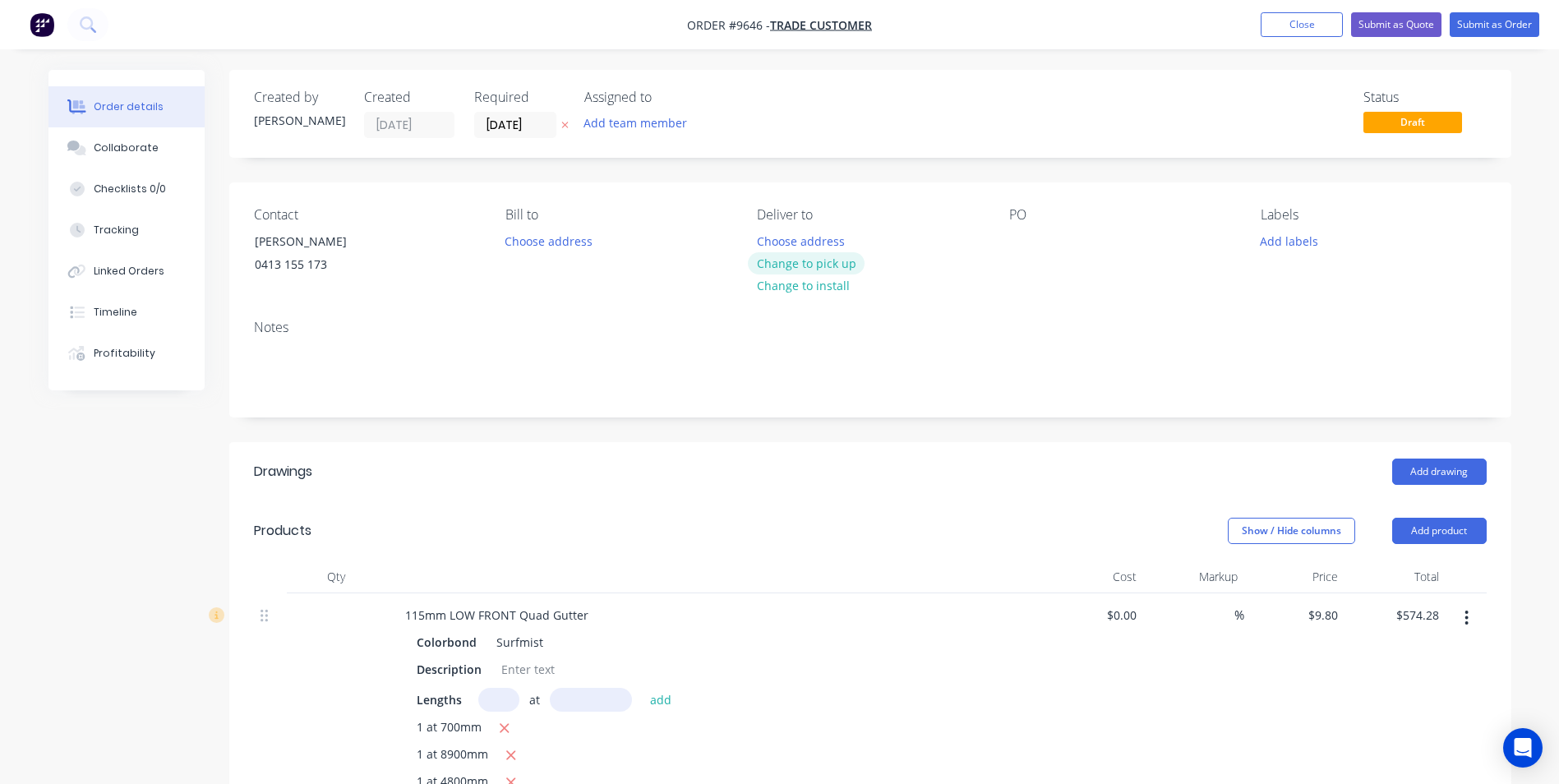
click at [808, 264] on button "Change to pick up" at bounding box center [806, 263] width 116 height 22
click at [492, 127] on input "[DATE]" at bounding box center [515, 124] width 80 height 24
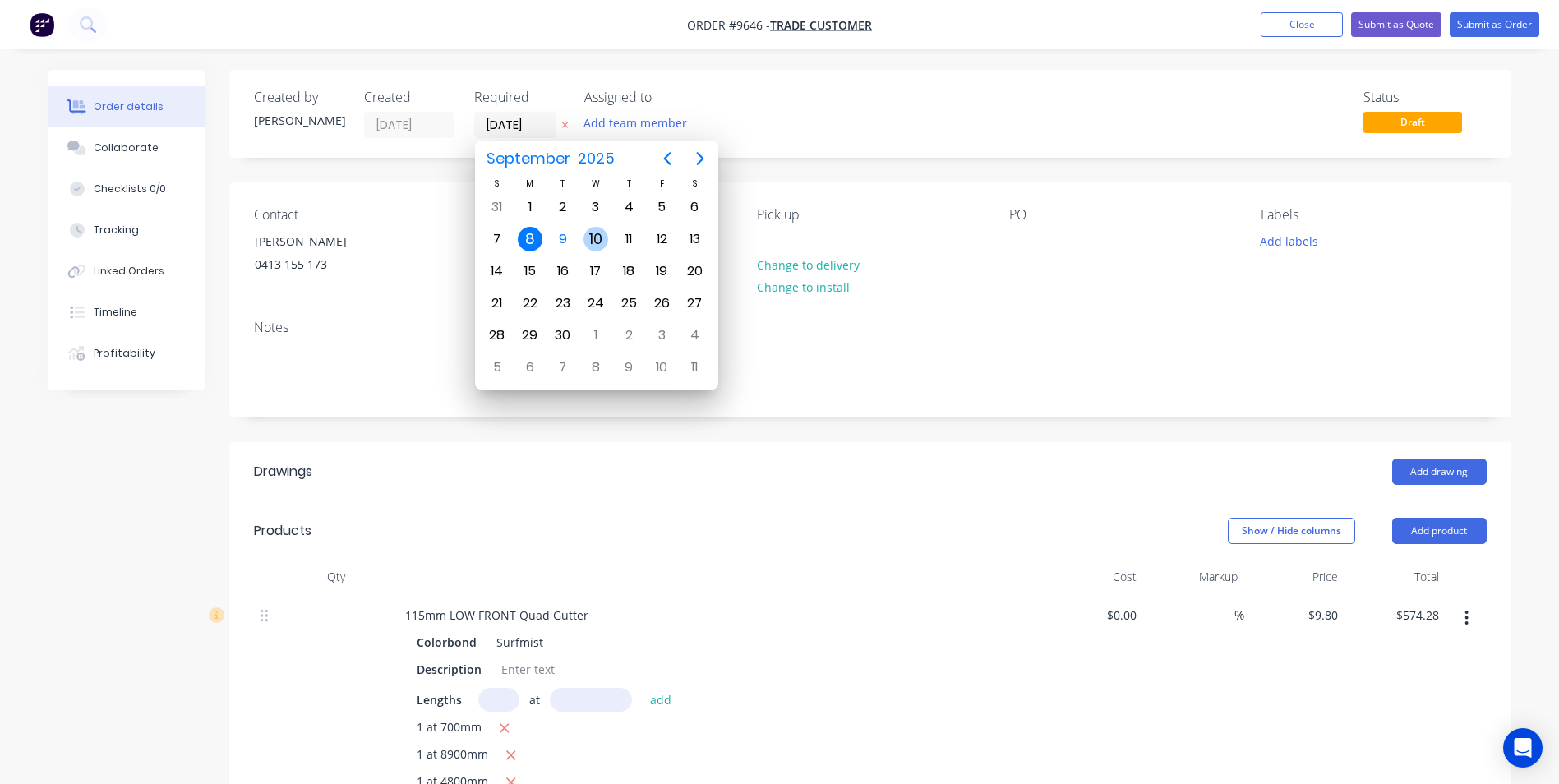
click at [610, 236] on div "10" at bounding box center [596, 239] width 33 height 31
type input "[DATE]"
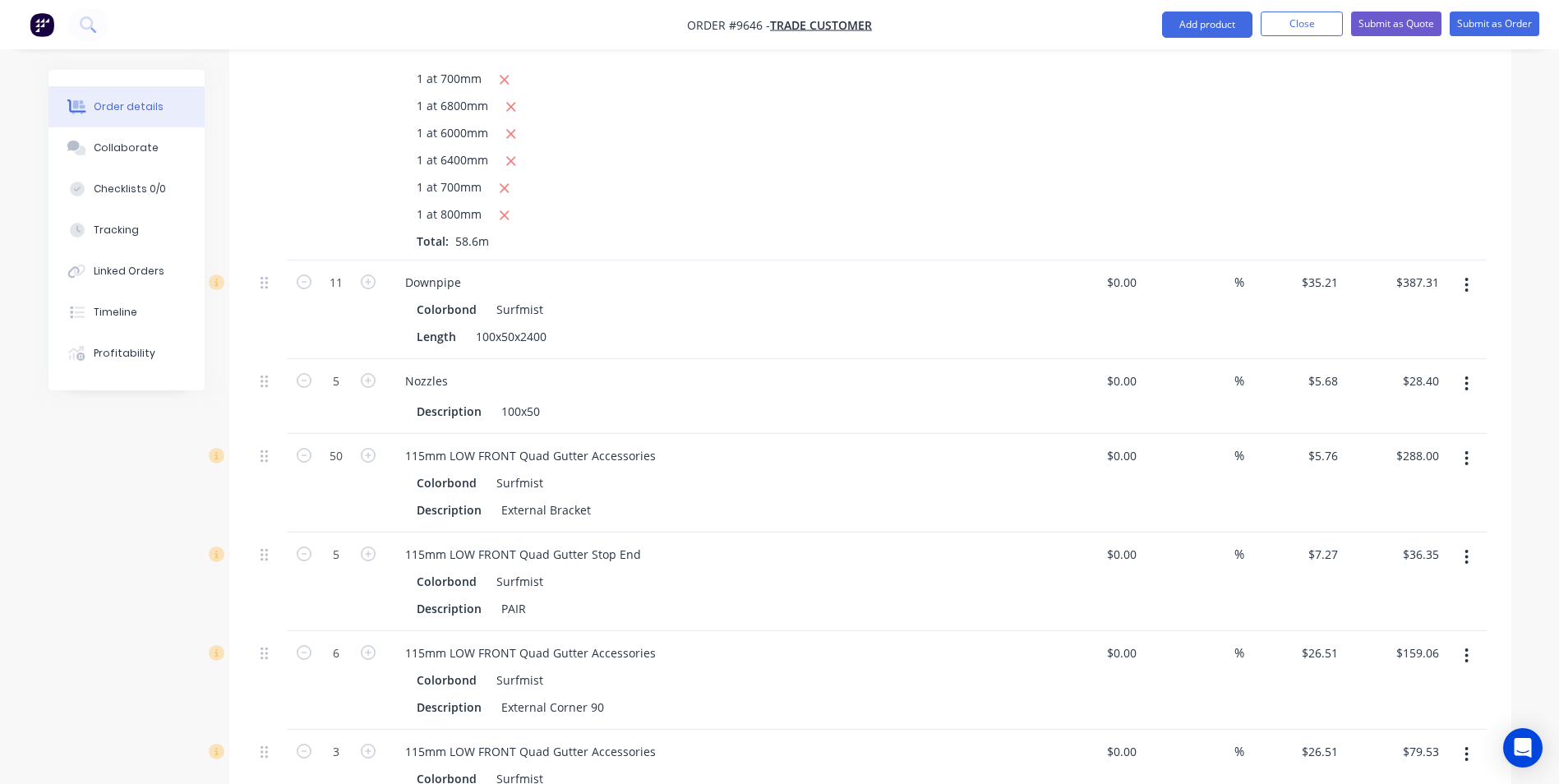
scroll to position [1150, 0]
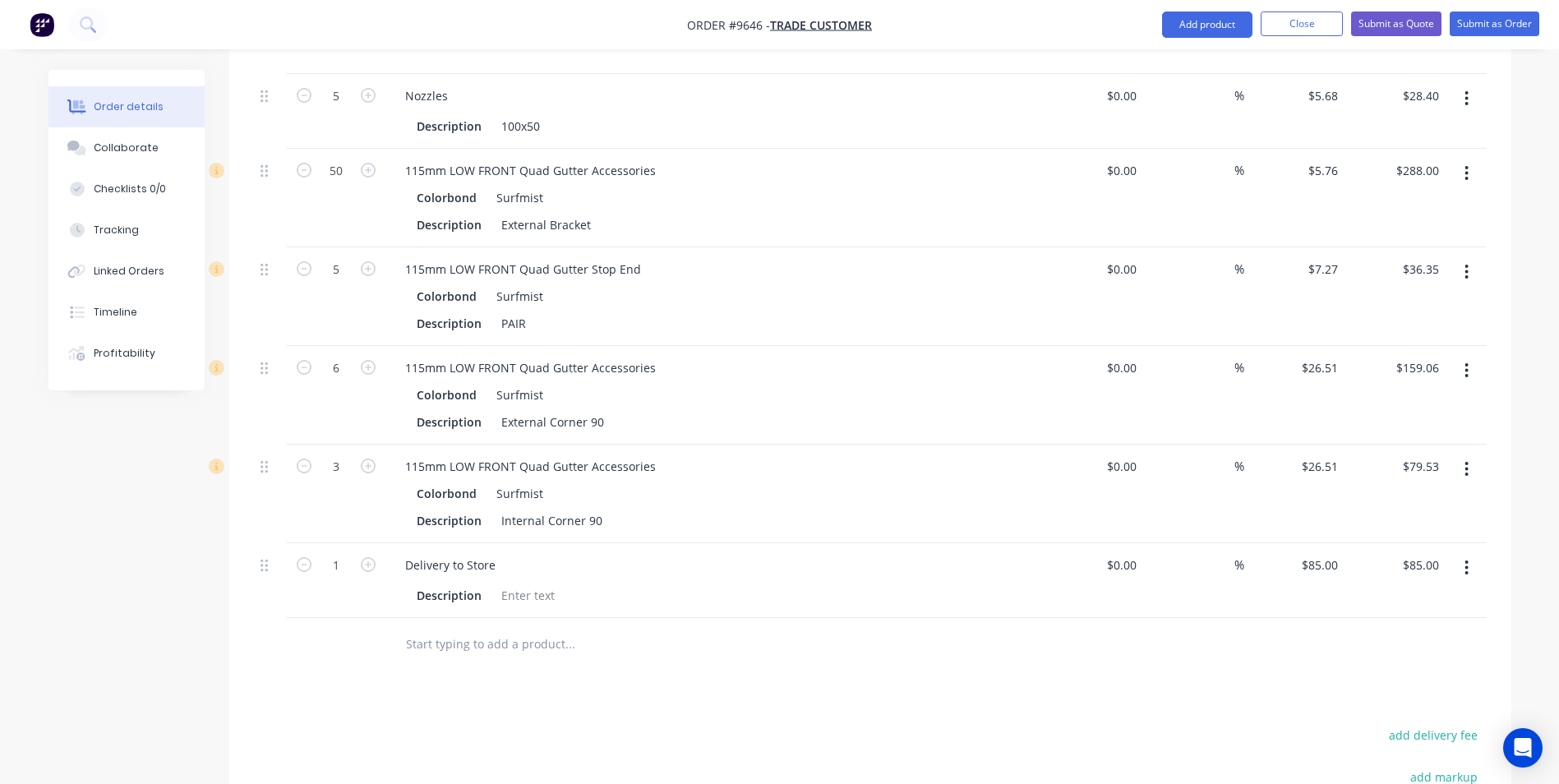
click at [514, 643] on input "text" at bounding box center [569, 644] width 329 height 33
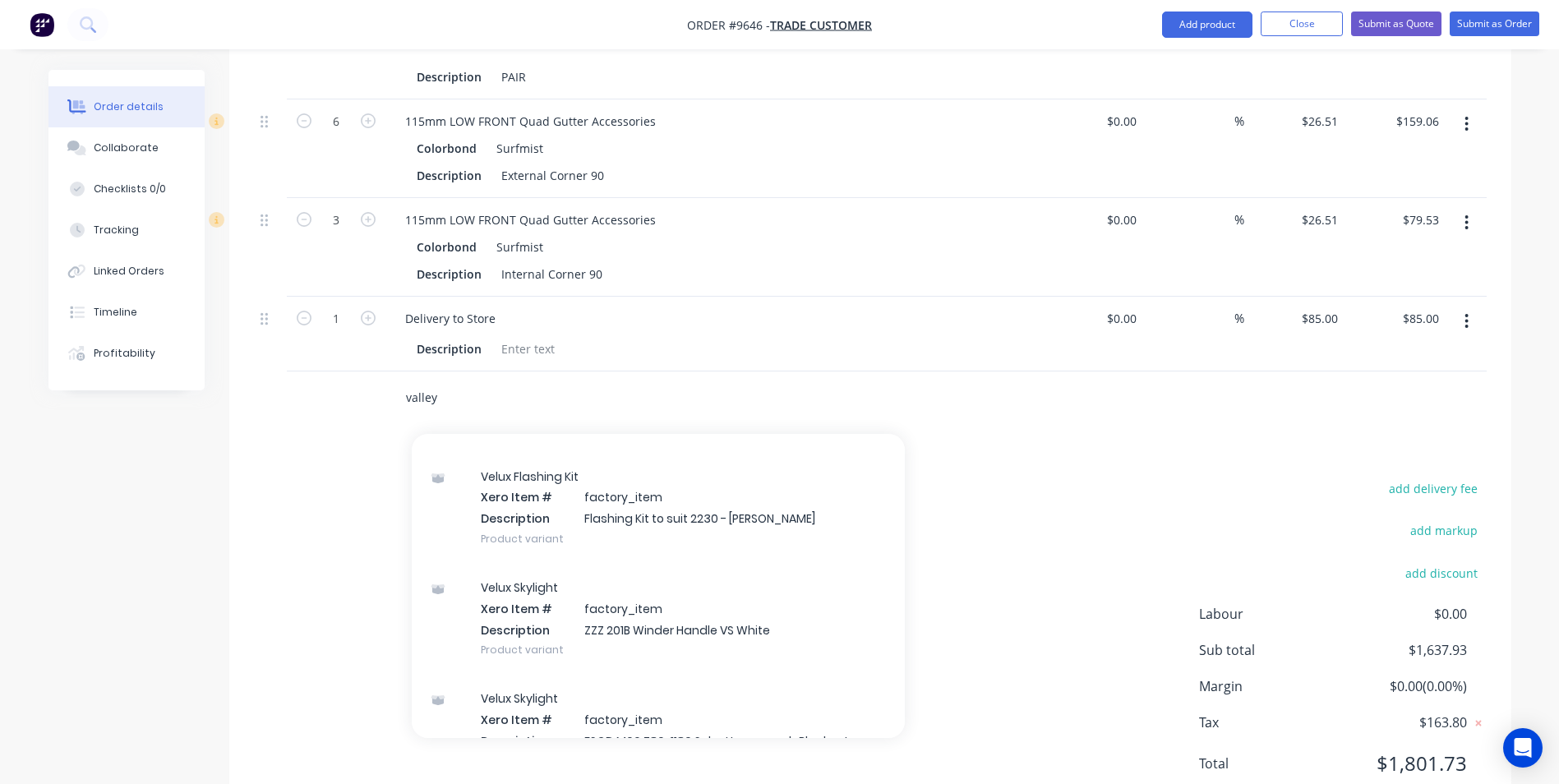
scroll to position [0, 0]
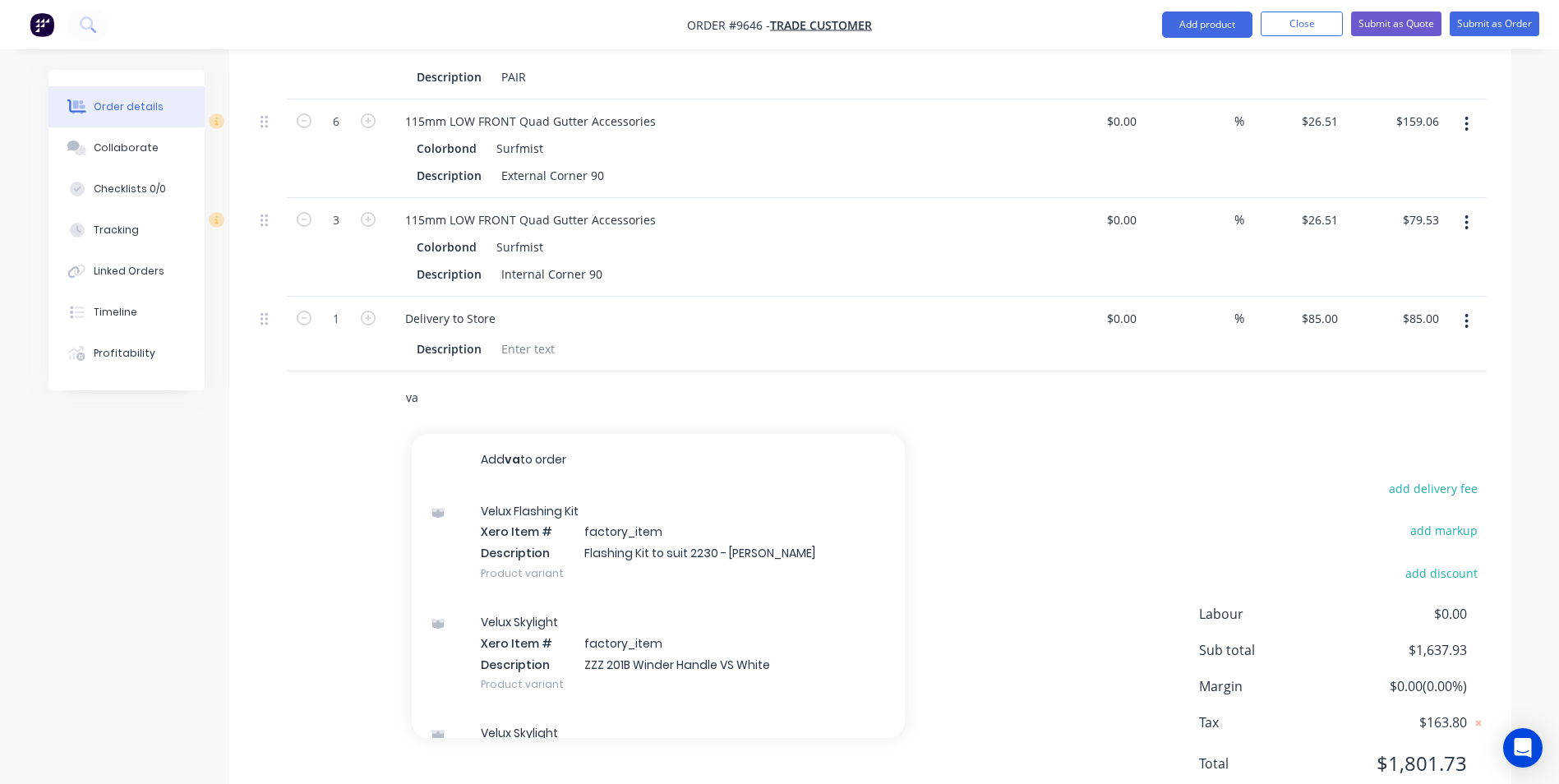
type input "v"
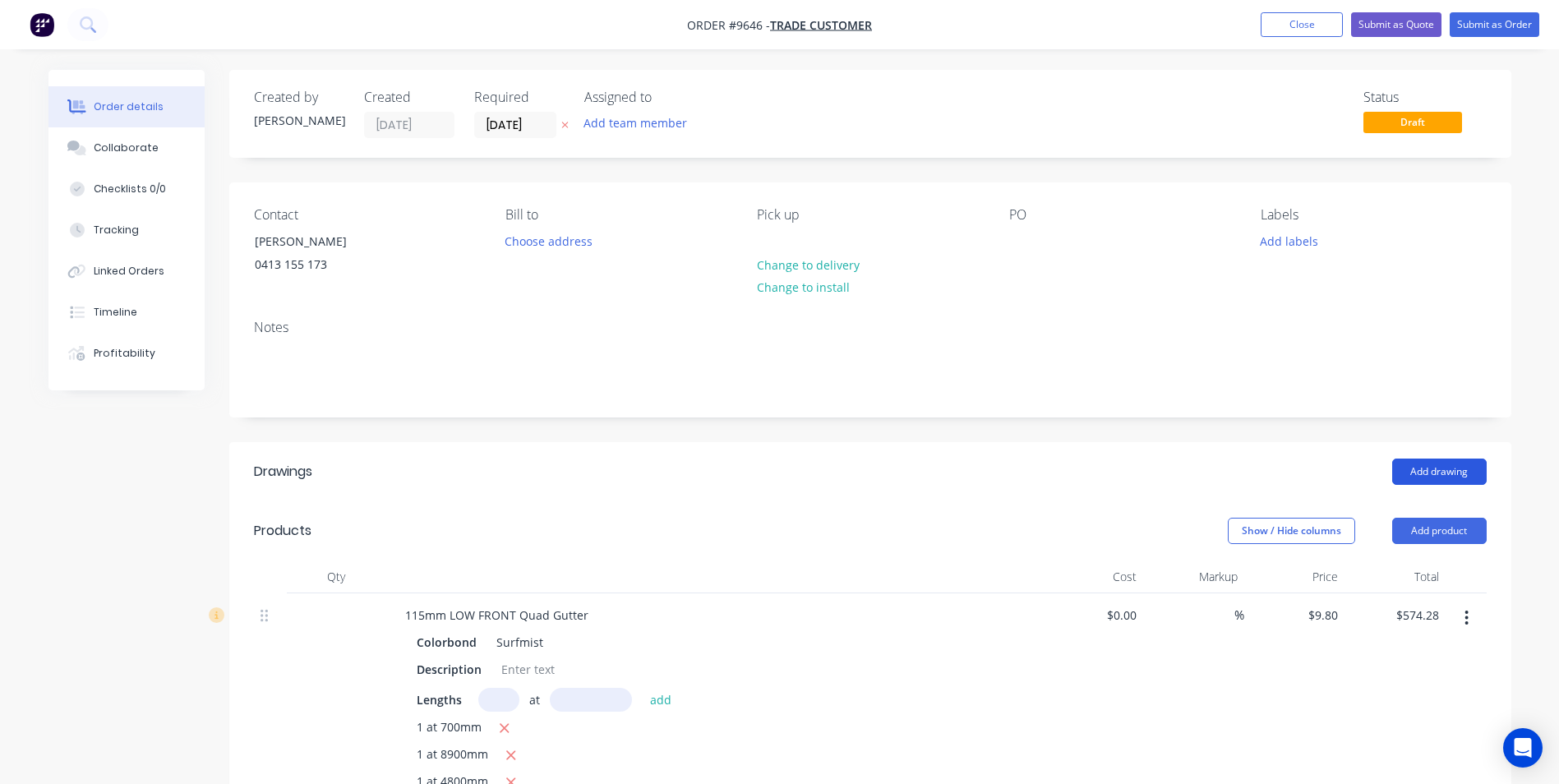
click at [1453, 468] on button "Add drawing" at bounding box center [1440, 472] width 95 height 26
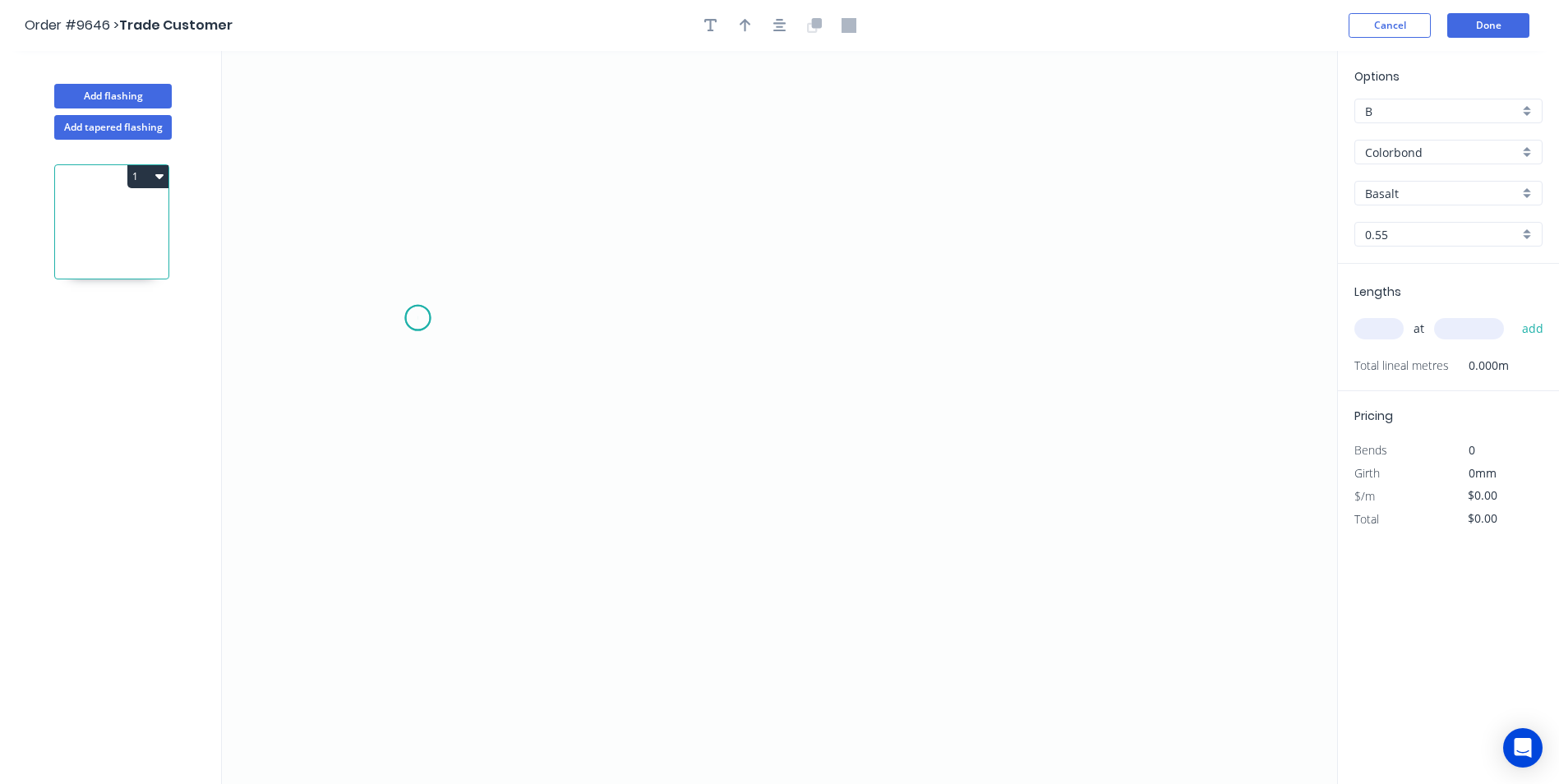
click at [417, 318] on icon "0" at bounding box center [780, 417] width 1116 height 733
click at [360, 345] on icon "0" at bounding box center [780, 417] width 1116 height 733
click at [771, 500] on icon "0 ?" at bounding box center [780, 417] width 1116 height 733
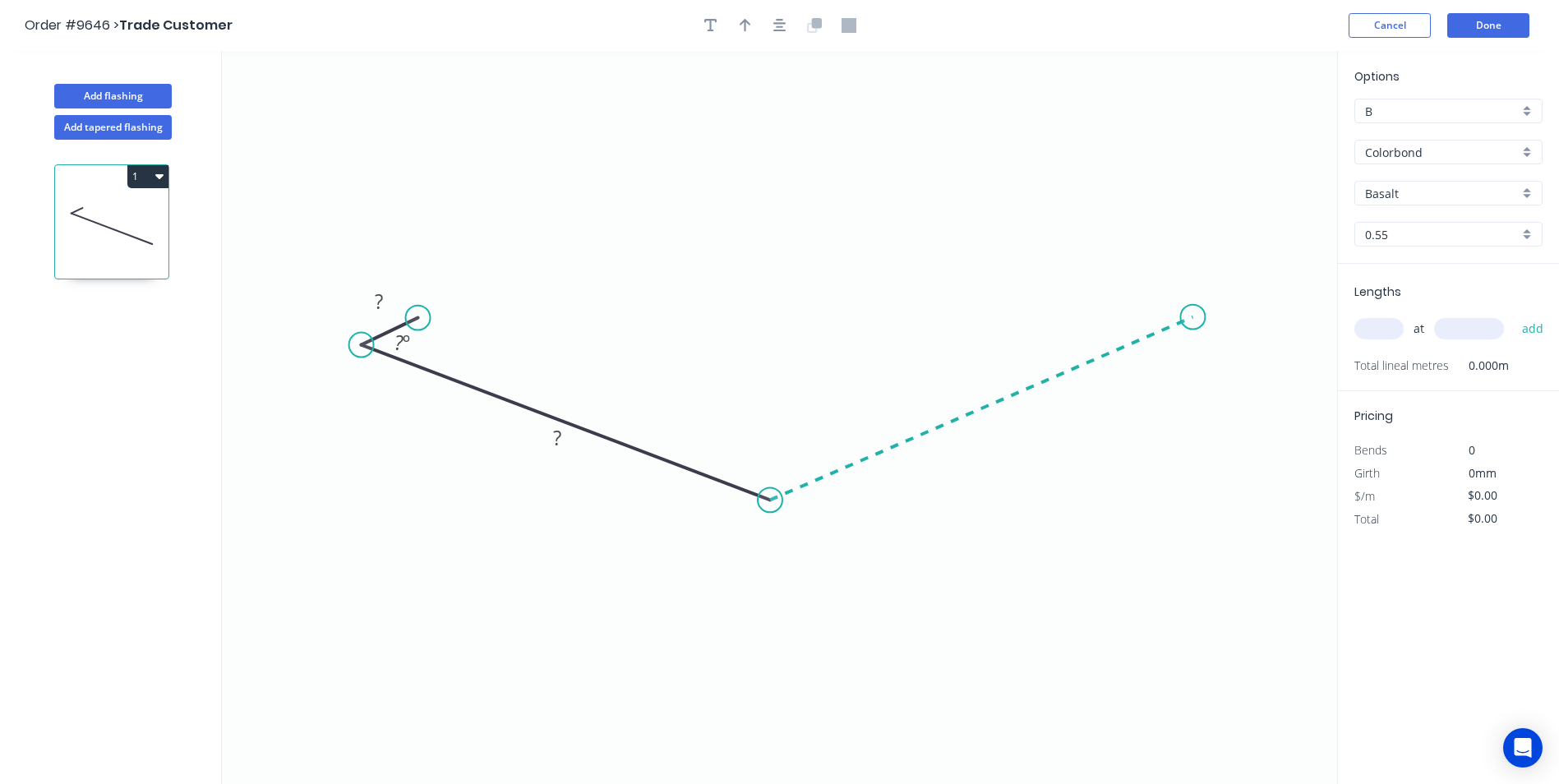
click at [1194, 317] on icon "0 ? ? ? º" at bounding box center [780, 417] width 1116 height 733
click at [1121, 287] on icon "0 ? ? ? ? º ? º" at bounding box center [780, 417] width 1116 height 733
click at [1121, 287] on circle at bounding box center [1120, 286] width 24 height 24
click at [388, 309] on rect at bounding box center [379, 303] width 33 height 23
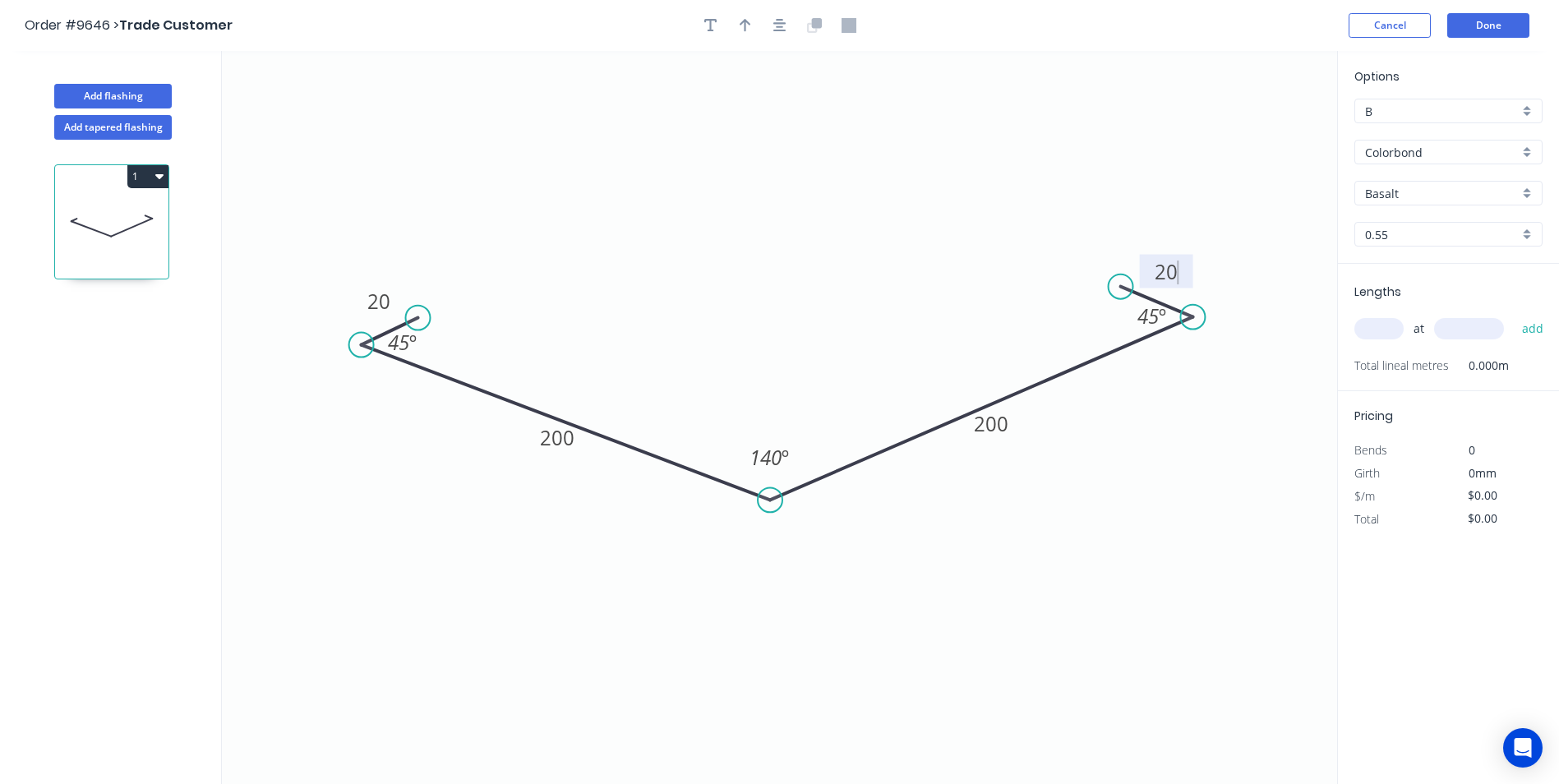
click at [702, 162] on icon "0 20 200 200 20 45 º 140 º 45 º" at bounding box center [780, 417] width 1116 height 733
type input "$19.91"
click at [737, 19] on button "button" at bounding box center [745, 24] width 24 height 24
drag, startPoint x: 1253, startPoint y: 129, endPoint x: 624, endPoint y: 331, distance: 660.6
click at [624, 331] on icon at bounding box center [623, 312] width 15 height 53
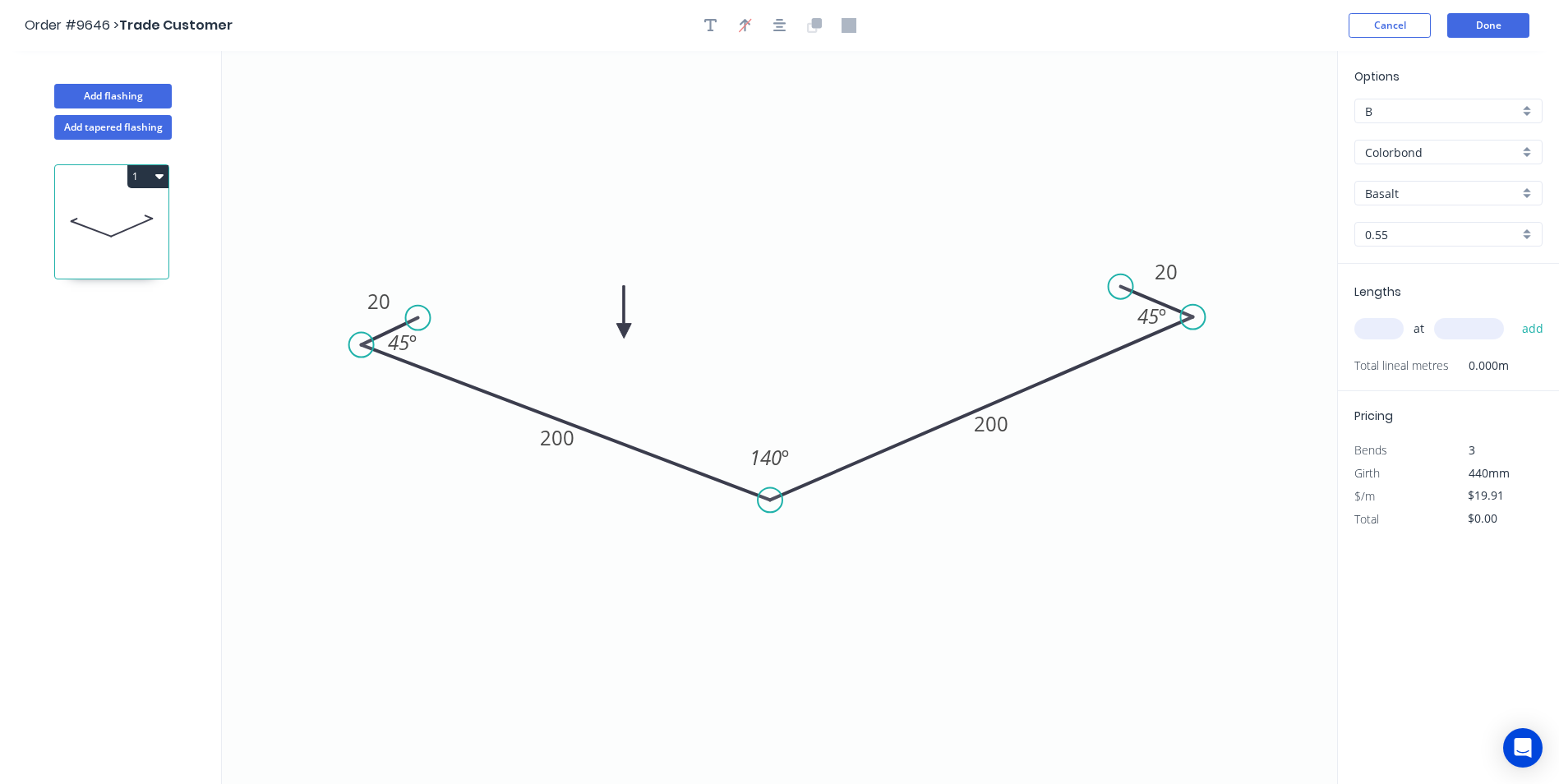
click at [1527, 191] on div "Basalt" at bounding box center [1449, 192] width 189 height 24
click at [1449, 319] on div "Manor Red" at bounding box center [1449, 322] width 187 height 28
type input "Manor Red"
click at [1367, 335] on input "text" at bounding box center [1379, 329] width 49 height 21
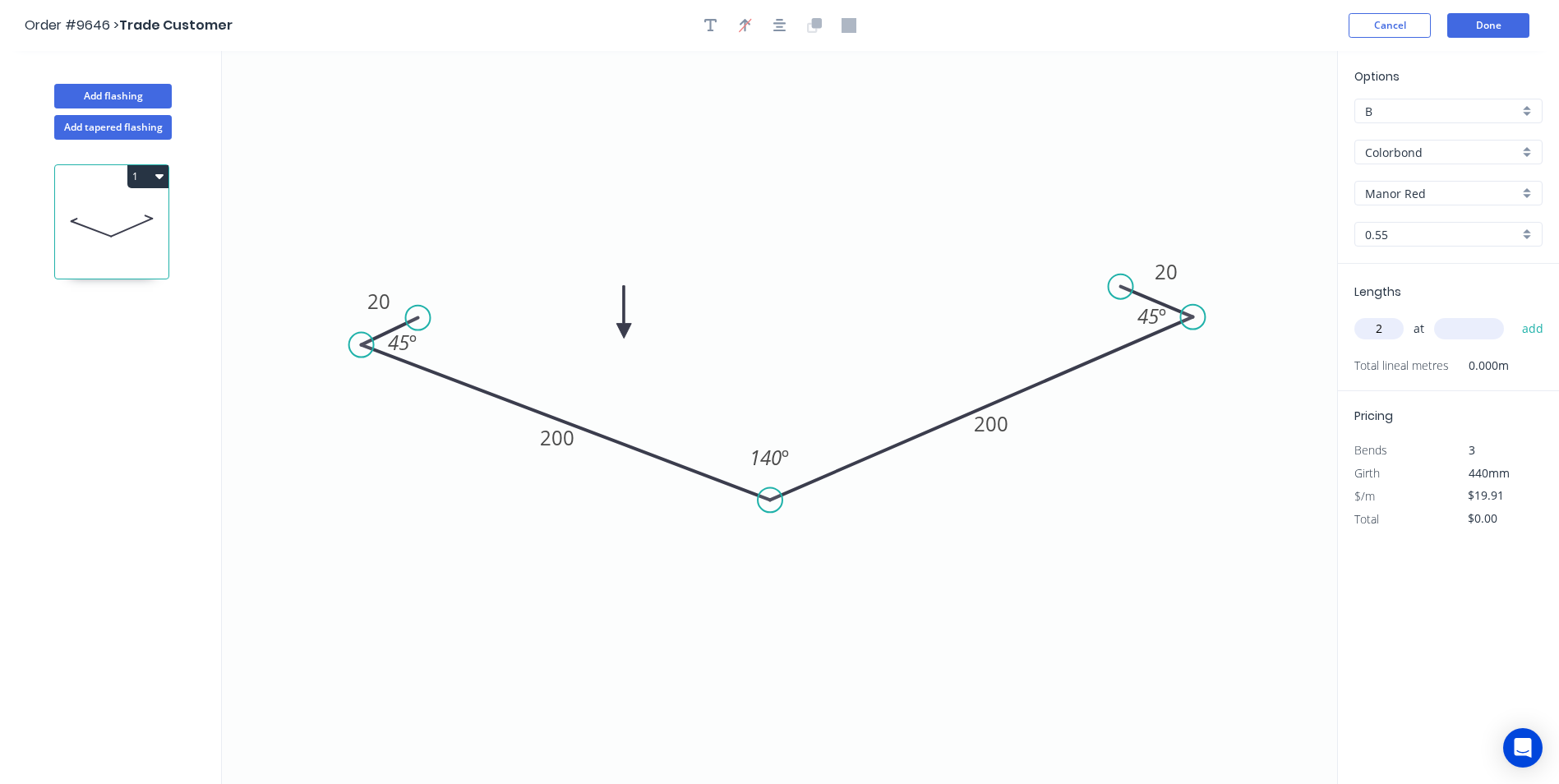
type input "2"
type input "4600"
click at [1514, 314] on button "add" at bounding box center [1534, 328] width 39 height 28
type input "$183.17"
type input "1"
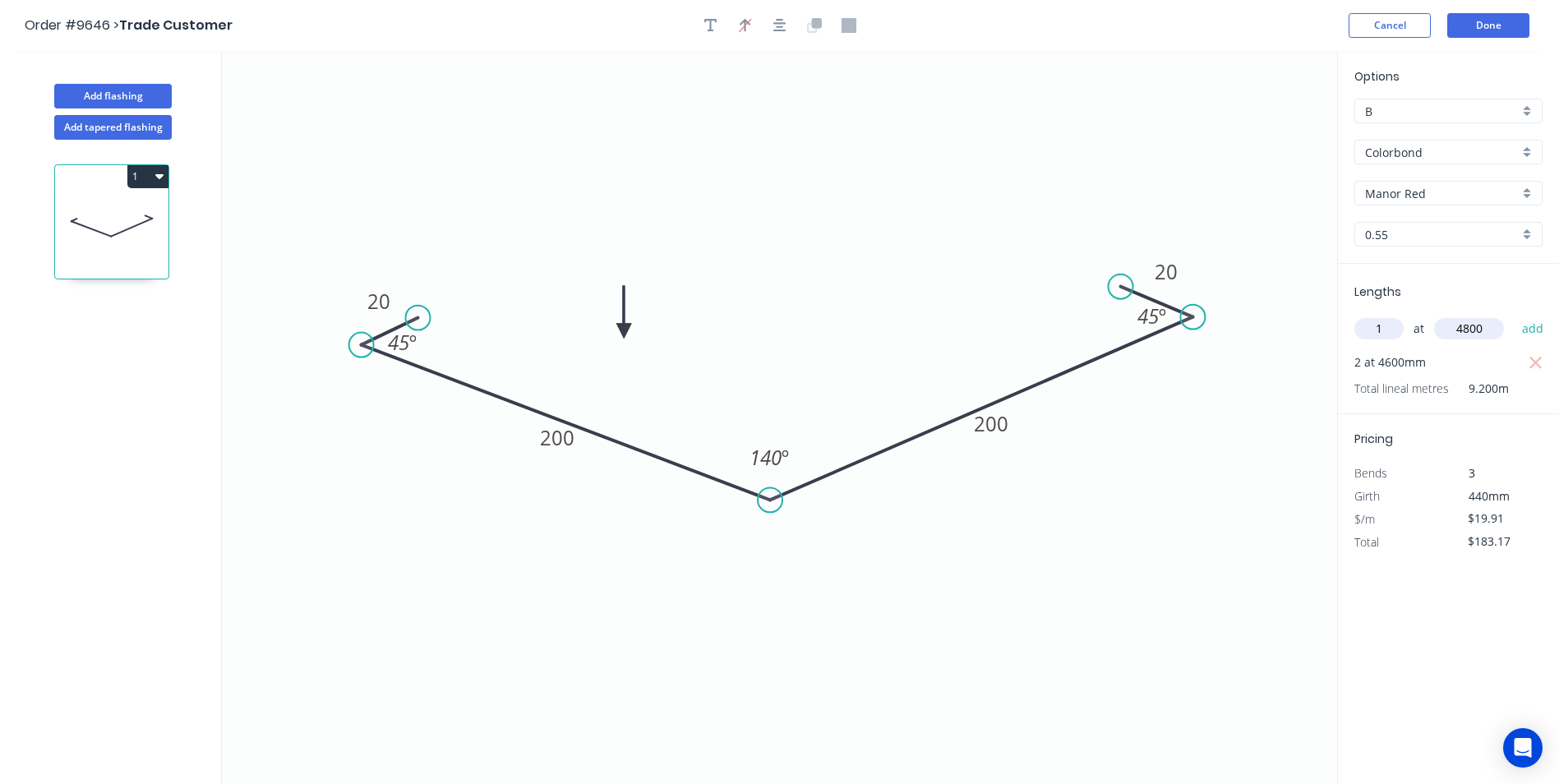
type input "4800"
click at [1514, 314] on button "add" at bounding box center [1534, 328] width 39 height 28
click at [1534, 363] on icon "button" at bounding box center [1536, 363] width 15 height 20
type input "$95.57"
click at [1375, 327] on input "text" at bounding box center [1379, 329] width 49 height 21
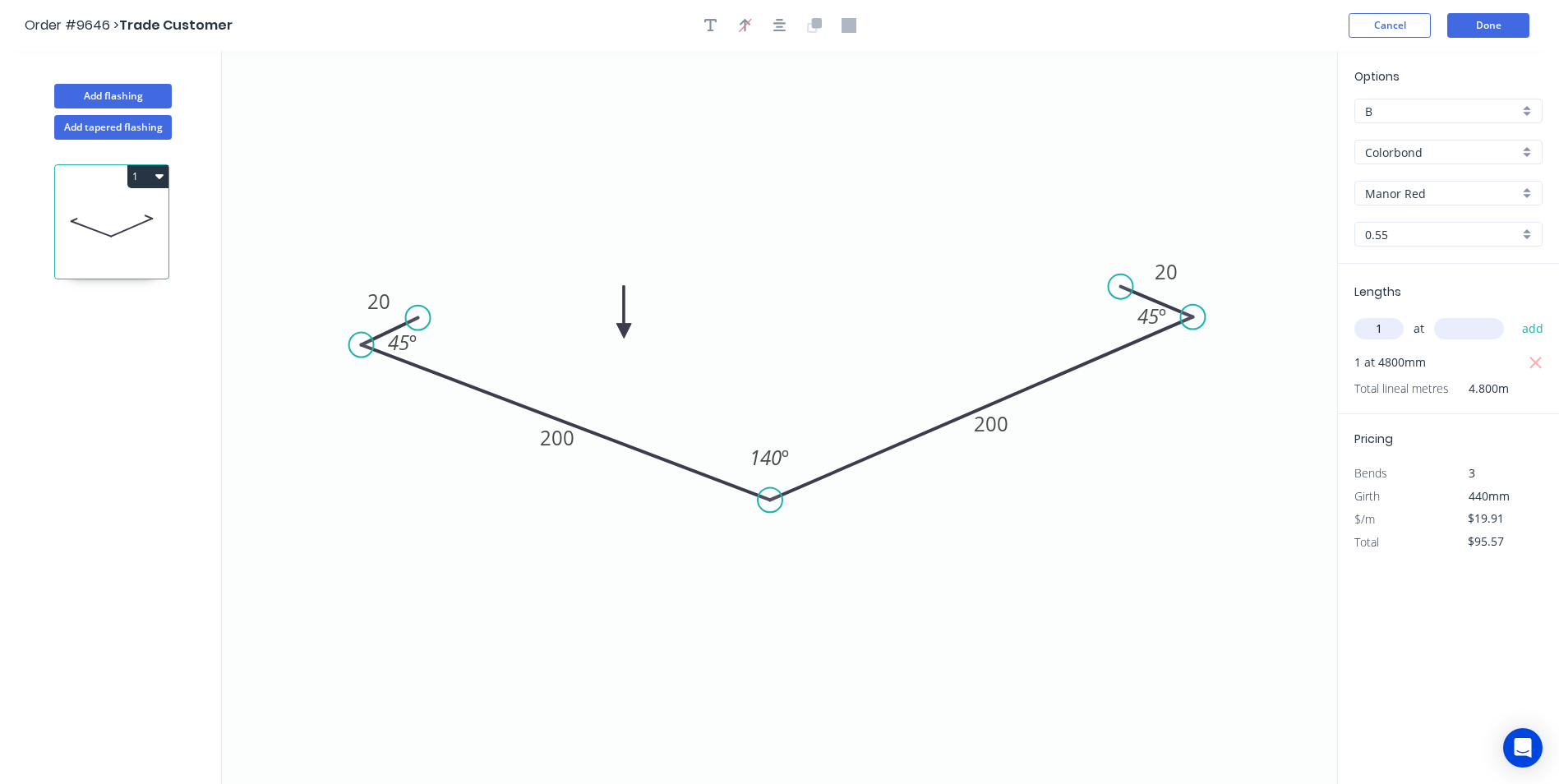
type input "1"
type input "4600"
click at [1514, 314] on button "add" at bounding box center [1534, 328] width 39 height 28
type input "$187.15"
drag, startPoint x: 1121, startPoint y: 287, endPoint x: 1143, endPoint y: 294, distance: 23.1
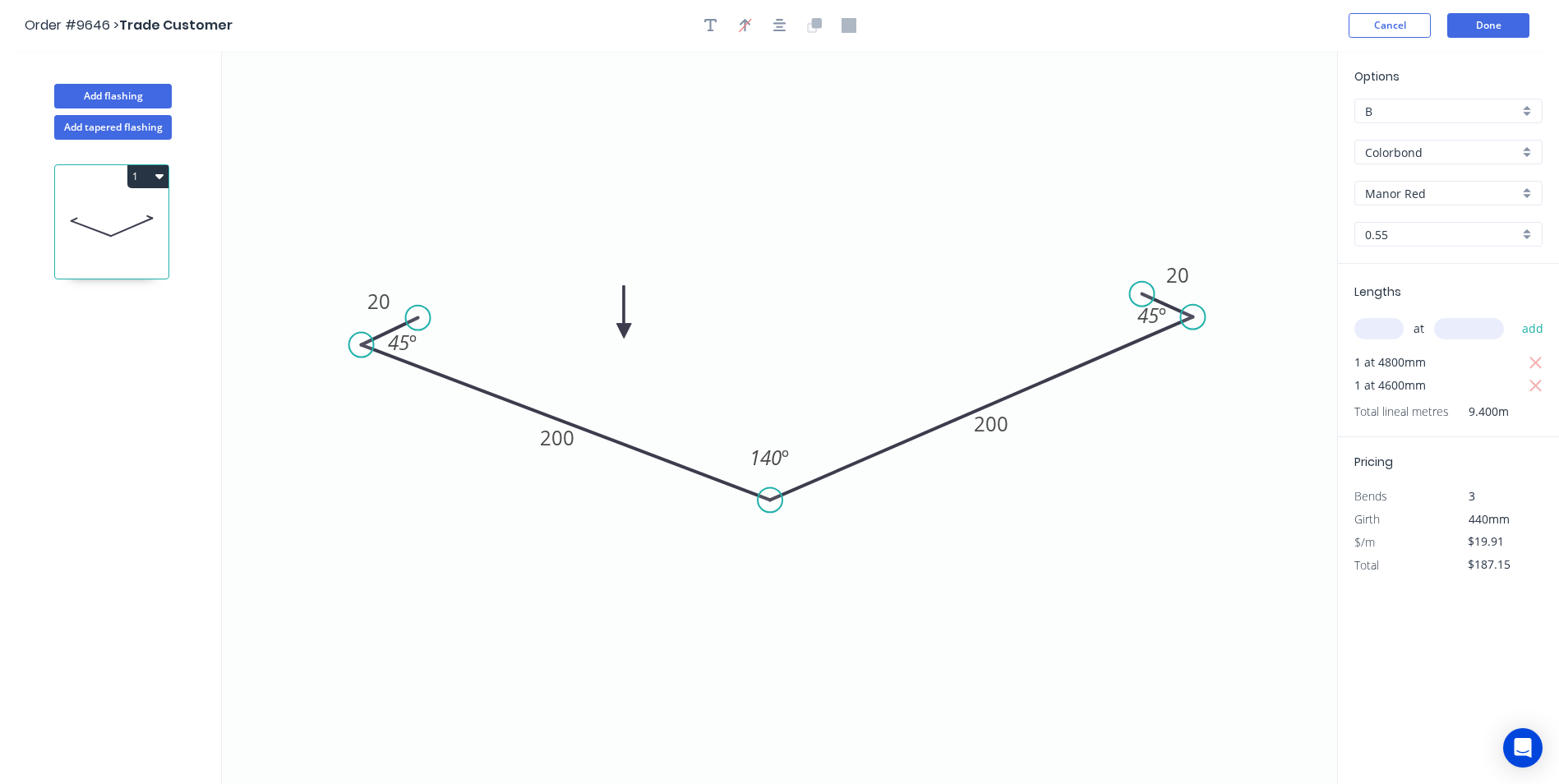
click at [1143, 294] on circle at bounding box center [1142, 294] width 24 height 24
click at [1484, 21] on button "Done" at bounding box center [1489, 24] width 82 height 24
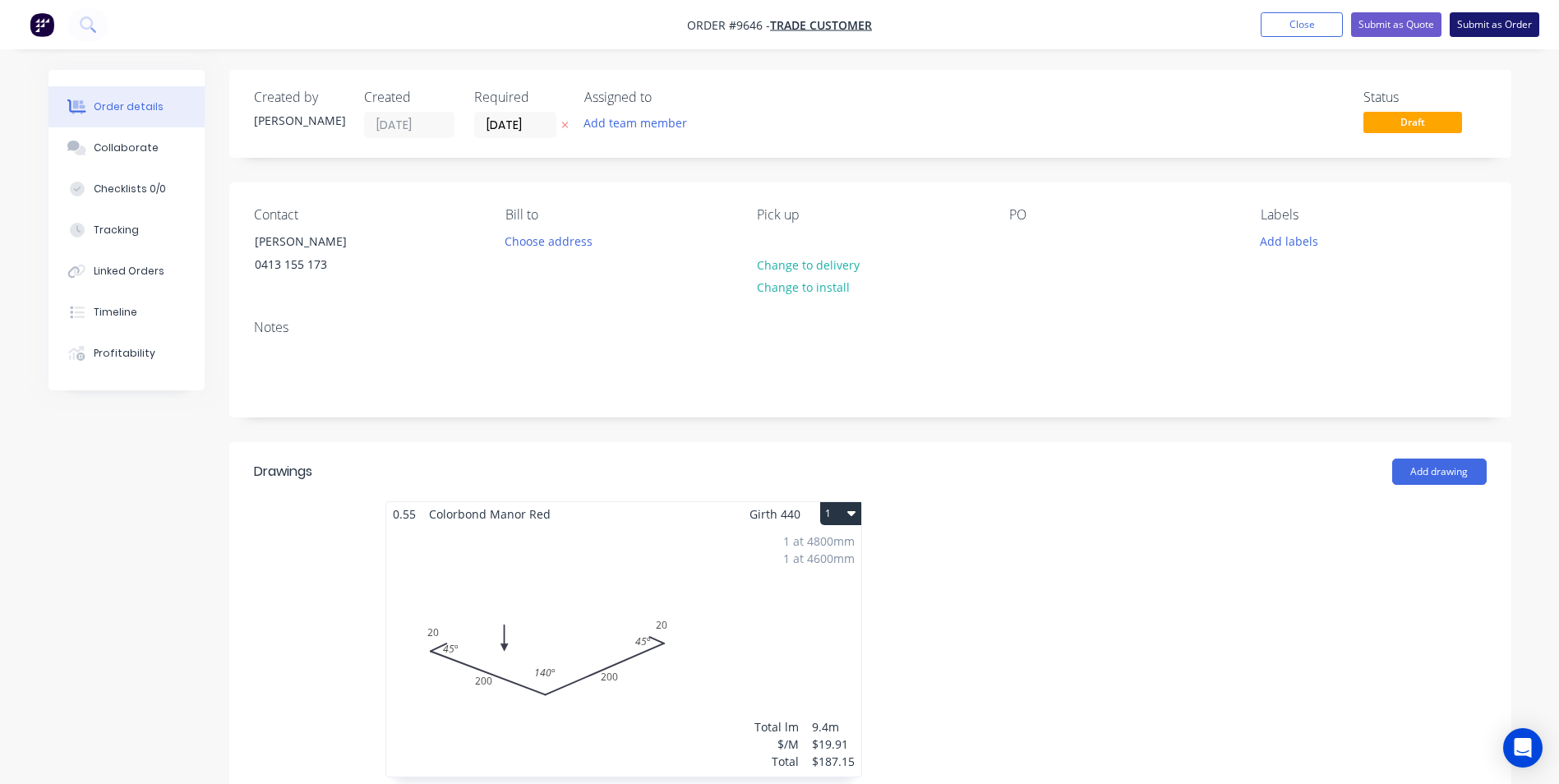
click at [1465, 19] on button "Submit as Order" at bounding box center [1495, 24] width 90 height 24
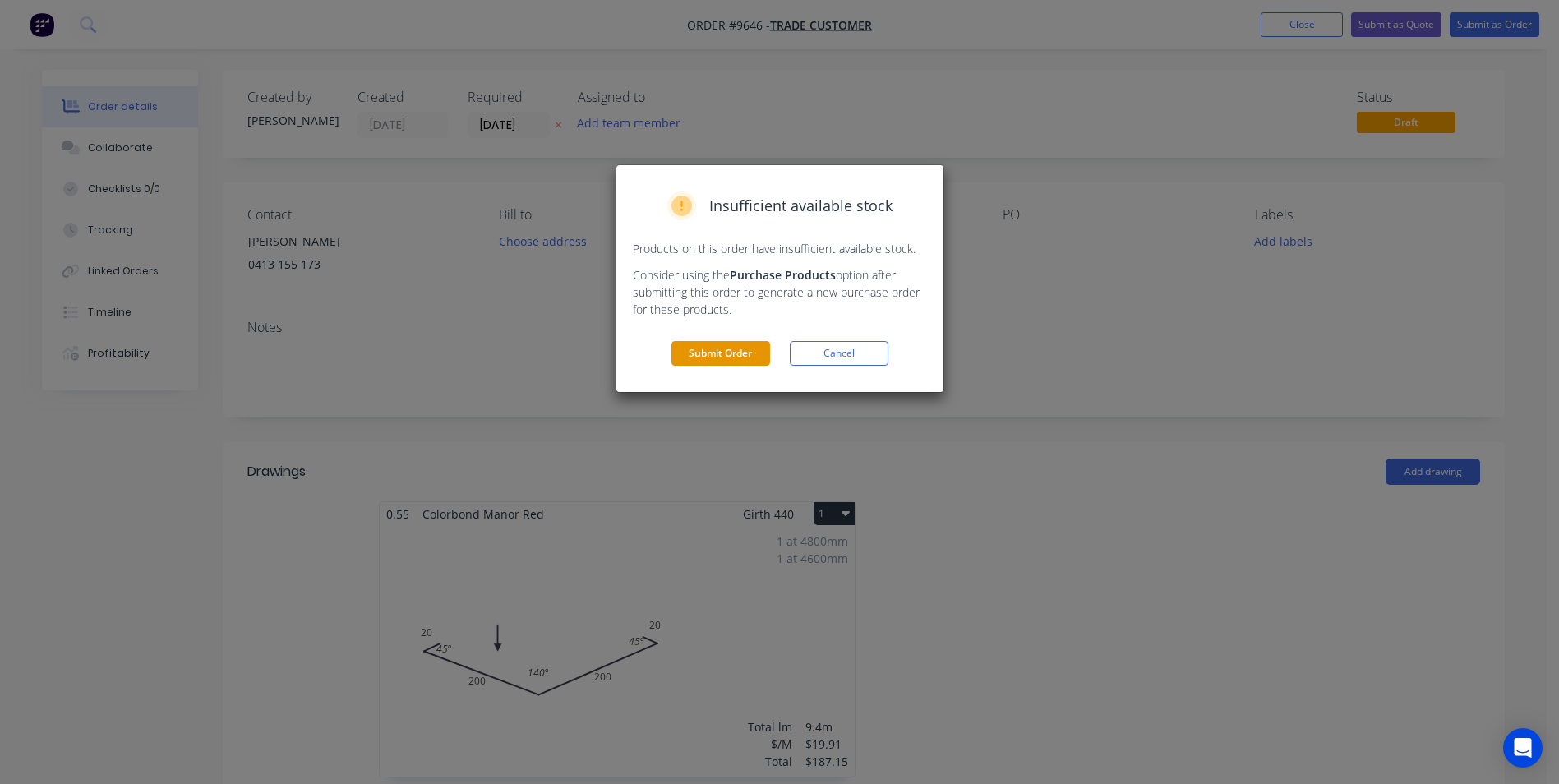
click at [751, 346] on button "Submit Order" at bounding box center [721, 352] width 99 height 24
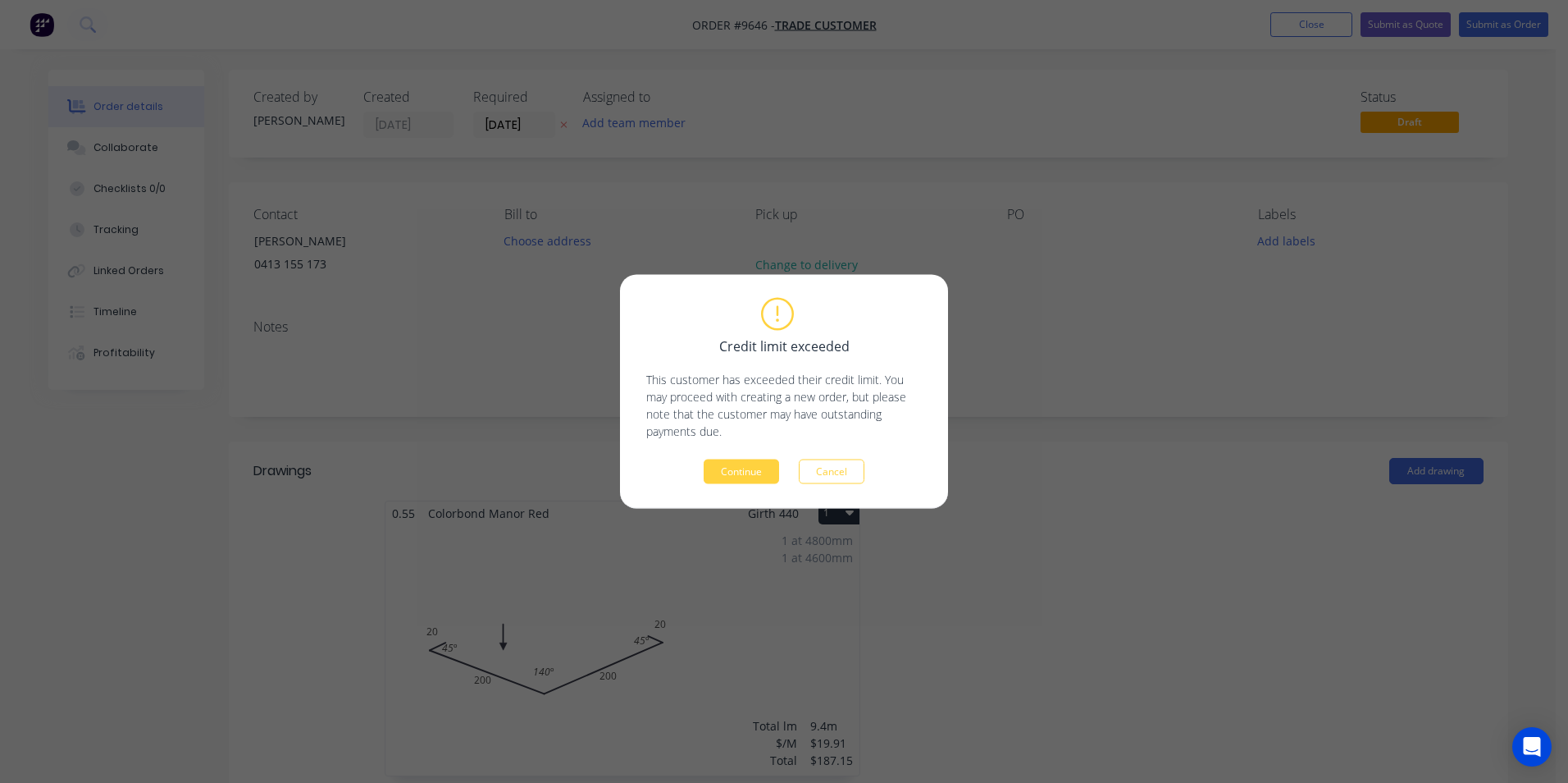
click at [717, 485] on div "Credit limit exceeded This customer has exceeded their credit limit. You may pr…" at bounding box center [784, 392] width 328 height 234
click at [720, 479] on button "Continue" at bounding box center [741, 471] width 75 height 24
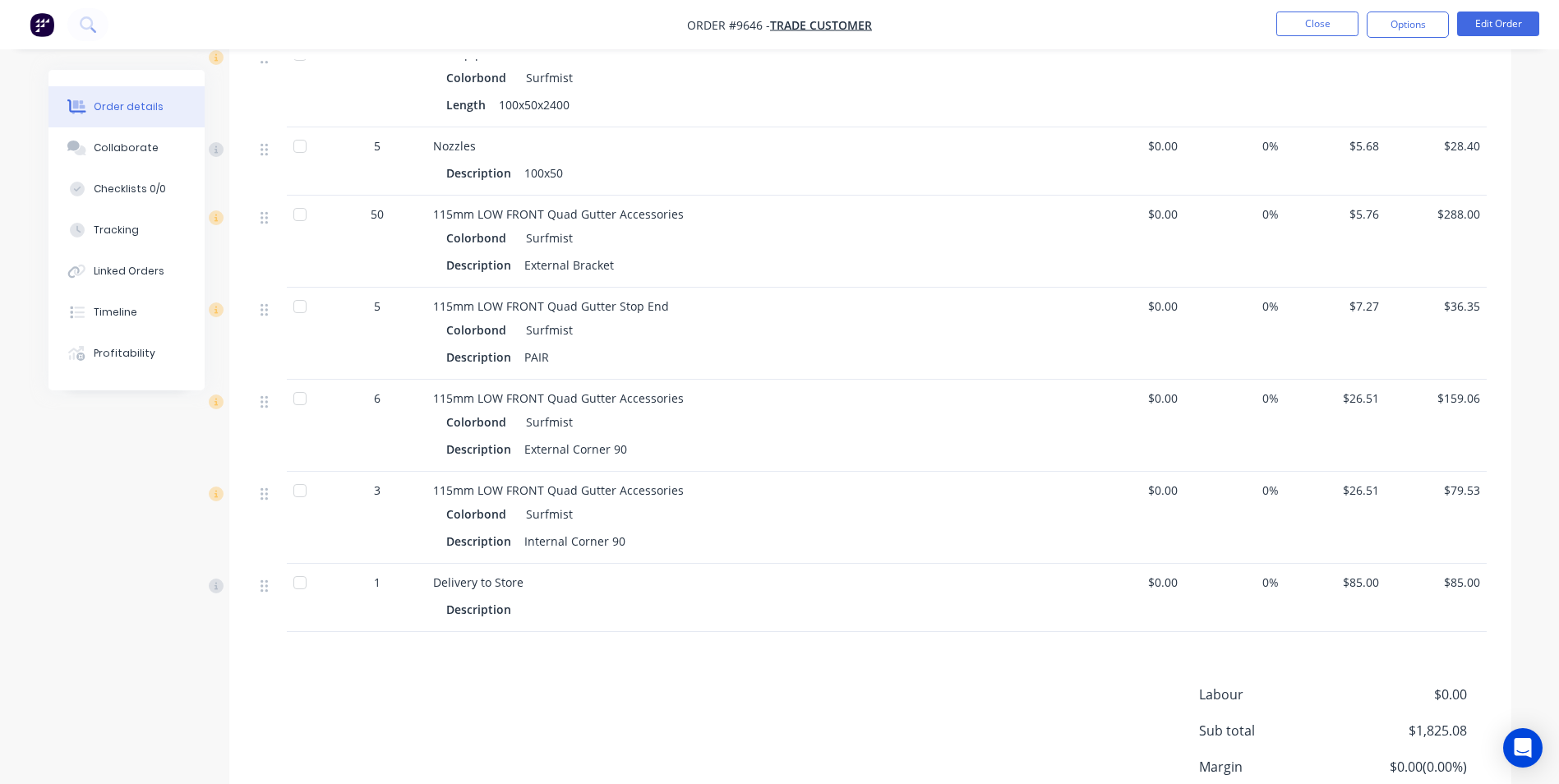
scroll to position [1456, 0]
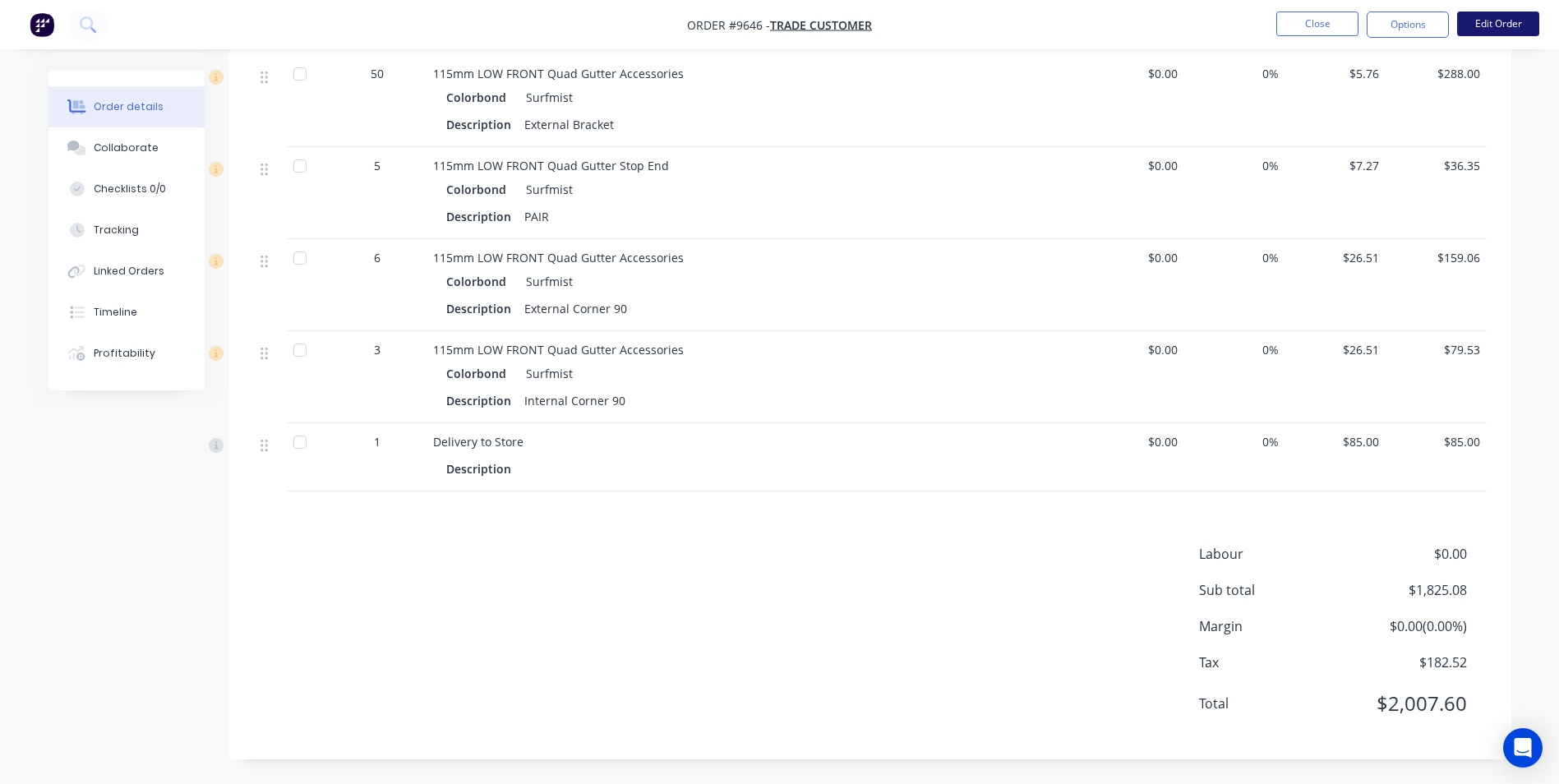
click at [1486, 16] on button "Edit Order" at bounding box center [1498, 23] width 82 height 24
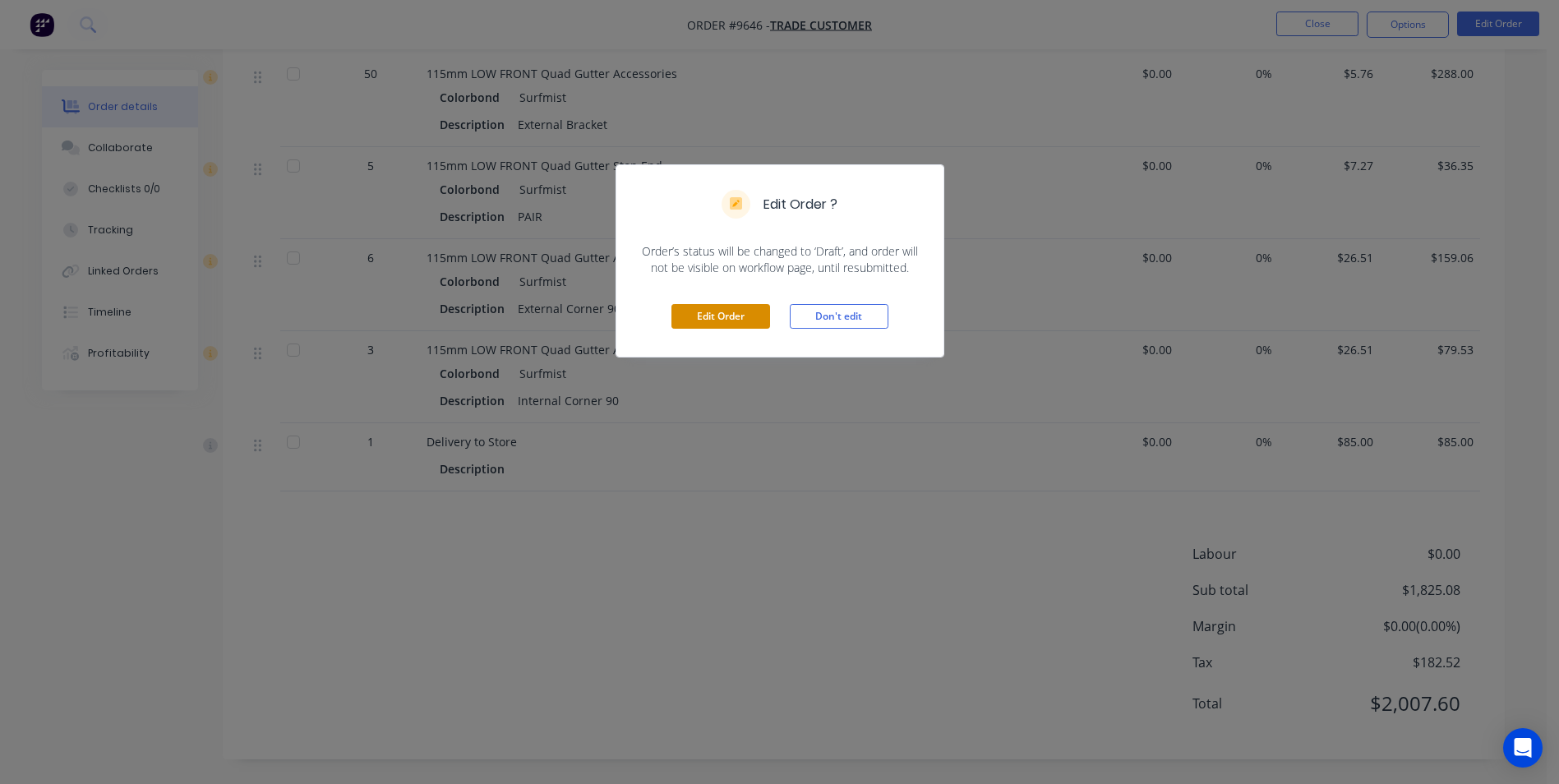
click at [745, 307] on button "Edit Order" at bounding box center [721, 315] width 99 height 24
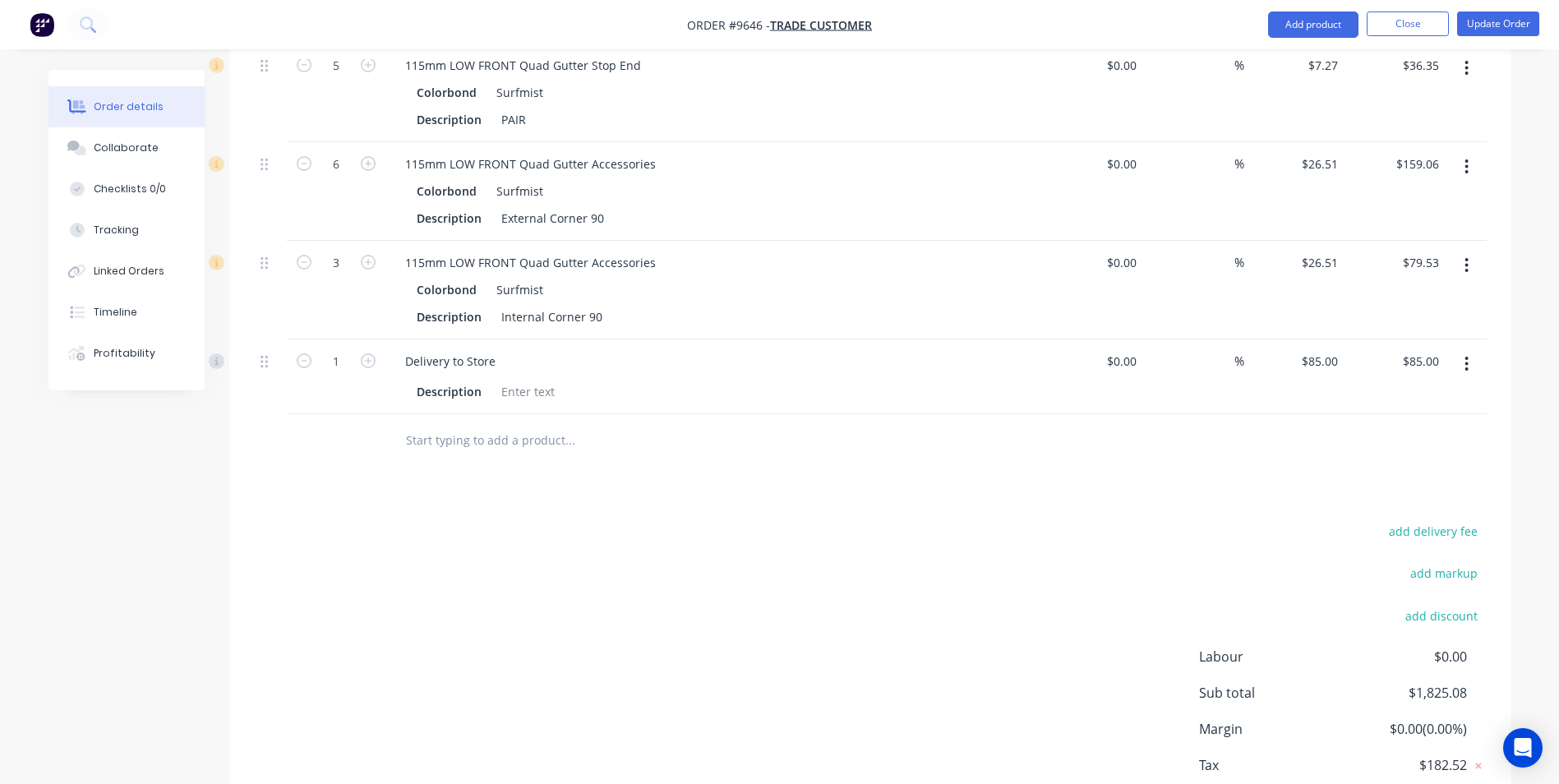
scroll to position [1421, 0]
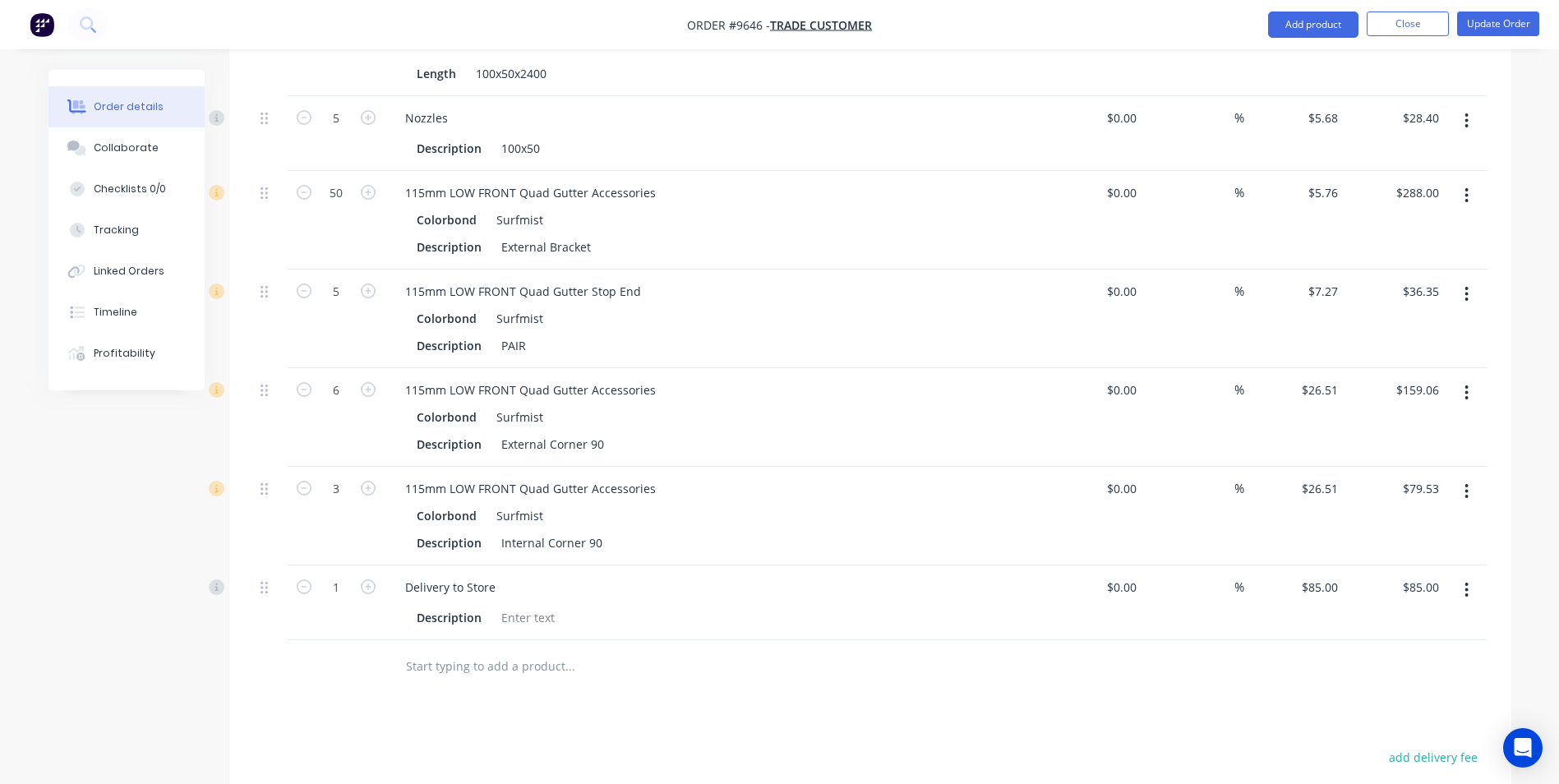
click at [455, 673] on input "text" at bounding box center [569, 667] width 329 height 33
type input "q"
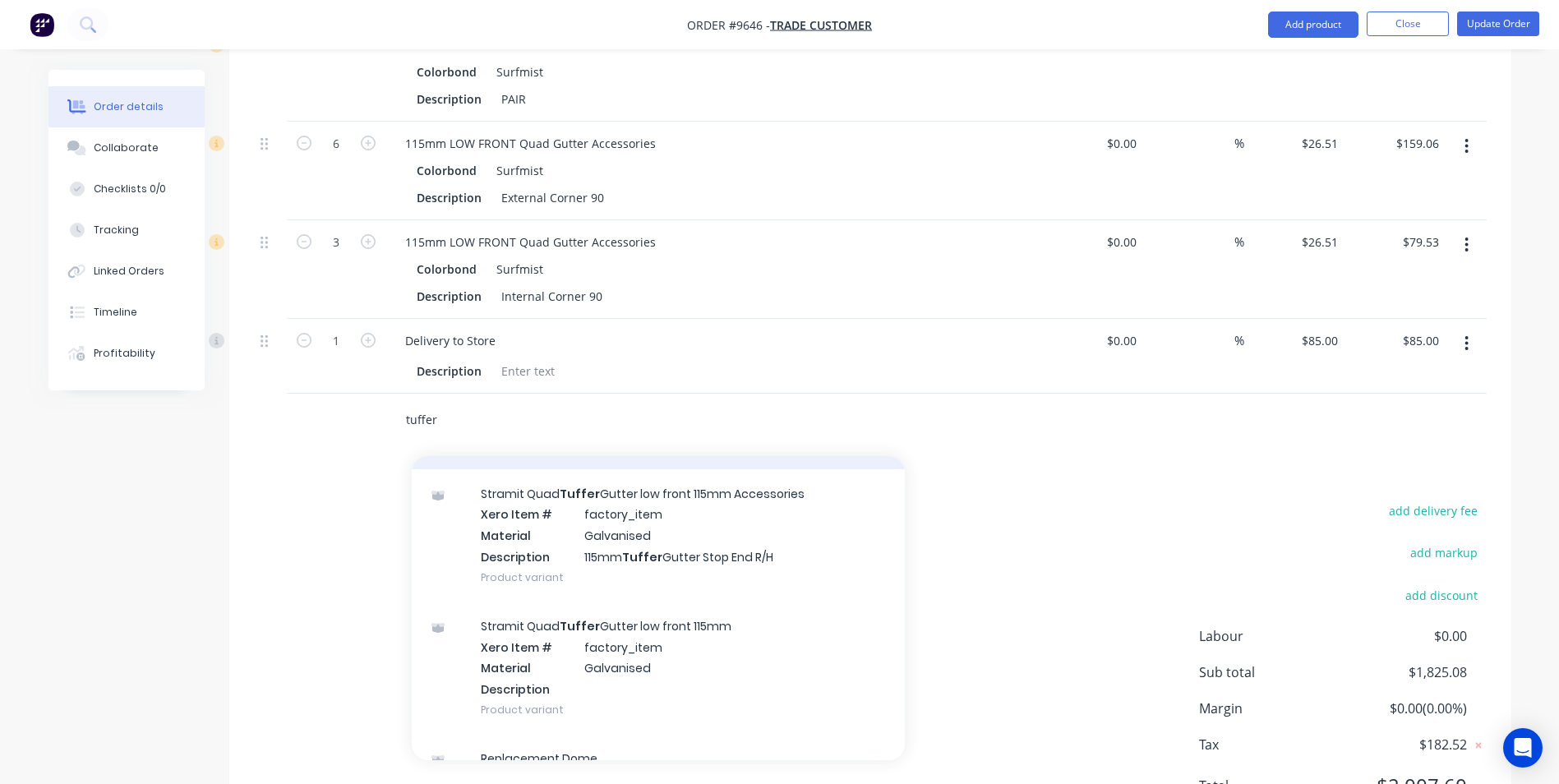
scroll to position [411, 0]
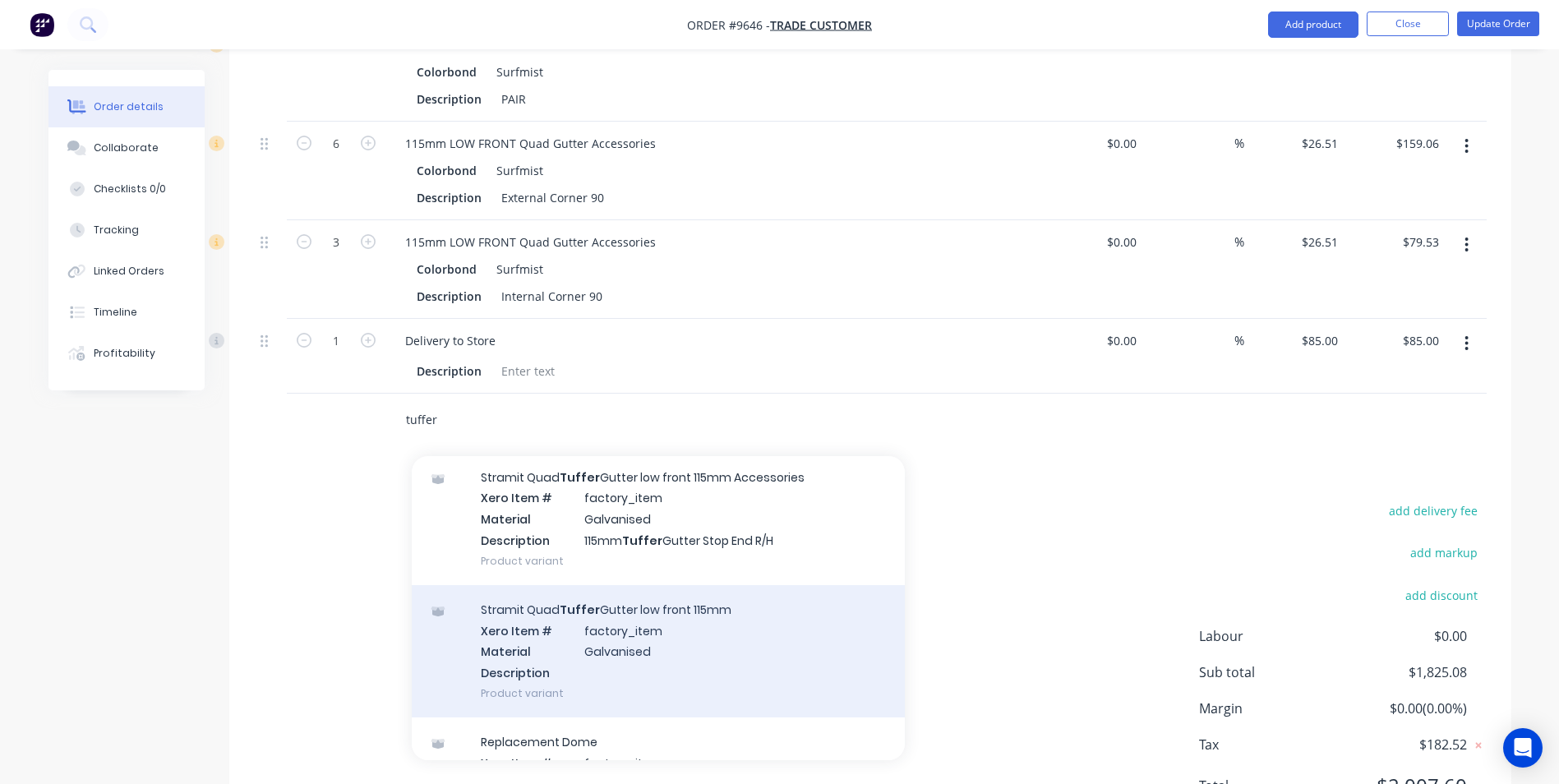
type input "tuffer"
click at [625, 652] on div "Stramit Quad Tuffer Gutter low front 115mm Xero Item # factory_item Material Ga…" at bounding box center [658, 650] width 493 height 132
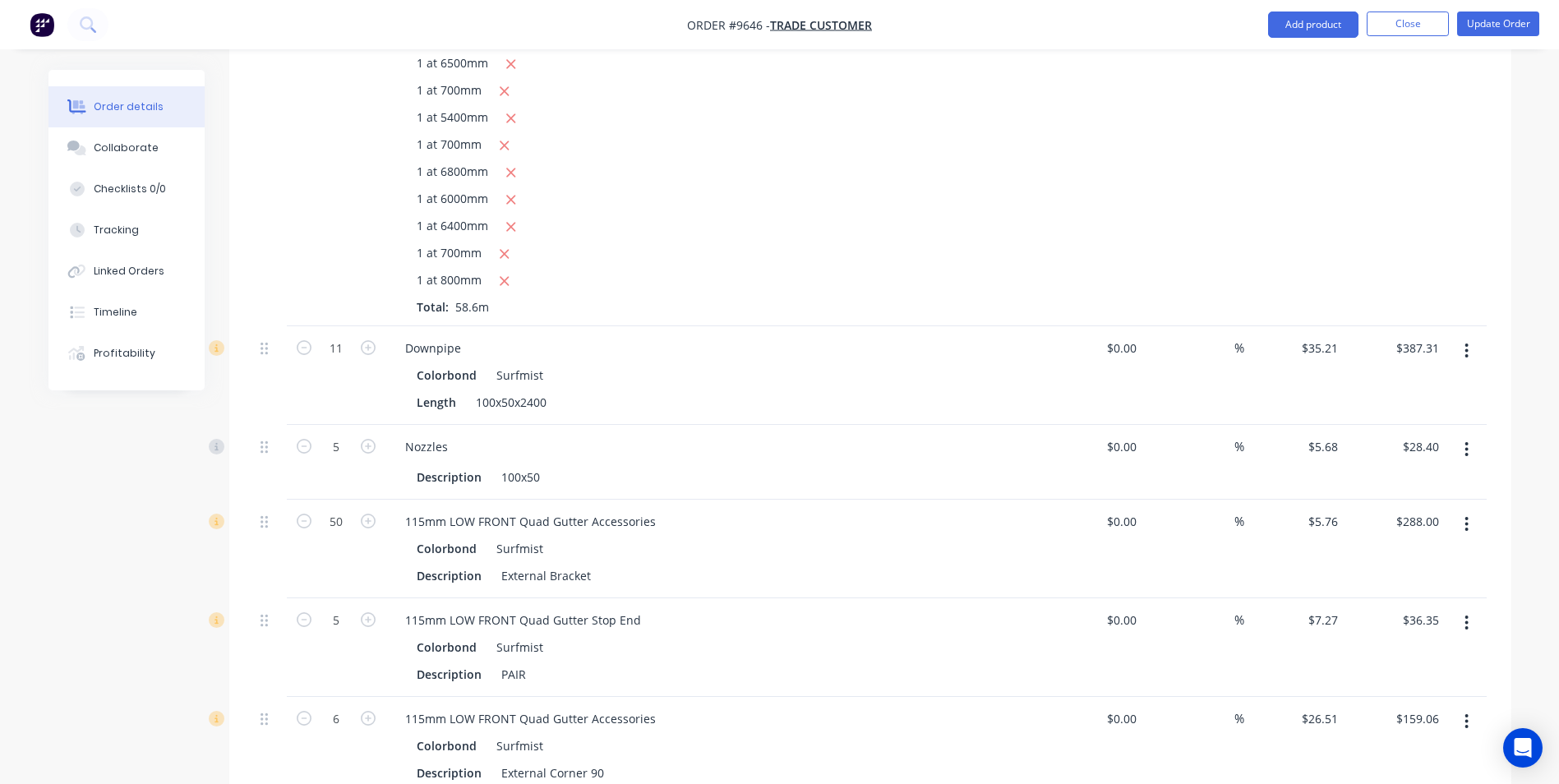
scroll to position [1585, 0]
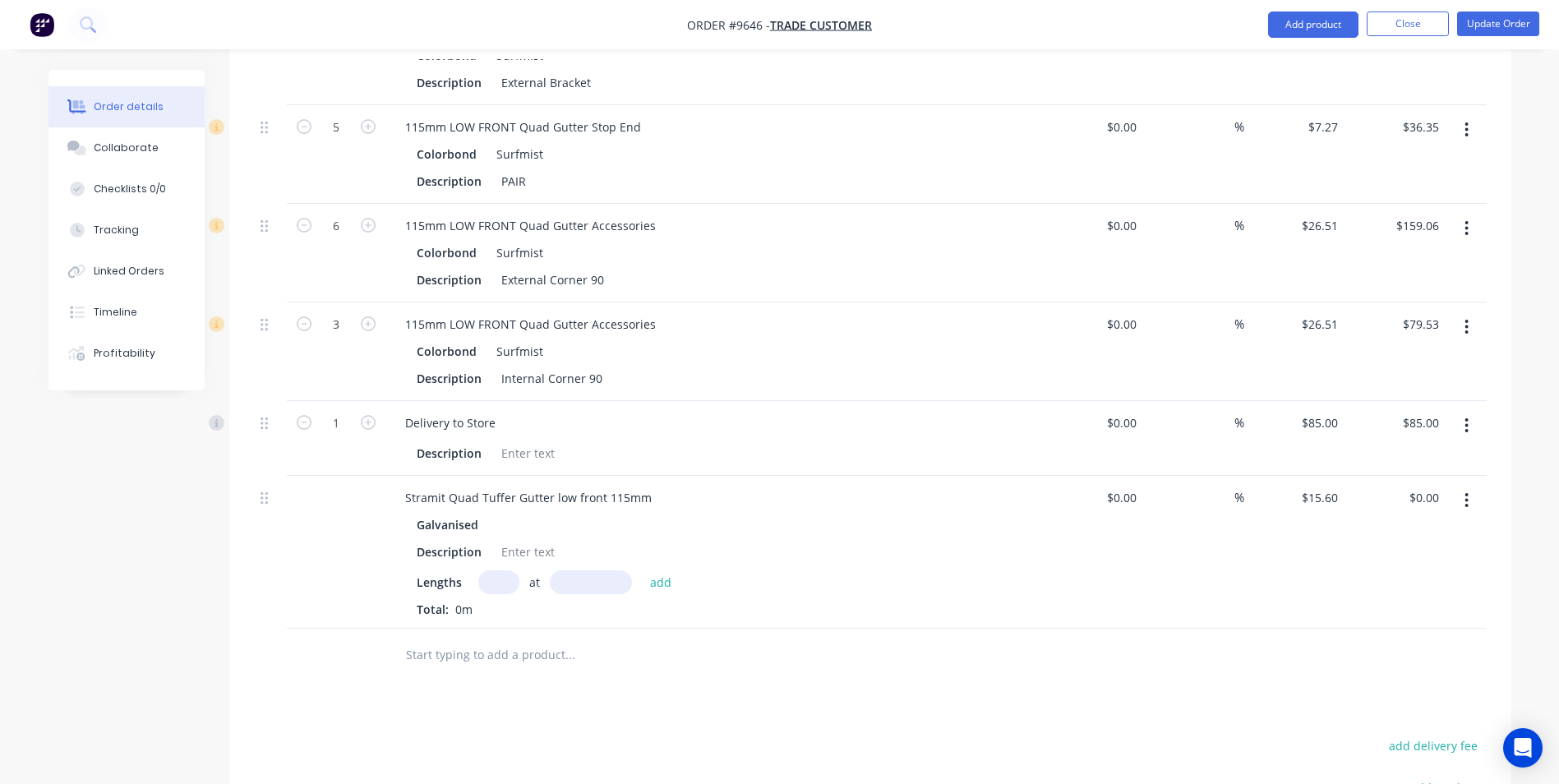
click at [1466, 499] on icon "button" at bounding box center [1466, 500] width 3 height 15
click at [1383, 539] on div "Edit" at bounding box center [1410, 543] width 127 height 23
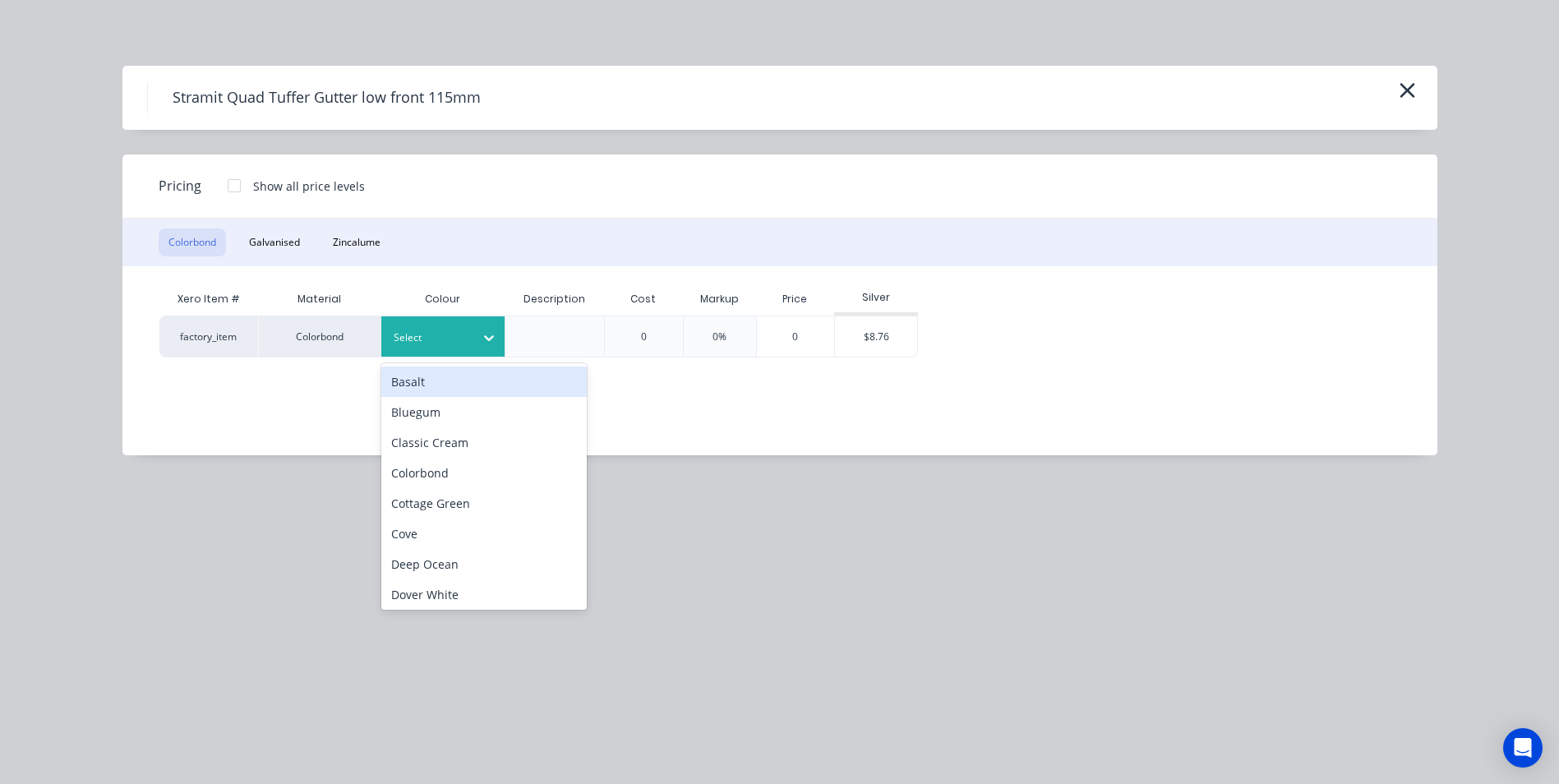
click at [427, 342] on div at bounding box center [431, 338] width 74 height 19
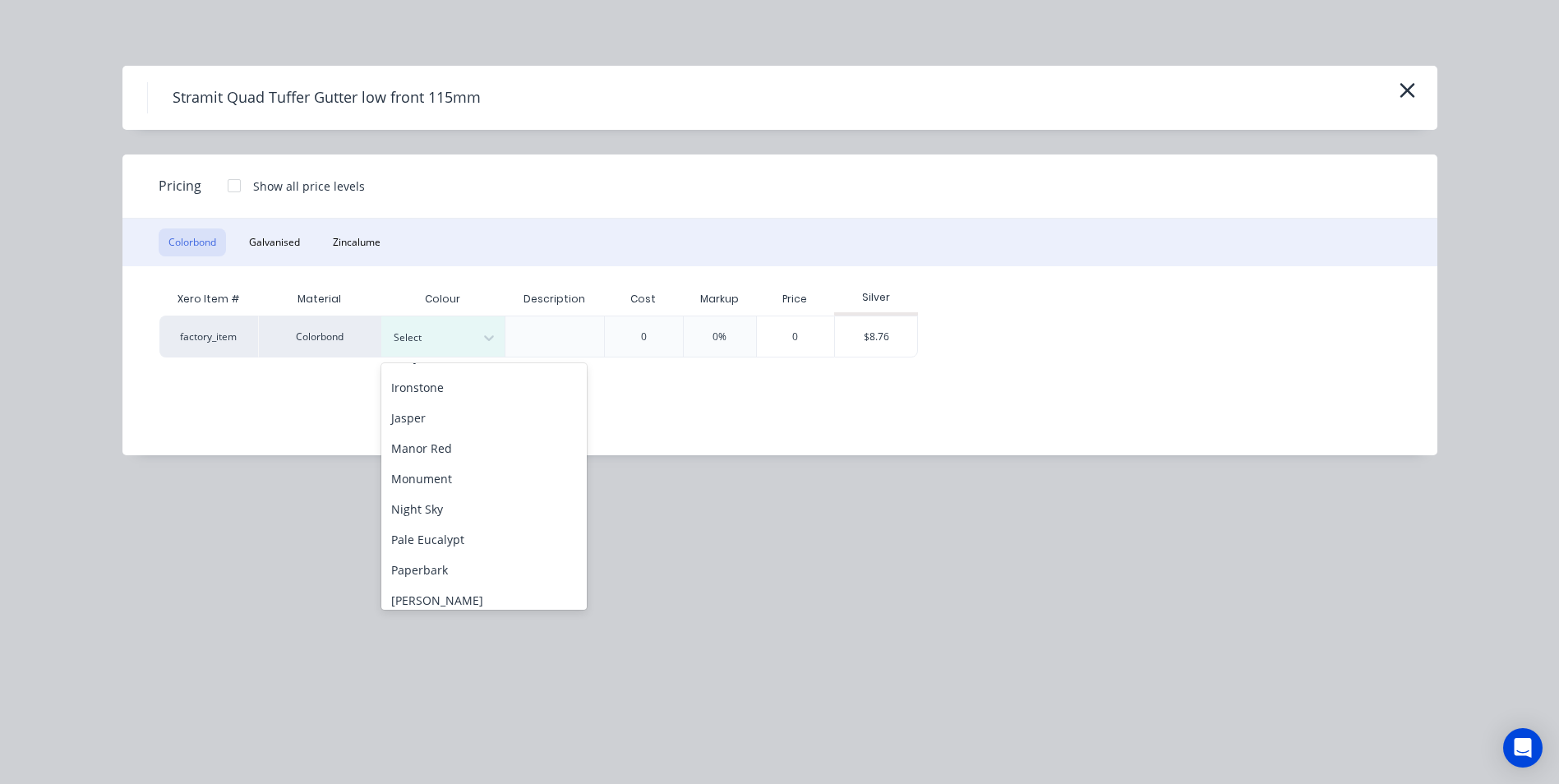
scroll to position [493, 0]
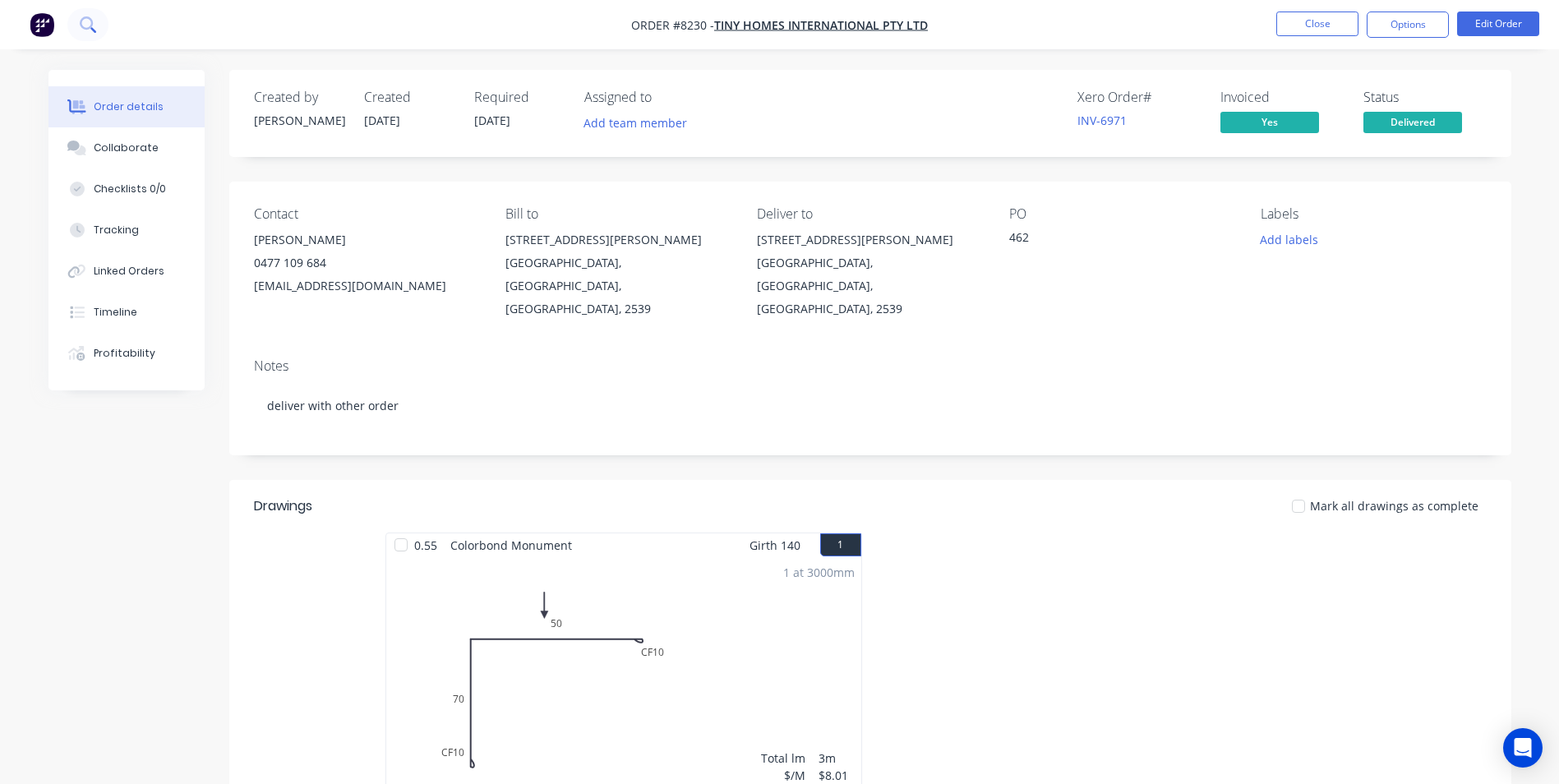
click at [88, 25] on icon at bounding box center [88, 24] width 16 height 16
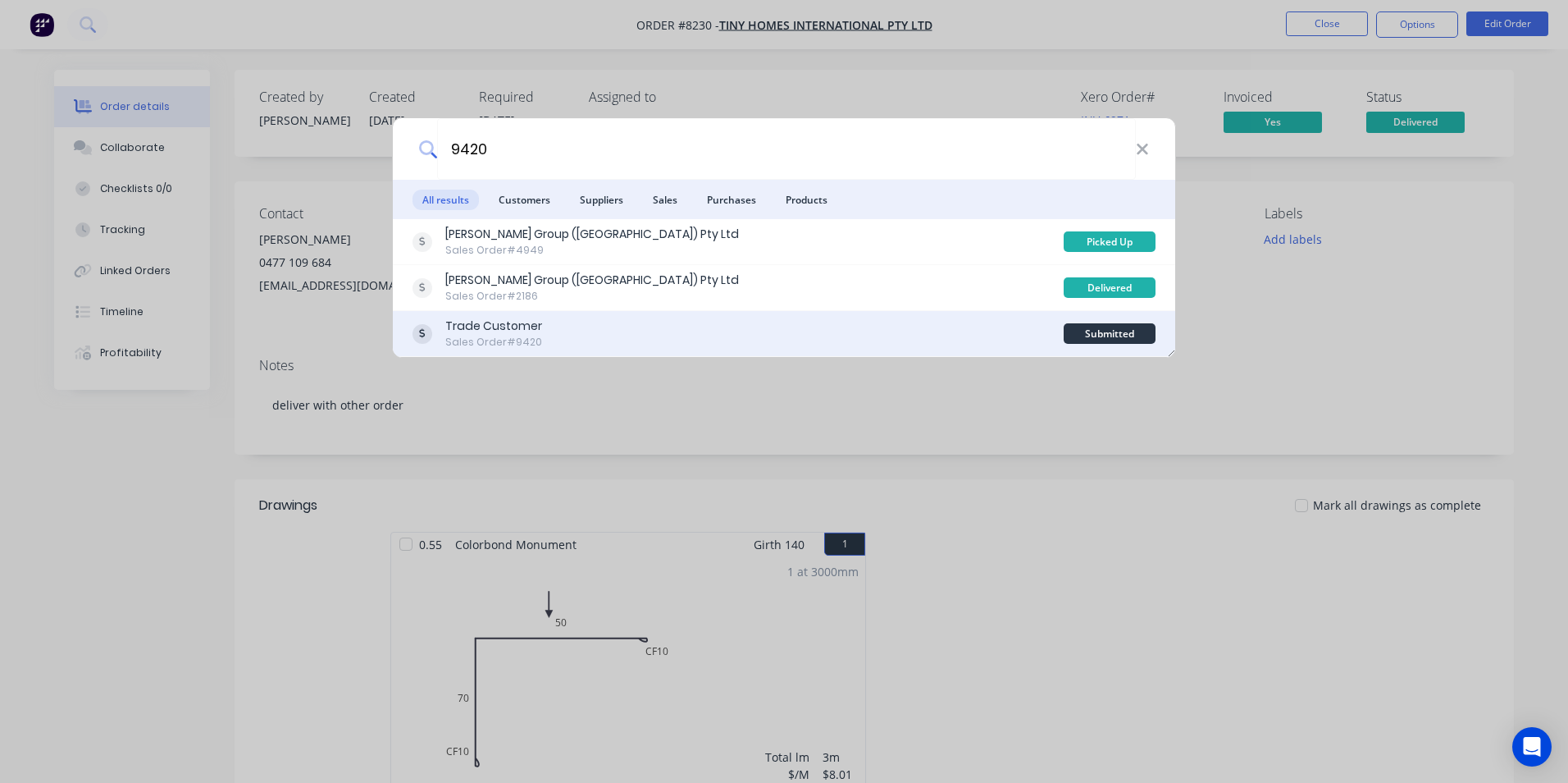
type input "9420"
click at [591, 323] on div "Trade Customer Sales Order #9420" at bounding box center [738, 333] width 651 height 32
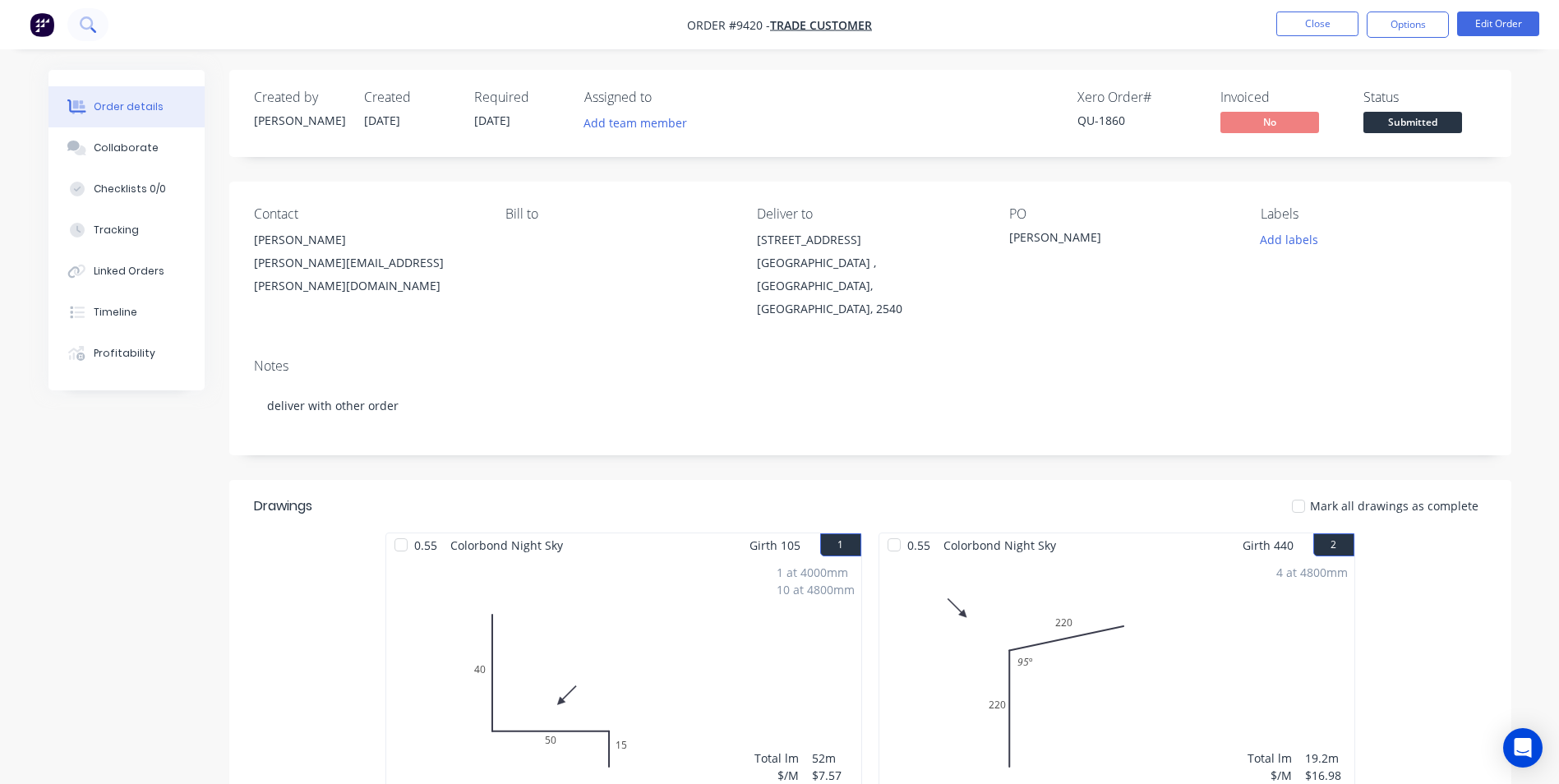
click at [90, 26] on icon at bounding box center [88, 24] width 16 height 16
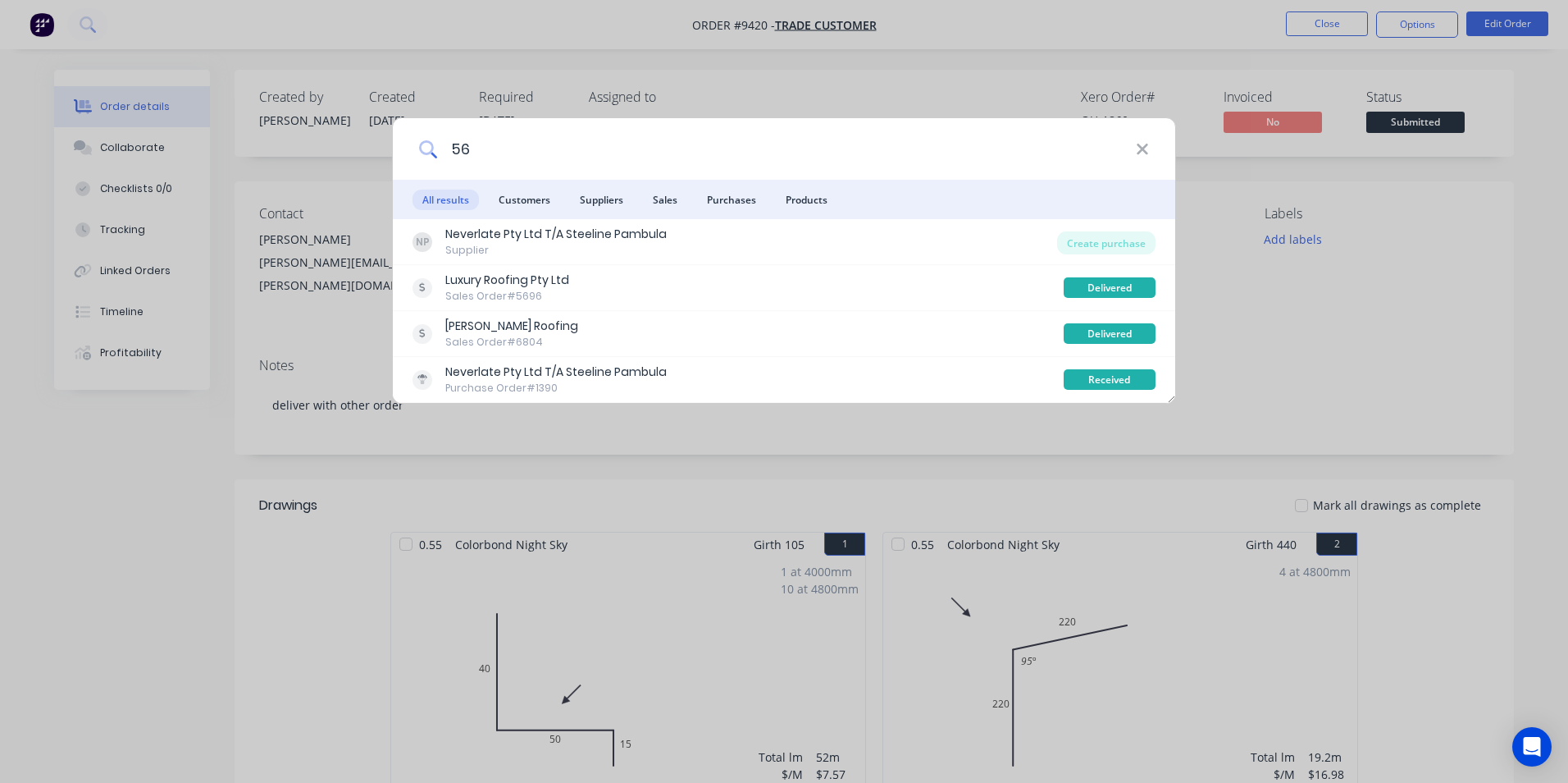
type input "5"
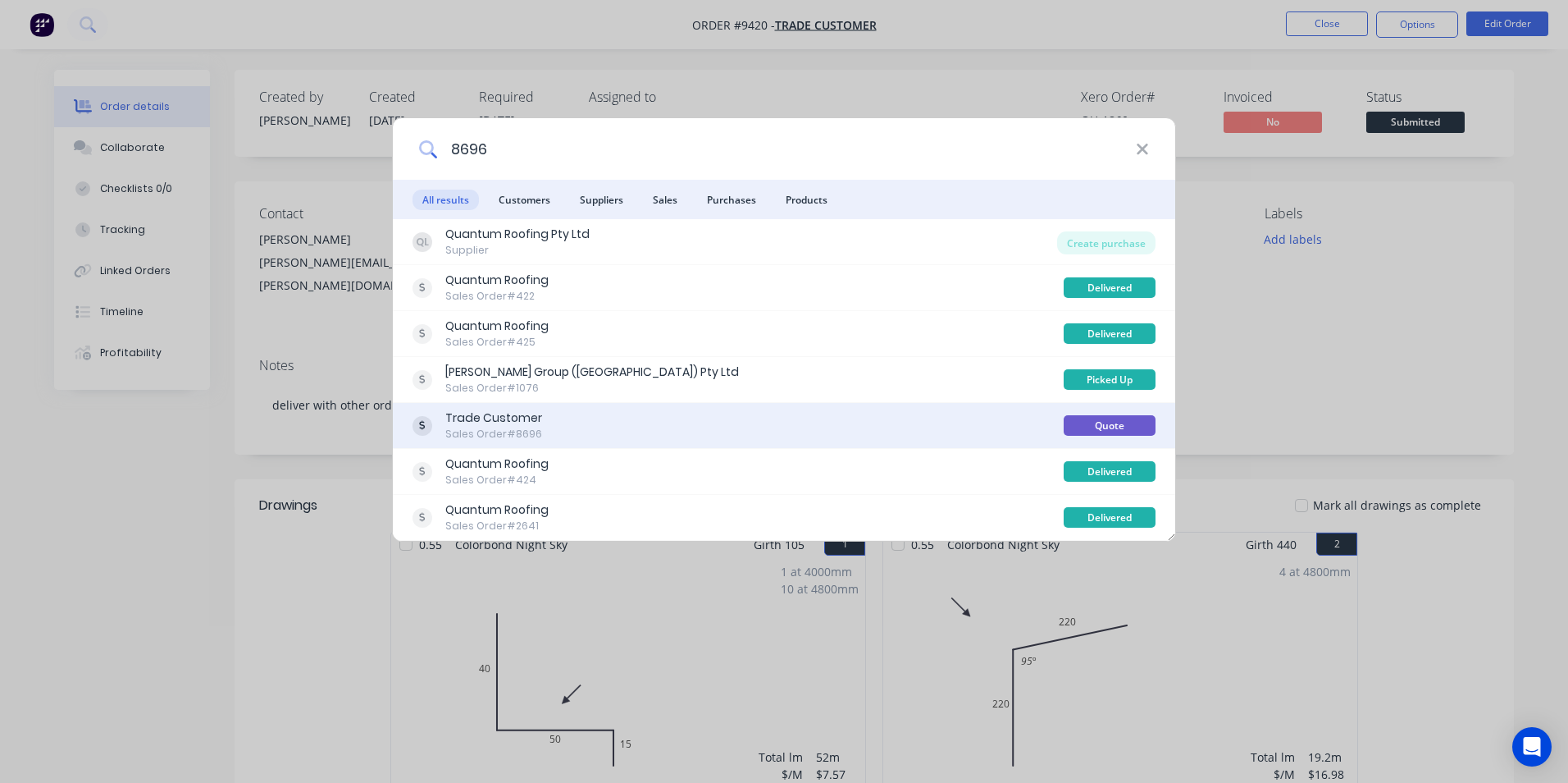
type input "8696"
click at [643, 427] on div "Trade Customer Sales Order #8696" at bounding box center [738, 425] width 651 height 32
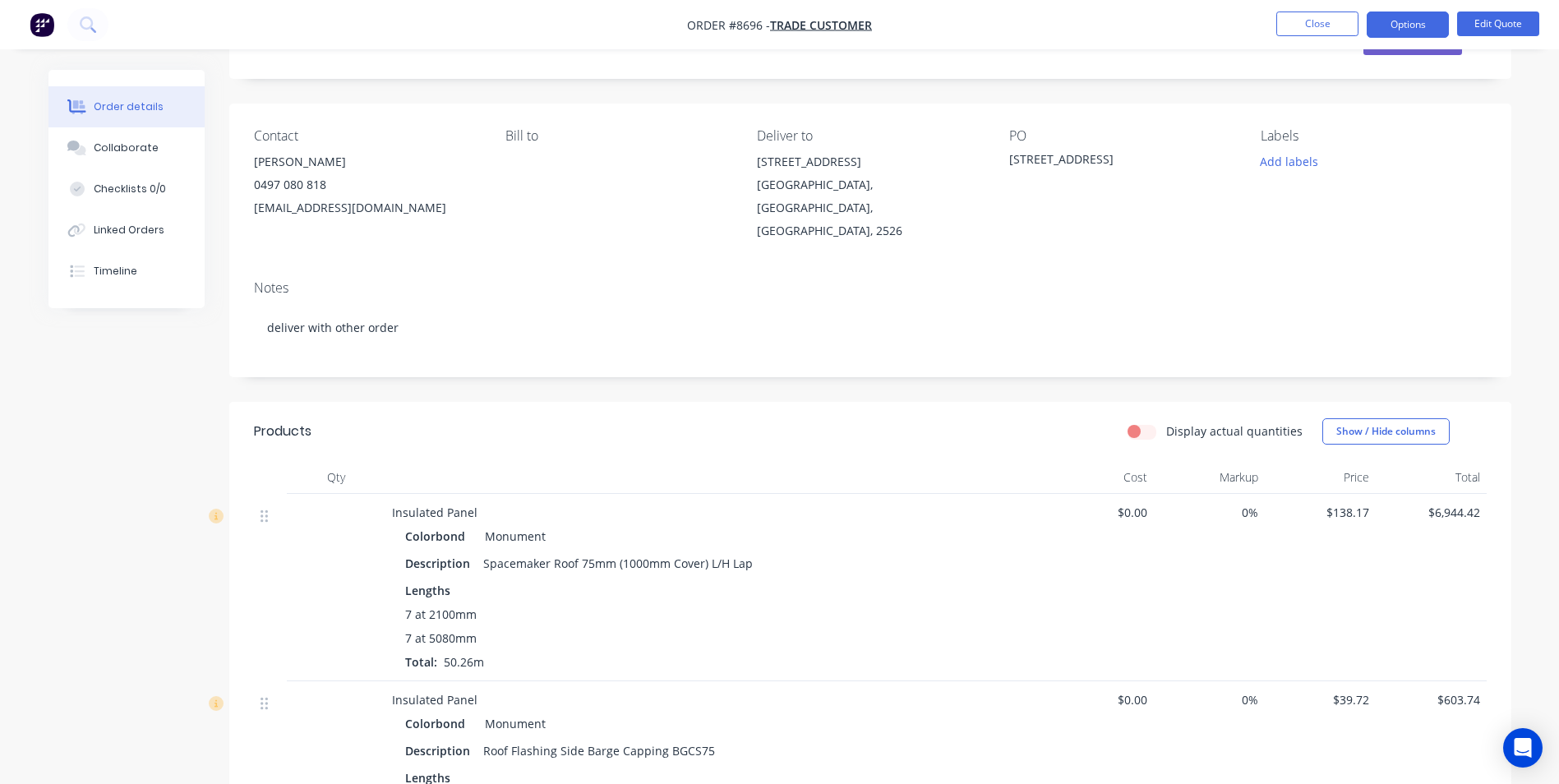
scroll to position [56, 0]
